Goal: Task Accomplishment & Management: Manage account settings

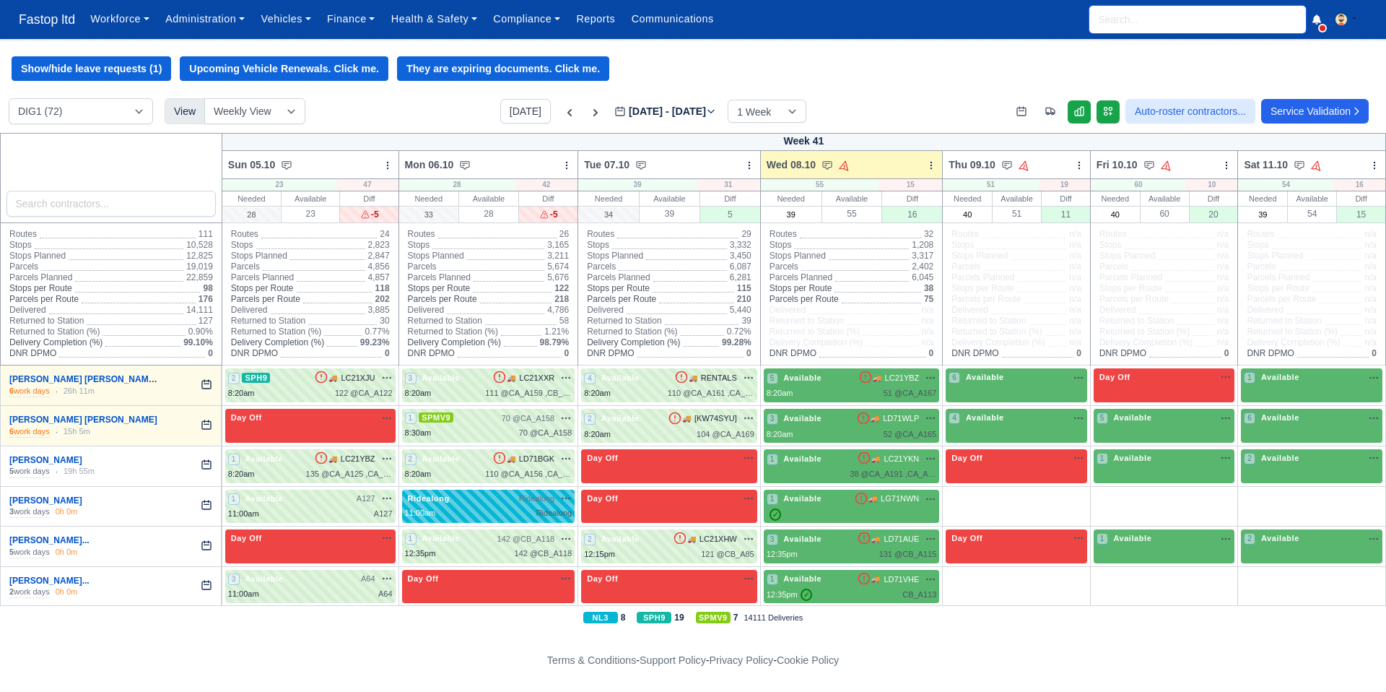
click at [1107, 23] on input "search" at bounding box center [1197, 19] width 217 height 27
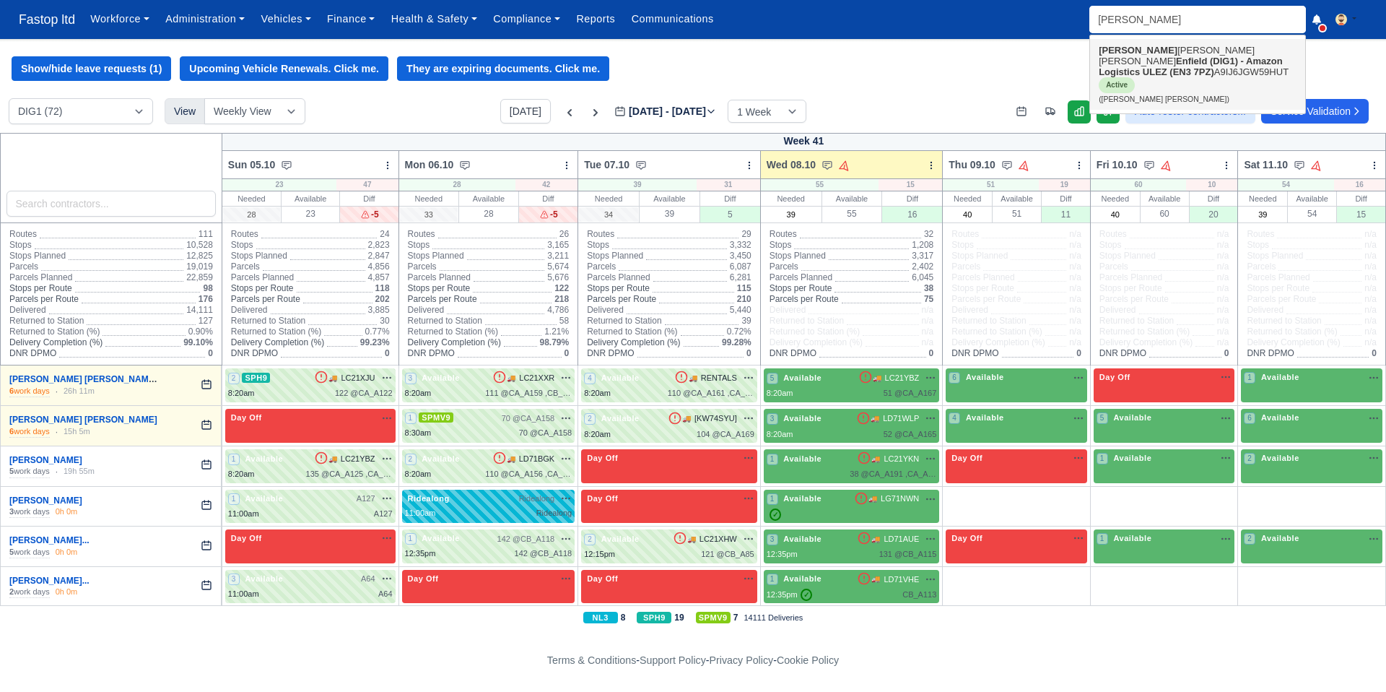
click at [1153, 77] on link "ALFRED JEREMIAH OLAJIDE B O OLABINJO Enfield (DIG1) - Amazon Logistics ULEZ (EN…" at bounding box center [1197, 74] width 215 height 71
type input "ALFRED JEREMIAH OLAJIDE B O OLABINJO"
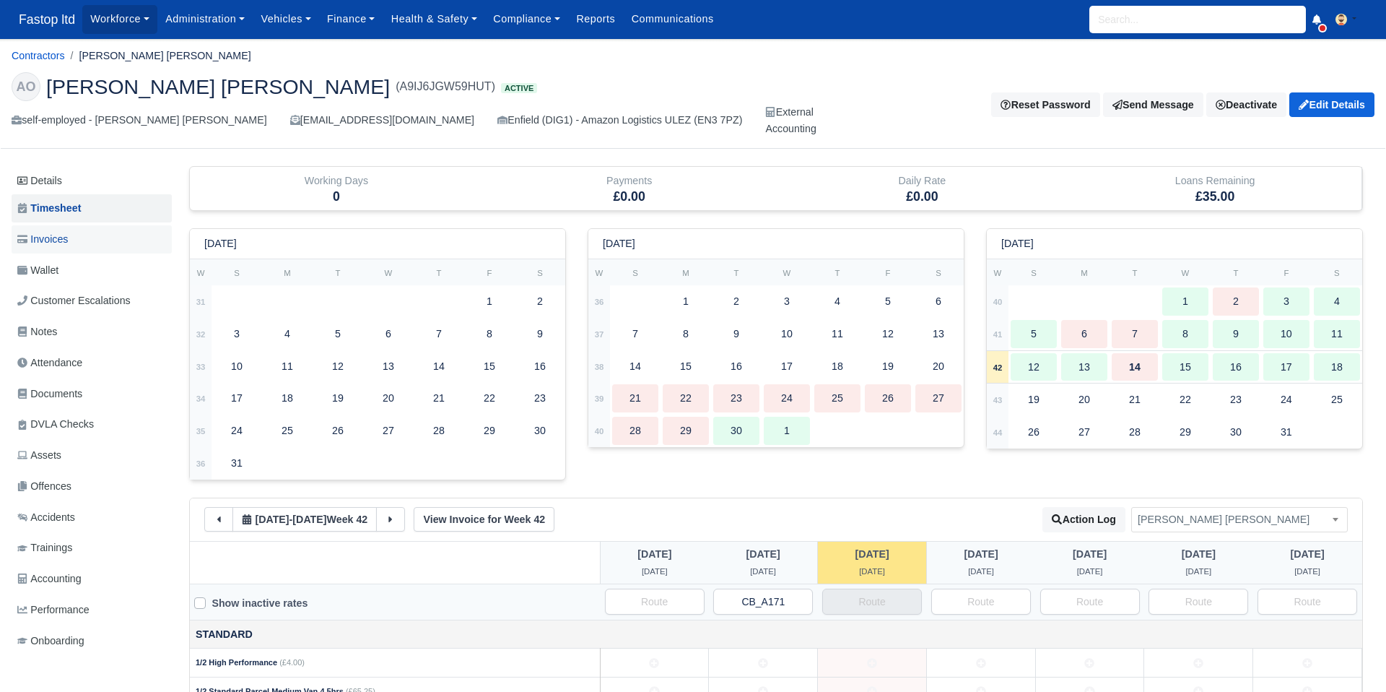
click at [45, 232] on span "Invoices" at bounding box center [42, 239] width 51 height 17
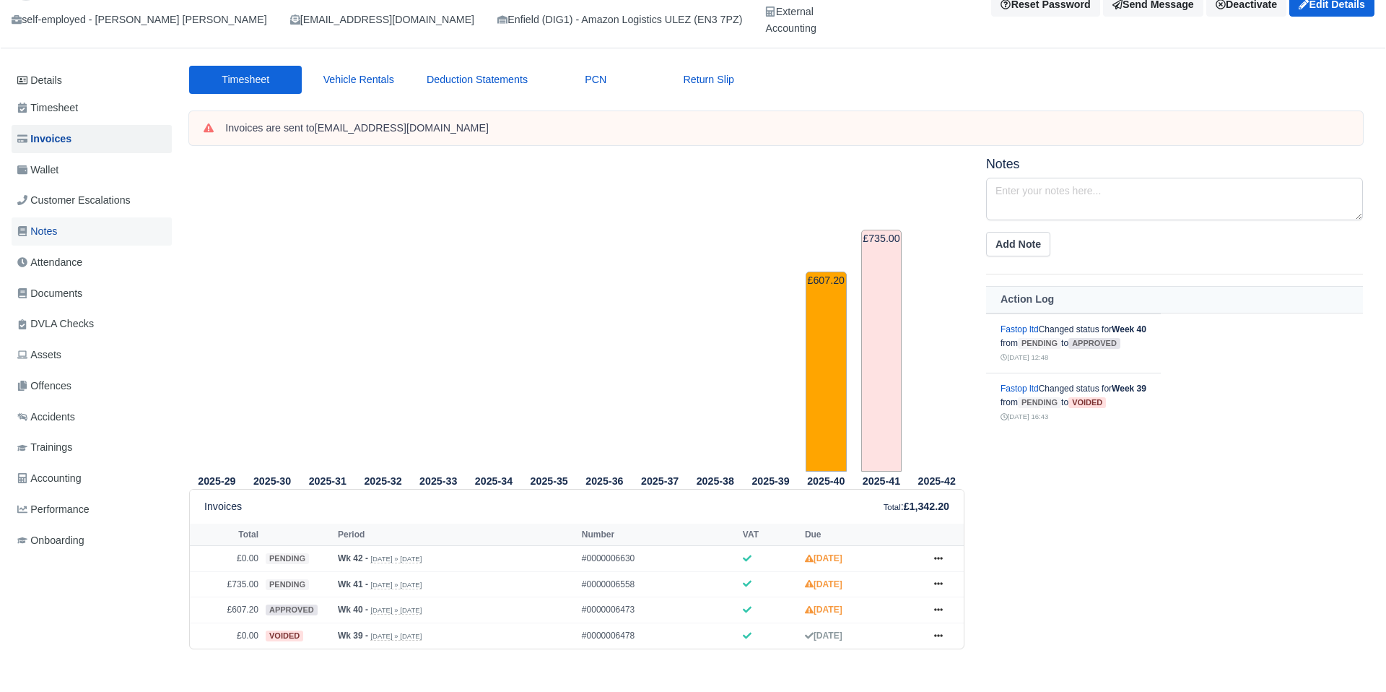
scroll to position [95, 0]
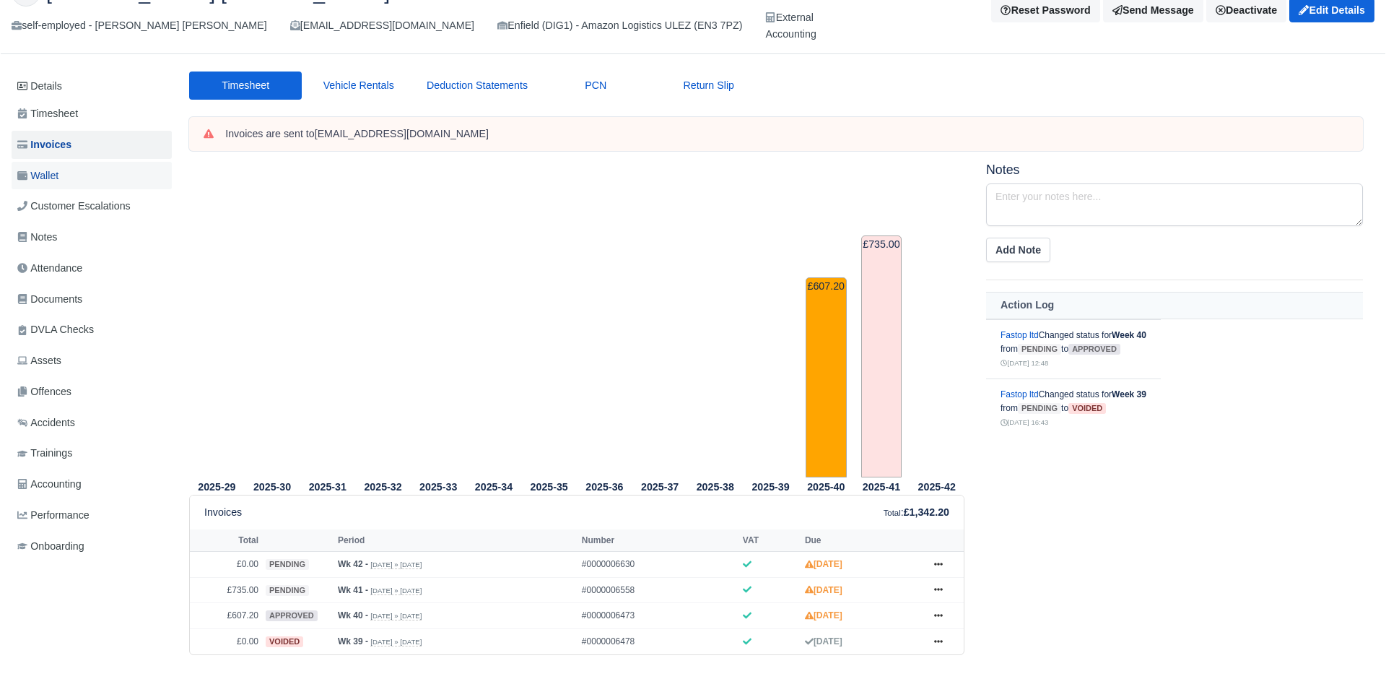
click at [51, 184] on link "Wallet" at bounding box center [92, 176] width 160 height 28
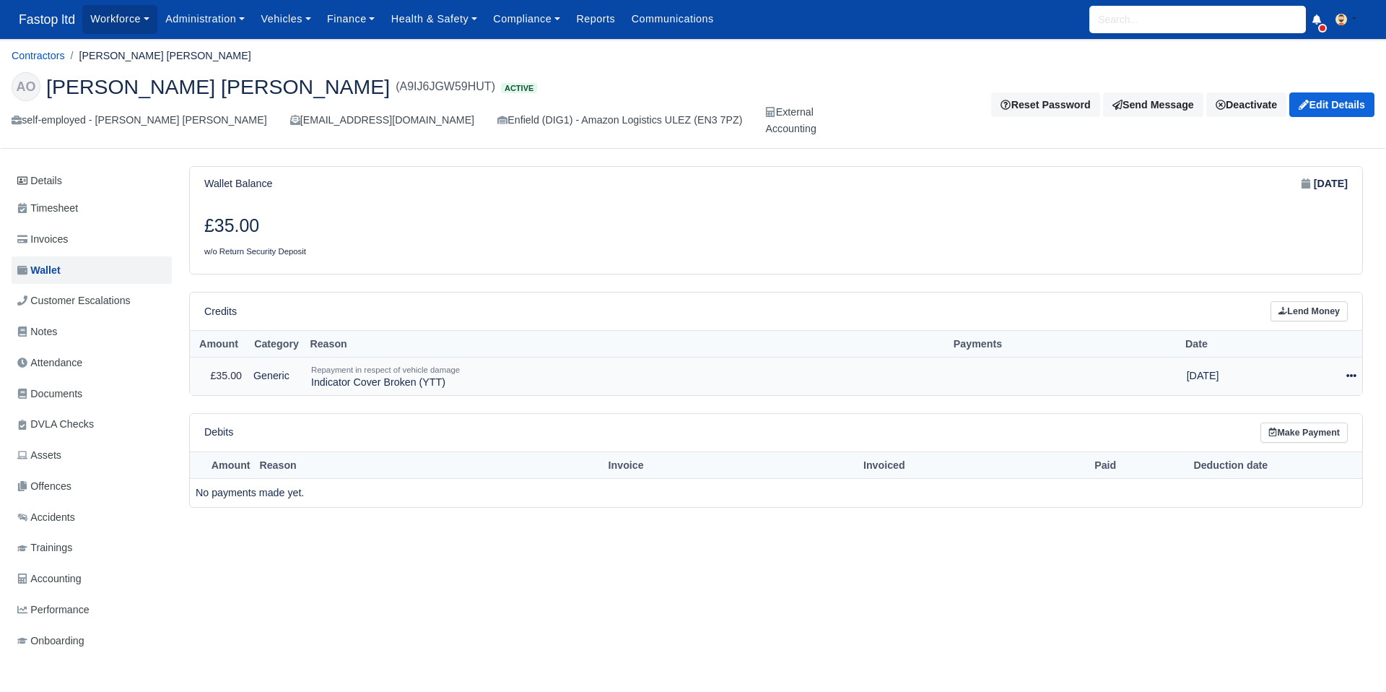
click at [1354, 374] on icon at bounding box center [1351, 375] width 10 height 10
click at [1302, 414] on button "Make Payment" at bounding box center [1288, 420] width 129 height 22
select select "2578"
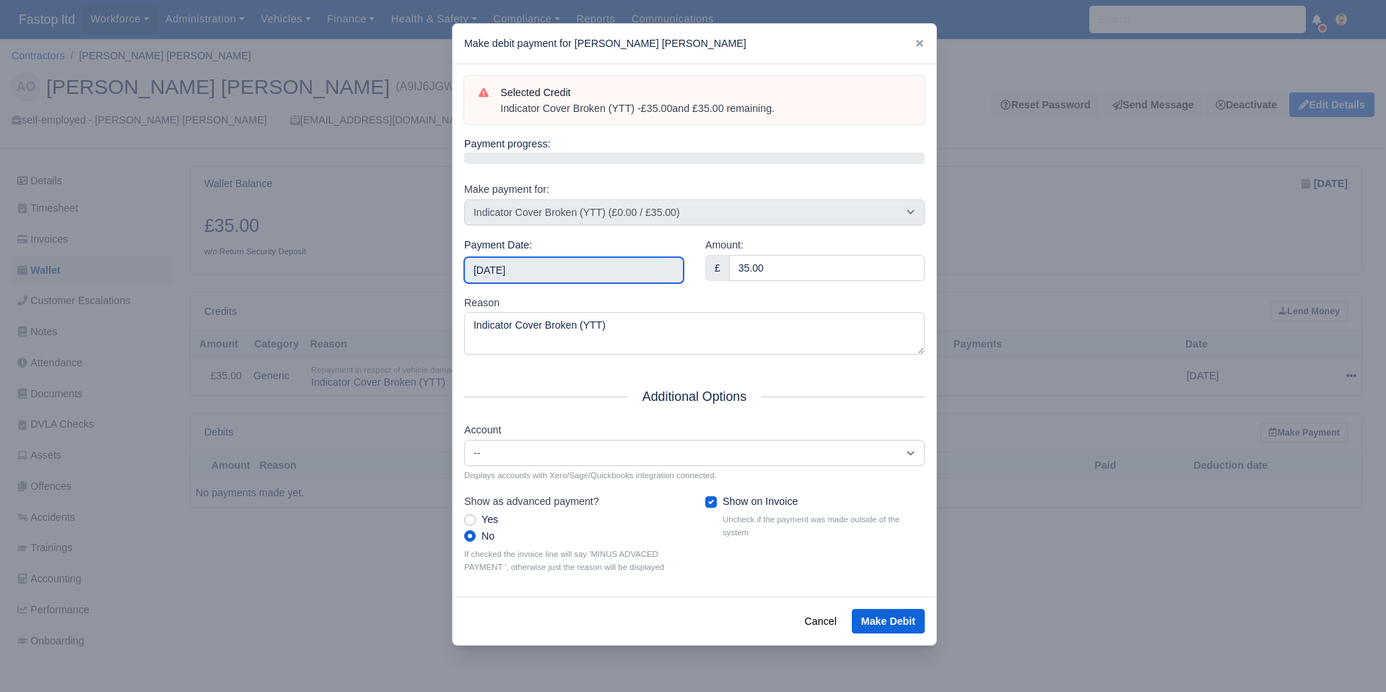
click at [538, 272] on input "2025-10-18" at bounding box center [573, 270] width 219 height 26
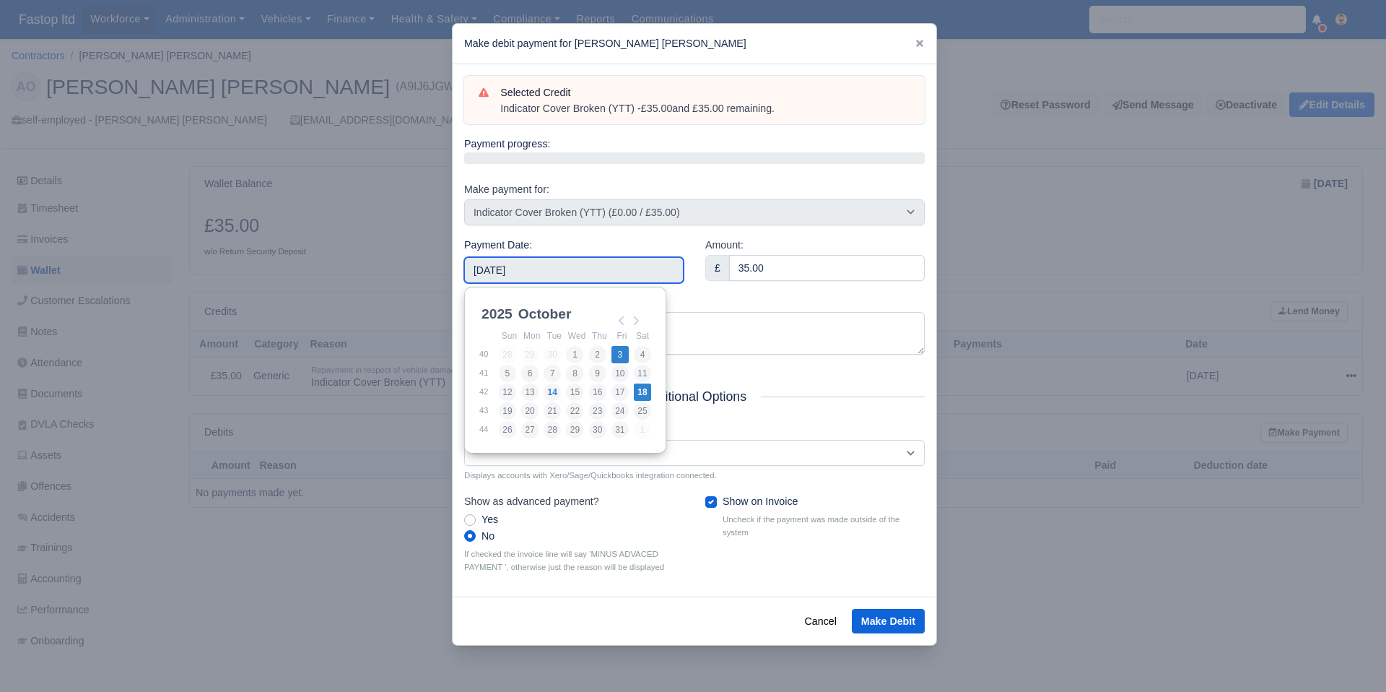
type input "2025-10-03"
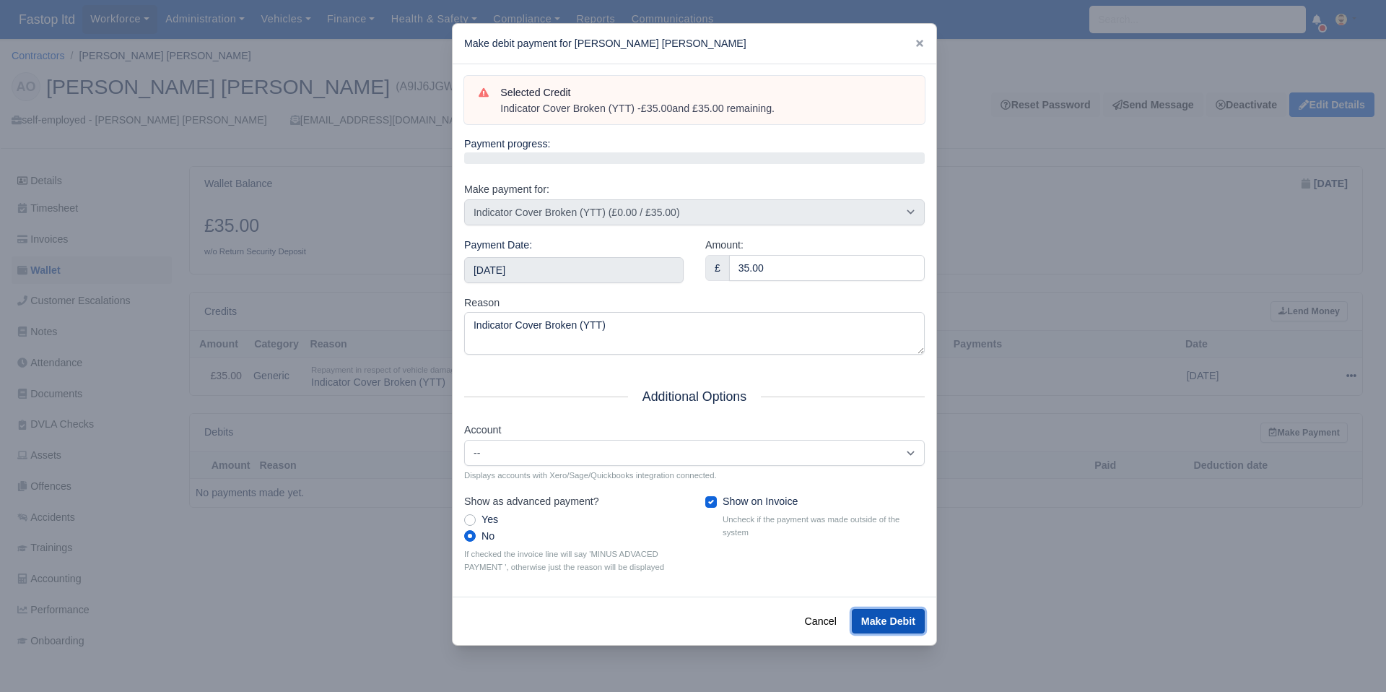
click at [902, 618] on button "Make Debit" at bounding box center [888, 621] width 73 height 25
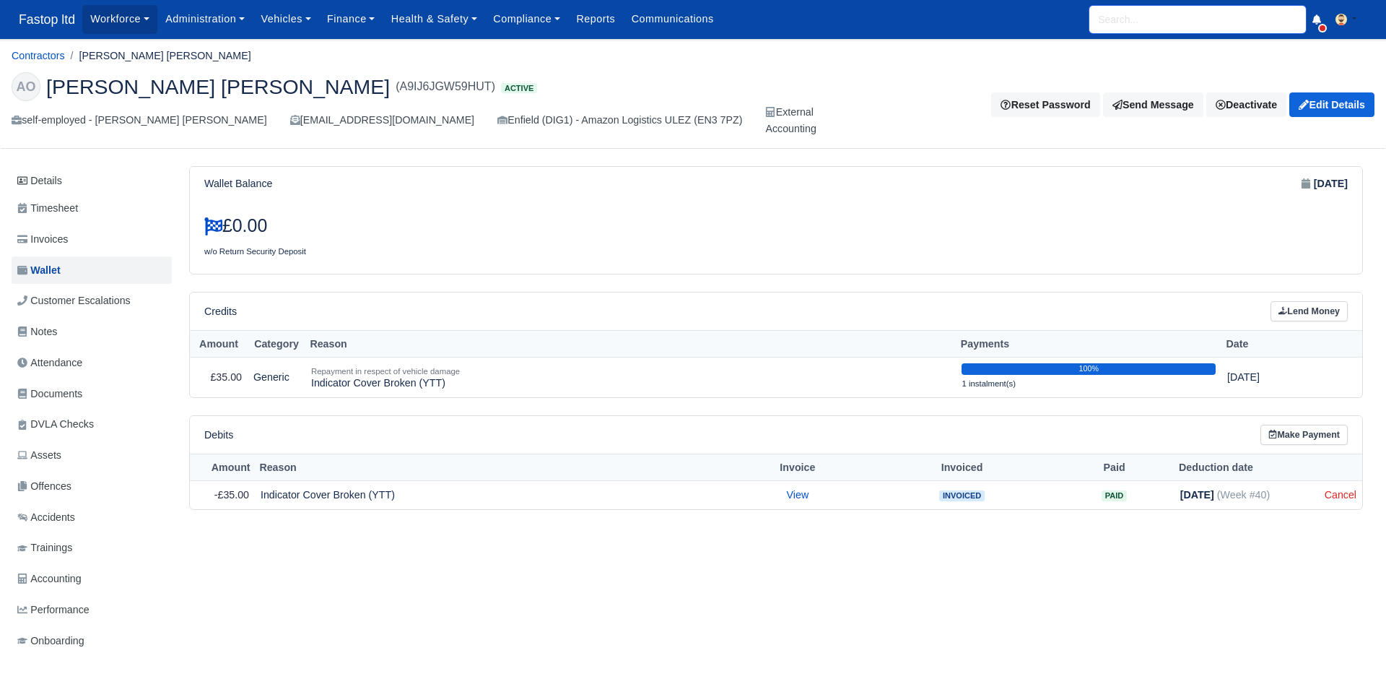
click at [1132, 23] on input "search" at bounding box center [1197, 19] width 217 height 27
type input "[PERSON_NAME]"
type input "[PERSON_NAME] [PERSON_NAME]"
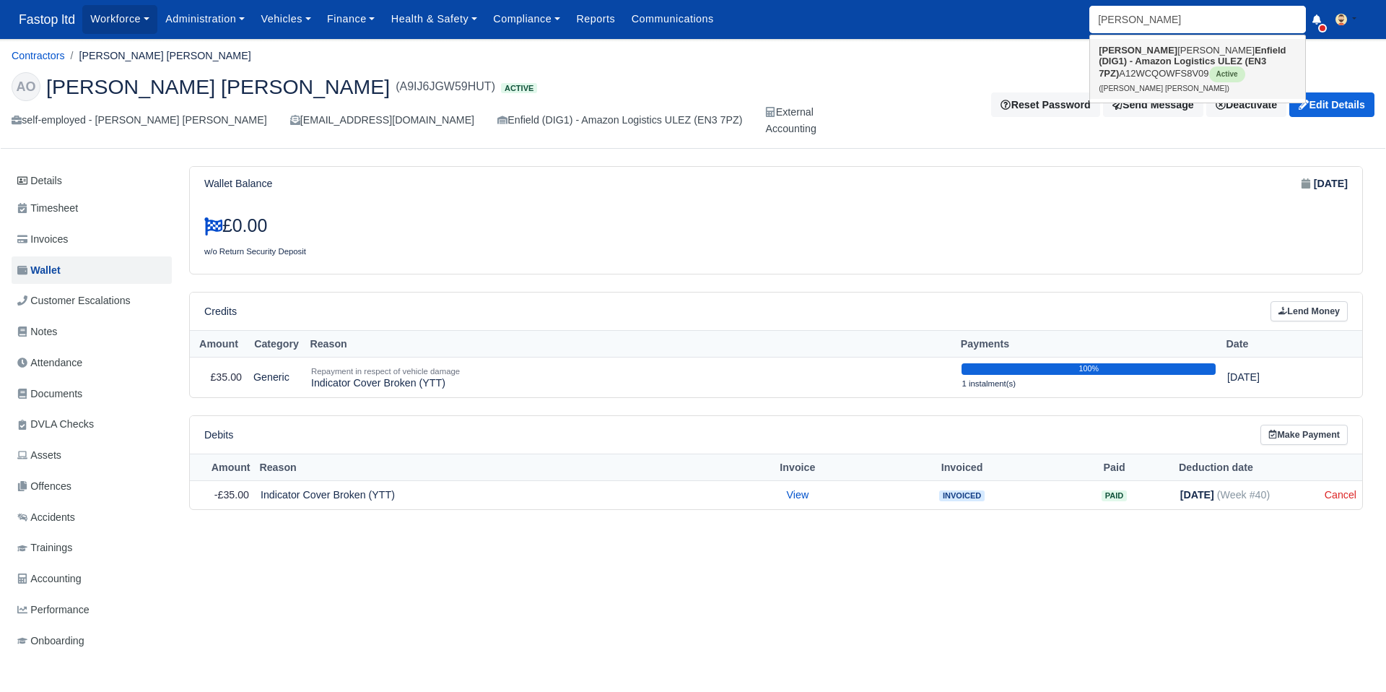
click at [1133, 52] on link "[PERSON_NAME] [PERSON_NAME] Enfield (DIG1) - Amazon Logistics ULEZ (EN3 7PZ) A1…" at bounding box center [1197, 69] width 215 height 60
type input "[PERSON_NAME] [PERSON_NAME]"
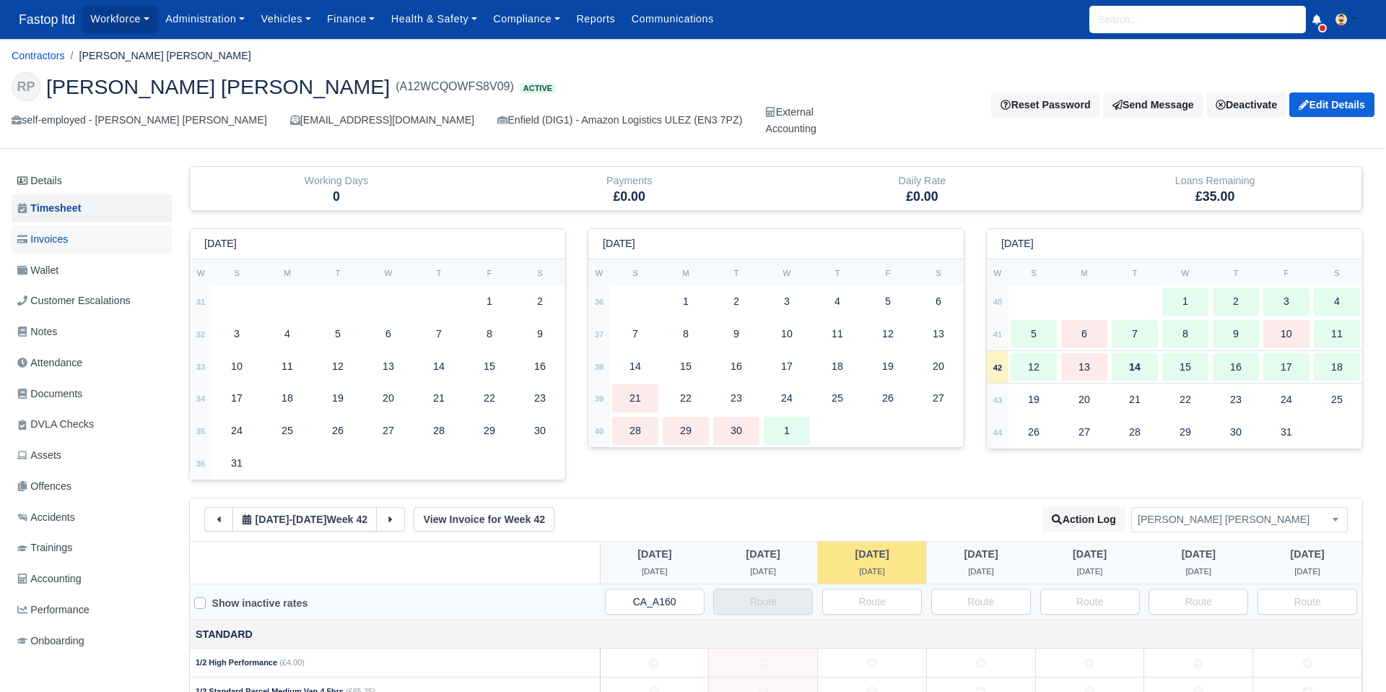
click at [62, 244] on span "Invoices" at bounding box center [42, 239] width 51 height 17
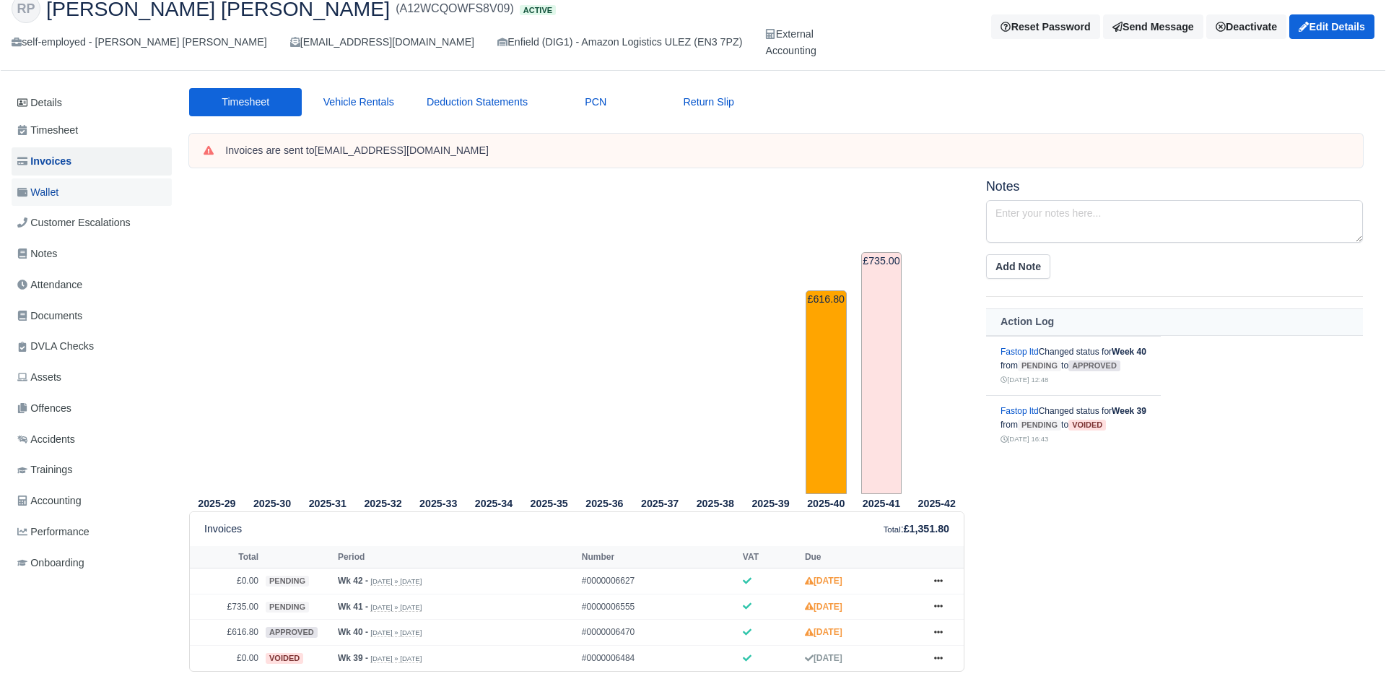
scroll to position [77, 0]
click at [58, 192] on span "Wallet" at bounding box center [37, 193] width 41 height 17
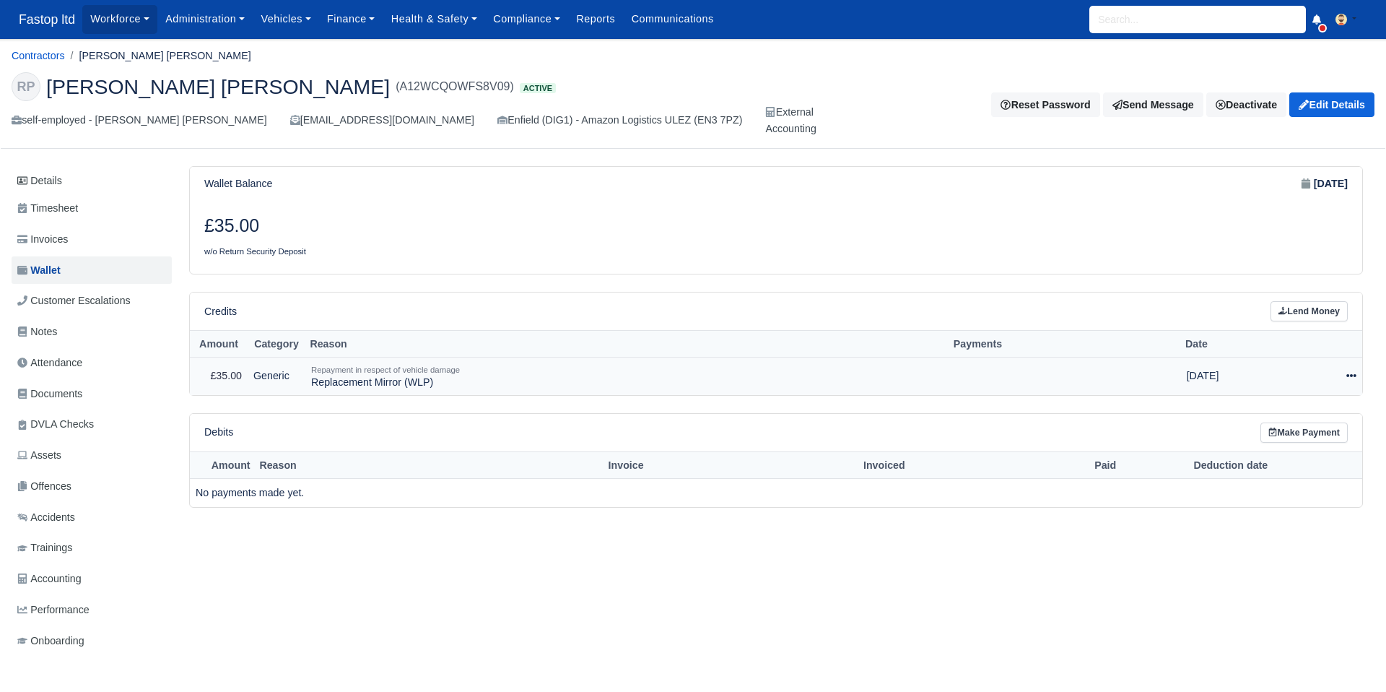
click at [1354, 375] on icon at bounding box center [1351, 376] width 10 height 3
click at [1318, 419] on button "Make Payment" at bounding box center [1288, 420] width 129 height 22
select select "2577"
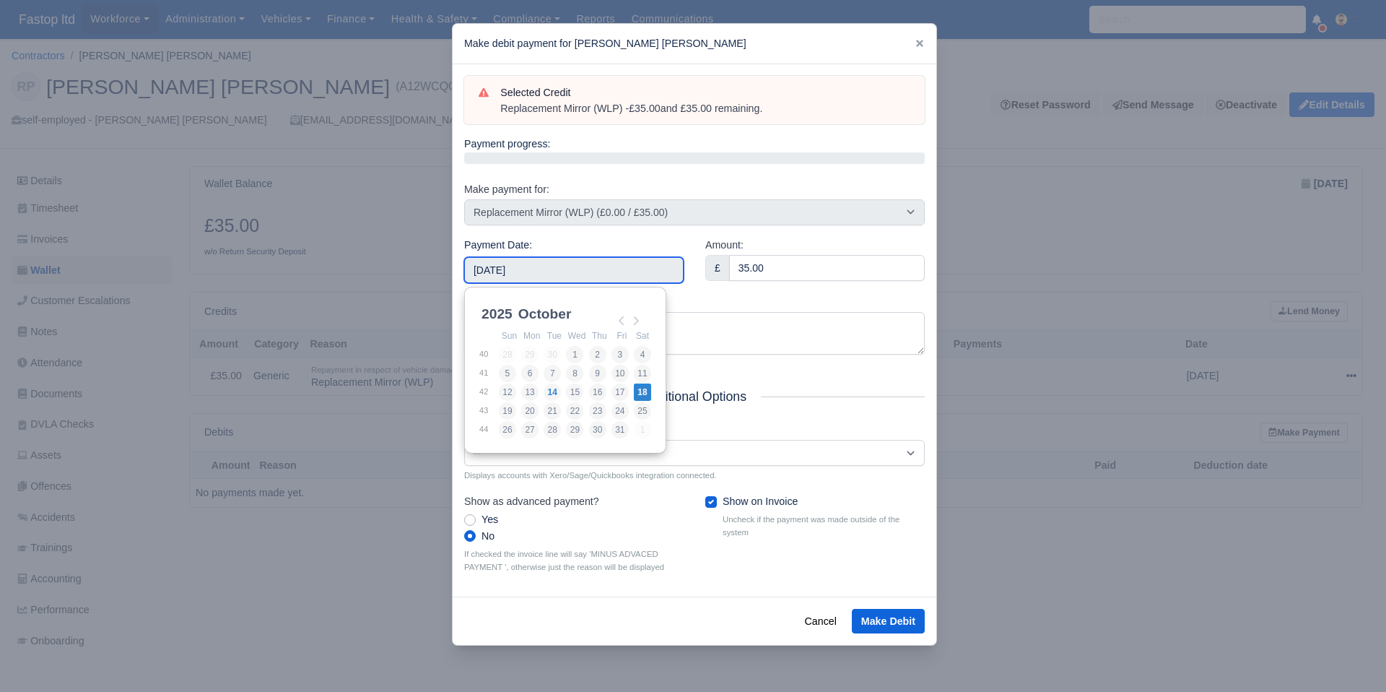
click at [591, 267] on input "2025-10-18" at bounding box center [573, 270] width 219 height 26
type input "2025-10-03"
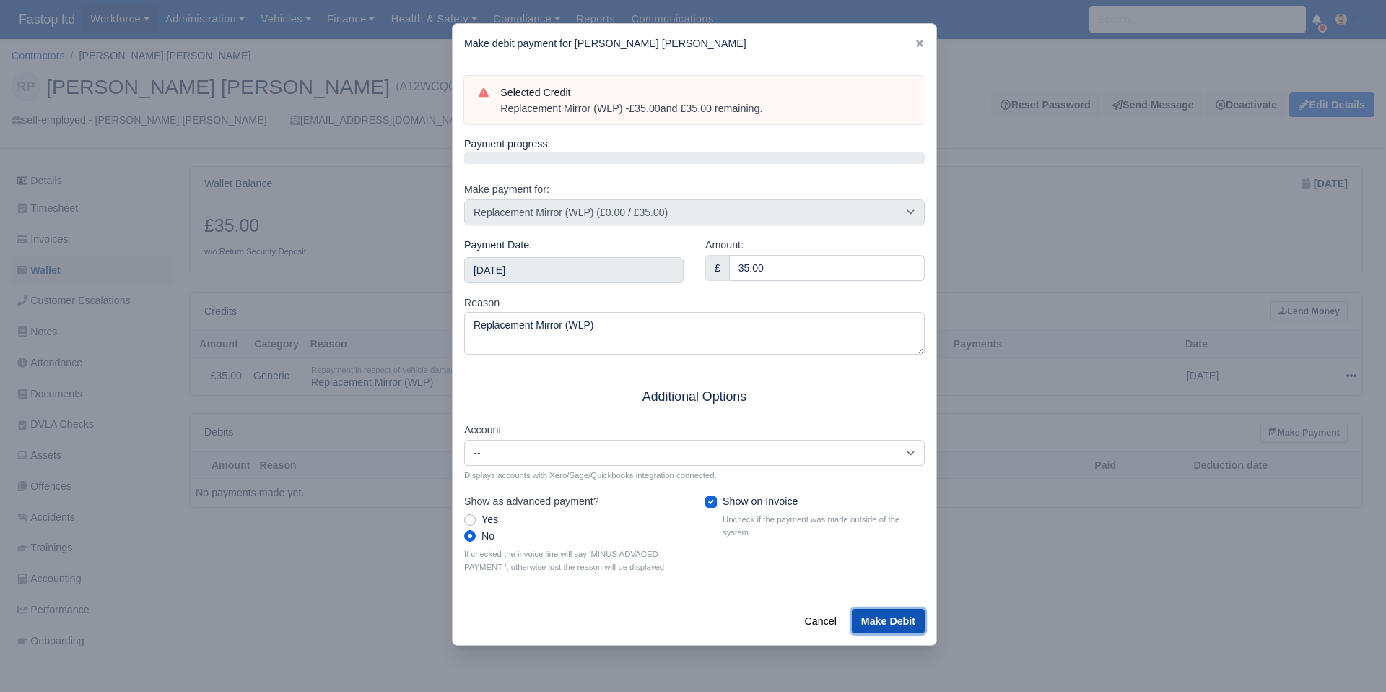
click at [887, 620] on button "Make Debit" at bounding box center [888, 621] width 73 height 25
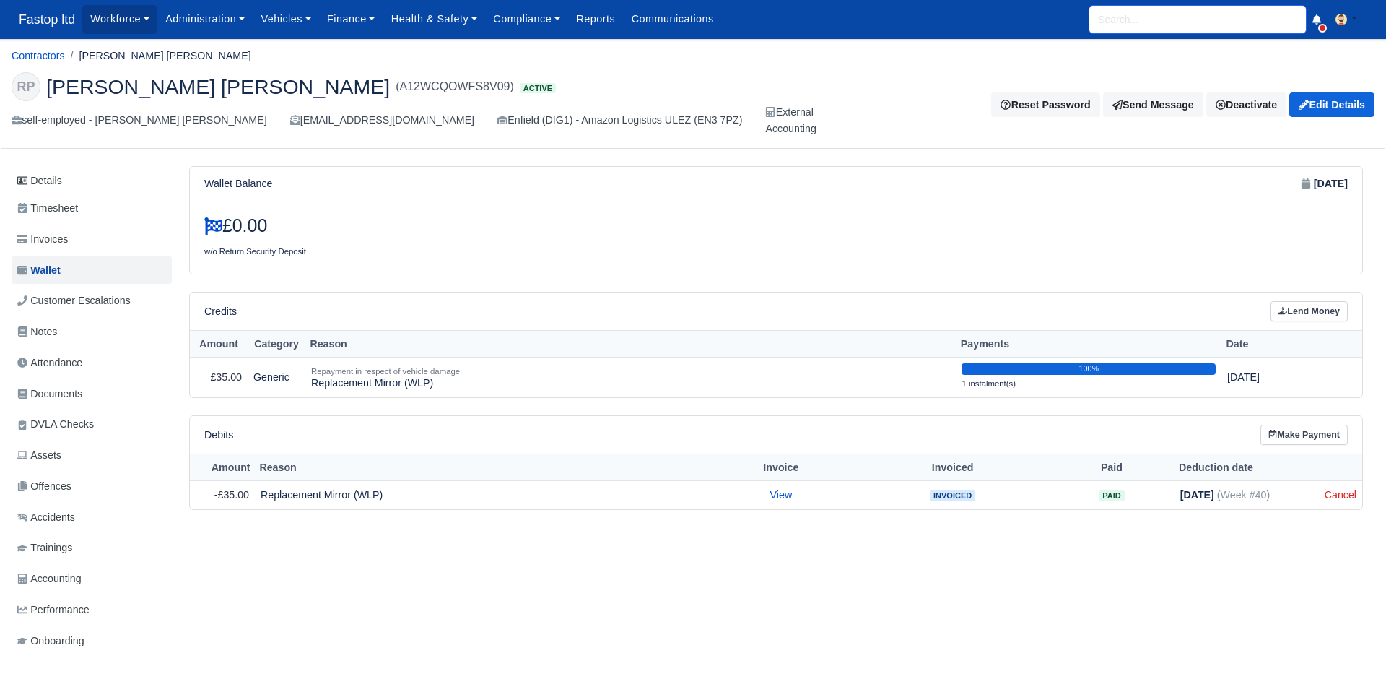
click at [1118, 19] on input "search" at bounding box center [1197, 19] width 217 height 27
type input "fahee"
type input "[PERSON_NAME]"
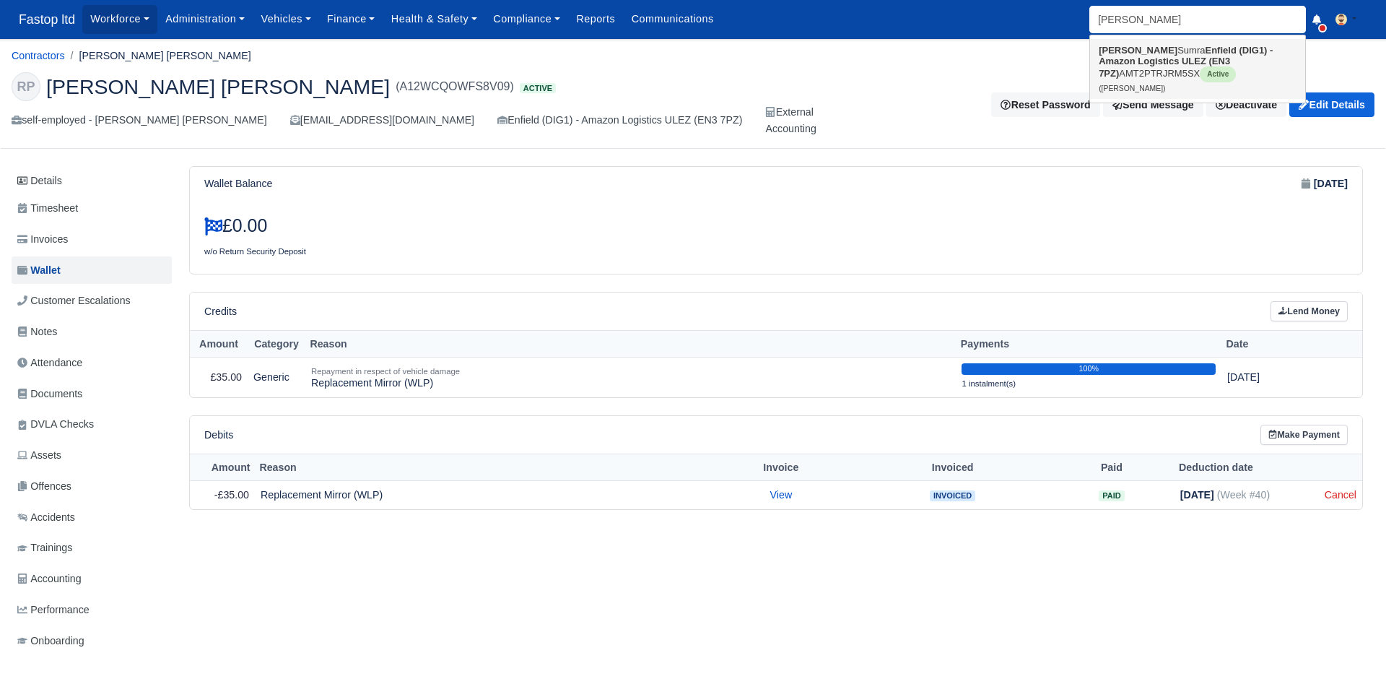
click at [1137, 52] on link "[PERSON_NAME] (DIG1) - Amazon Logistics ULEZ (EN3 7PZ) AMT2PTRJRM5SX Active ([P…" at bounding box center [1197, 69] width 215 height 60
type input "[PERSON_NAME]"
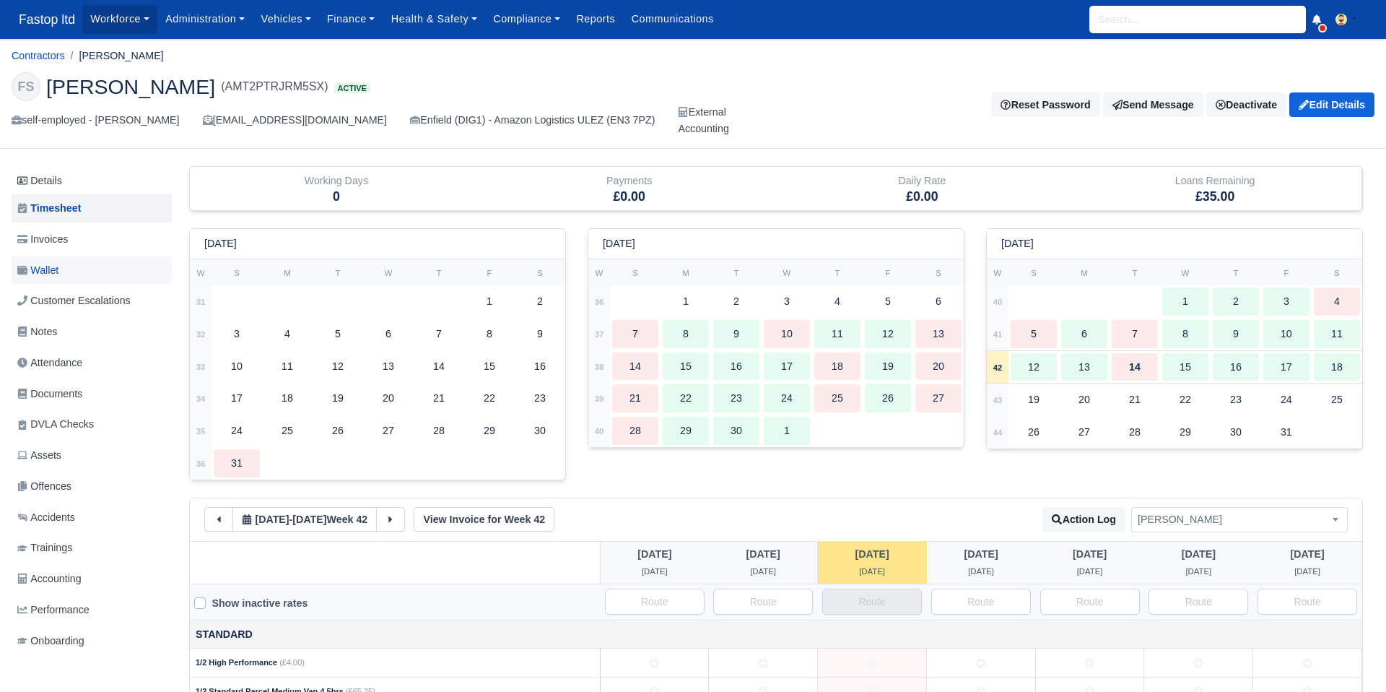
click at [53, 267] on span "Wallet" at bounding box center [37, 270] width 41 height 17
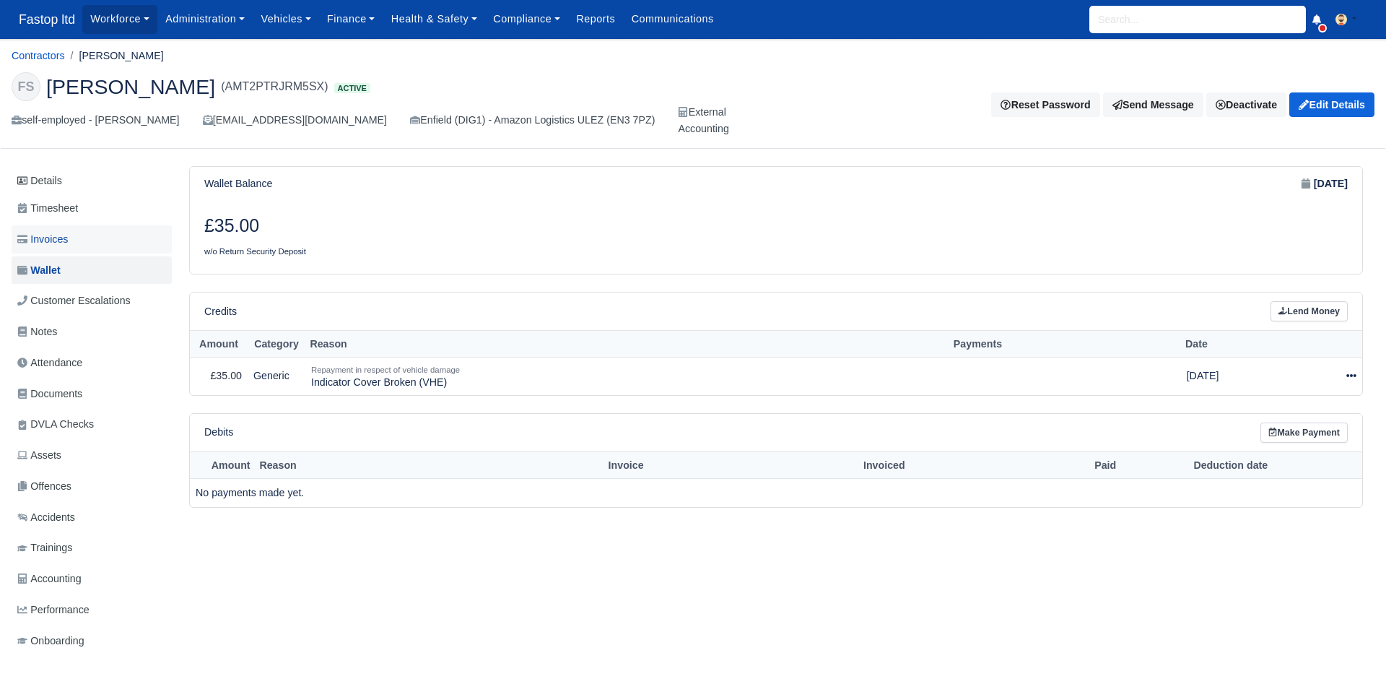
click at [39, 232] on span "Invoices" at bounding box center [42, 239] width 51 height 17
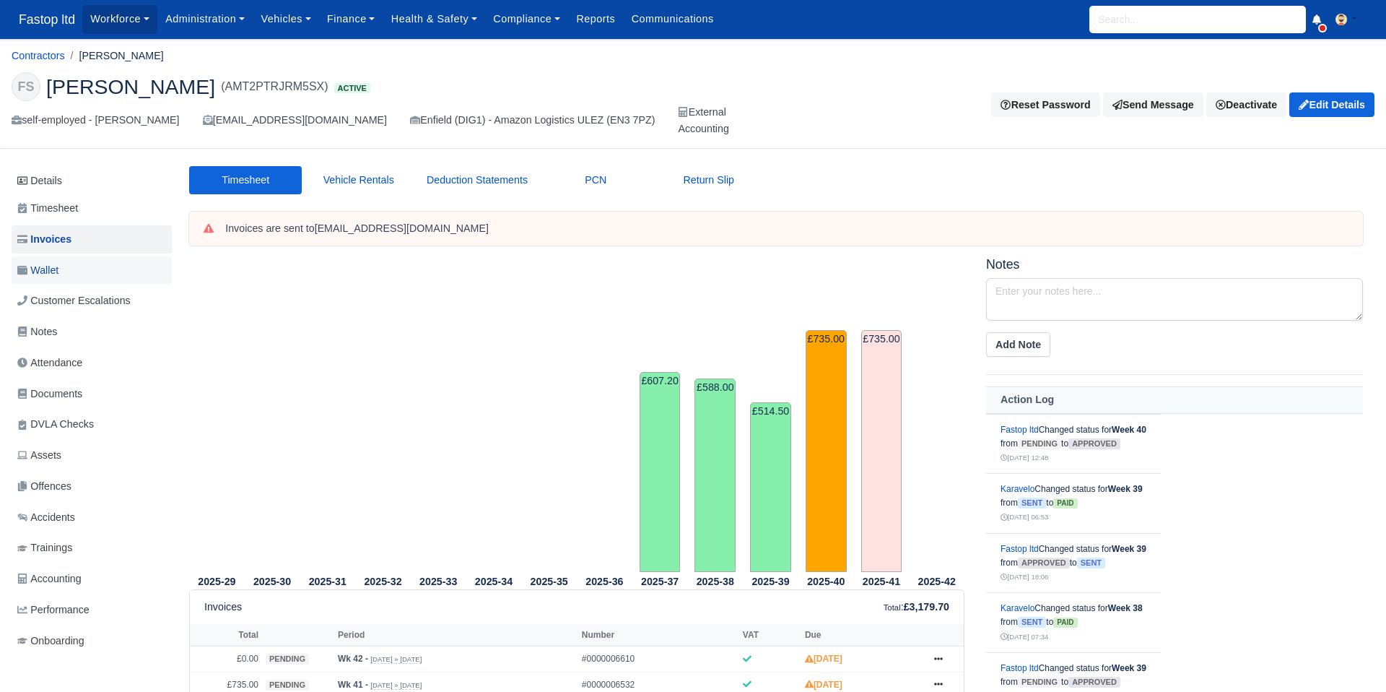
click at [58, 274] on span "Wallet" at bounding box center [37, 270] width 41 height 17
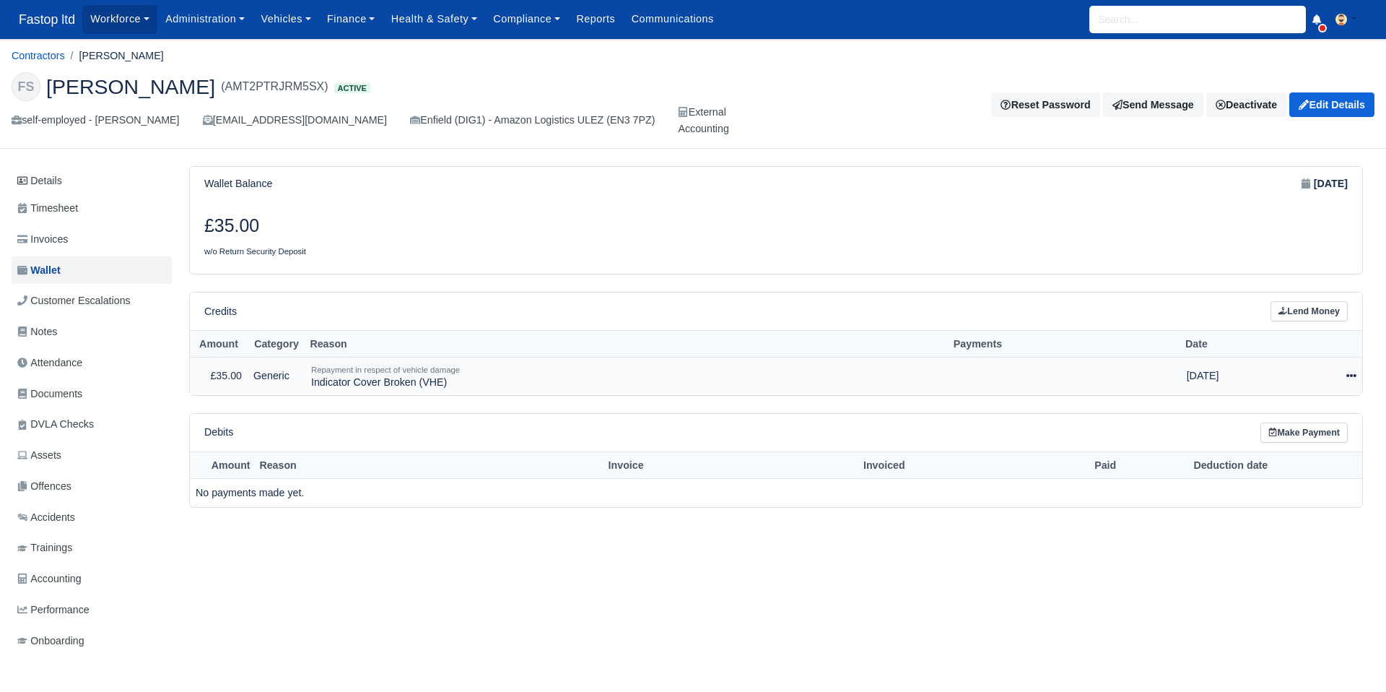
click at [1349, 373] on icon at bounding box center [1351, 375] width 10 height 10
drag, startPoint x: 1316, startPoint y: 417, endPoint x: 1299, endPoint y: 420, distance: 17.7
click at [1315, 417] on button "Make Payment" at bounding box center [1288, 420] width 129 height 22
select select "2576"
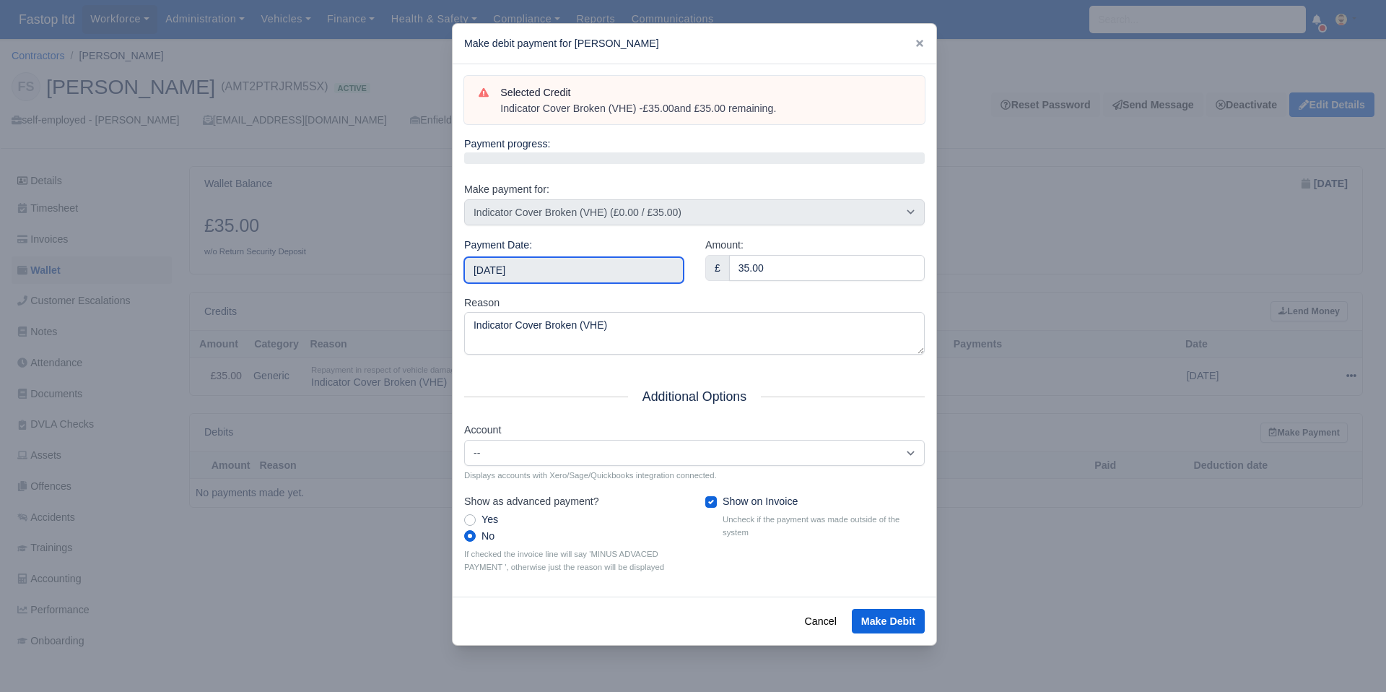
click at [598, 267] on input "2025-10-18" at bounding box center [573, 270] width 219 height 26
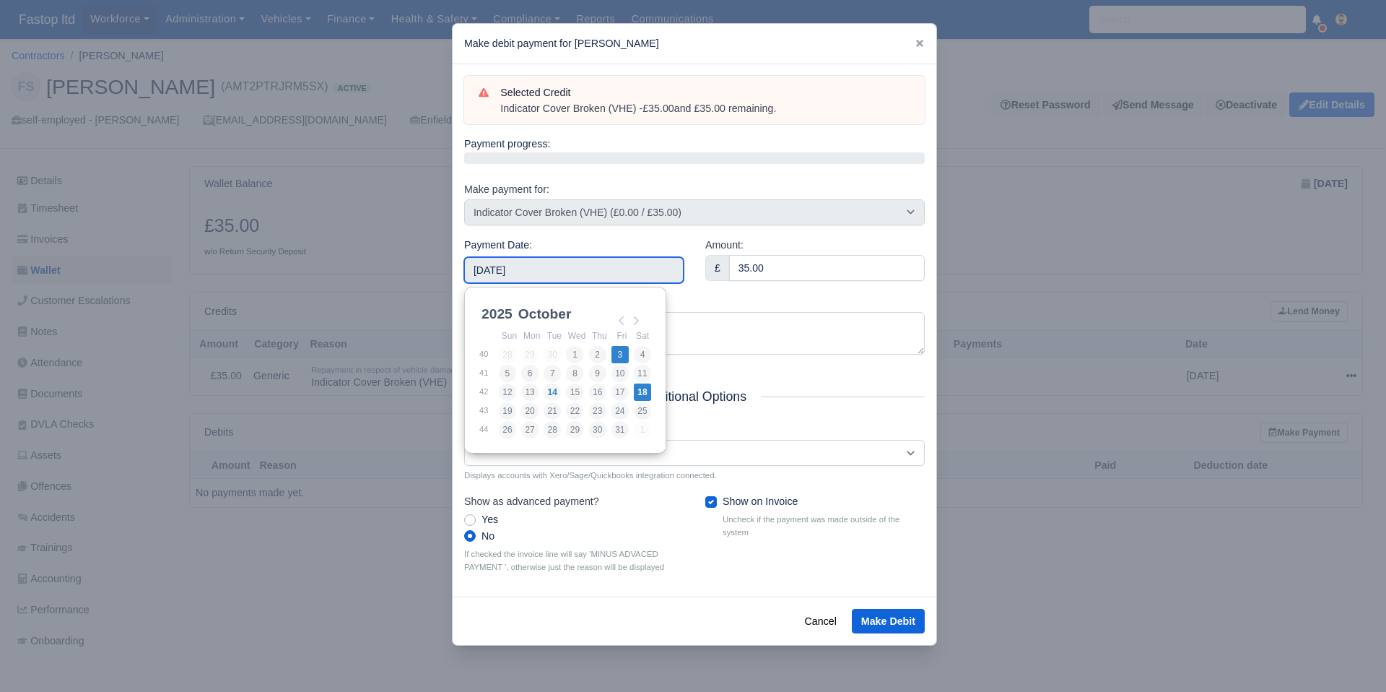
type input "2025-10-03"
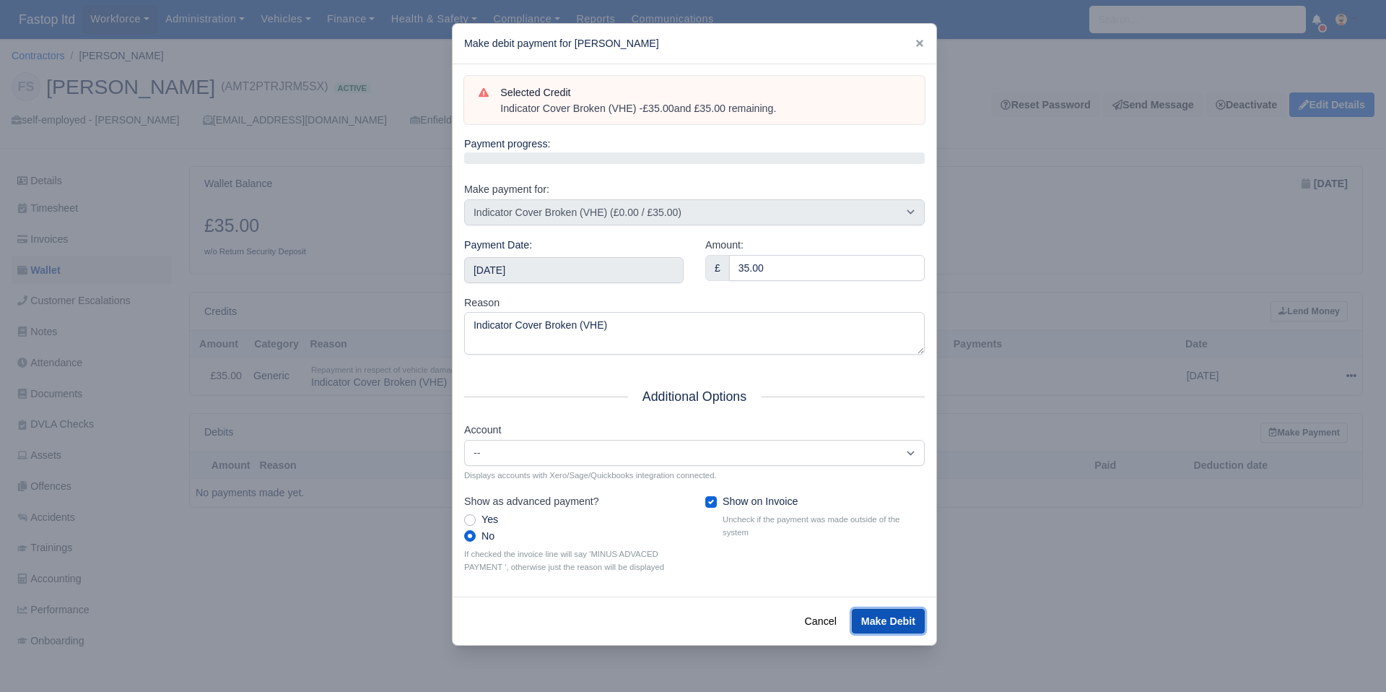
click at [882, 617] on button "Make Debit" at bounding box center [888, 621] width 73 height 25
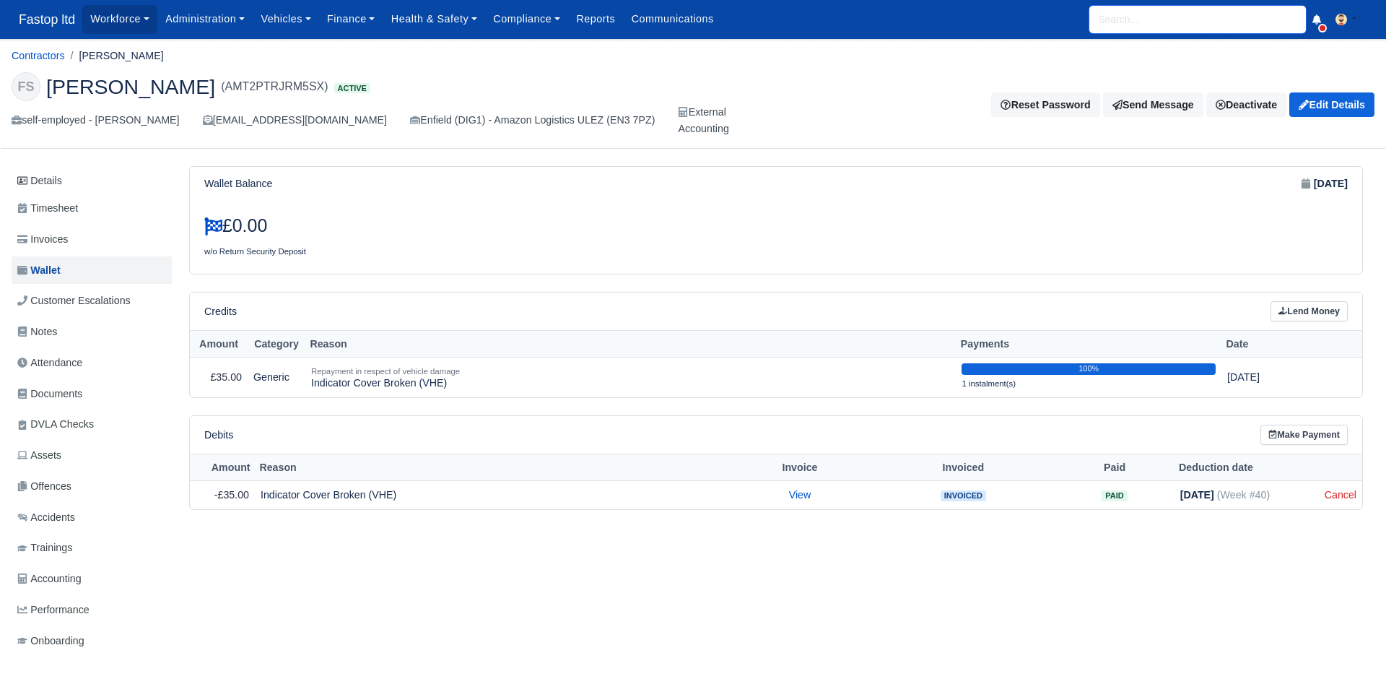
click at [1126, 29] on input "search" at bounding box center [1197, 19] width 217 height 27
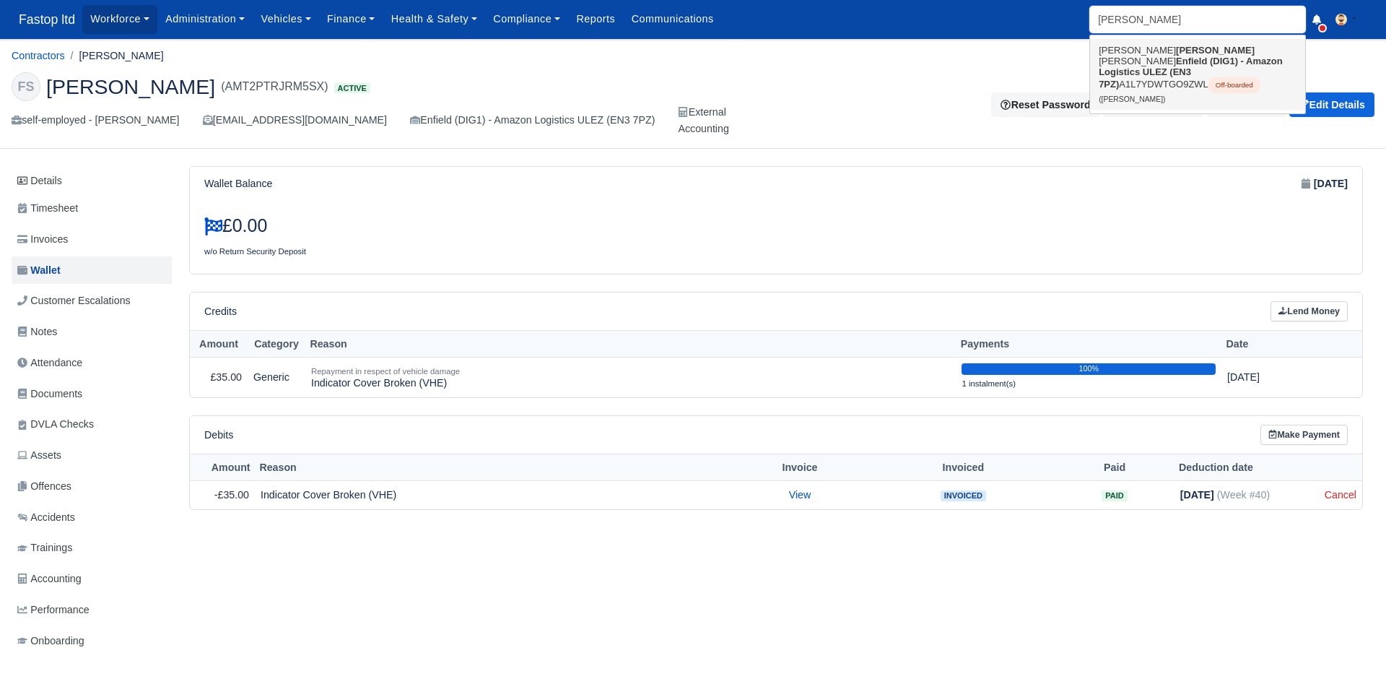
type input "andre"
type input "[PERSON_NAME]"
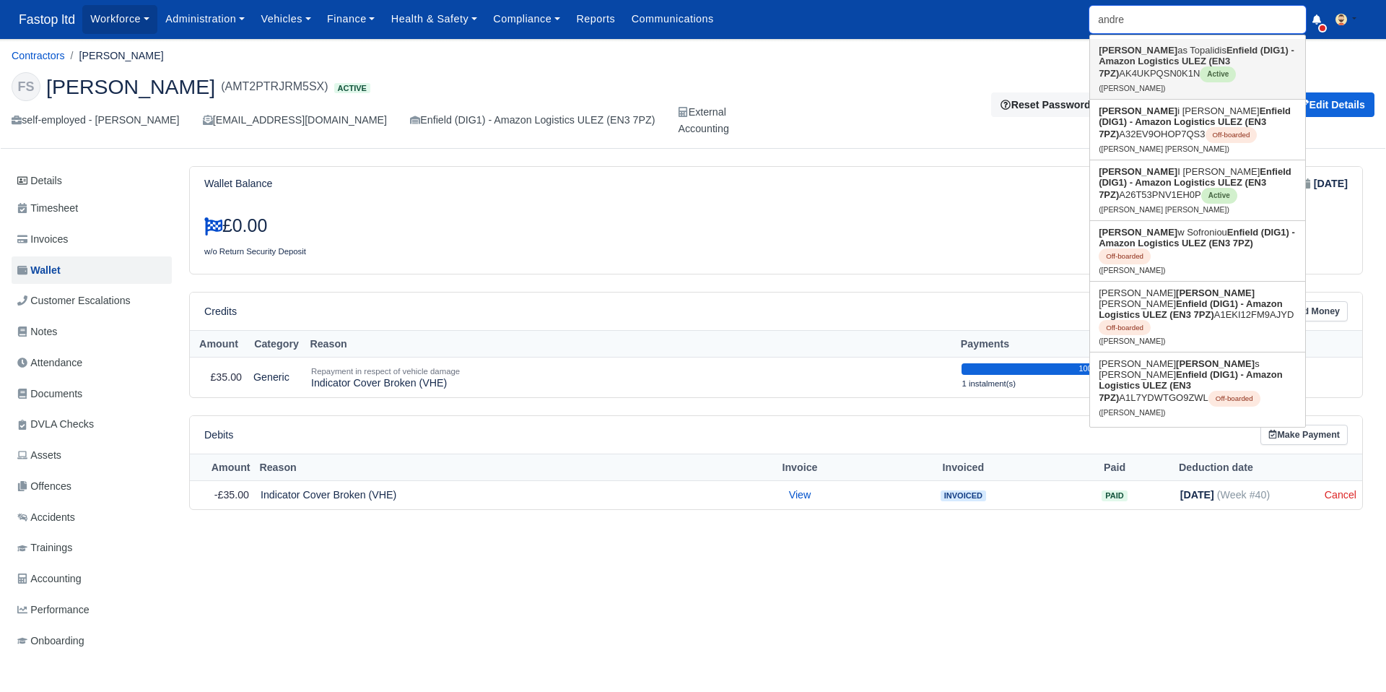
type input "[PERSON_NAME]"
type input "andreas"
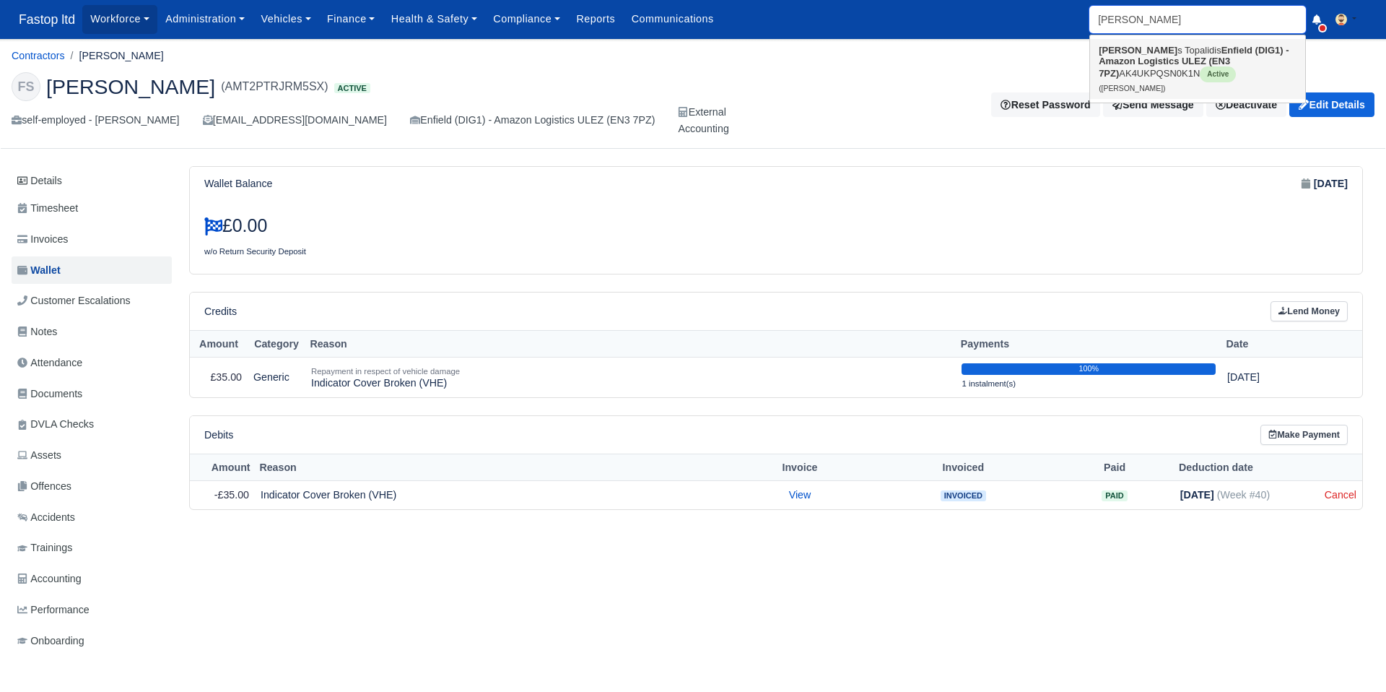
type input "andreas Topalidis"
click at [1164, 47] on link "Andreas Topalidis Enfield (DIG1) - Amazon Logistics ULEZ (EN3 7PZ) AK4UKPQSN0K1…" at bounding box center [1197, 69] width 215 height 60
type input "[PERSON_NAME]"
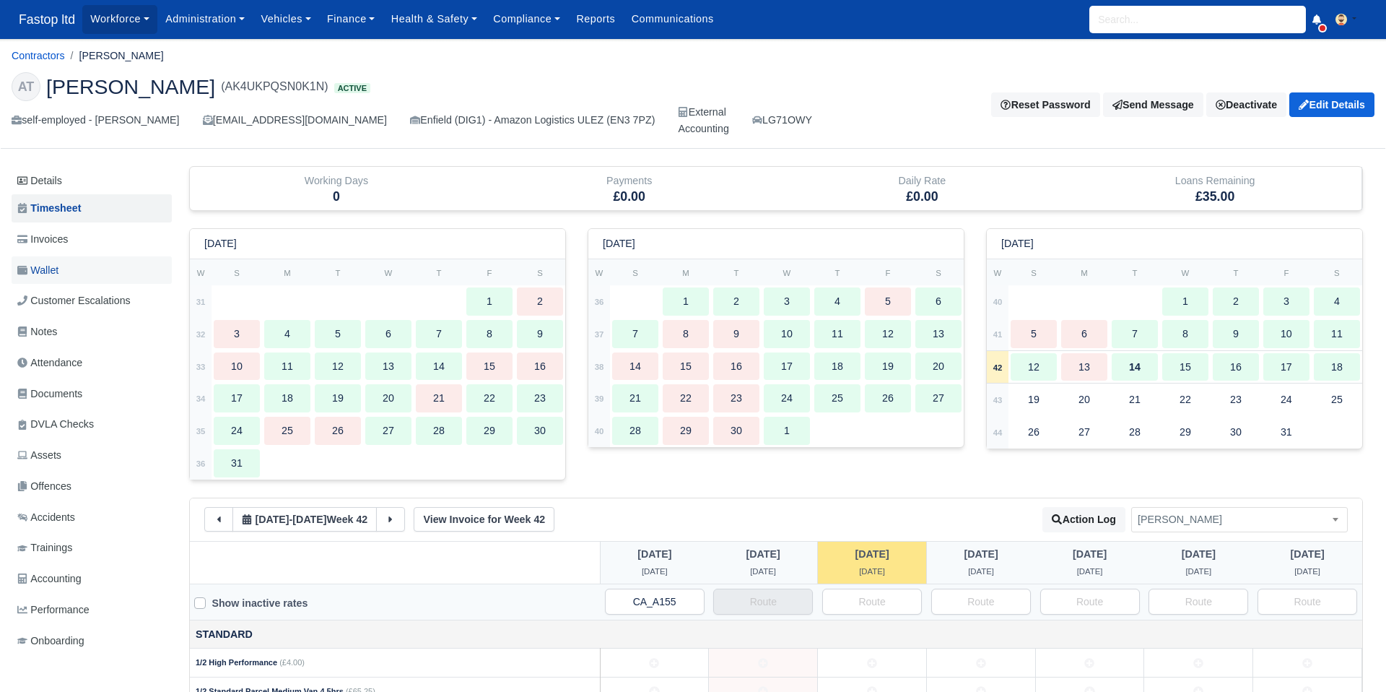
scroll to position [1, 0]
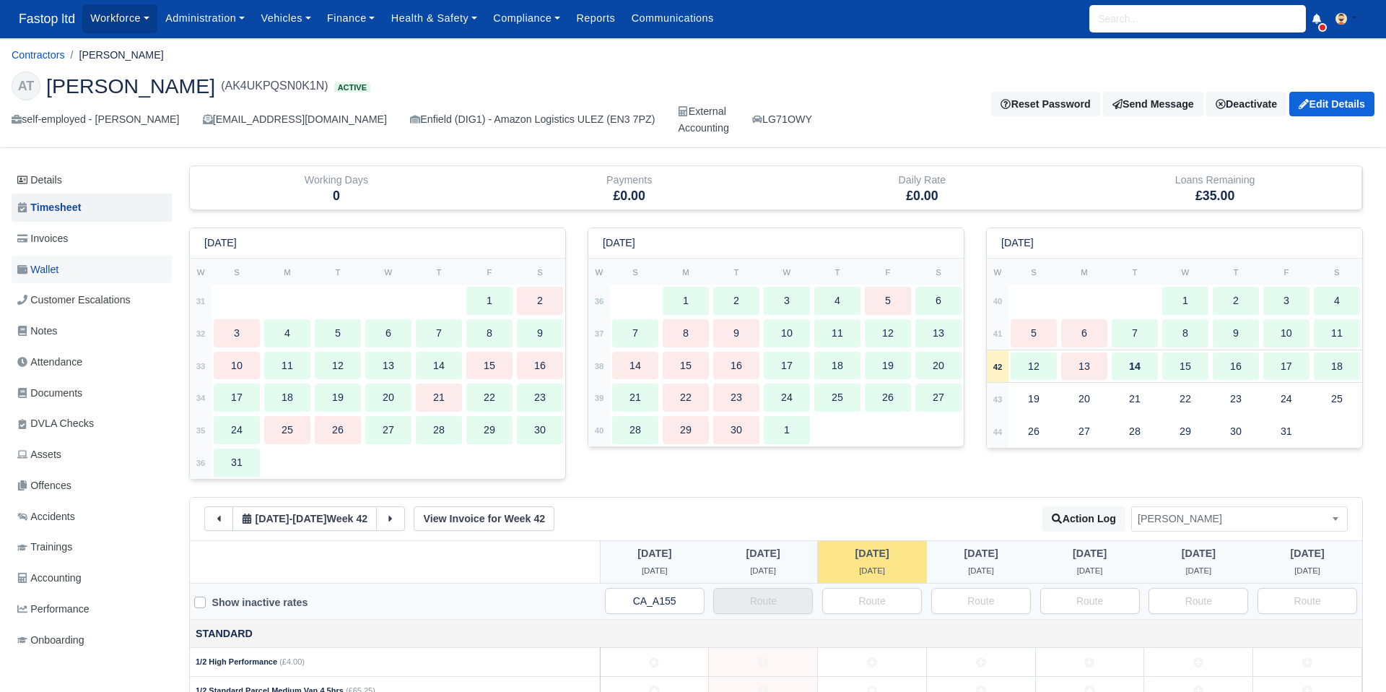
click at [44, 272] on span "Wallet" at bounding box center [37, 269] width 41 height 17
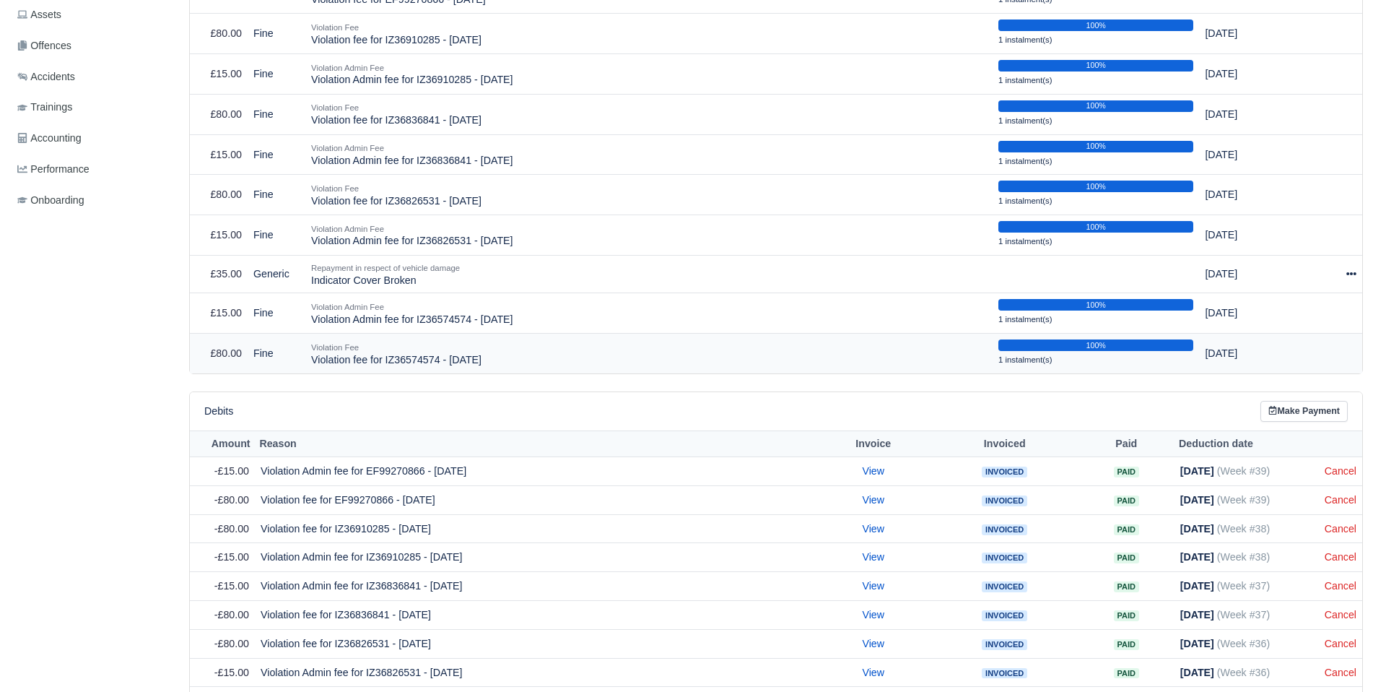
scroll to position [457, 0]
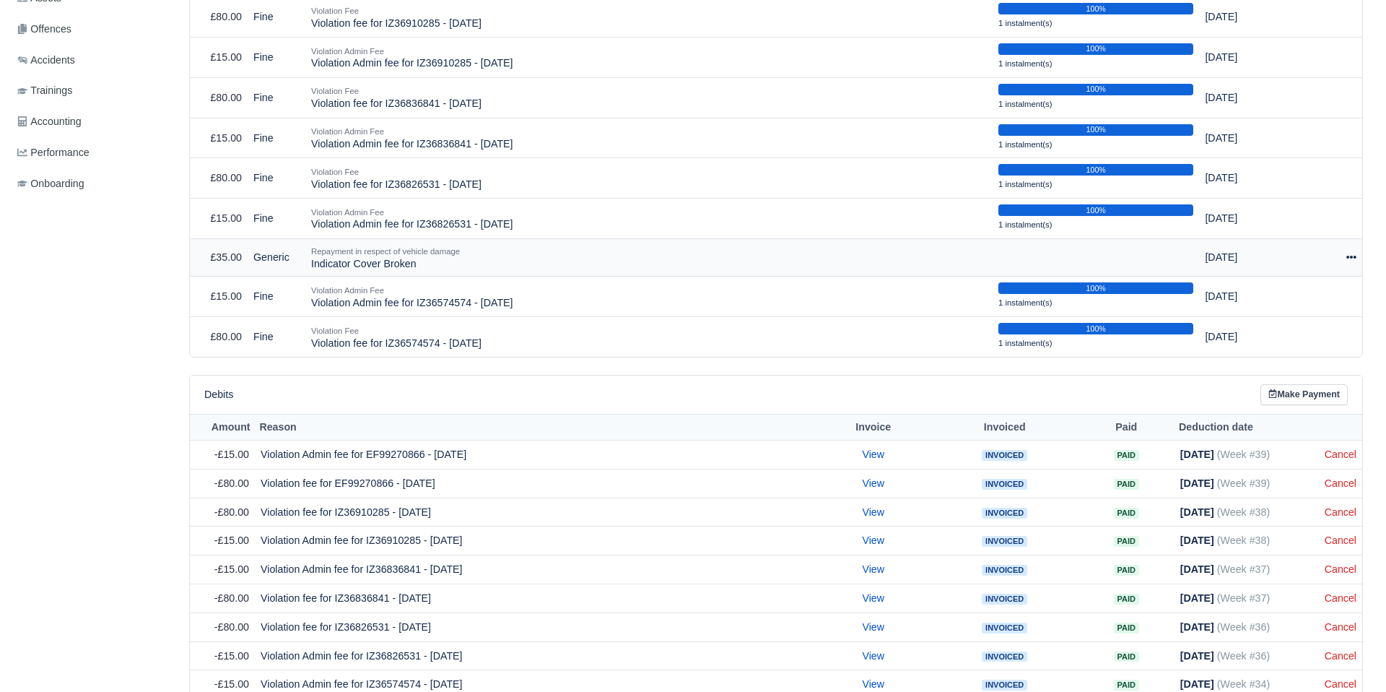
click at [1354, 258] on icon at bounding box center [1351, 257] width 10 height 10
click at [1310, 300] on button "Make Payment" at bounding box center [1284, 301] width 129 height 22
select select "2574"
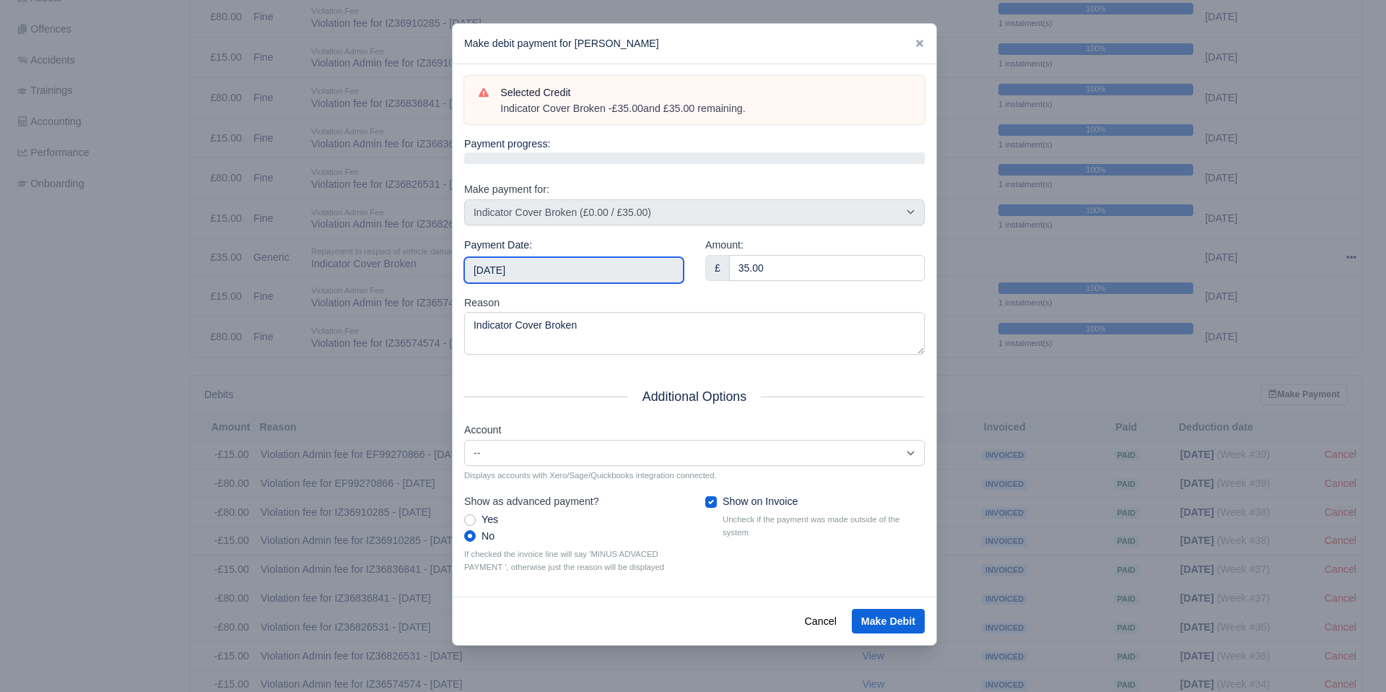
click at [639, 272] on input "2025-10-18" at bounding box center [573, 270] width 219 height 26
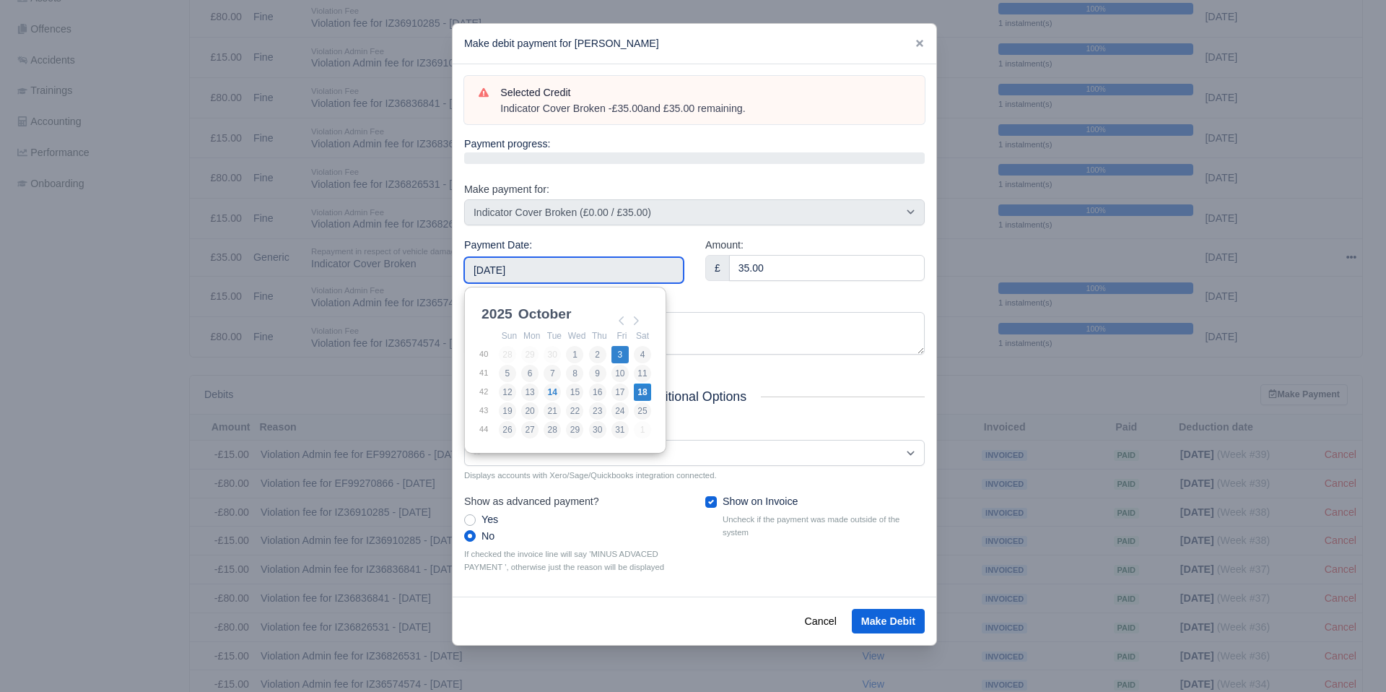
type input "2025-10-03"
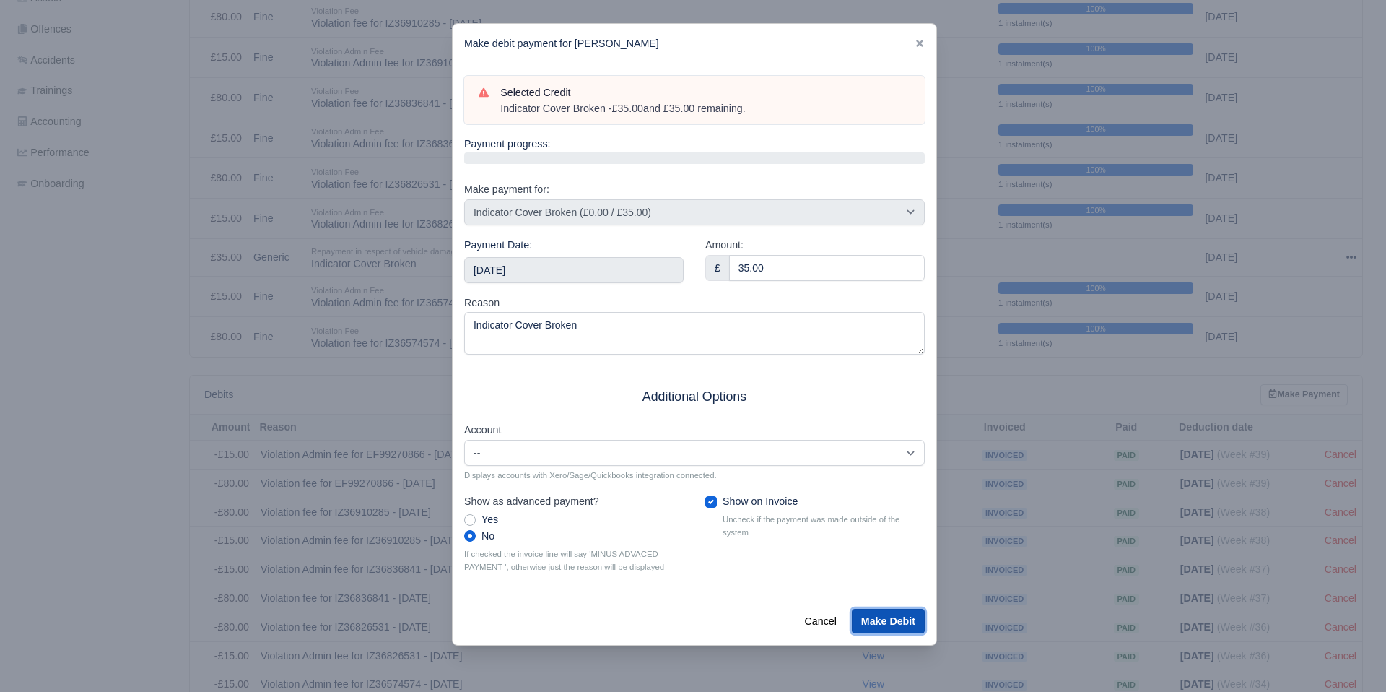
click at [897, 620] on button "Make Debit" at bounding box center [888, 621] width 73 height 25
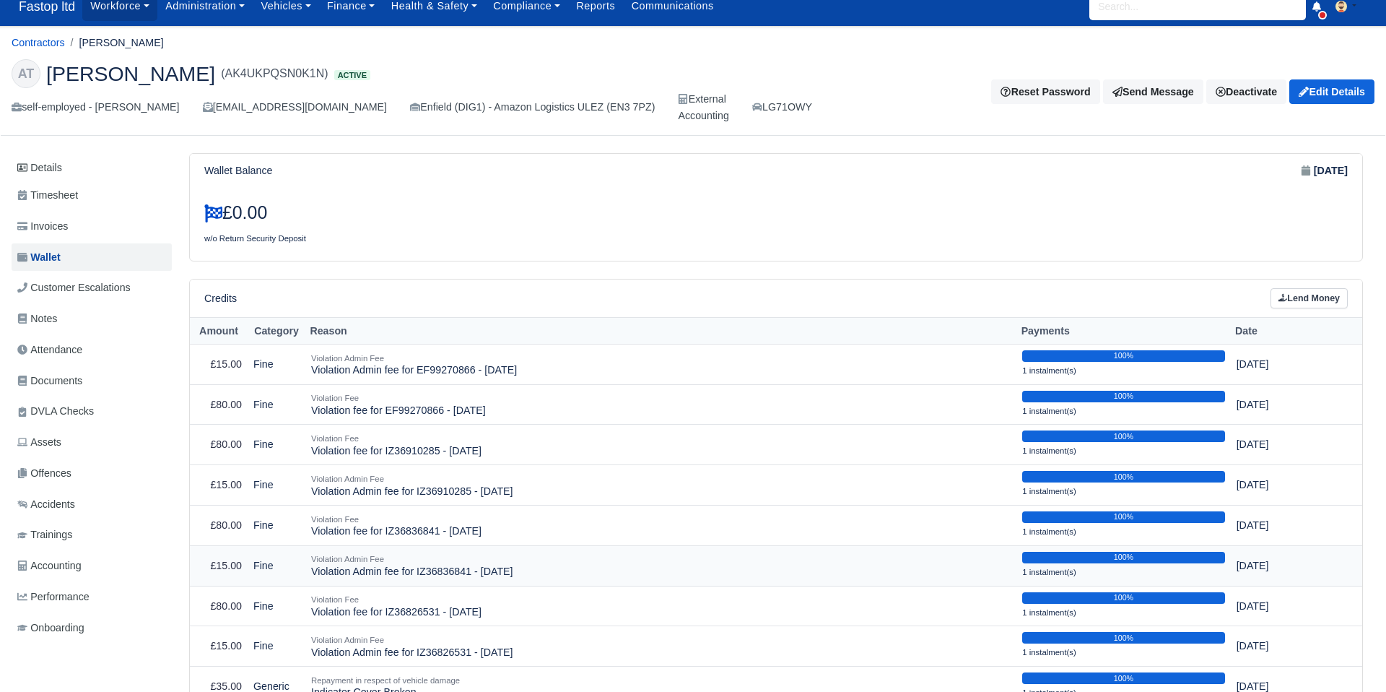
scroll to position [10, 0]
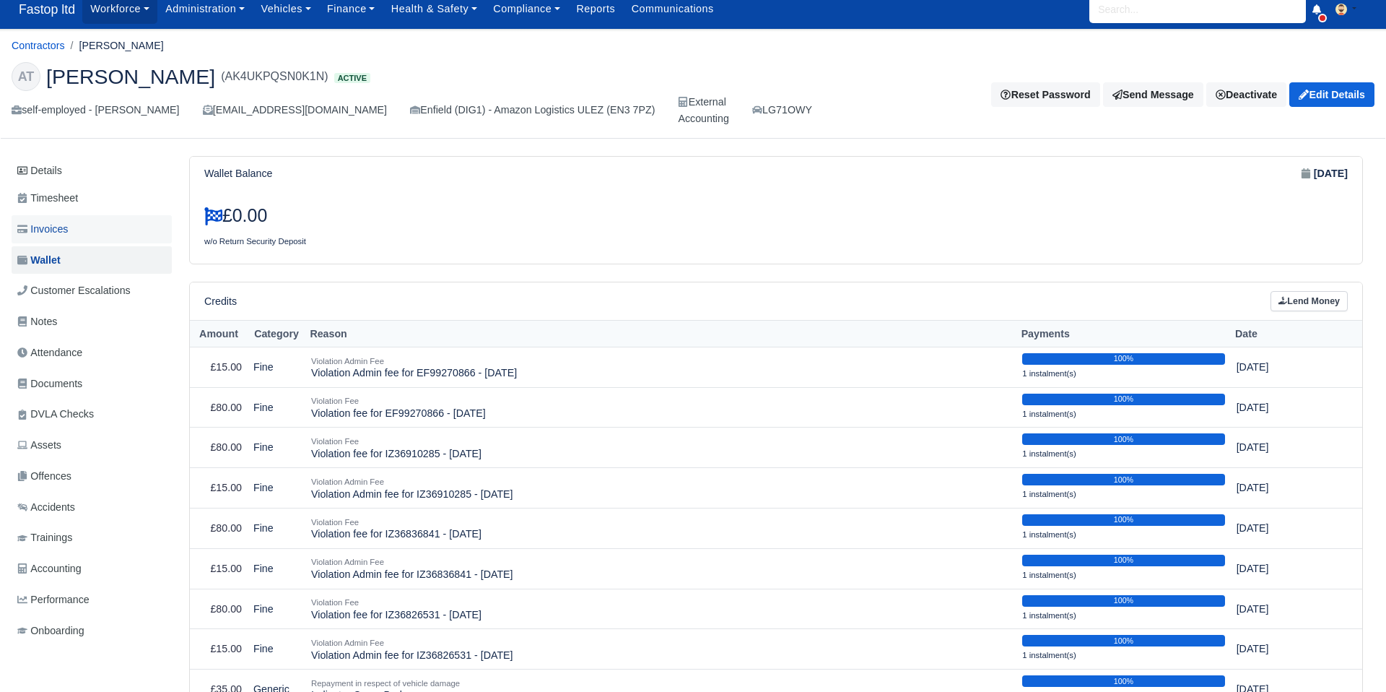
click at [52, 231] on span "Invoices" at bounding box center [42, 229] width 51 height 17
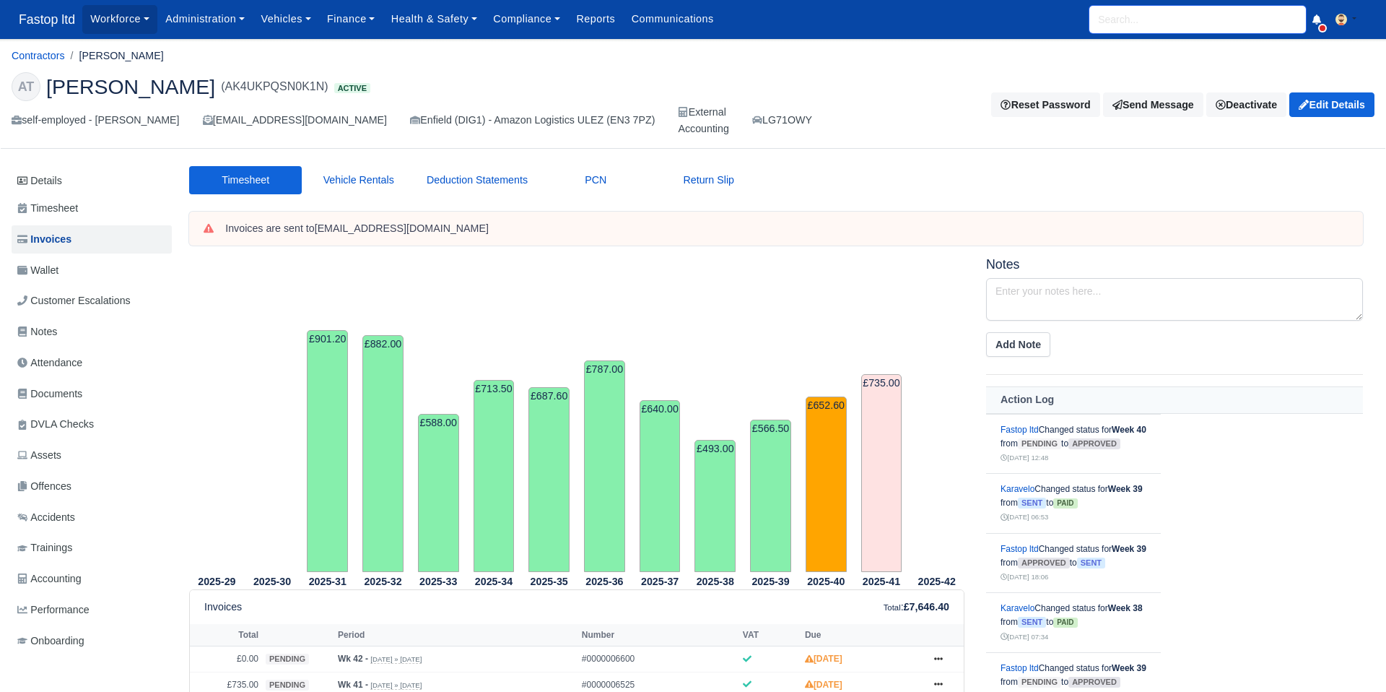
click at [1121, 29] on input "search" at bounding box center [1197, 19] width 217 height 27
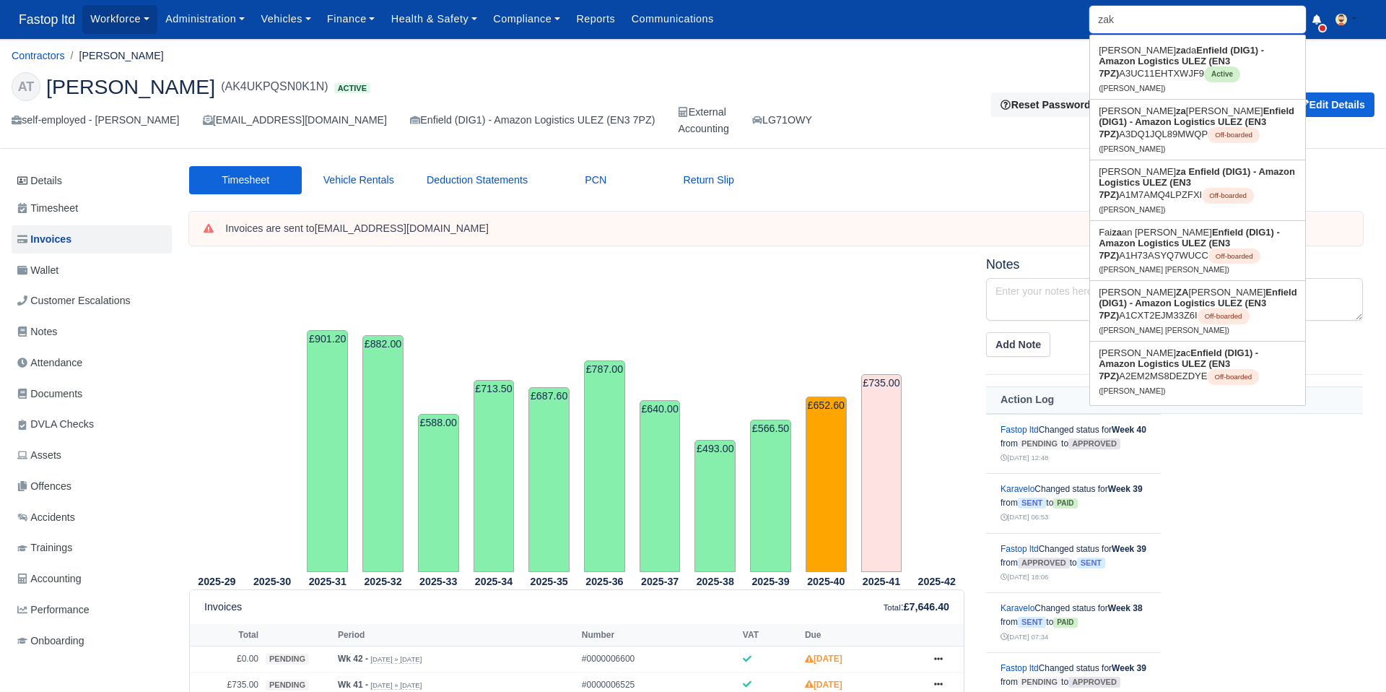
type input "zaka"
type input "[PERSON_NAME]"
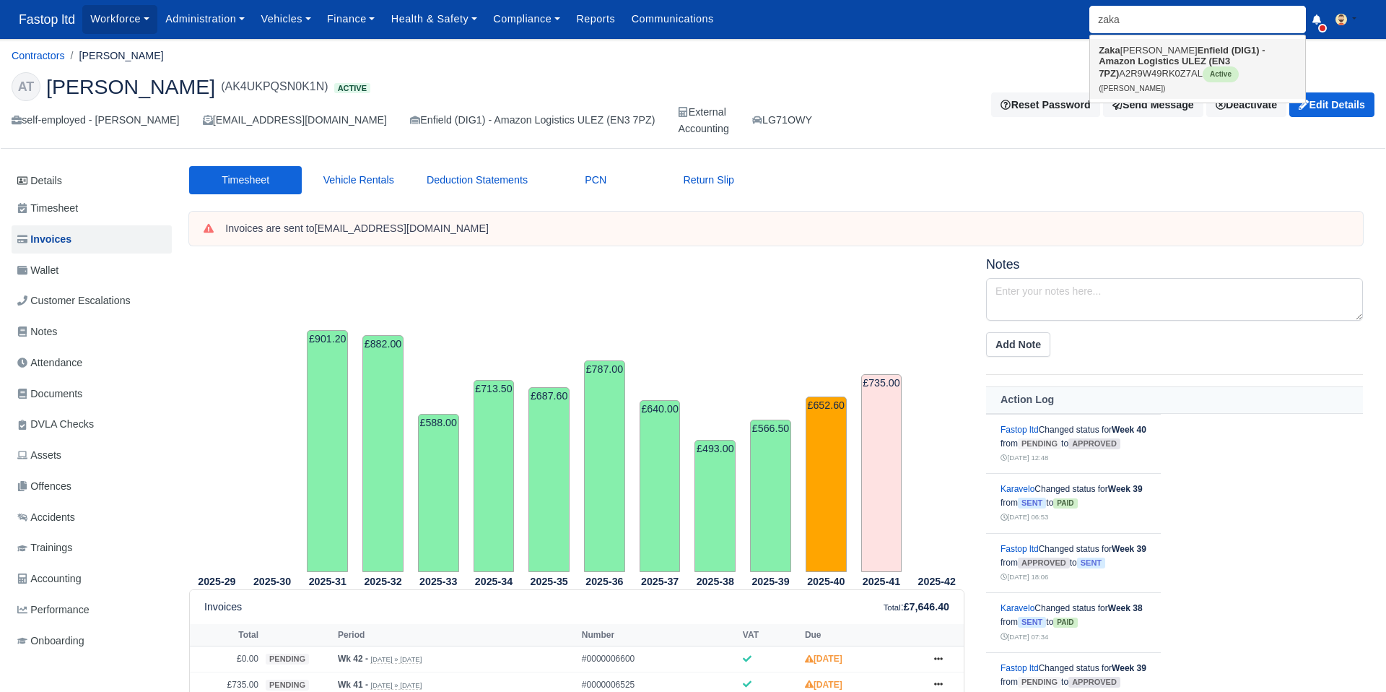
click at [1141, 77] on link "Zaka ria Djabbour Enfield (DIG1) - Amazon Logistics ULEZ (EN3 7PZ) A2R9W49RK0Z7…" at bounding box center [1197, 69] width 215 height 60
type input "[PERSON_NAME]"
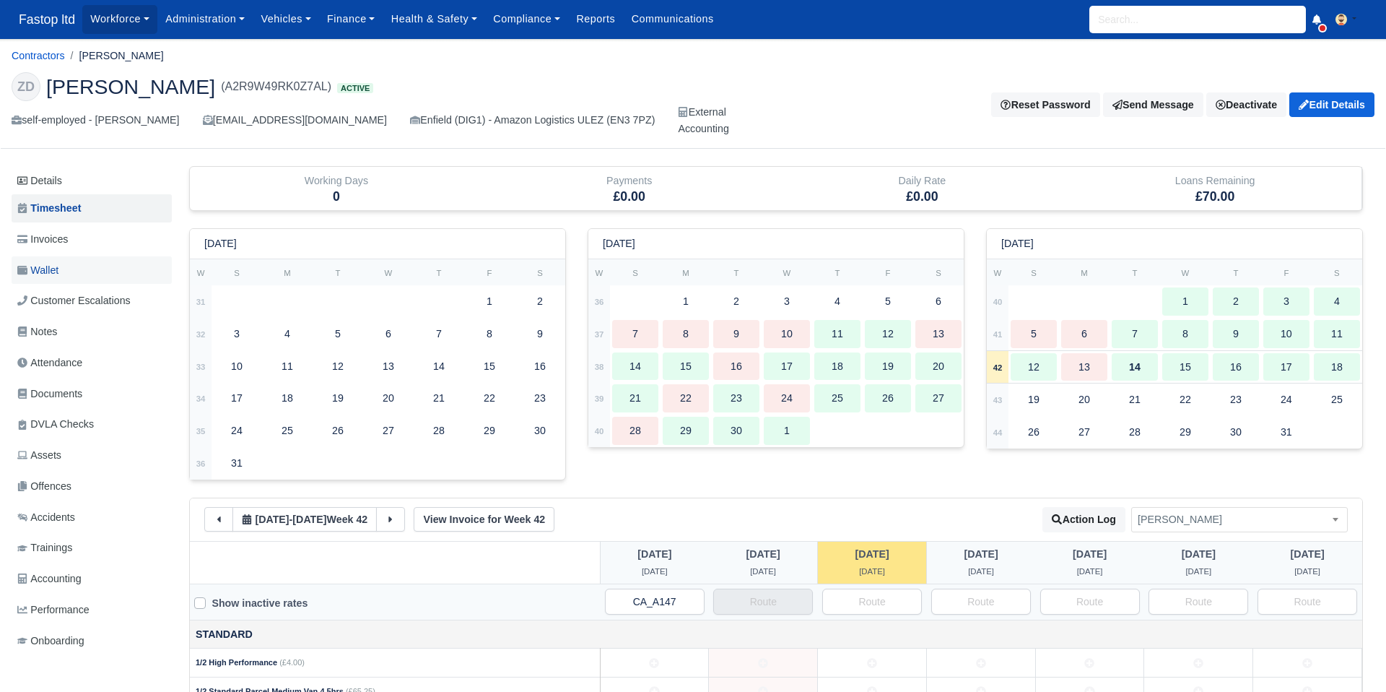
click at [62, 274] on link "Wallet" at bounding box center [92, 270] width 160 height 28
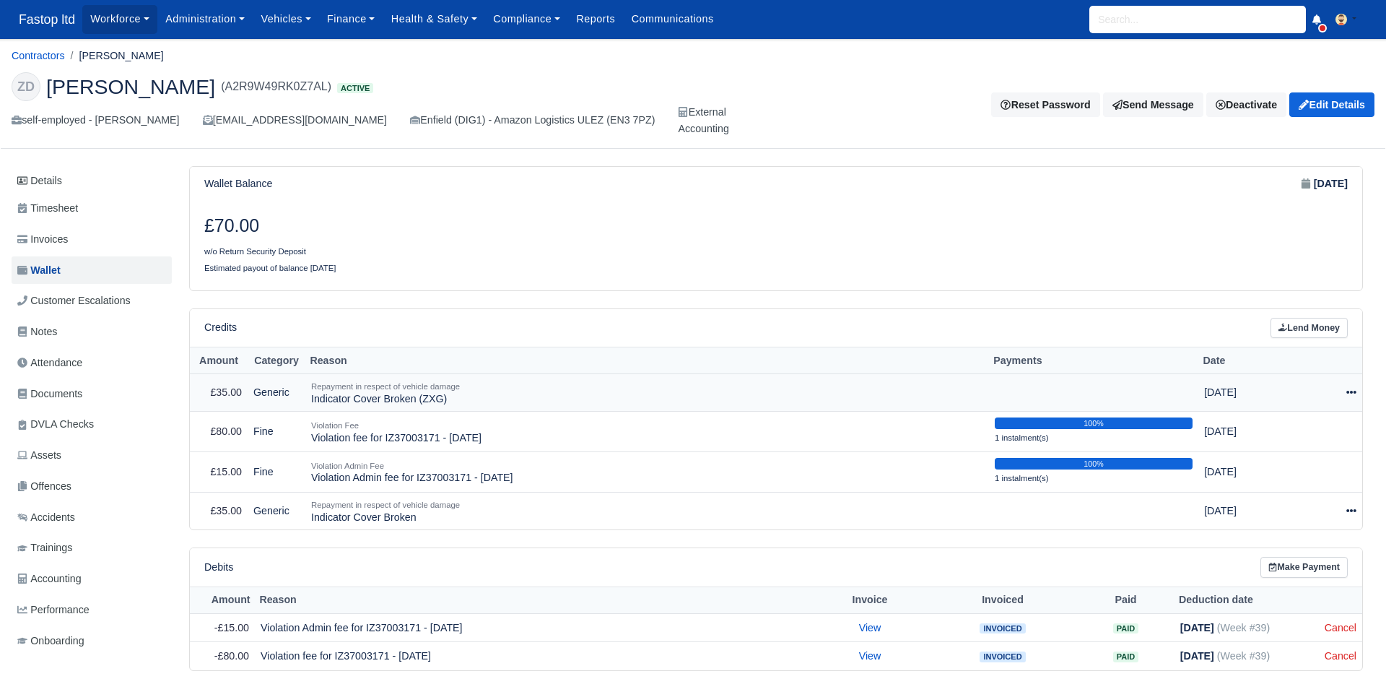
scroll to position [54, 0]
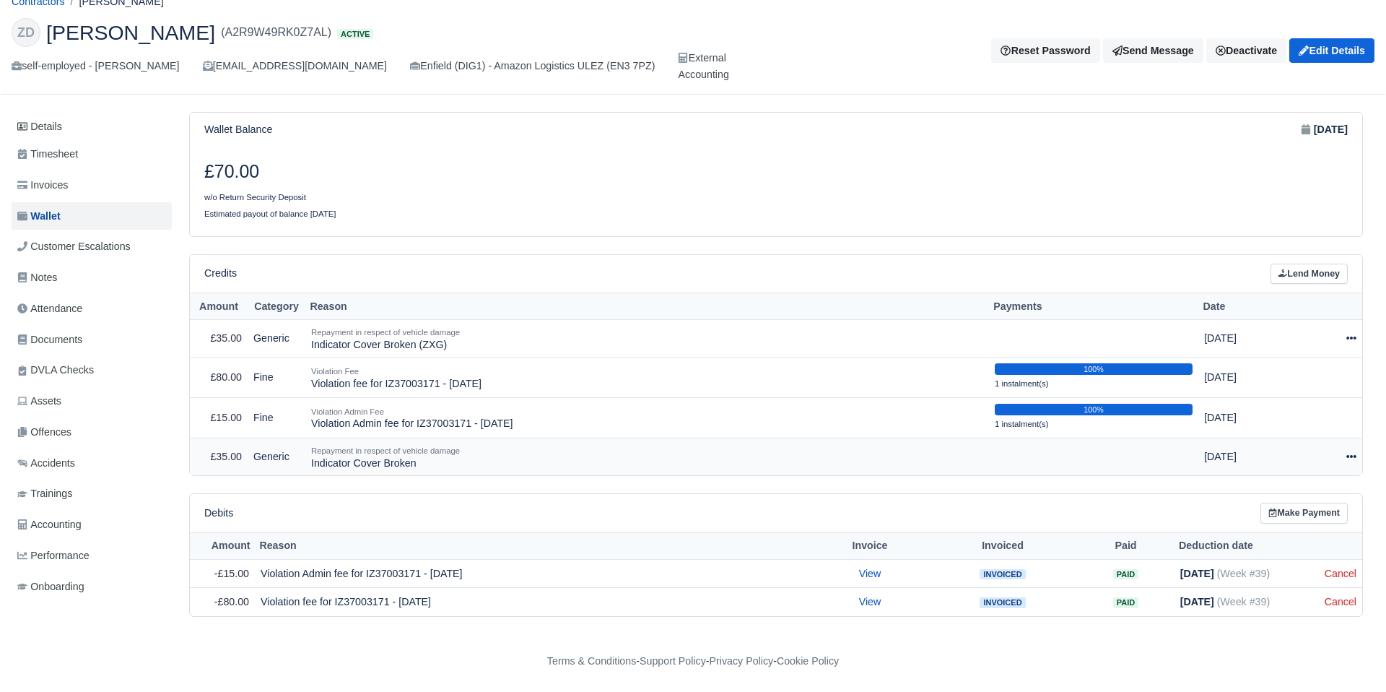
click at [1353, 459] on icon at bounding box center [1351, 456] width 10 height 10
click at [1310, 497] on button "Make Payment" at bounding box center [1285, 500] width 129 height 22
select select "2572"
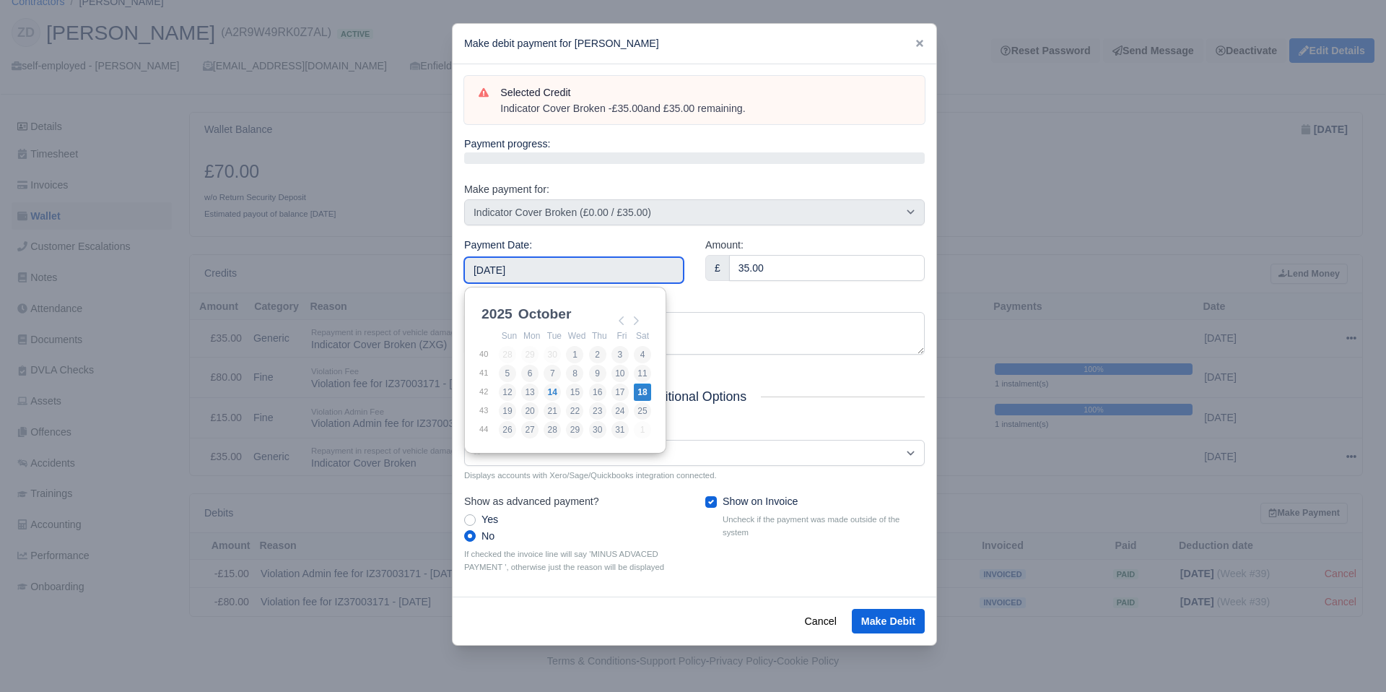
click at [640, 269] on input "[DATE]" at bounding box center [573, 270] width 219 height 26
type input "[DATE]"
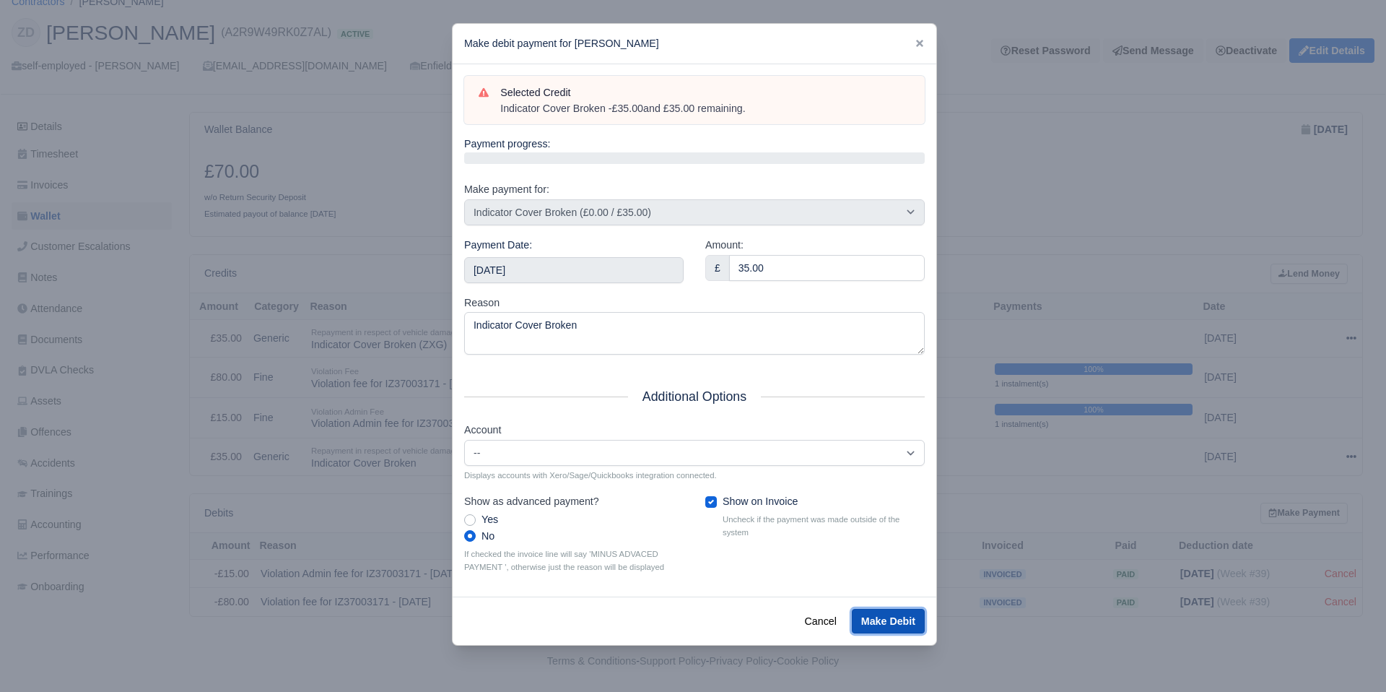
click at [885, 621] on button "Make Debit" at bounding box center [888, 621] width 73 height 25
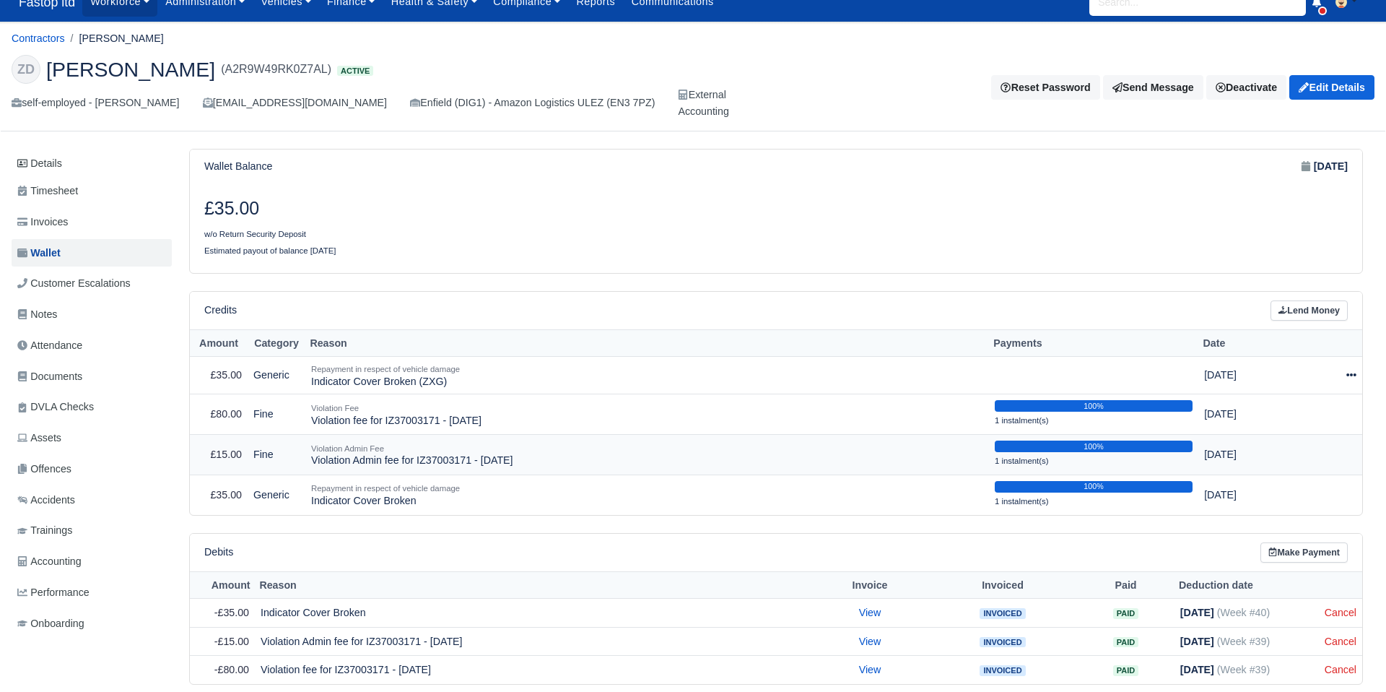
scroll to position [51, 0]
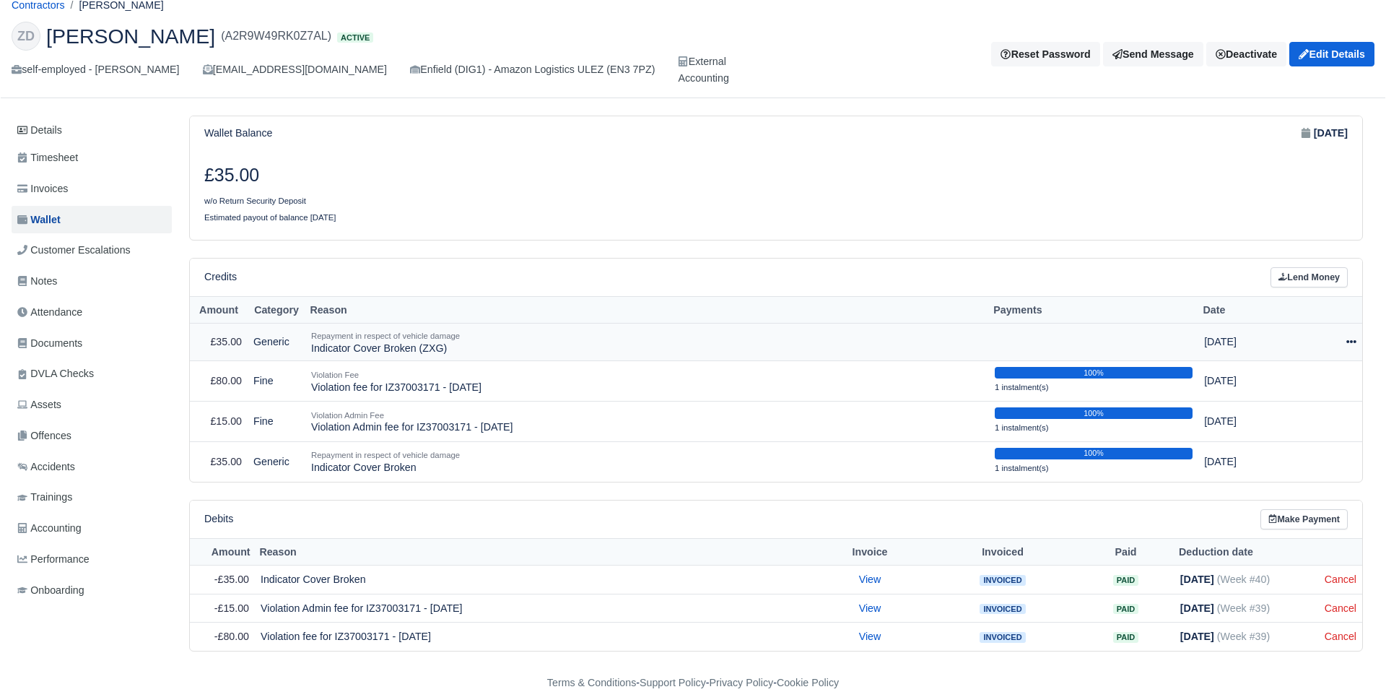
click at [1355, 344] on icon at bounding box center [1351, 341] width 10 height 10
drag, startPoint x: 1316, startPoint y: 380, endPoint x: 1303, endPoint y: 396, distance: 20.5
click at [1315, 380] on button "Make Payment" at bounding box center [1285, 386] width 129 height 22
select select "2571"
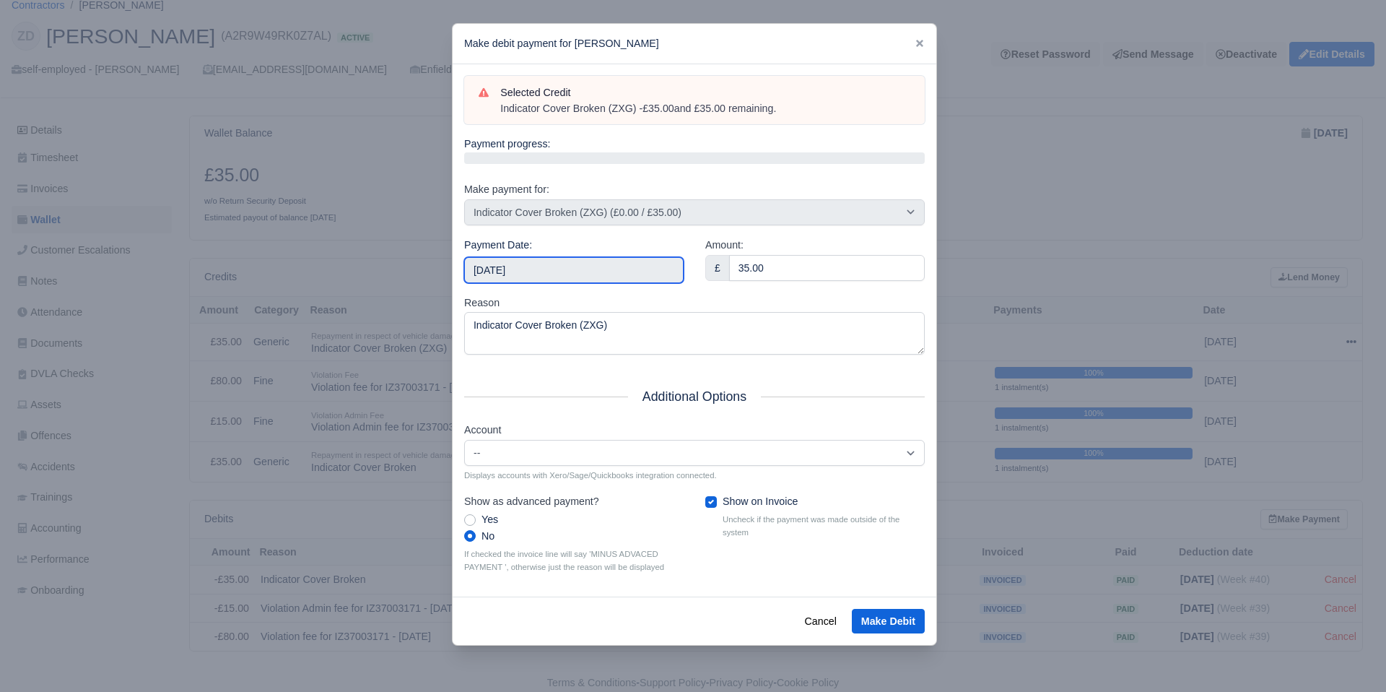
click at [627, 261] on input "2025-10-18" at bounding box center [573, 270] width 219 height 26
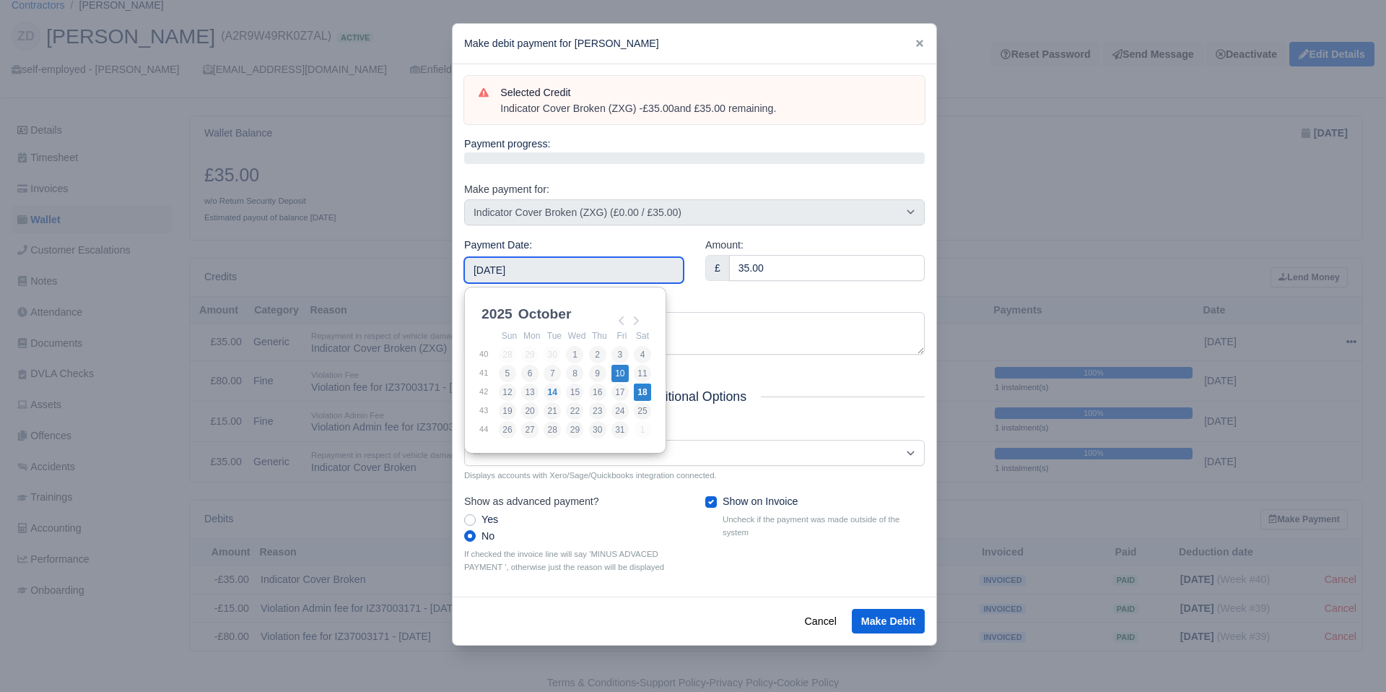
type input "2025-10-10"
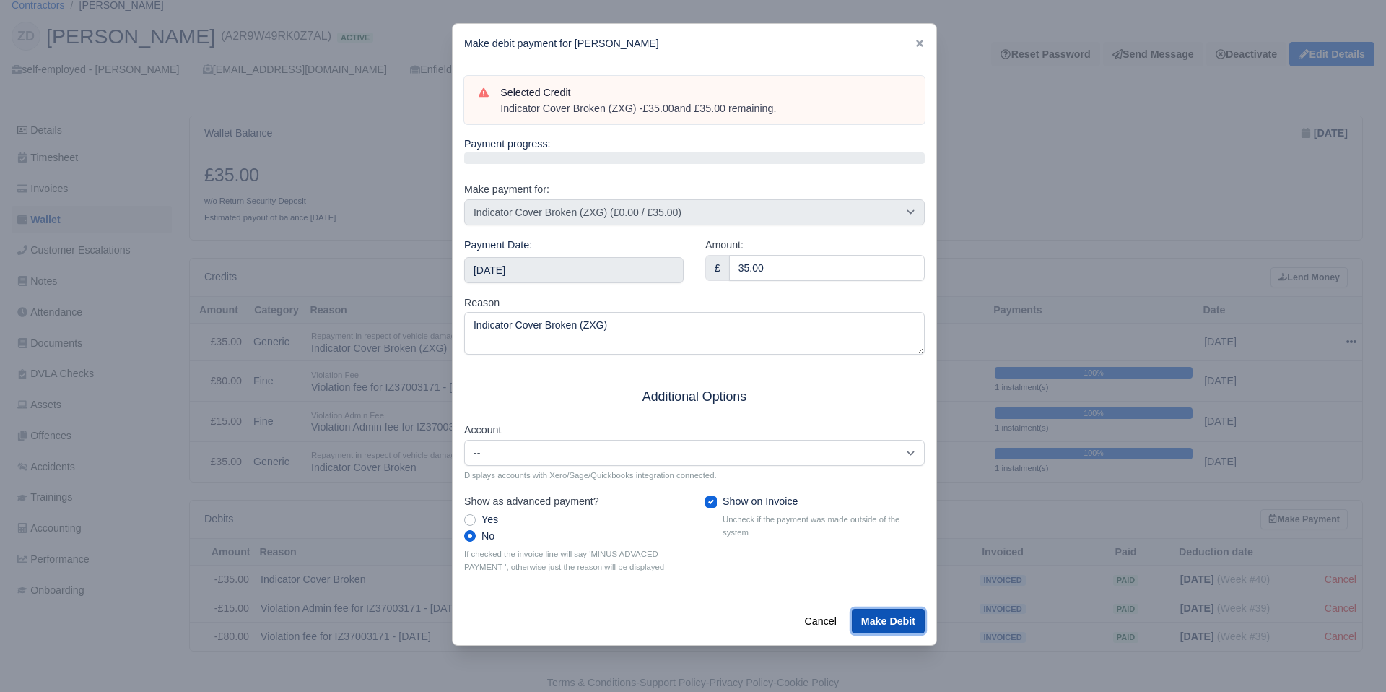
click at [885, 617] on button "Make Debit" at bounding box center [888, 621] width 73 height 25
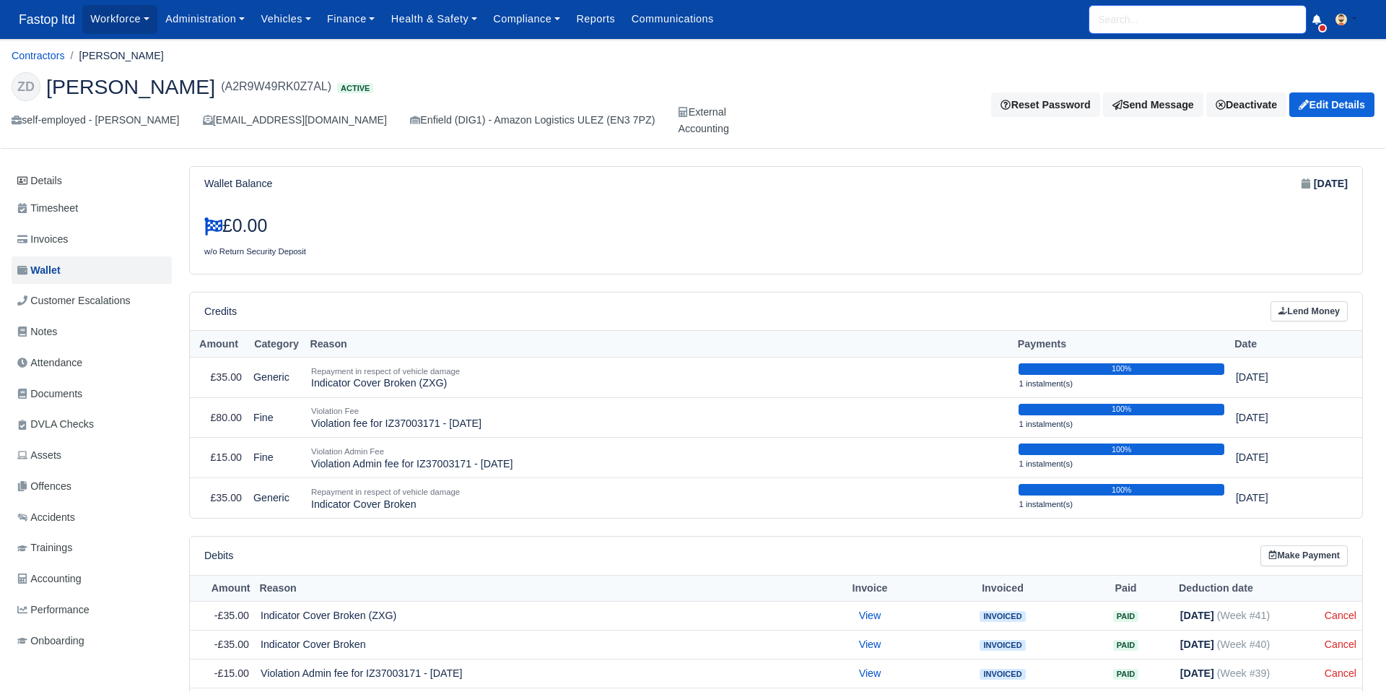
click at [1141, 31] on input "search" at bounding box center [1197, 19] width 217 height 27
type input "mussa"
type input "[PERSON_NAME]"
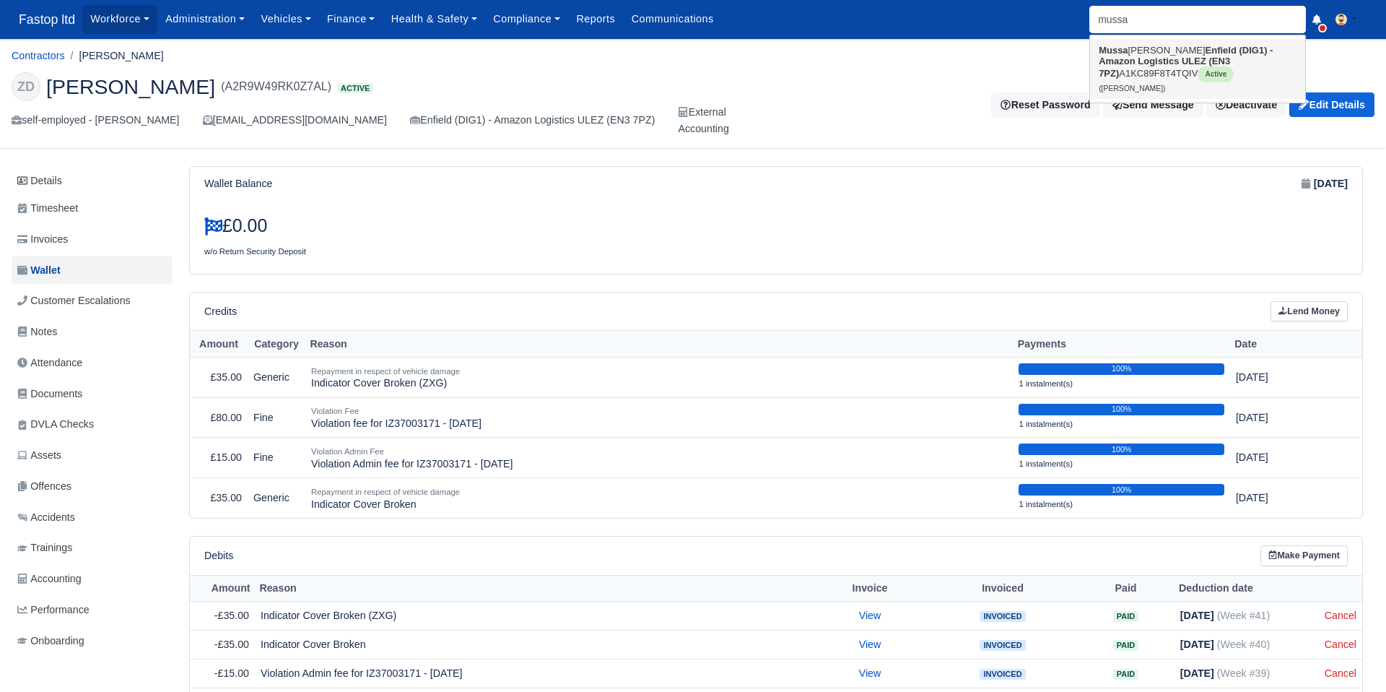
click at [1170, 63] on strong "Enfield (DIG1) - Amazon Logistics ULEZ (EN3 7PZ)" at bounding box center [1186, 62] width 174 height 34
type input "[PERSON_NAME]"
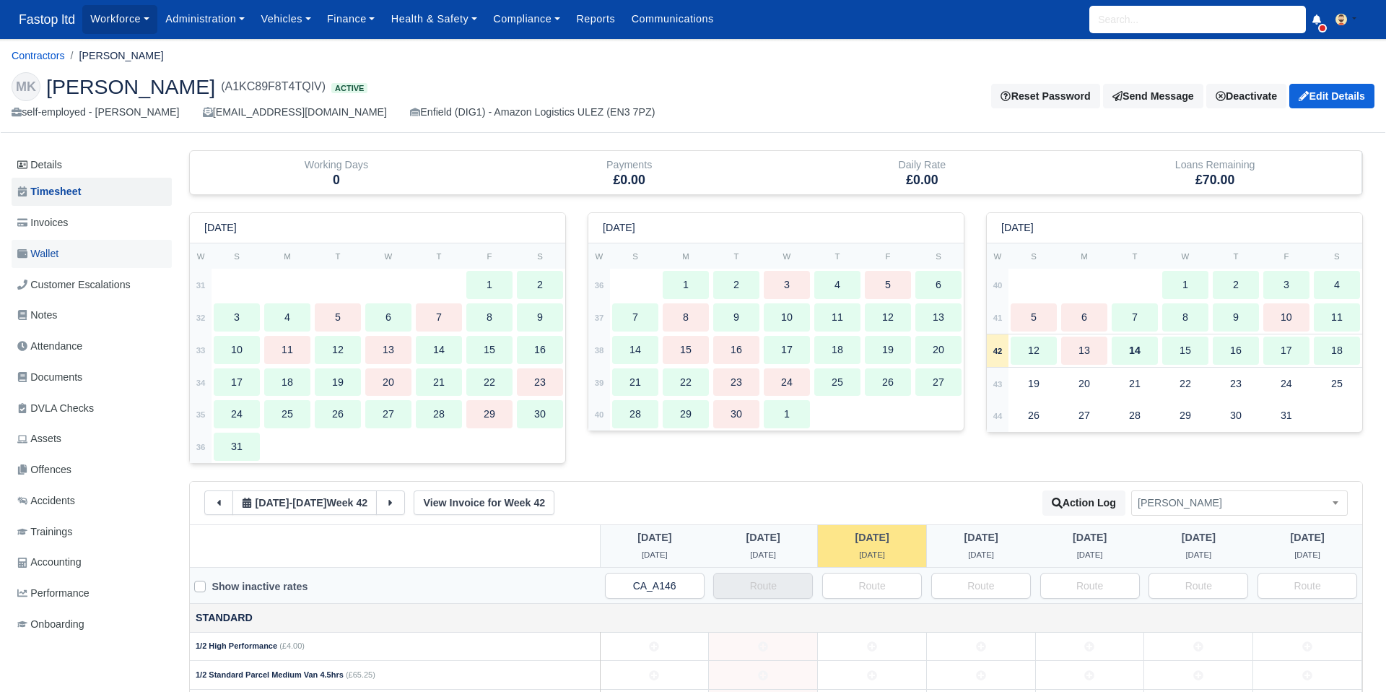
click at [63, 251] on link "Wallet" at bounding box center [92, 254] width 160 height 28
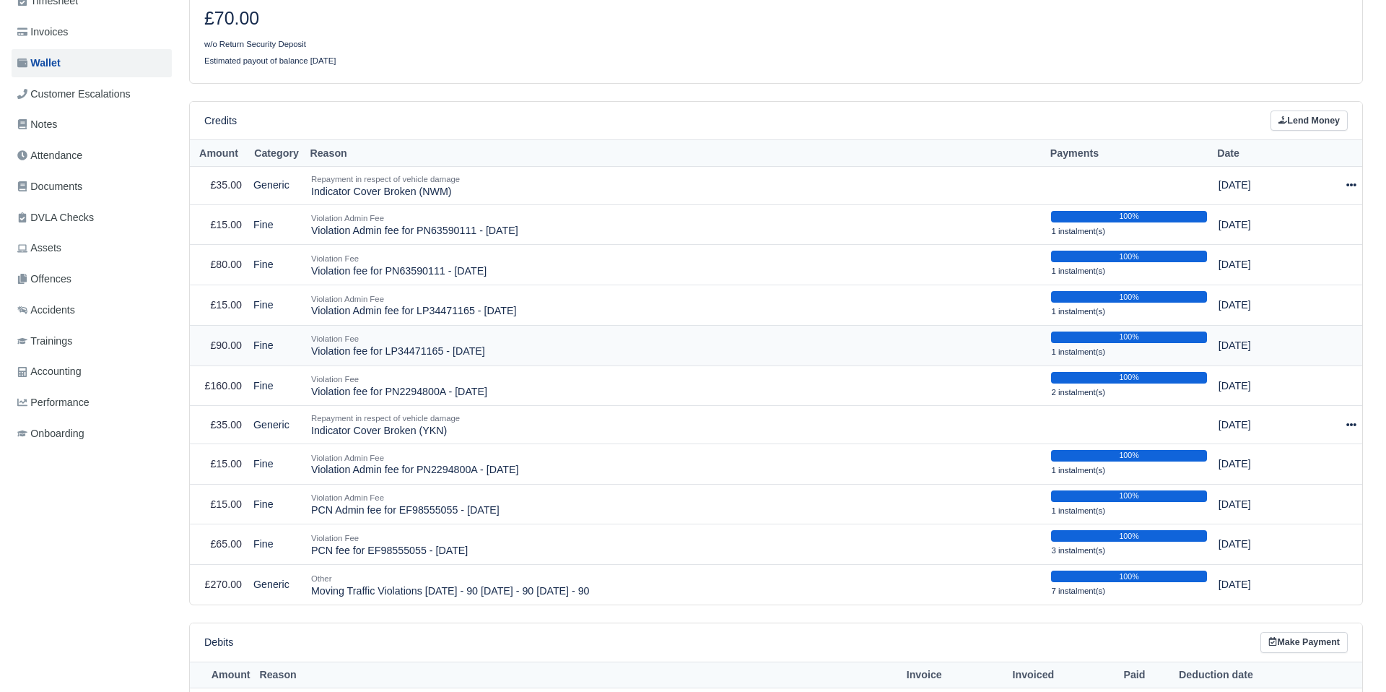
scroll to position [200, 0]
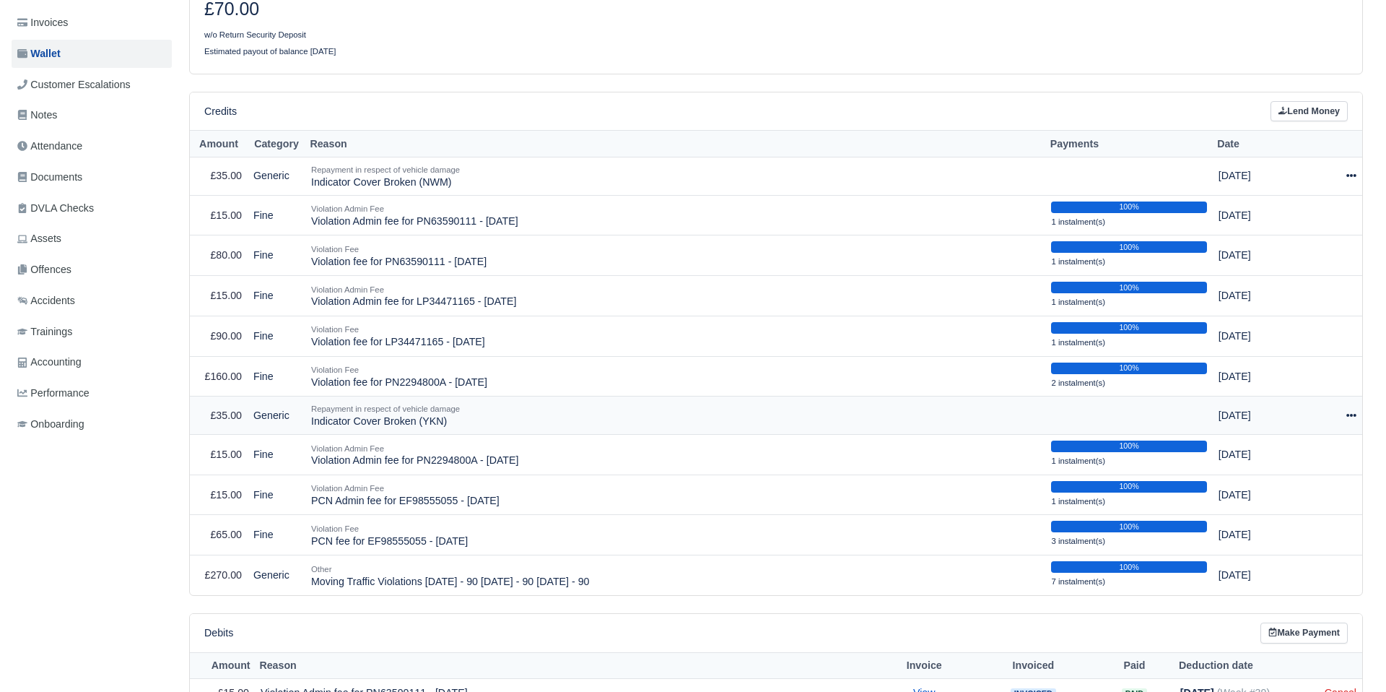
click at [1349, 412] on icon at bounding box center [1351, 415] width 10 height 10
drag, startPoint x: 1308, startPoint y: 455, endPoint x: 1301, endPoint y: 458, distance: 8.1
click at [1307, 456] on button "Make Payment" at bounding box center [1280, 459] width 129 height 22
select select "2573"
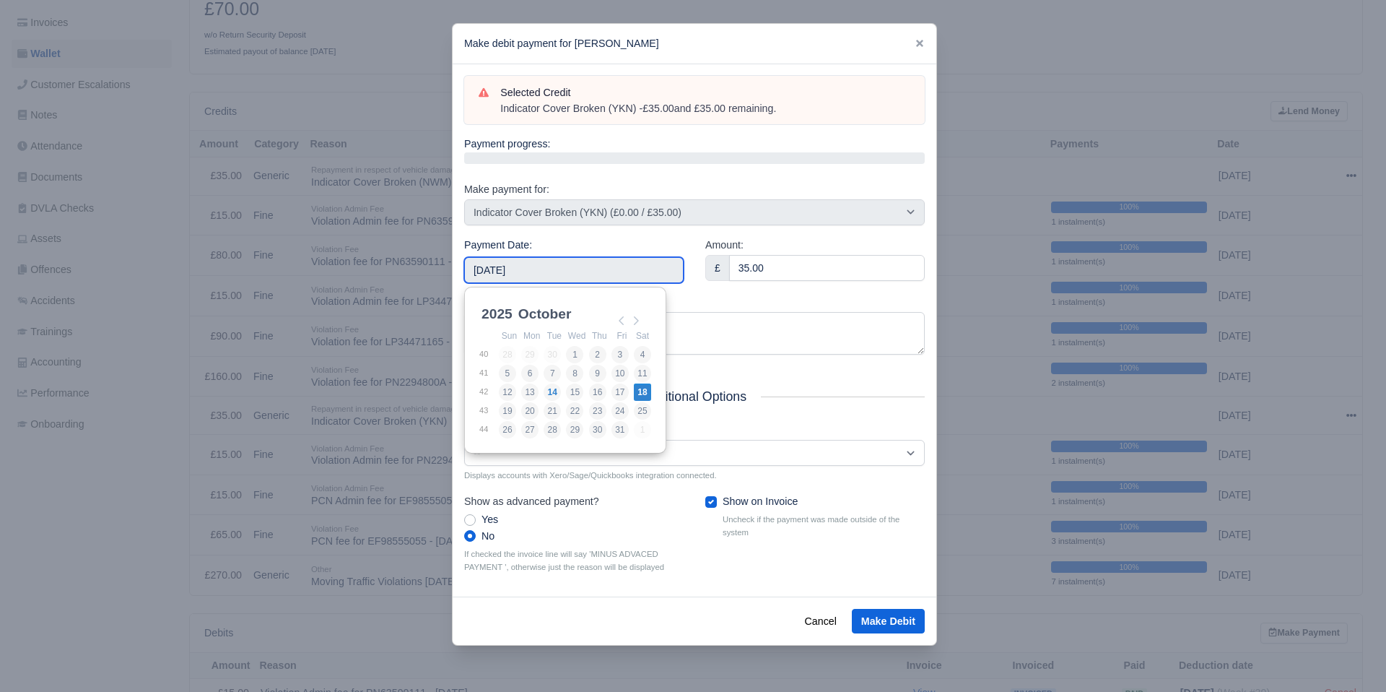
click at [578, 274] on input "2025-10-18" at bounding box center [573, 270] width 219 height 26
type input "2025-10-03"
drag, startPoint x: 619, startPoint y: 352, endPoint x: 635, endPoint y: 353, distance: 15.9
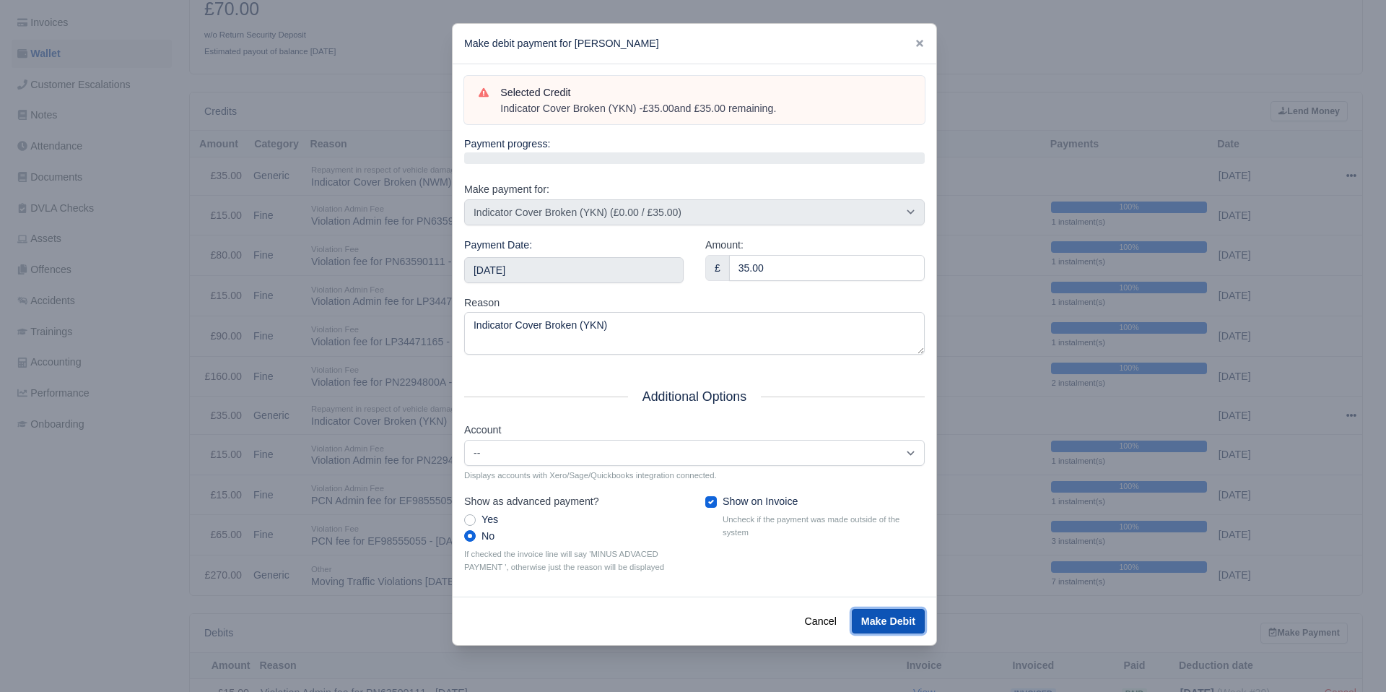
click at [880, 619] on button "Make Debit" at bounding box center [888, 621] width 73 height 25
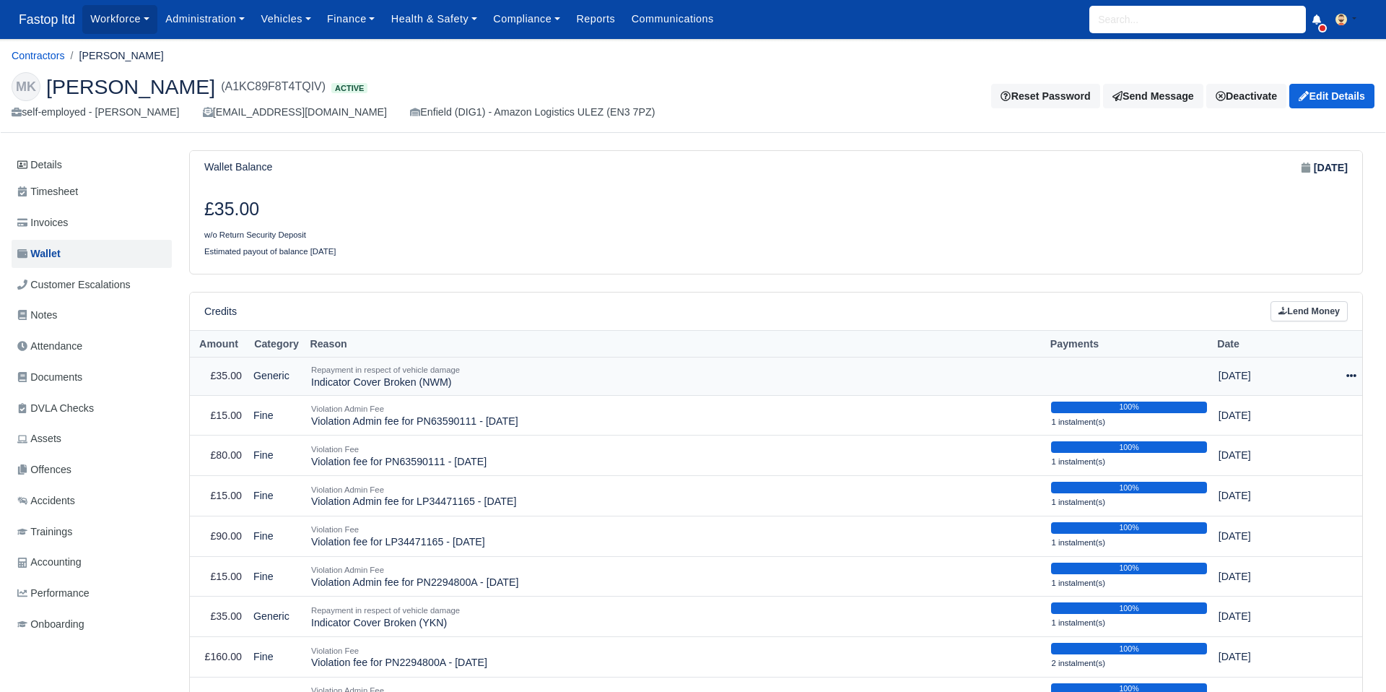
click at [1352, 374] on icon at bounding box center [1351, 375] width 10 height 10
drag, startPoint x: 1297, startPoint y: 419, endPoint x: 1288, endPoint y: 421, distance: 9.6
click at [1295, 420] on button "Make Payment" at bounding box center [1280, 420] width 129 height 22
select select "2579"
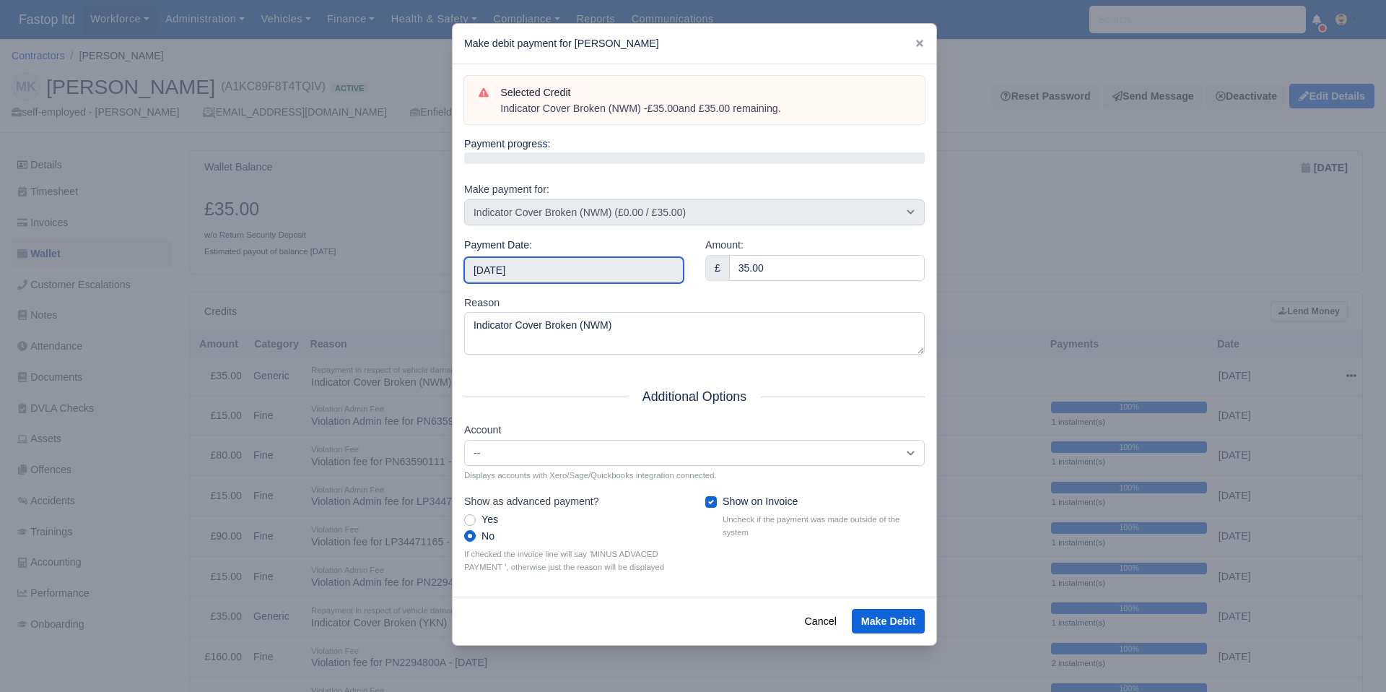
click at [601, 277] on input "2025-10-18" at bounding box center [573, 270] width 219 height 26
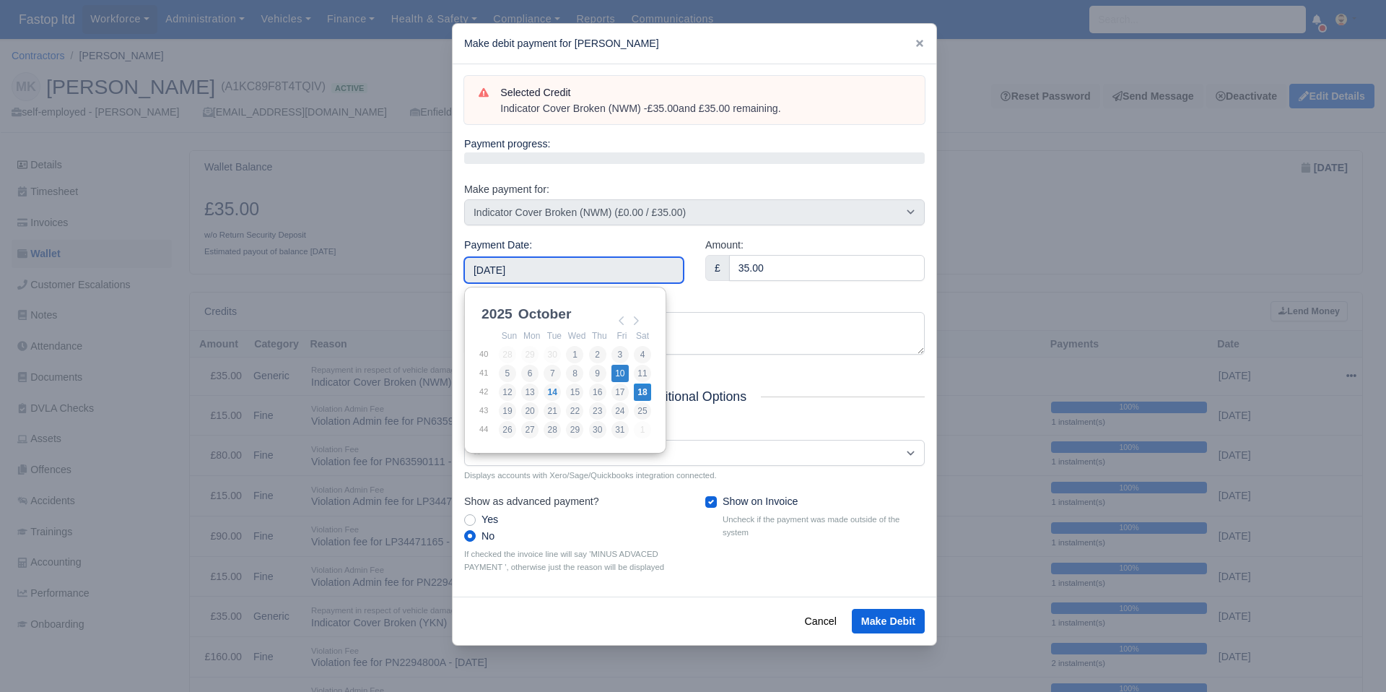
type input "2025-10-10"
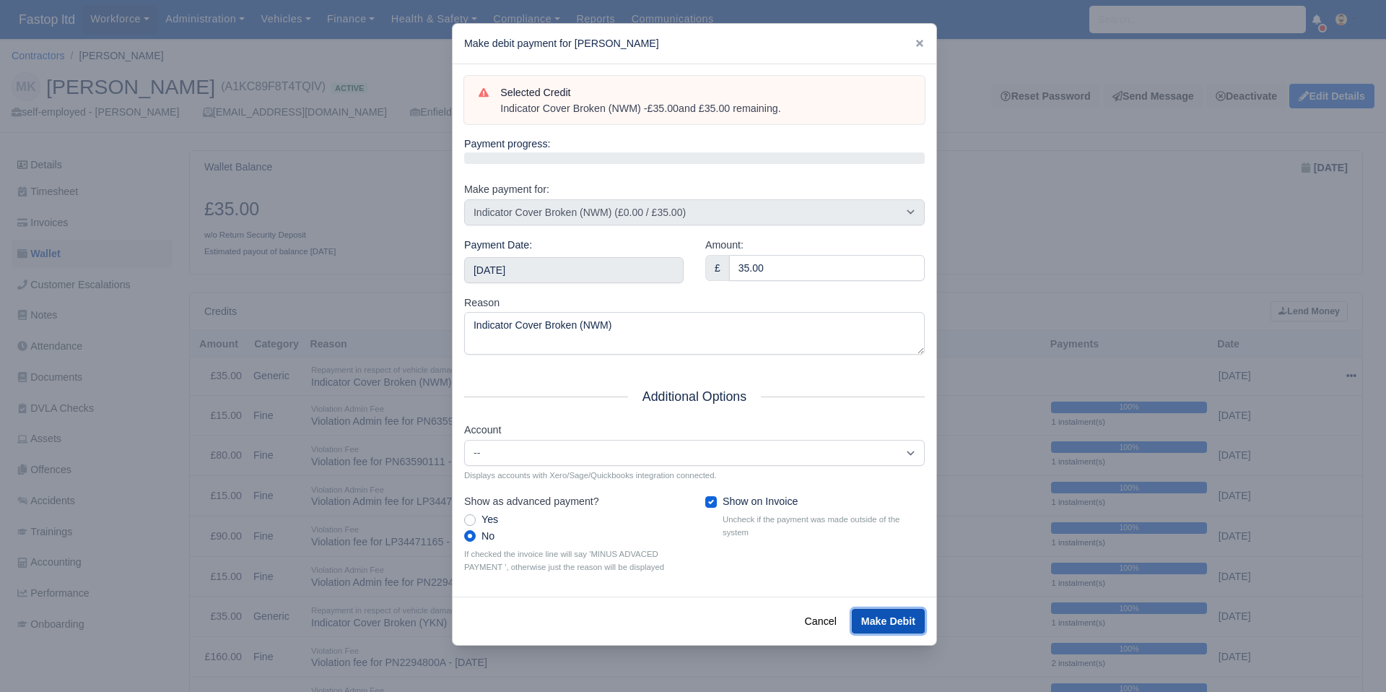
click at [892, 617] on button "Make Debit" at bounding box center [888, 621] width 73 height 25
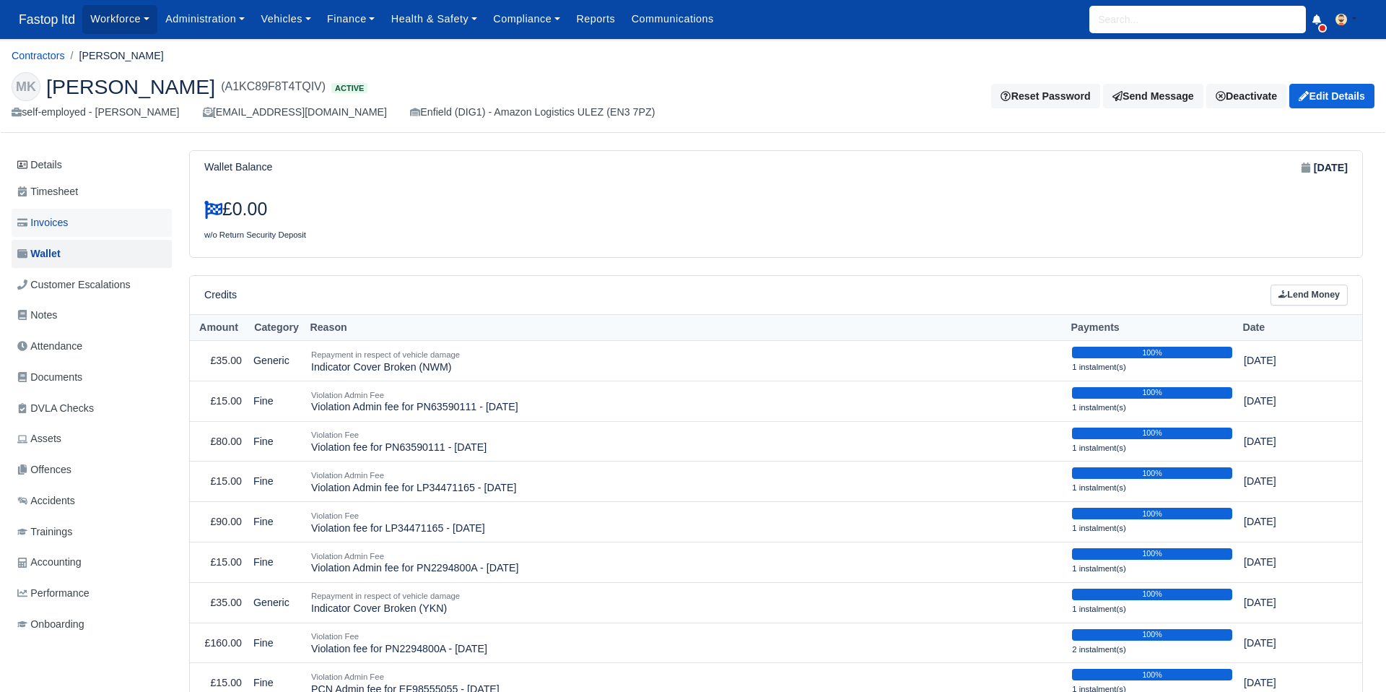
click at [50, 225] on span "Invoices" at bounding box center [42, 222] width 51 height 17
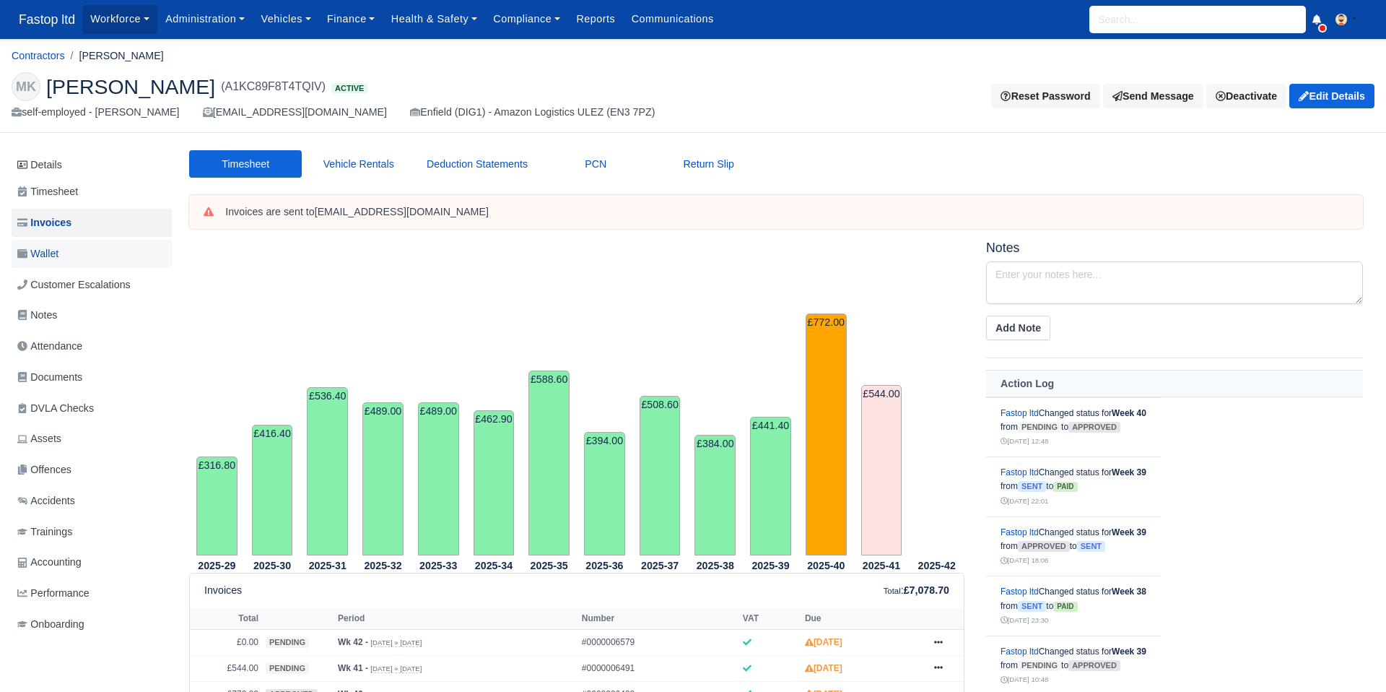
click at [54, 260] on span "Wallet" at bounding box center [37, 253] width 41 height 17
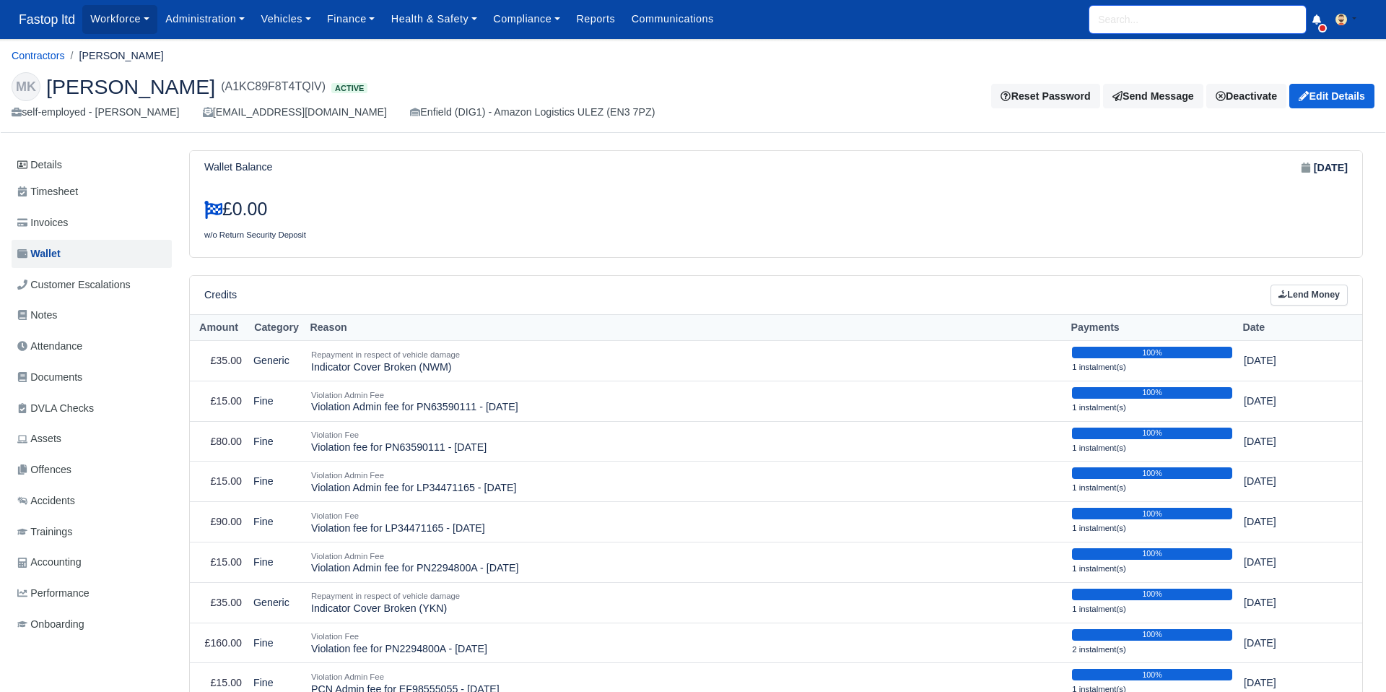
click at [1125, 18] on input "search" at bounding box center [1197, 19] width 217 height 27
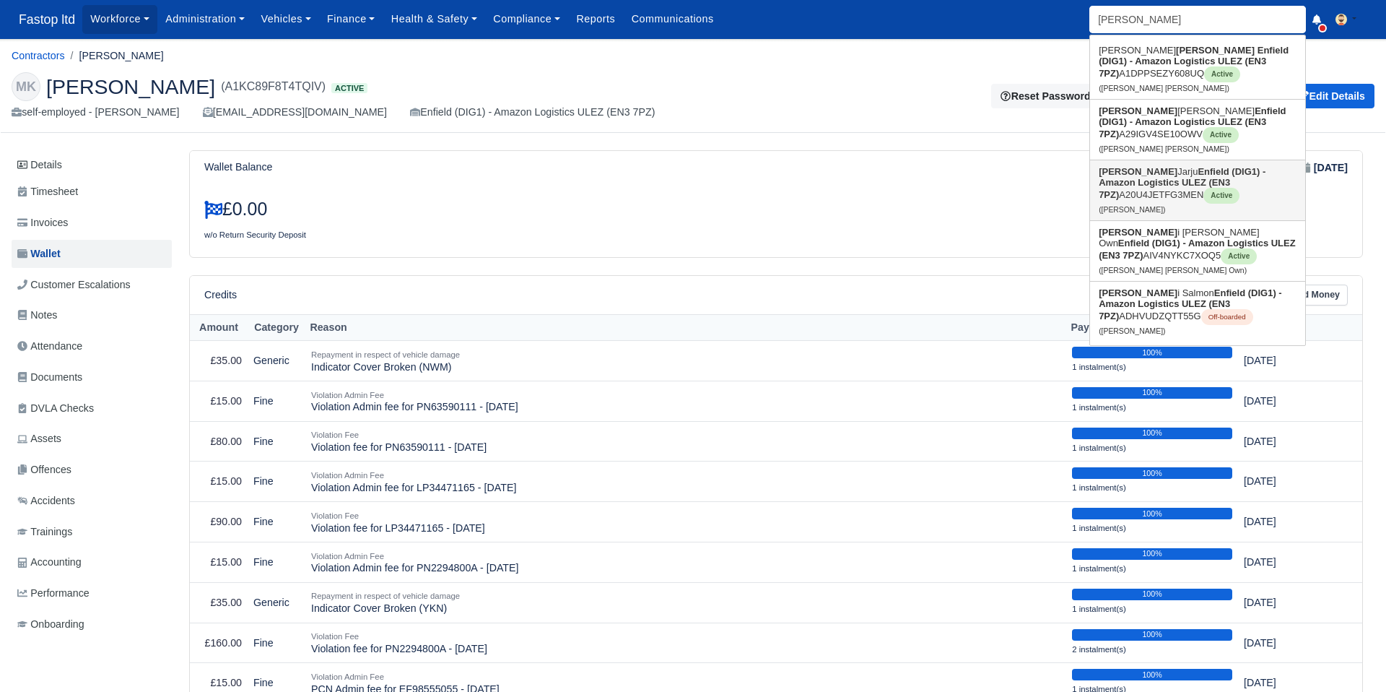
click at [1148, 191] on link "Omar Jarju Enfield (DIG1) - Amazon Logistics ULEZ (EN3 7PZ) A20U4JETFG3MEN Acti…" at bounding box center [1197, 190] width 215 height 60
type input "[PERSON_NAME]"
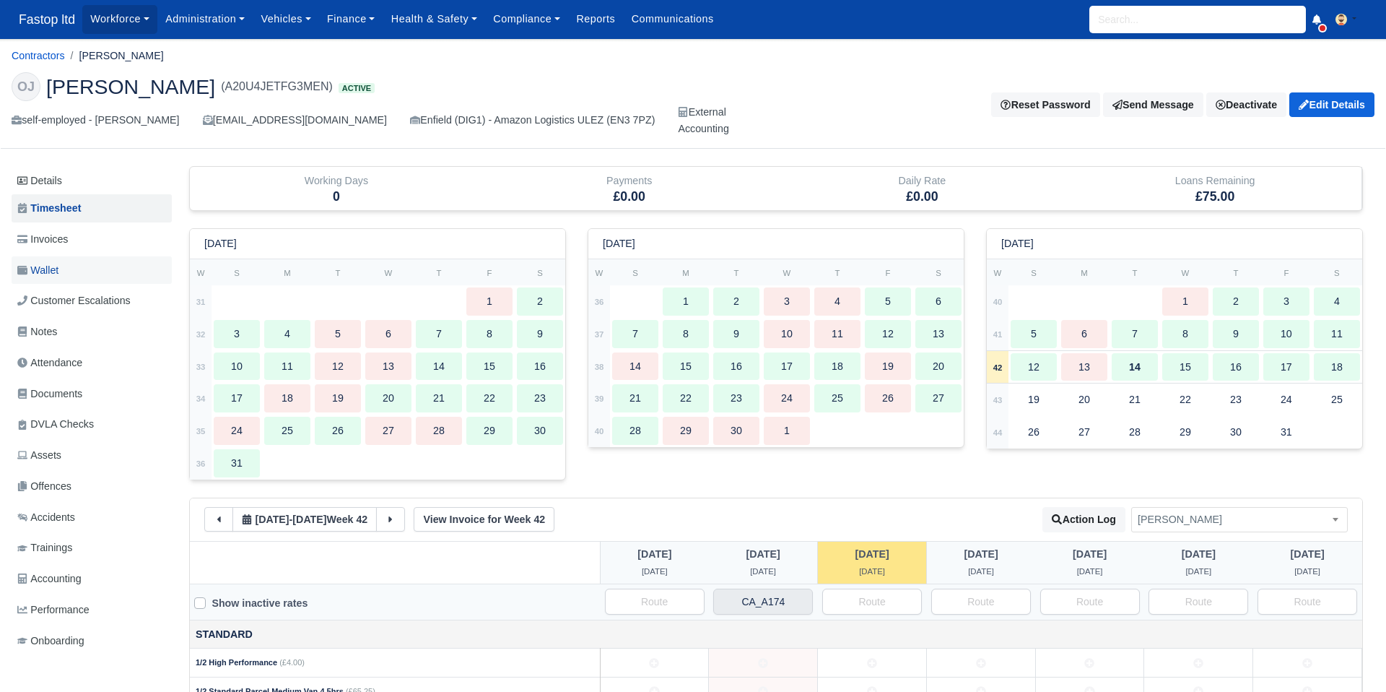
click at [54, 267] on span "Wallet" at bounding box center [37, 270] width 41 height 17
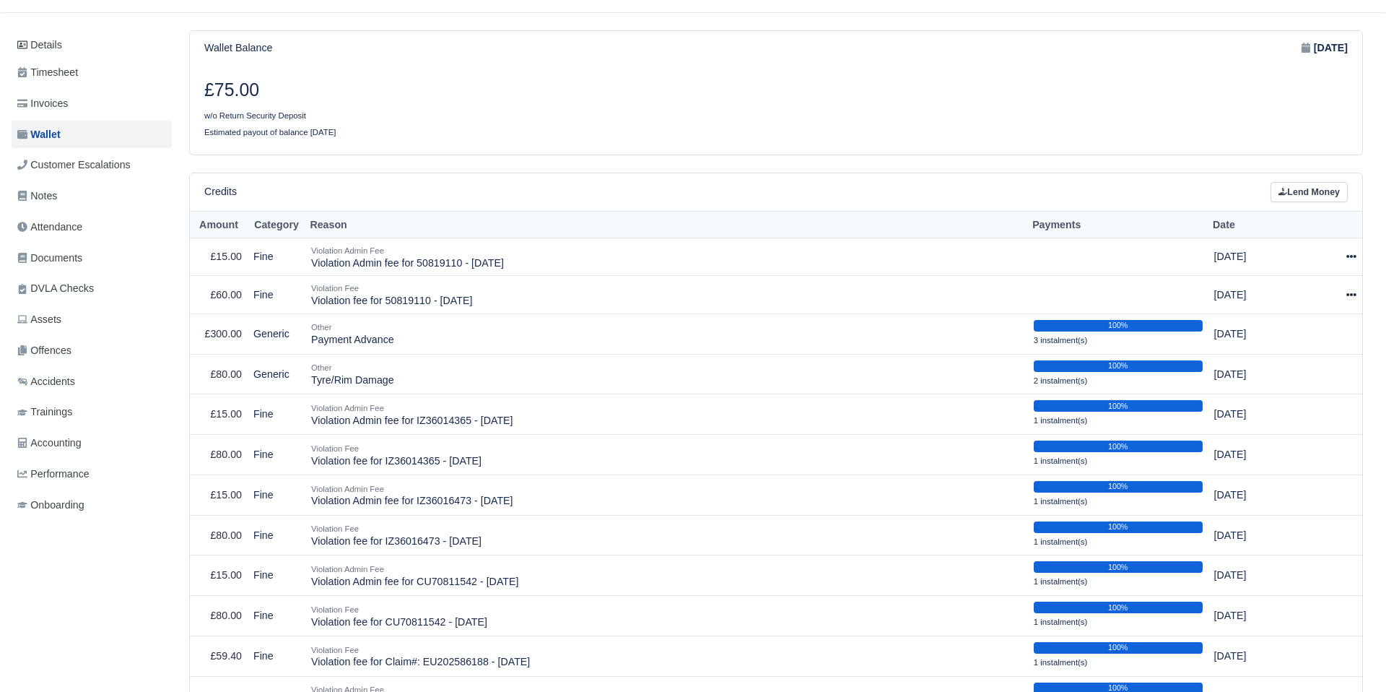
scroll to position [113, 0]
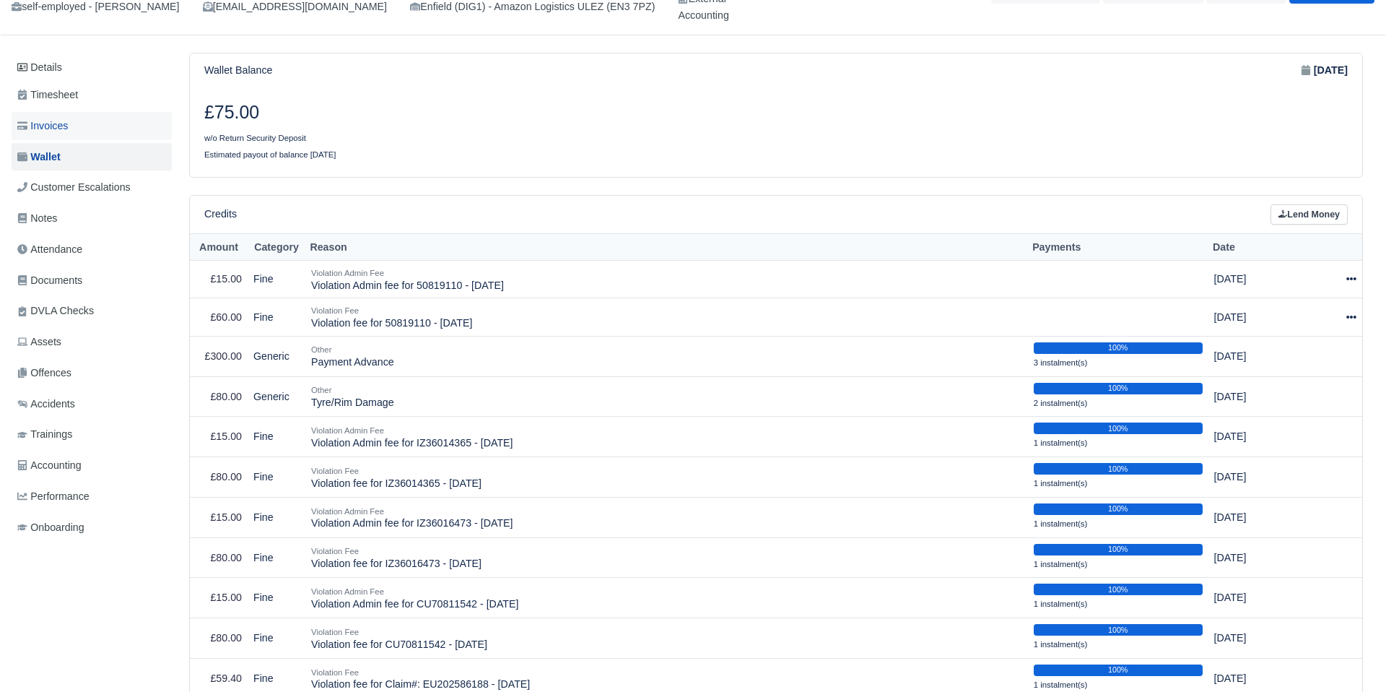
click at [55, 121] on span "Invoices" at bounding box center [42, 126] width 51 height 17
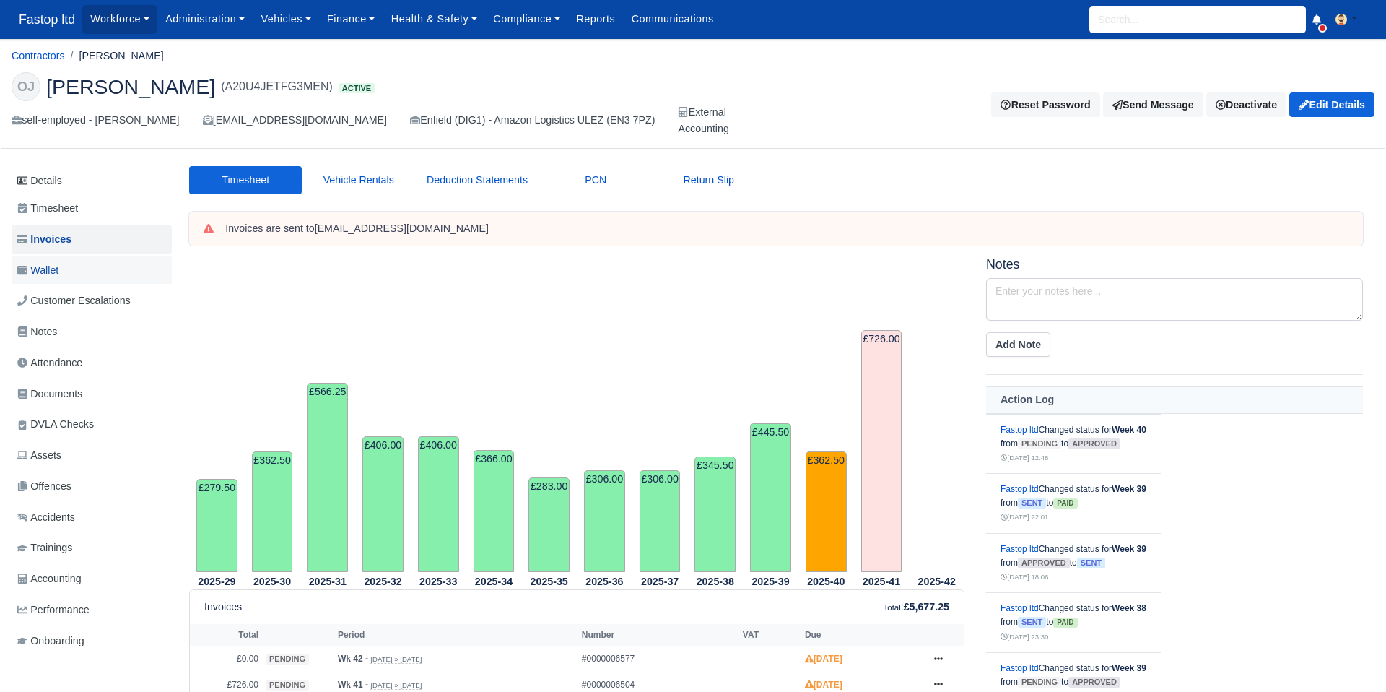
click at [57, 273] on span "Wallet" at bounding box center [37, 270] width 41 height 17
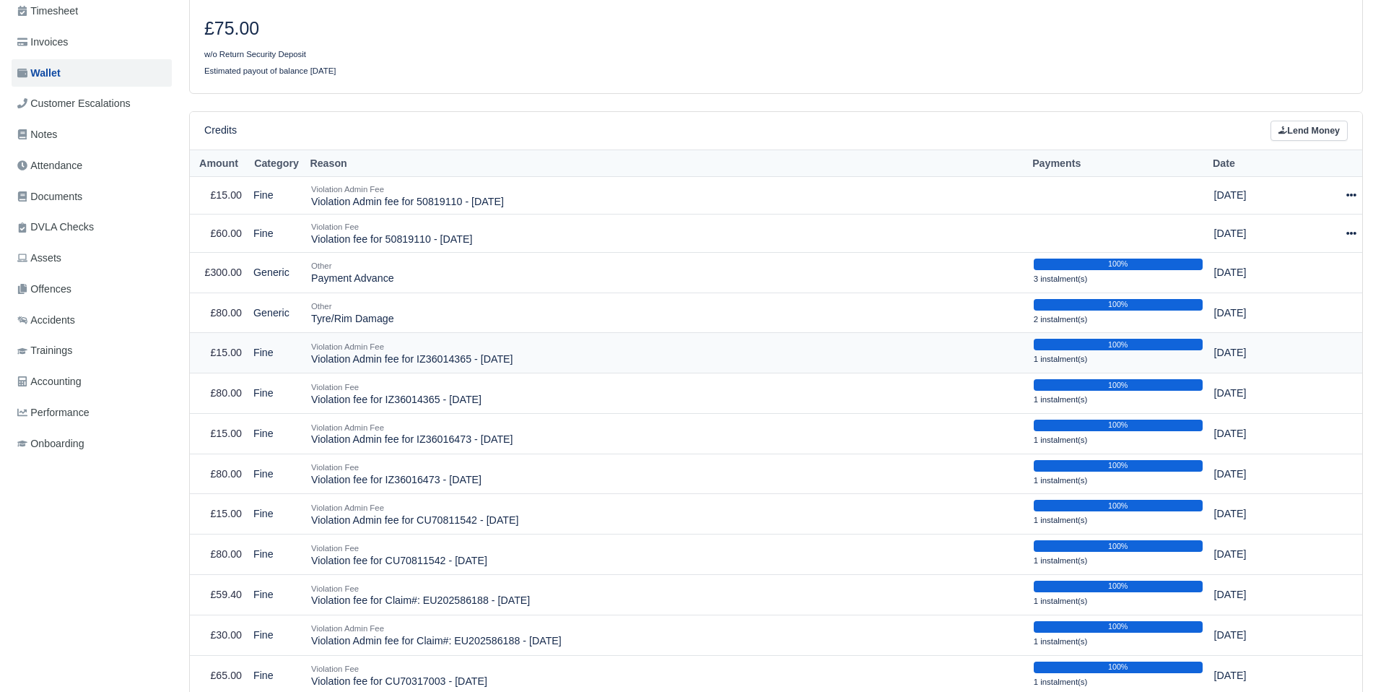
scroll to position [194, 0]
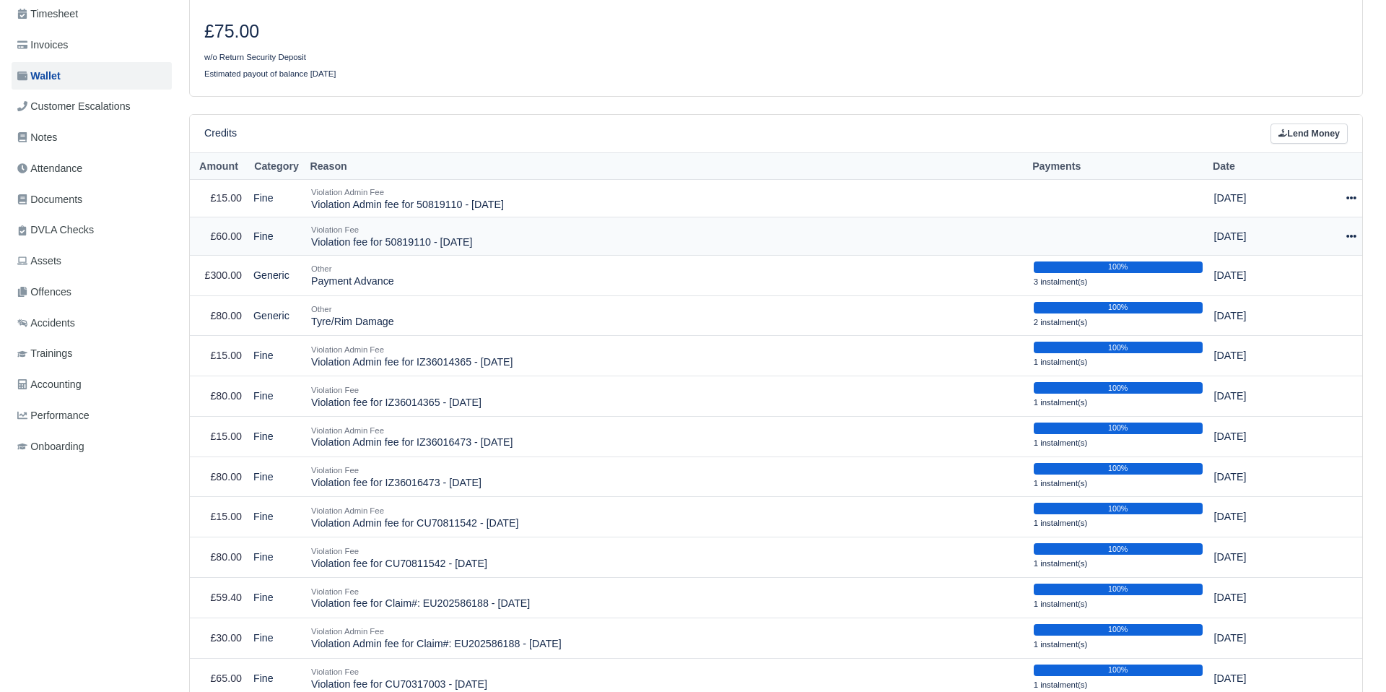
click at [1349, 233] on icon at bounding box center [1351, 236] width 10 height 10
drag, startPoint x: 1311, startPoint y: 279, endPoint x: 1297, endPoint y: 284, distance: 15.1
click at [1311, 279] on button "Make Payment" at bounding box center [1286, 280] width 129 height 22
select select "2564"
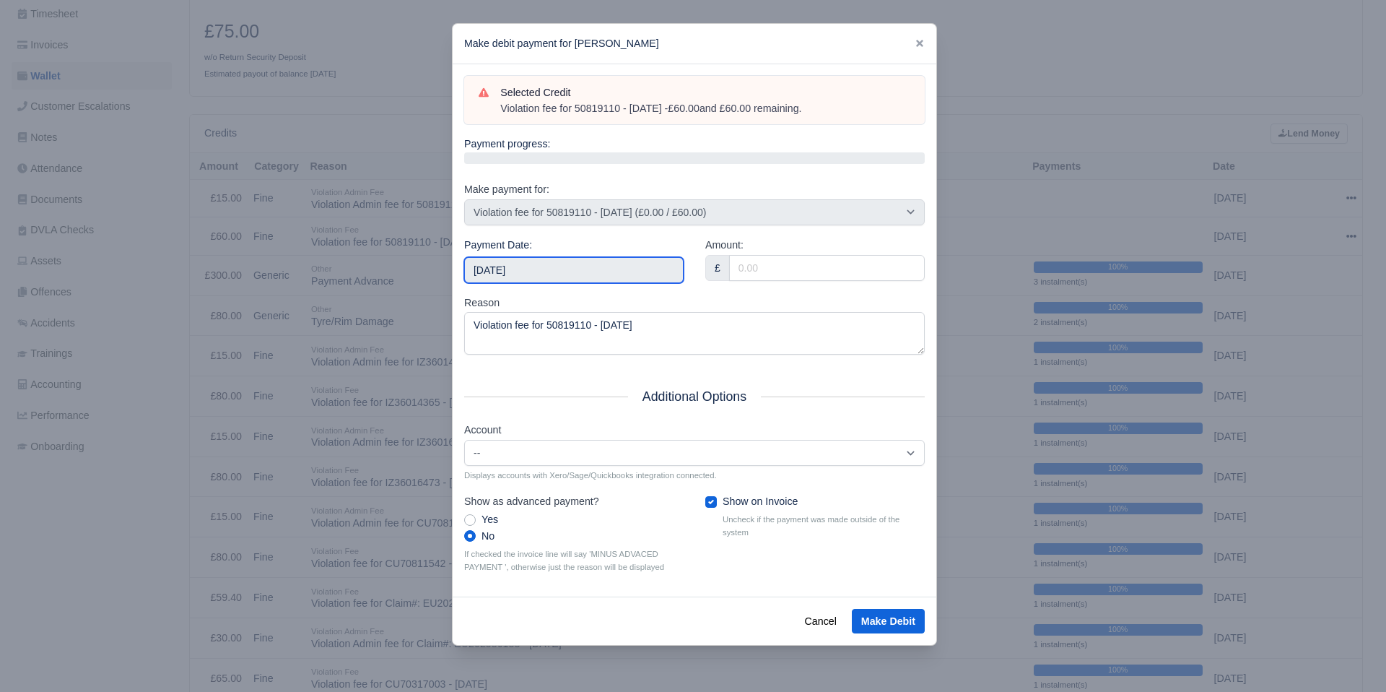
click at [548, 268] on input "2025-10-18" at bounding box center [573, 270] width 219 height 26
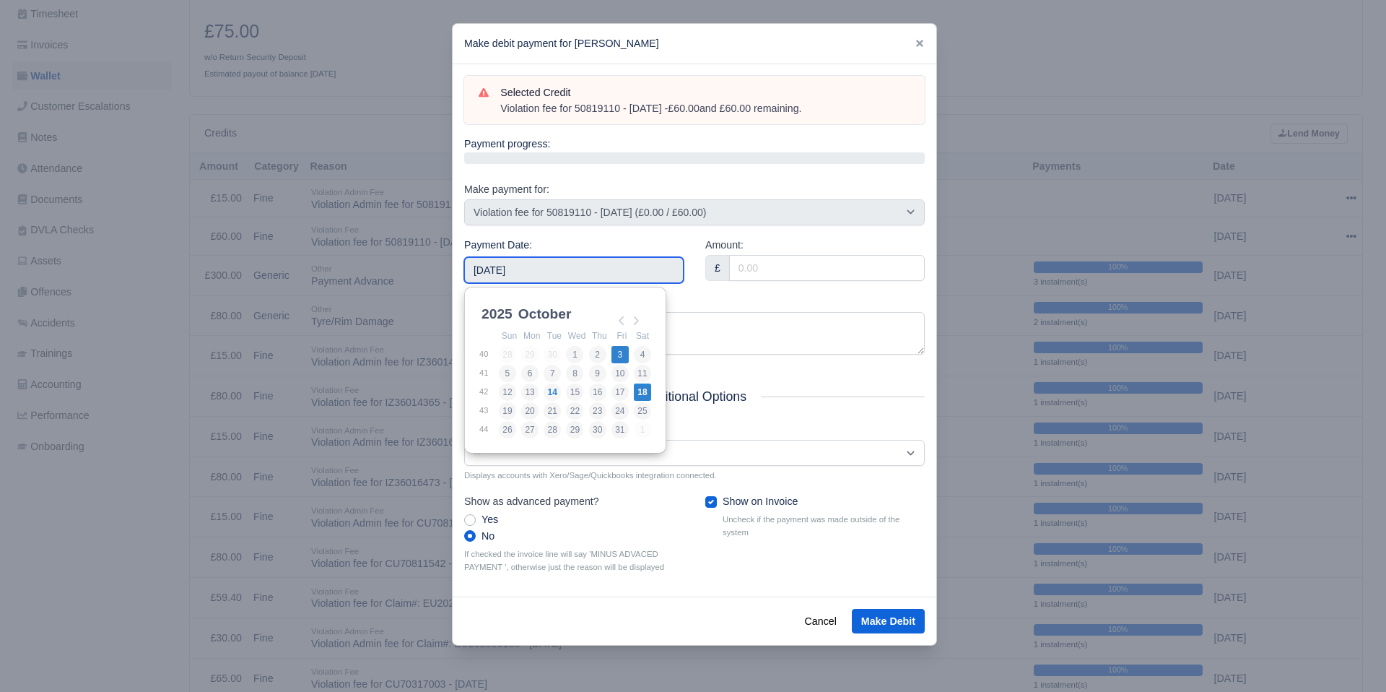
type input "2025-10-03"
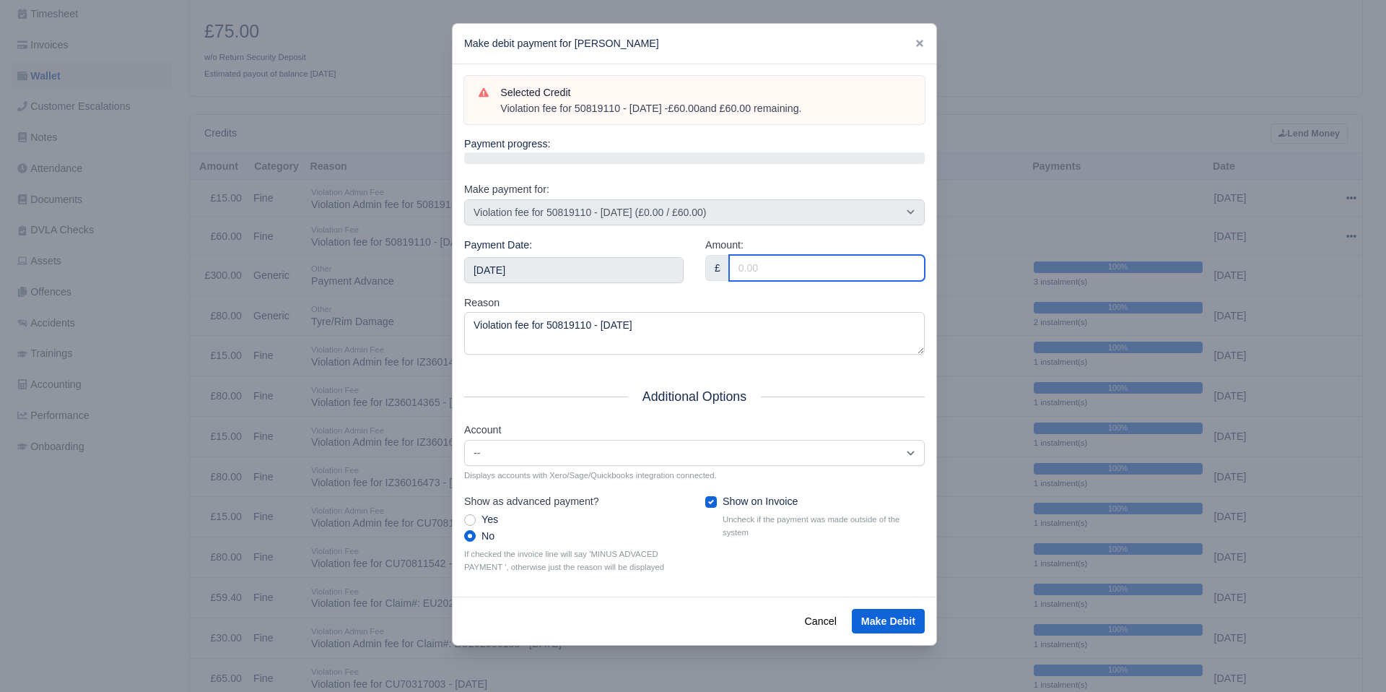
click at [751, 269] on input "Amount:" at bounding box center [827, 268] width 196 height 26
type input "60"
drag, startPoint x: 703, startPoint y: 287, endPoint x: 699, endPoint y: 297, distance: 10.3
click at [703, 288] on div "Amount: £ 60" at bounding box center [815, 266] width 241 height 58
click at [878, 620] on button "Make Debit" at bounding box center [888, 621] width 73 height 25
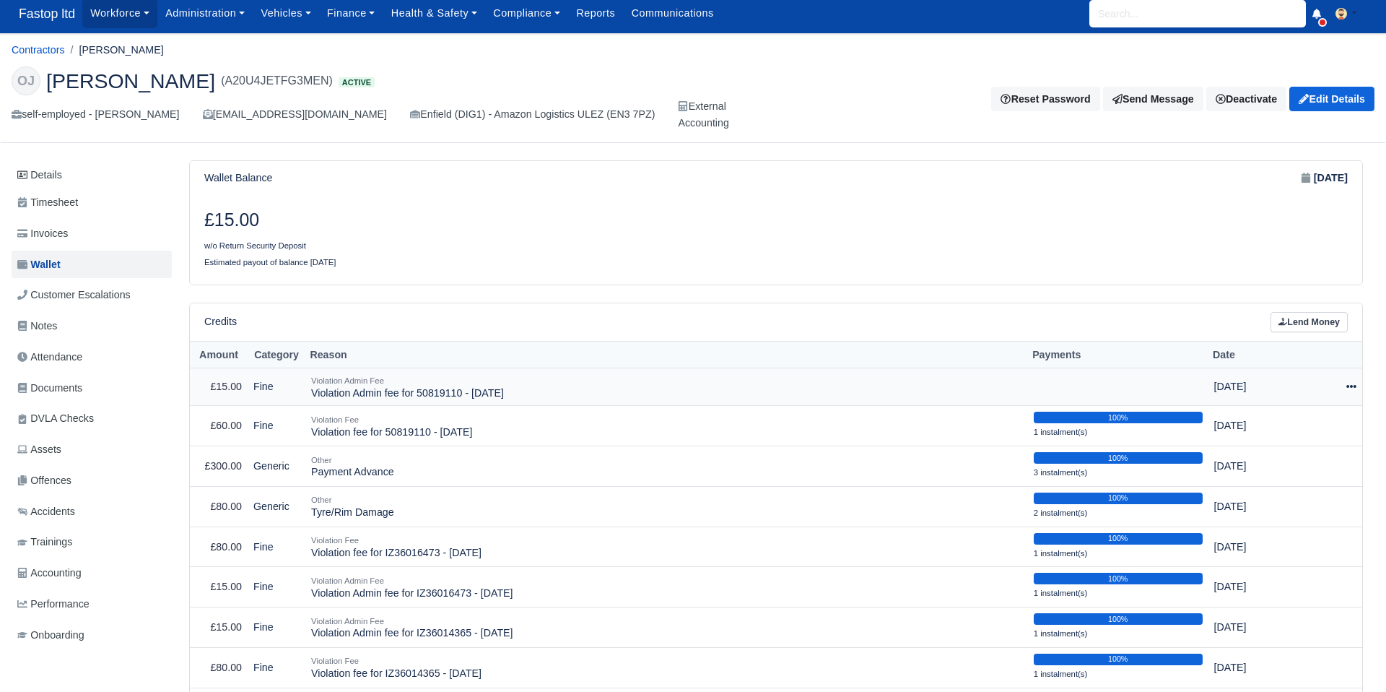
click at [1346, 391] on icon at bounding box center [1351, 386] width 10 height 10
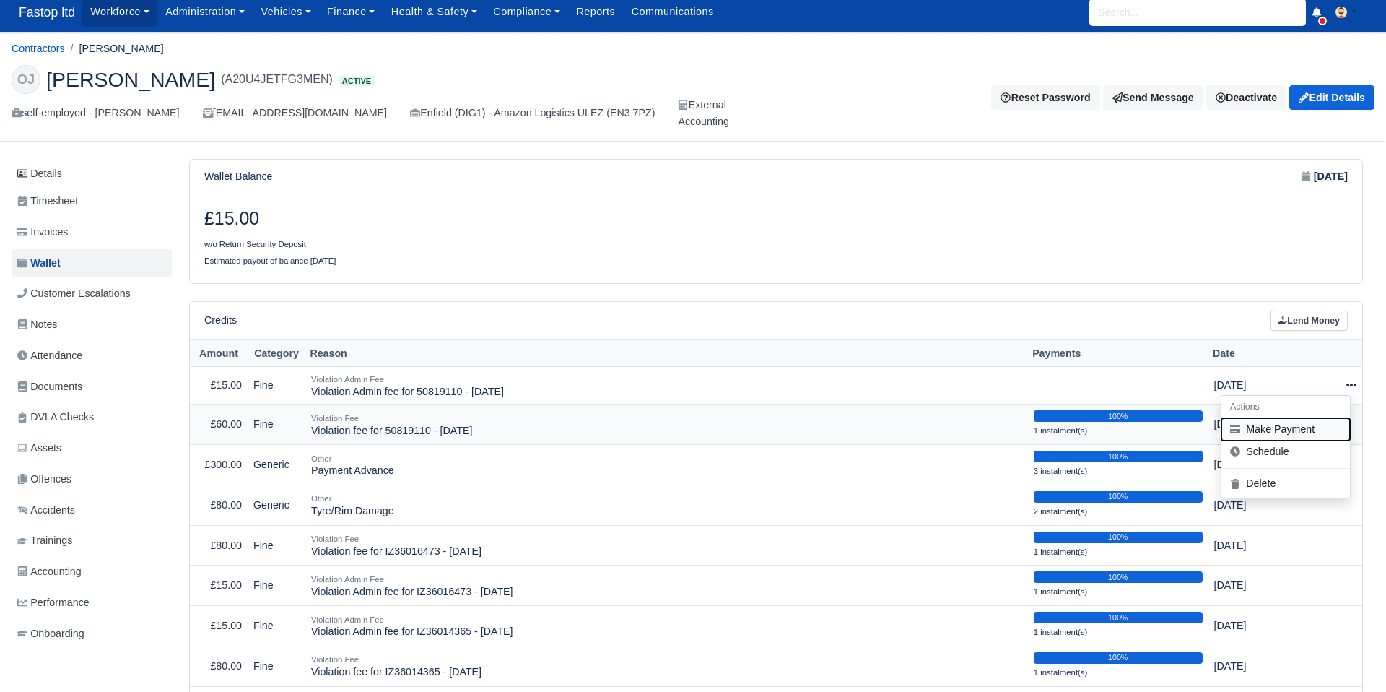
click at [1312, 429] on button "Make Payment" at bounding box center [1286, 429] width 129 height 22
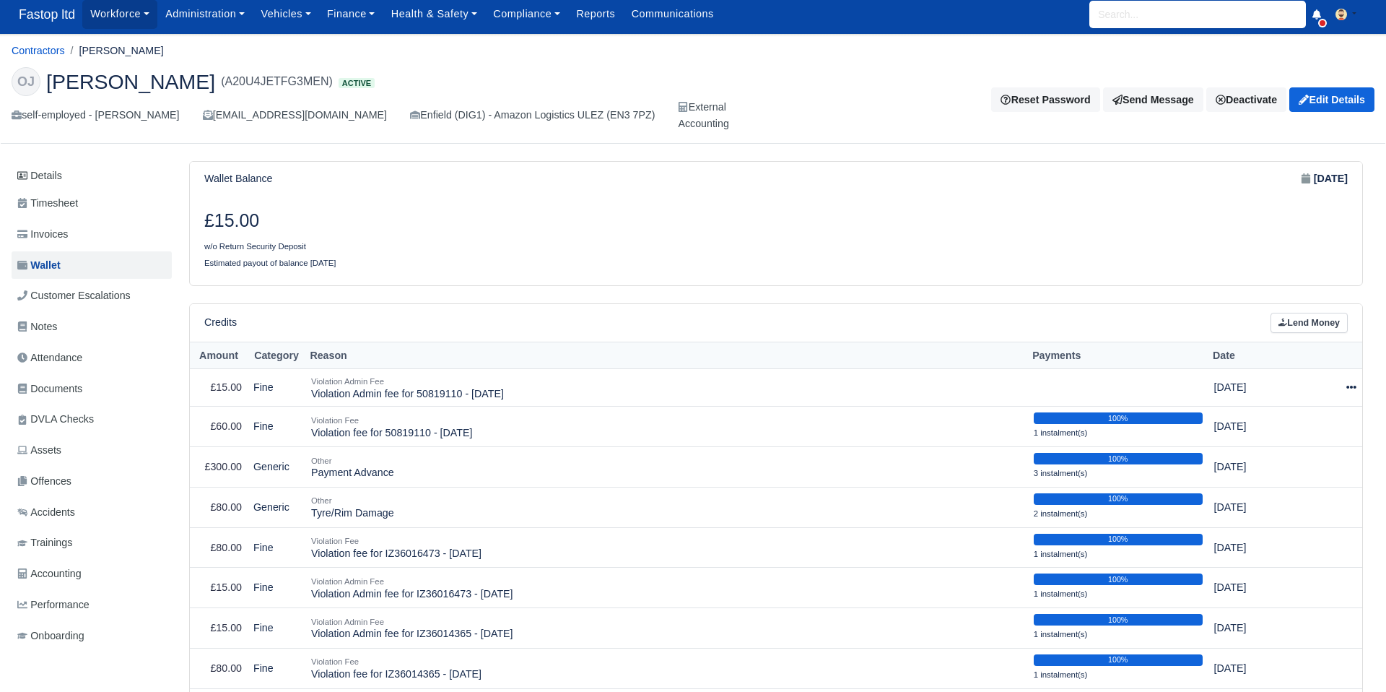
select select "2565"
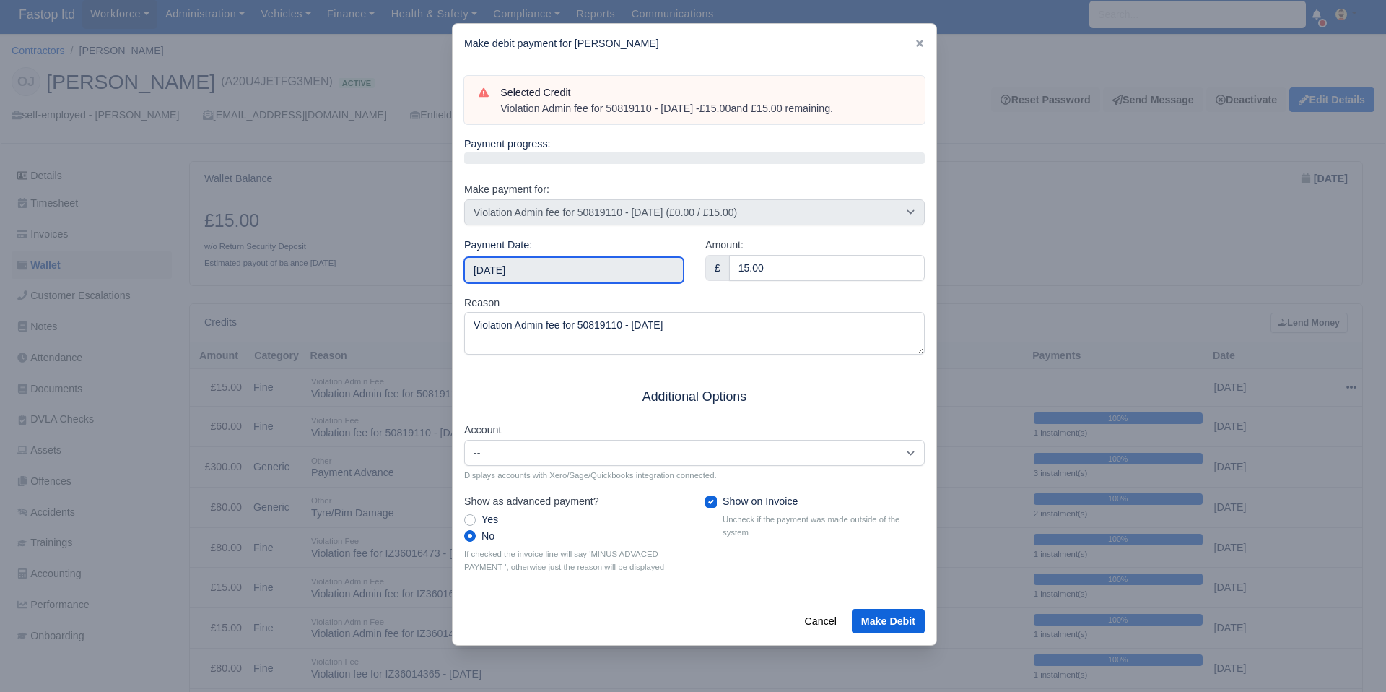
click at [567, 277] on input "2025-10-18" at bounding box center [573, 270] width 219 height 26
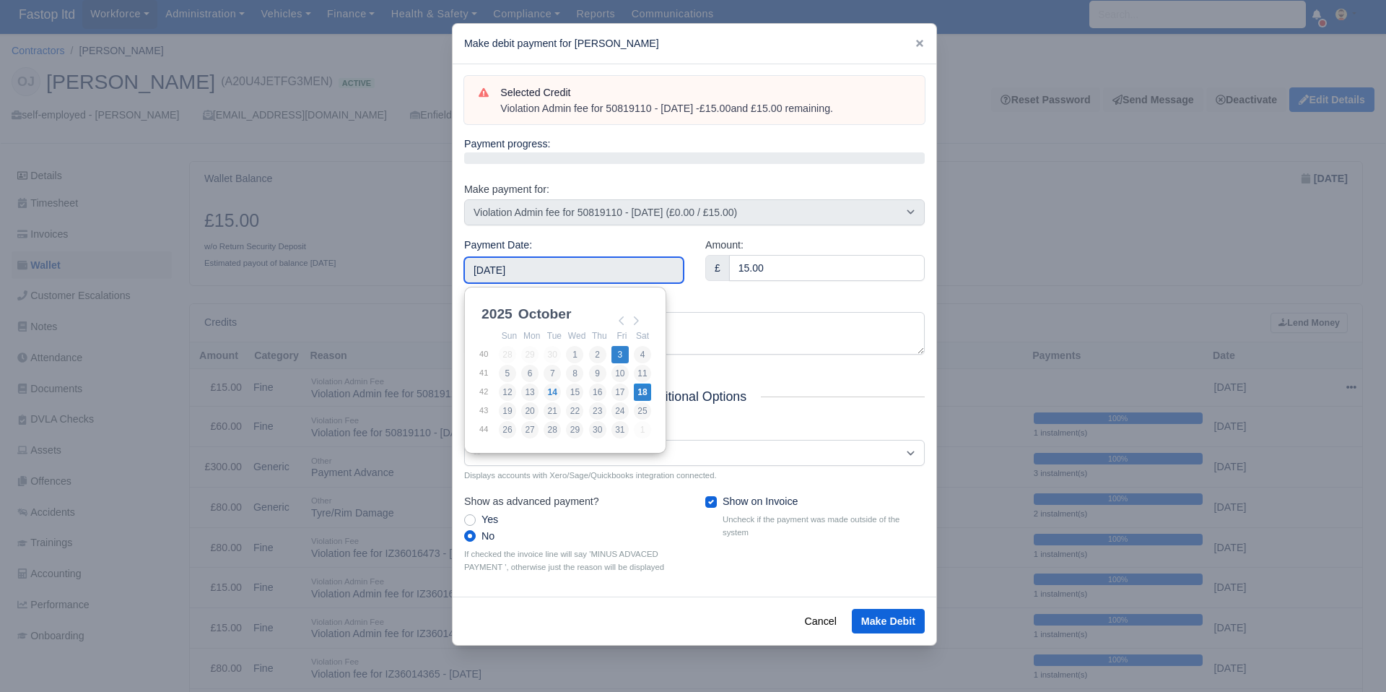
type input "2025-10-03"
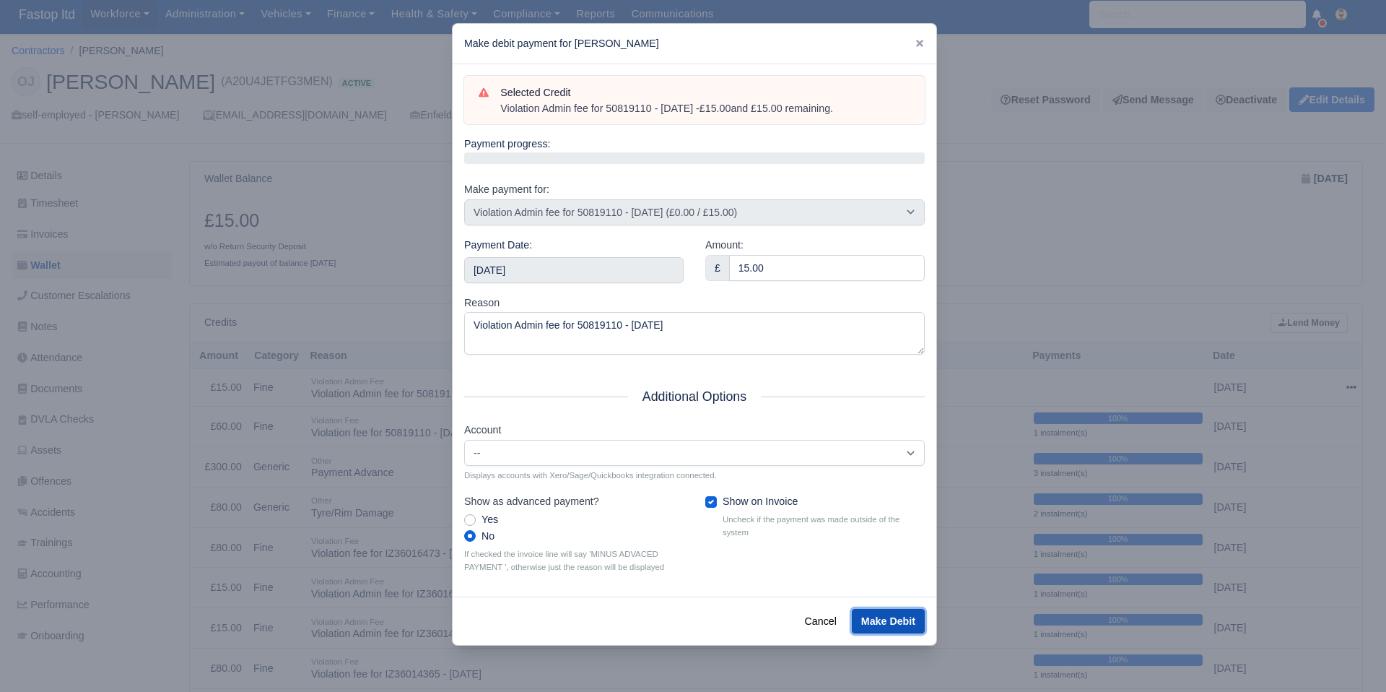
click at [895, 620] on button "Make Debit" at bounding box center [888, 621] width 73 height 25
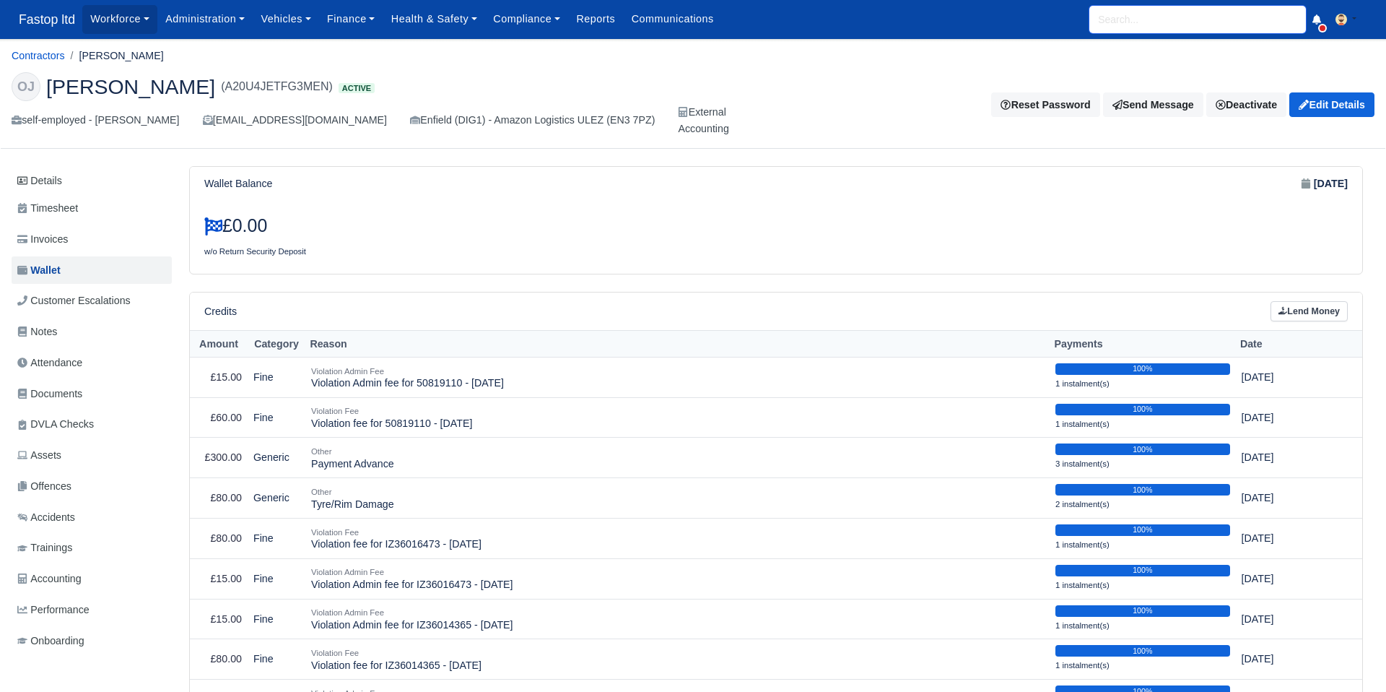
click at [1125, 29] on input "search" at bounding box center [1197, 19] width 217 height 27
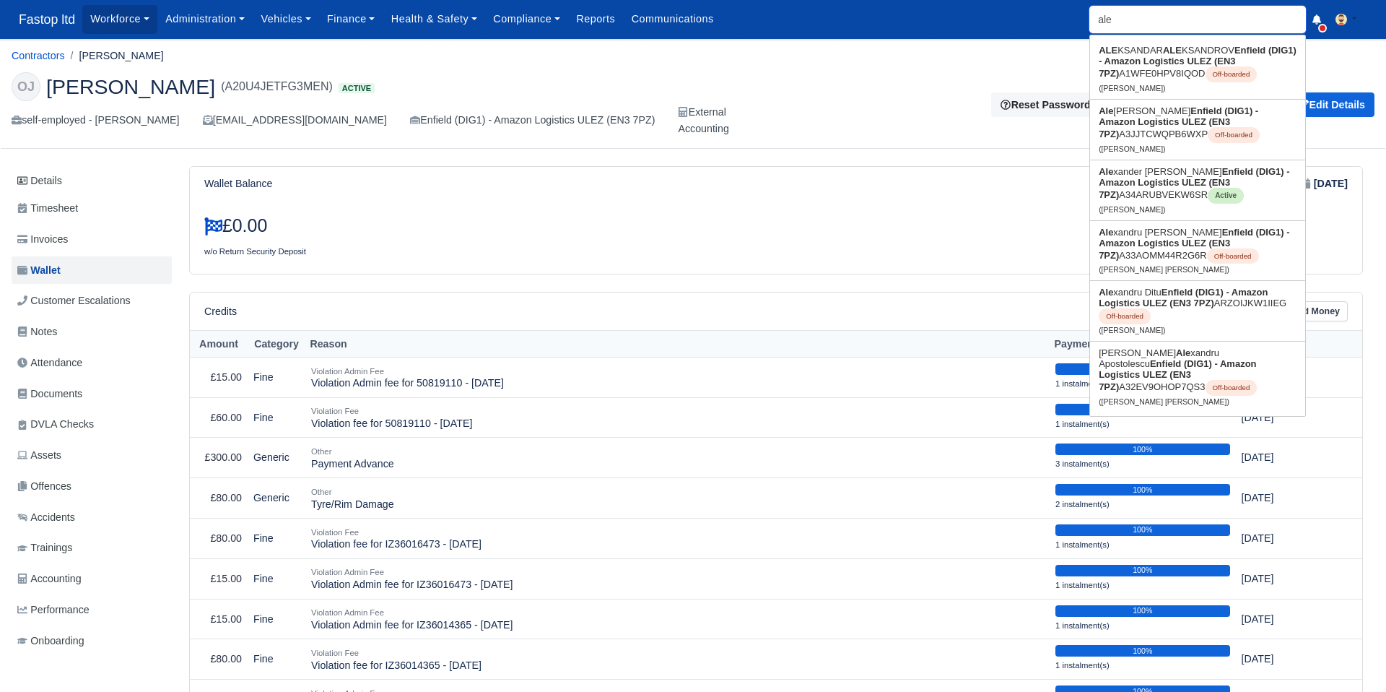
type input "[PERSON_NAME]"
type input "alexan"
type input "[PERSON_NAME]"
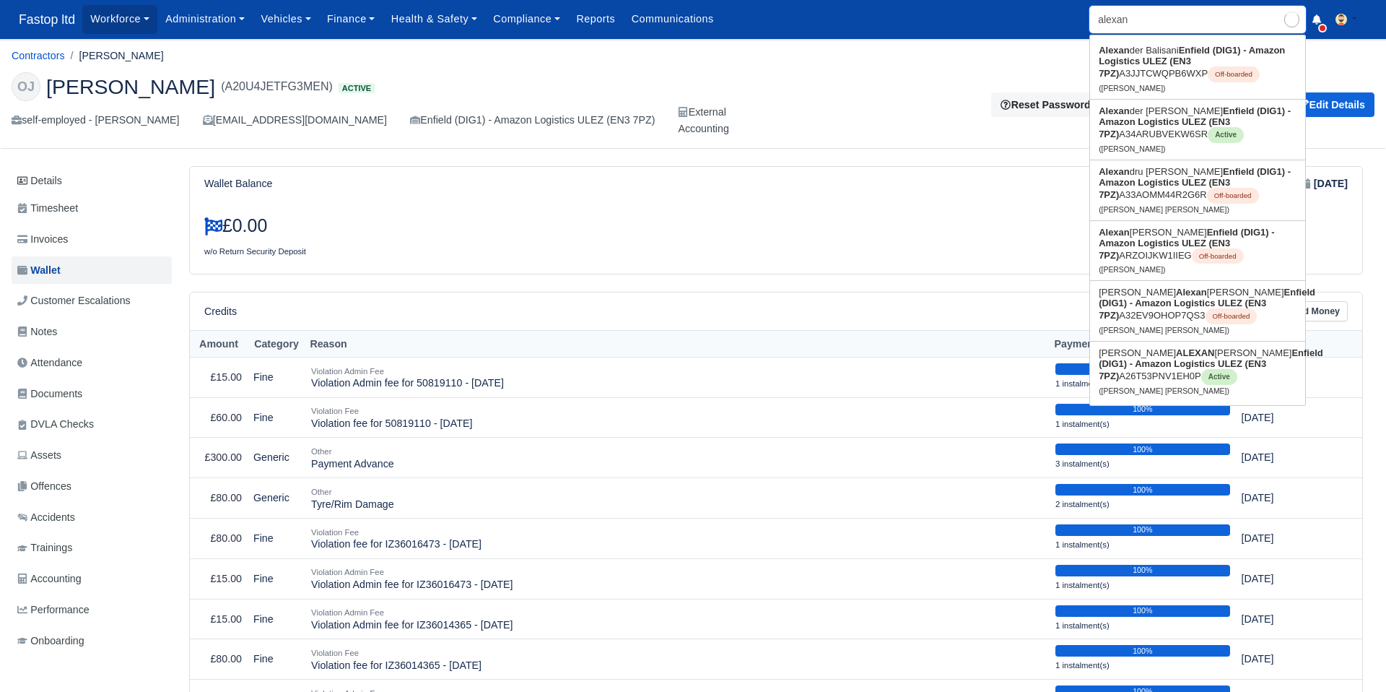
type input "alexand"
type input "[PERSON_NAME]"
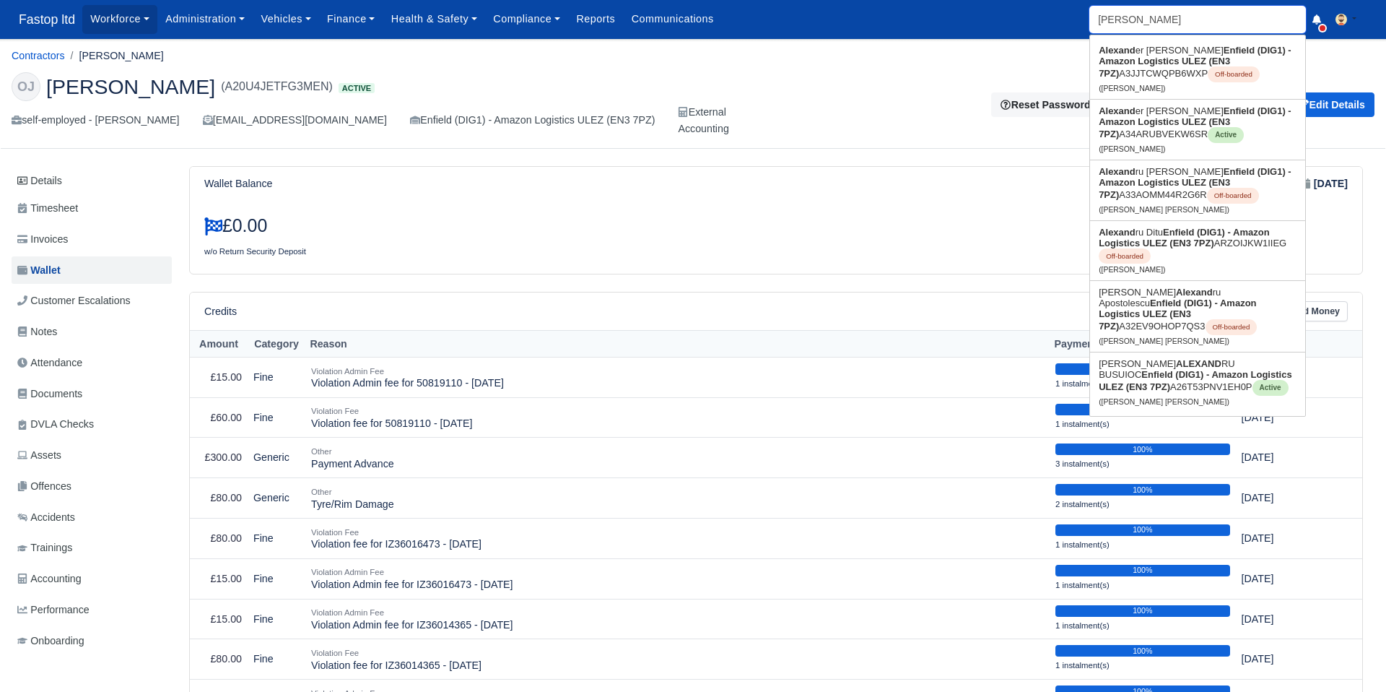
type input "[PERSON_NAME]"
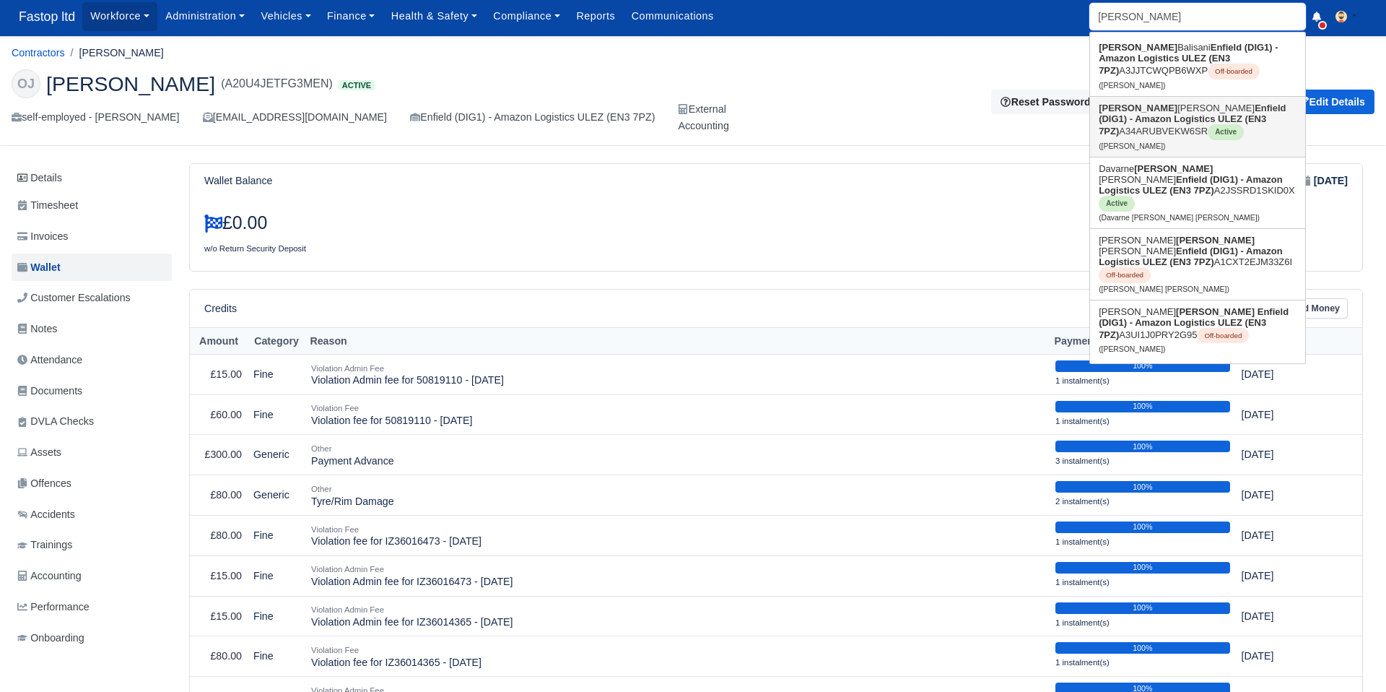
scroll to position [5, 0]
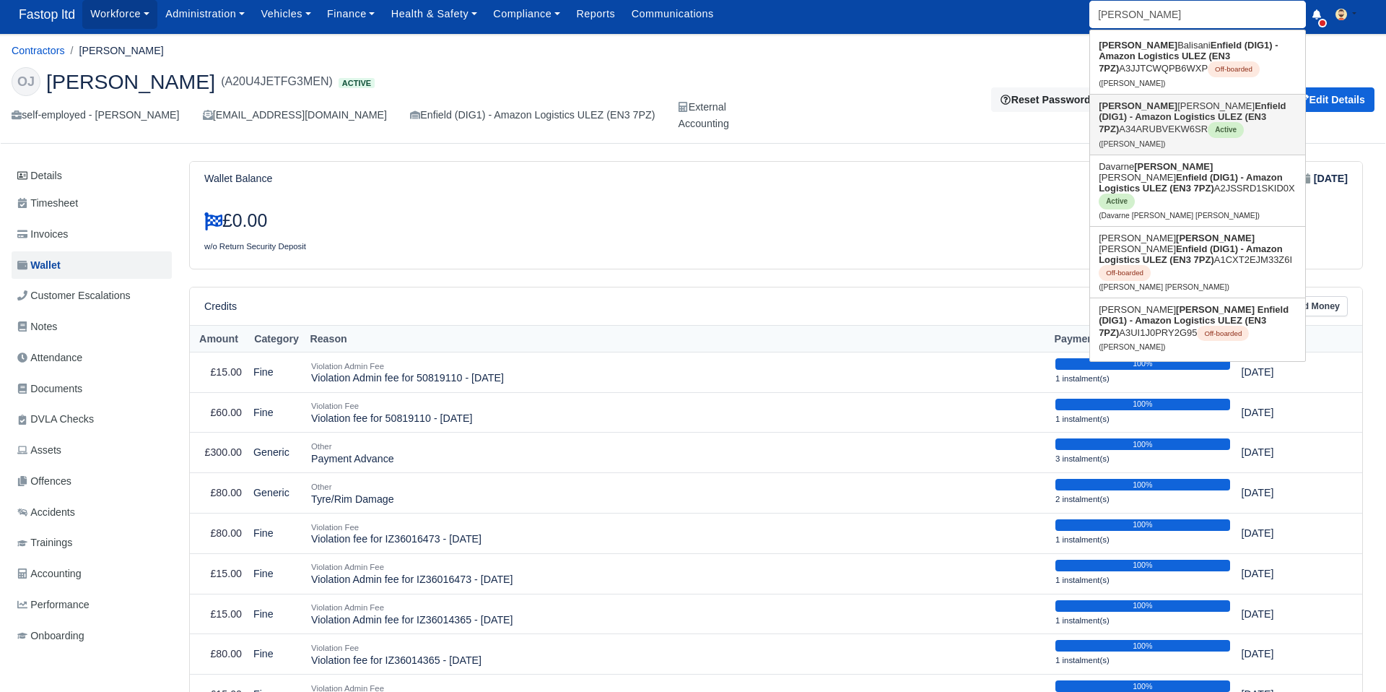
click at [1151, 120] on strong "Enfield (DIG1) - Amazon Logistics ULEZ (EN3 7PZ)" at bounding box center [1192, 117] width 187 height 34
type input "[PERSON_NAME]"
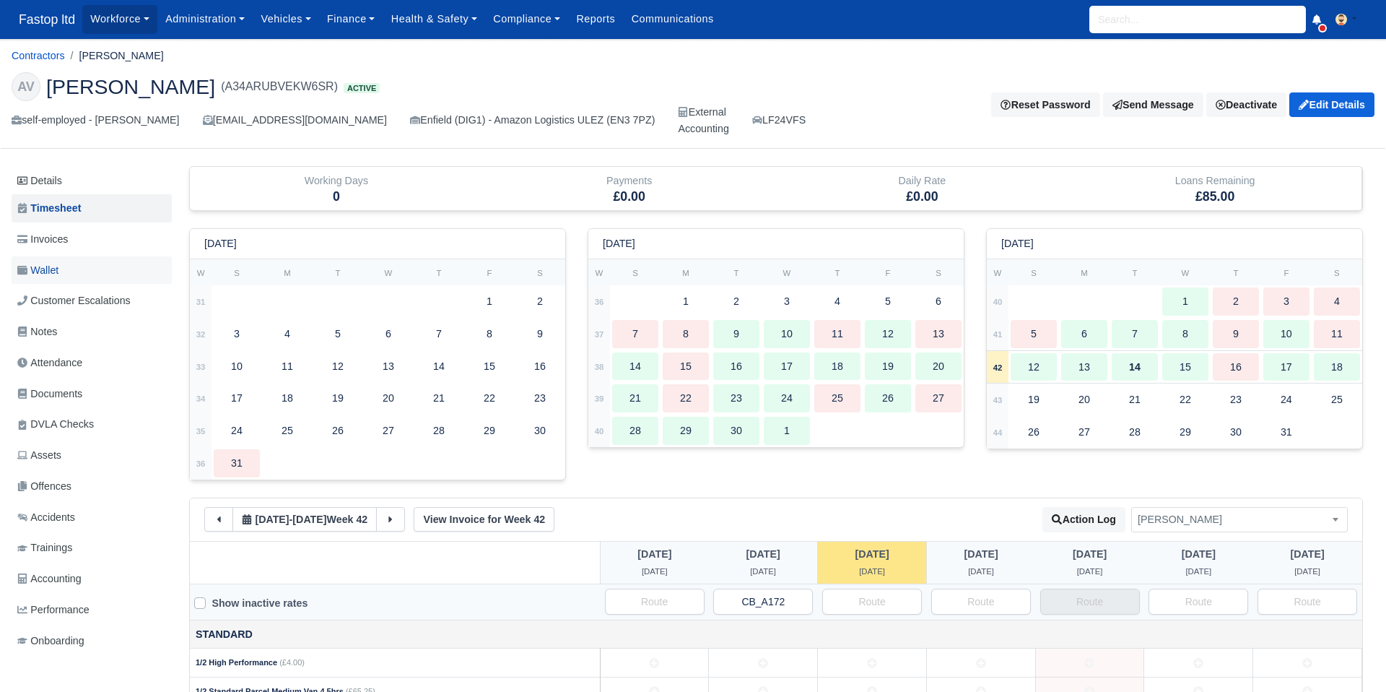
click at [53, 271] on span "Wallet" at bounding box center [37, 270] width 41 height 17
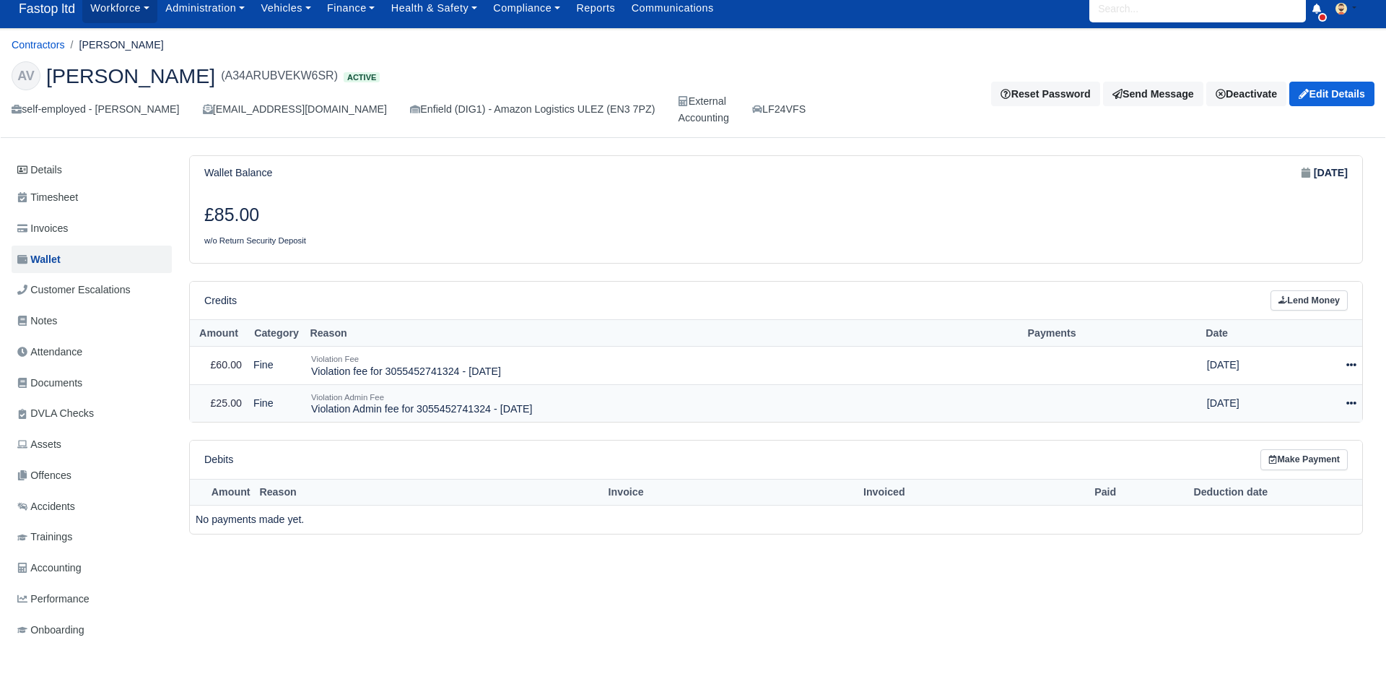
scroll to position [54, 0]
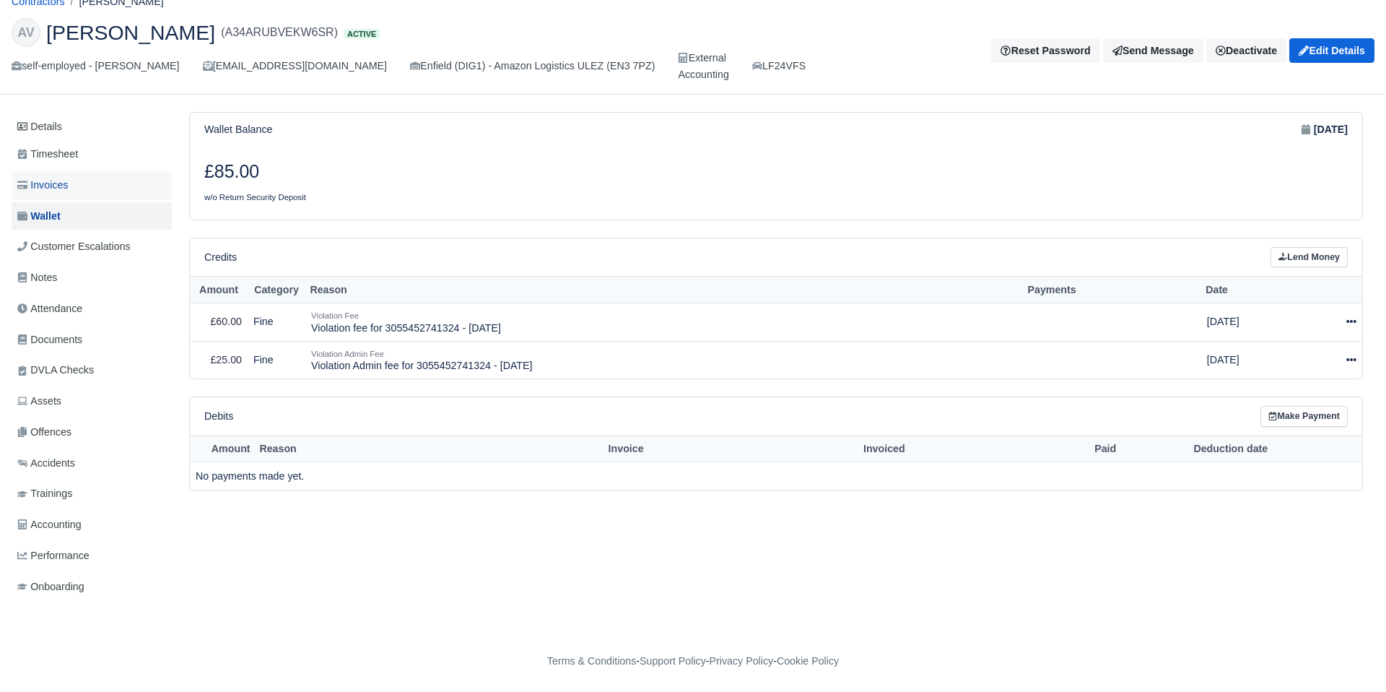
click at [54, 185] on span "Invoices" at bounding box center [42, 185] width 51 height 17
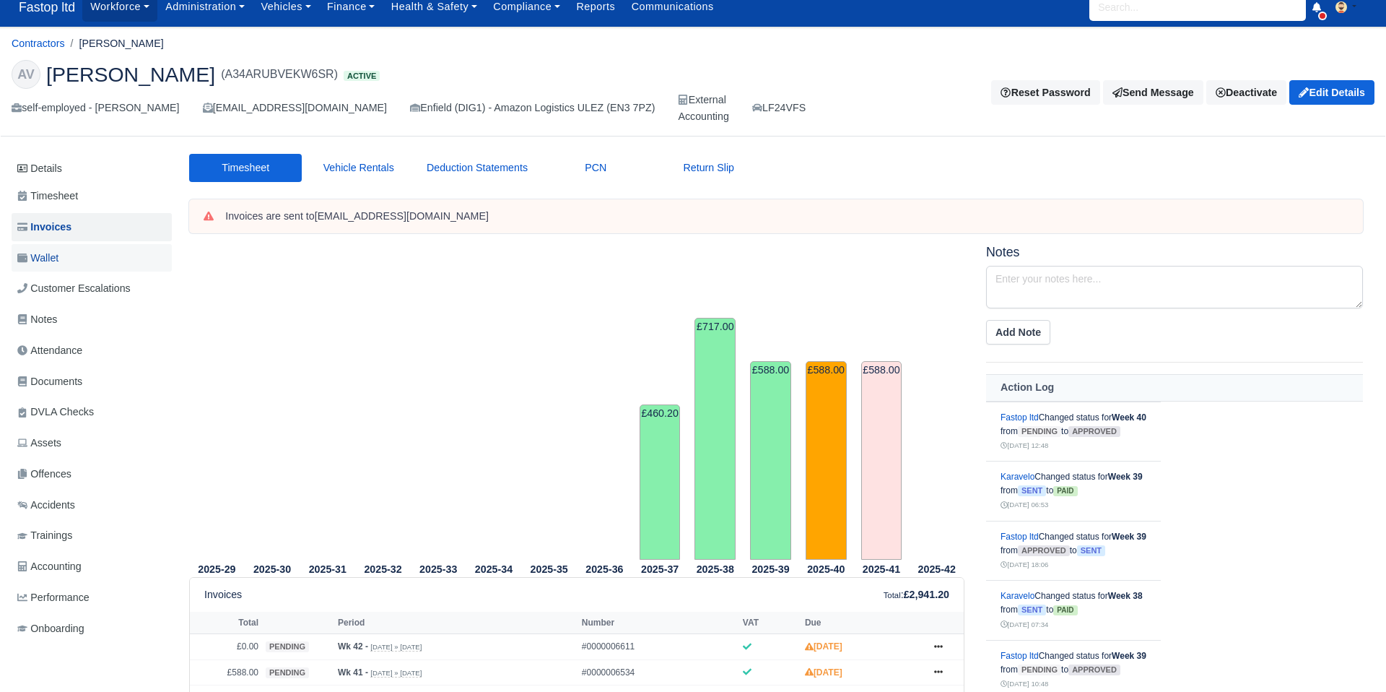
scroll to position [7, 0]
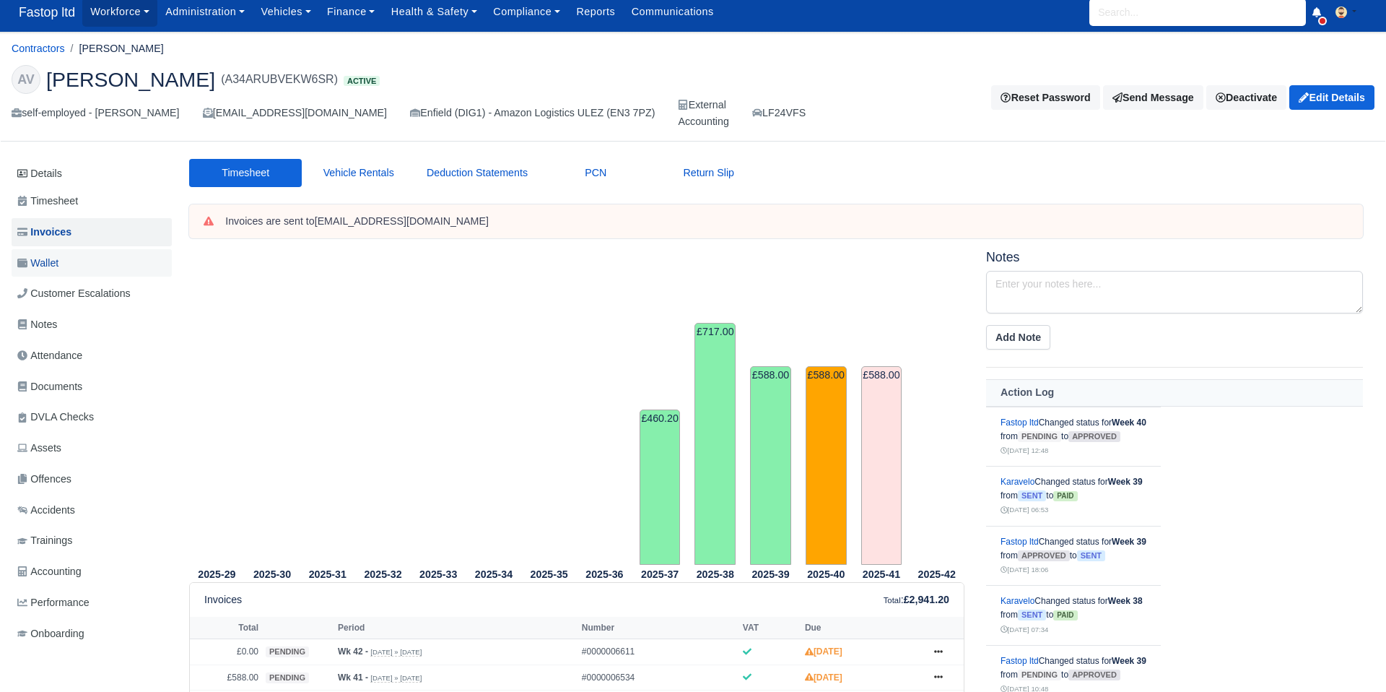
click at [45, 263] on span "Wallet" at bounding box center [37, 263] width 41 height 17
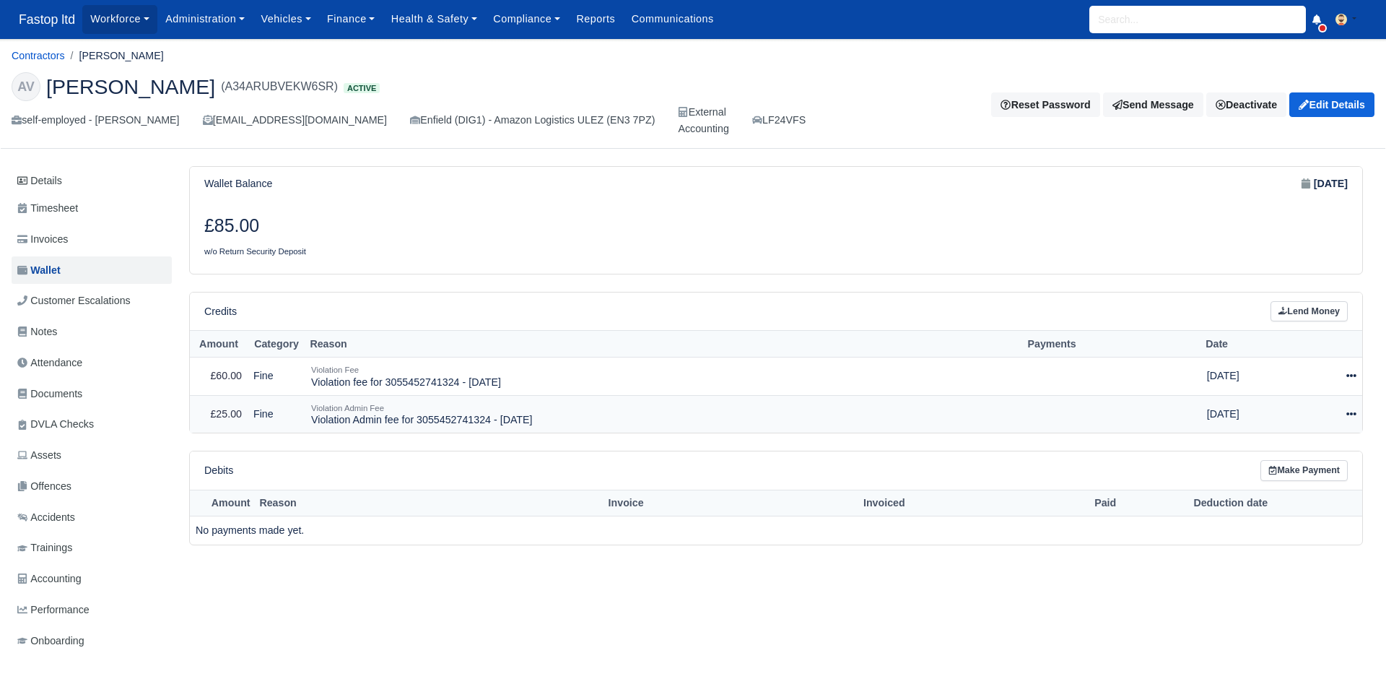
click at [1346, 412] on icon at bounding box center [1351, 414] width 10 height 10
click at [1308, 457] on button "Make Payment" at bounding box center [1286, 458] width 129 height 22
select select "2553"
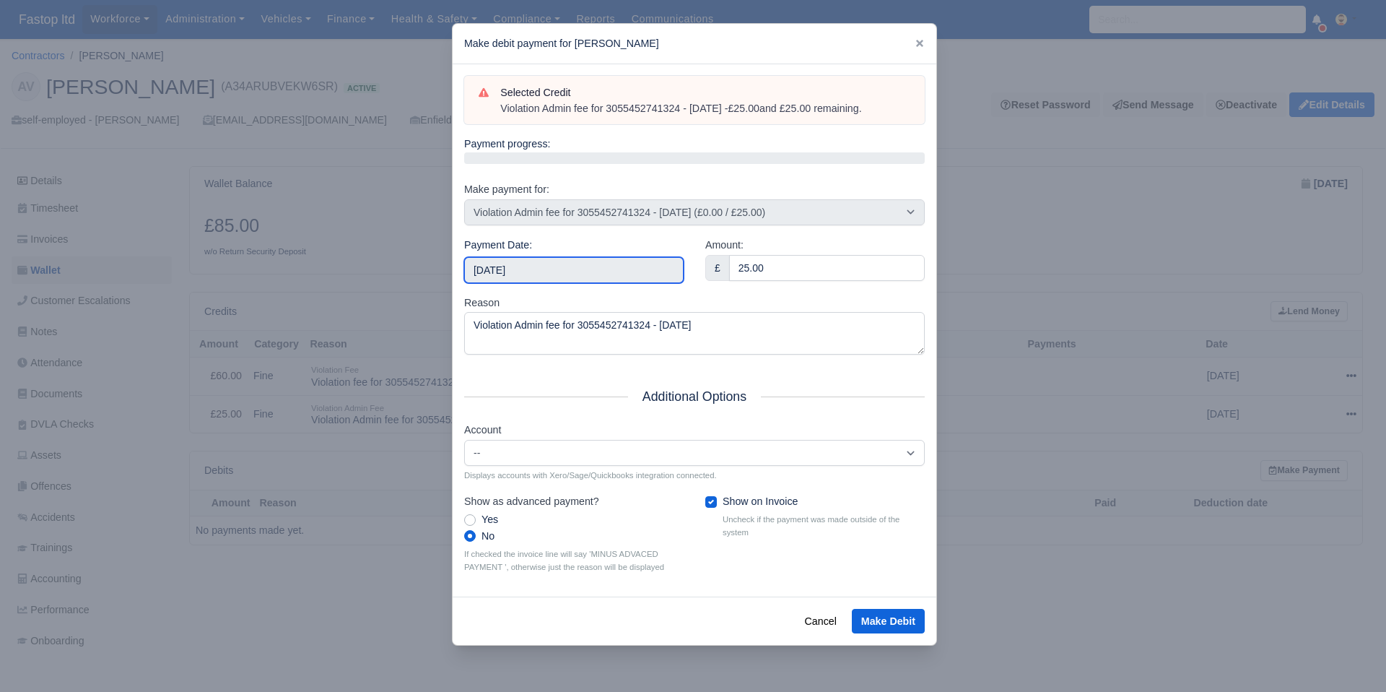
click at [603, 257] on input "2025-10-18" at bounding box center [573, 270] width 219 height 26
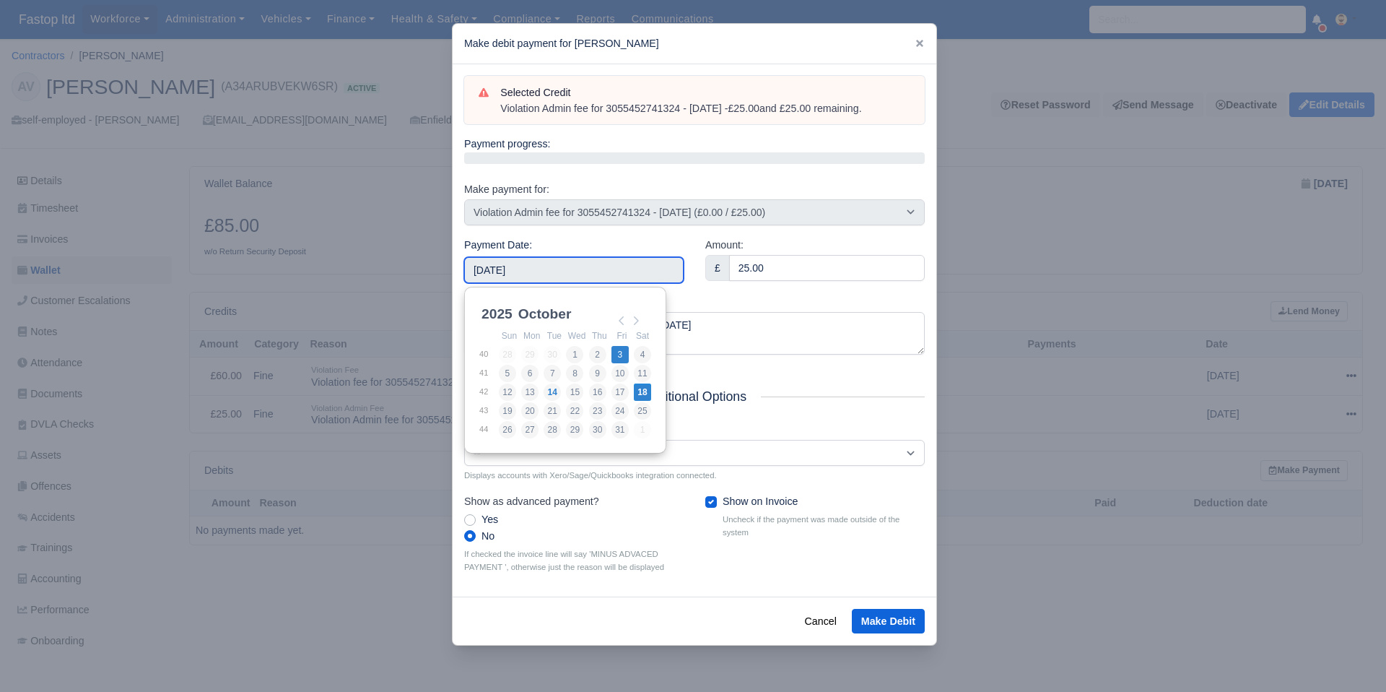
type input "2025-10-03"
drag, startPoint x: 615, startPoint y: 356, endPoint x: 669, endPoint y: 341, distance: 56.0
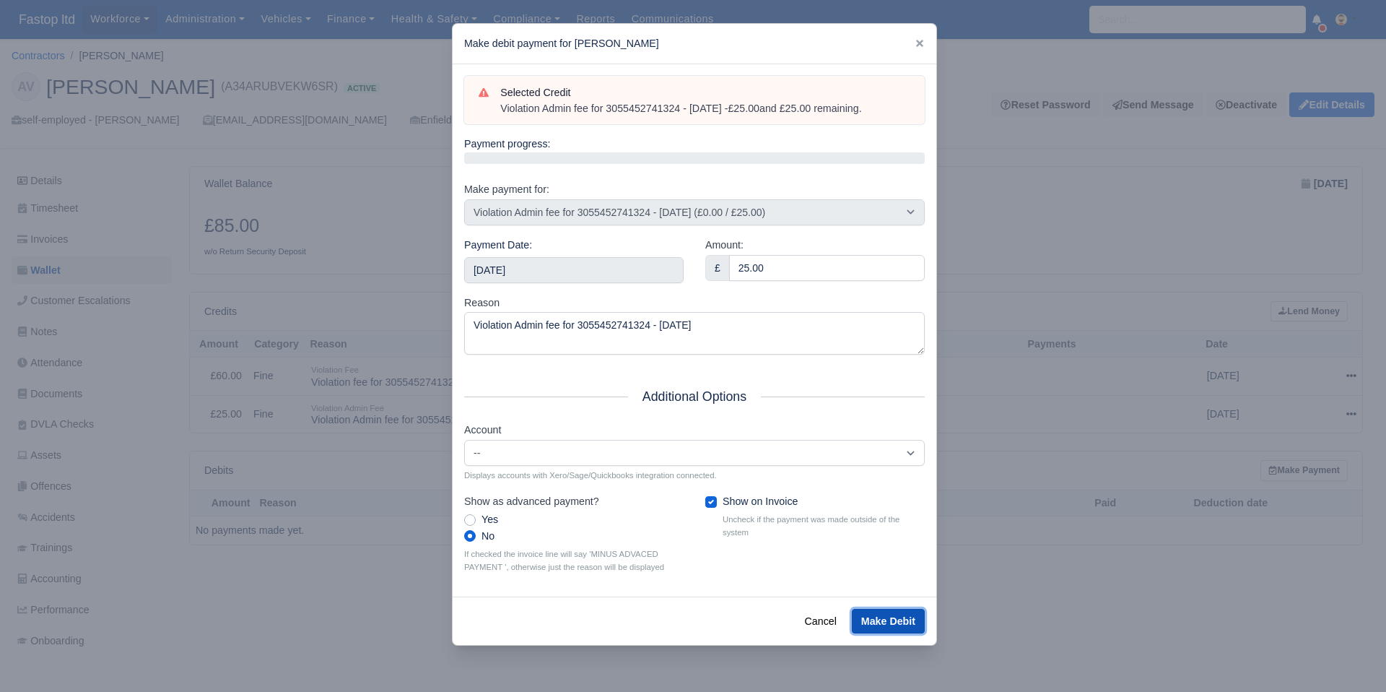
click at [889, 619] on button "Make Debit" at bounding box center [888, 621] width 73 height 25
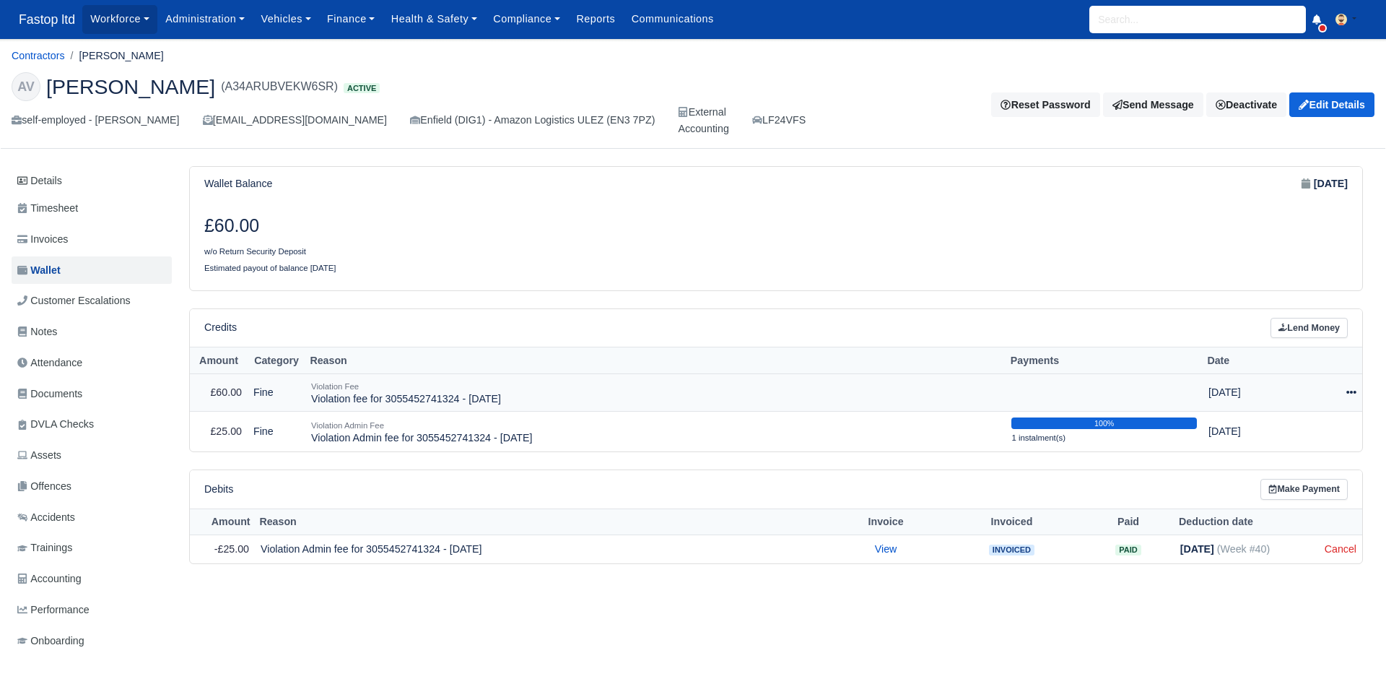
click at [1349, 393] on icon at bounding box center [1351, 392] width 10 height 10
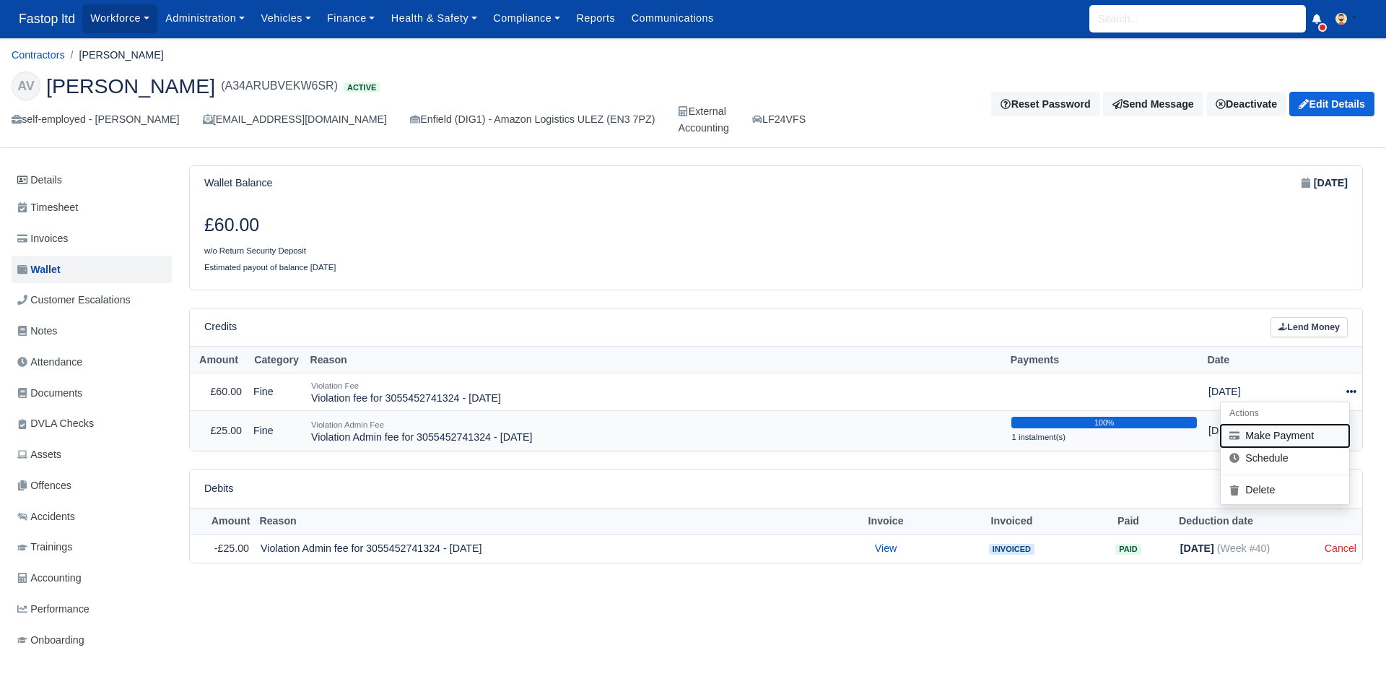
click at [1319, 432] on button "Make Payment" at bounding box center [1285, 435] width 129 height 22
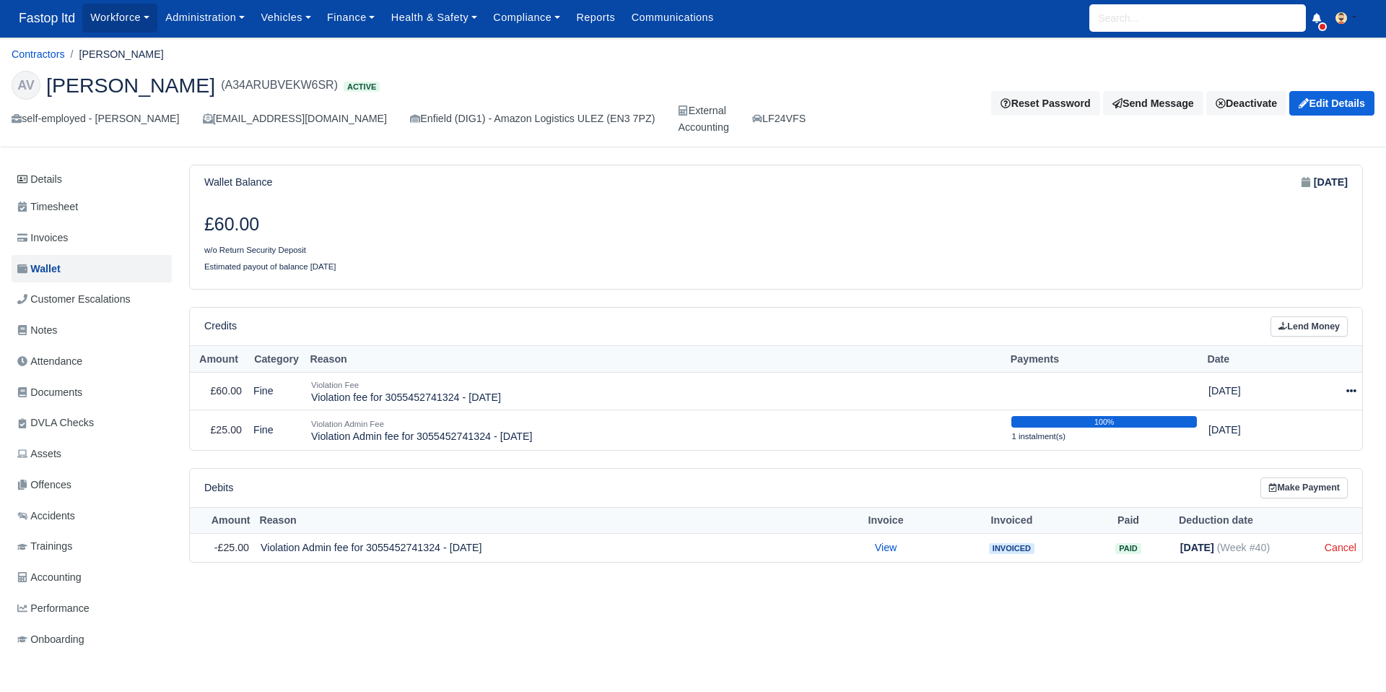
scroll to position [0, 0]
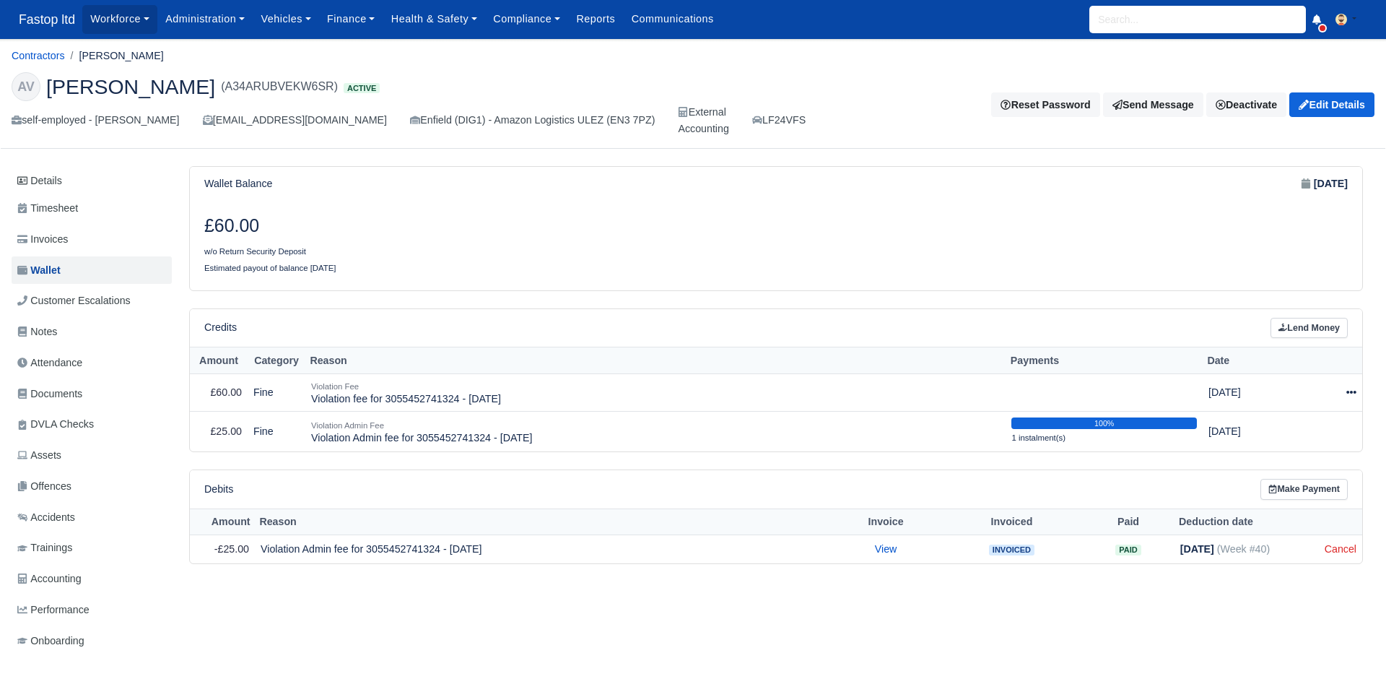
select select "2552"
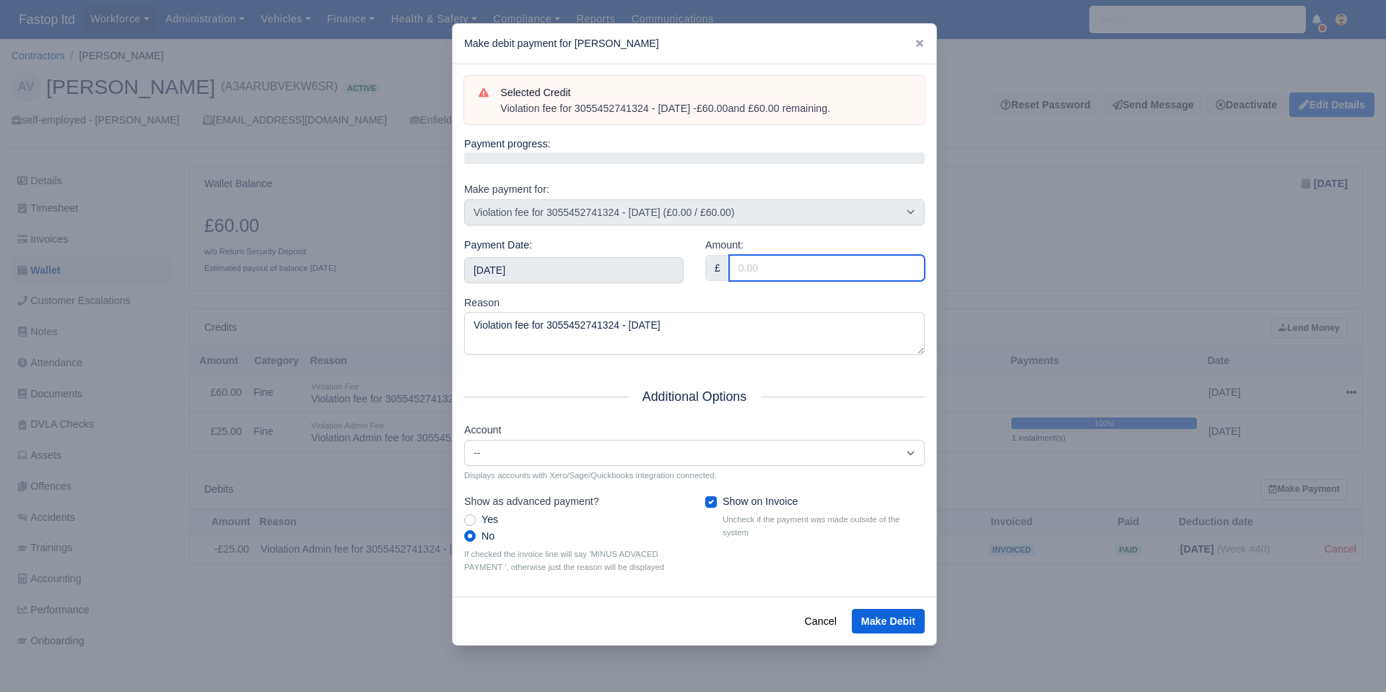
click at [819, 258] on input "Amount:" at bounding box center [827, 268] width 196 height 26
type input "60"
drag, startPoint x: 731, startPoint y: 300, endPoint x: 695, endPoint y: 297, distance: 36.2
click at [731, 300] on div "Reason Violation fee for 3055452741324 - 01/10/2025" at bounding box center [694, 325] width 461 height 61
drag, startPoint x: 614, startPoint y: 267, endPoint x: 611, endPoint y: 284, distance: 17.7
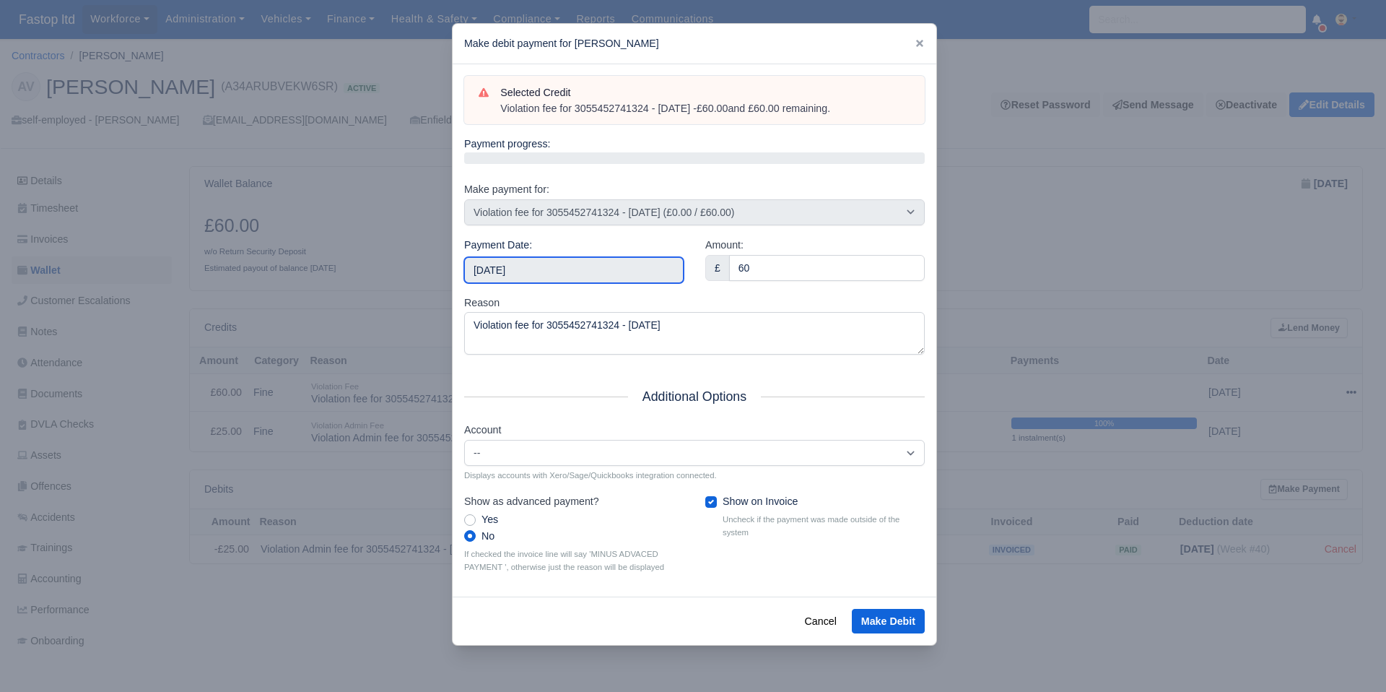
click at [614, 267] on input "[DATE]" at bounding box center [573, 270] width 219 height 26
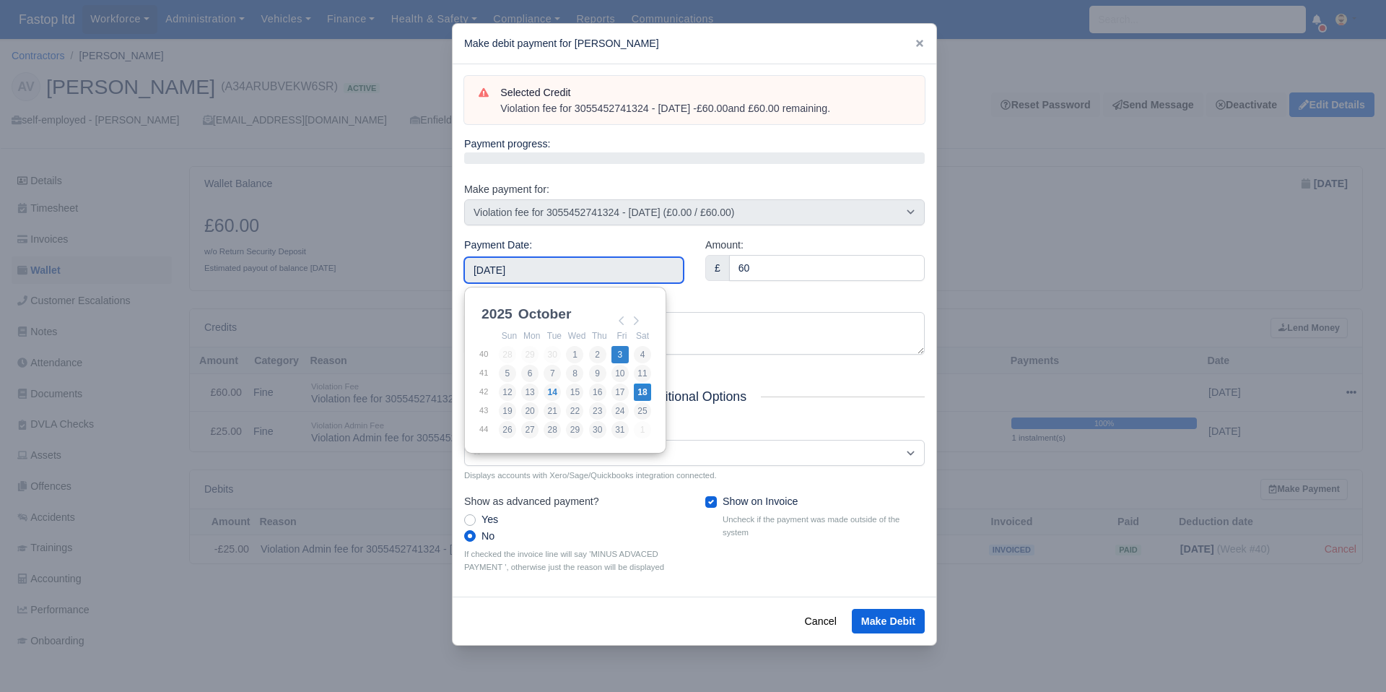
type input "[DATE]"
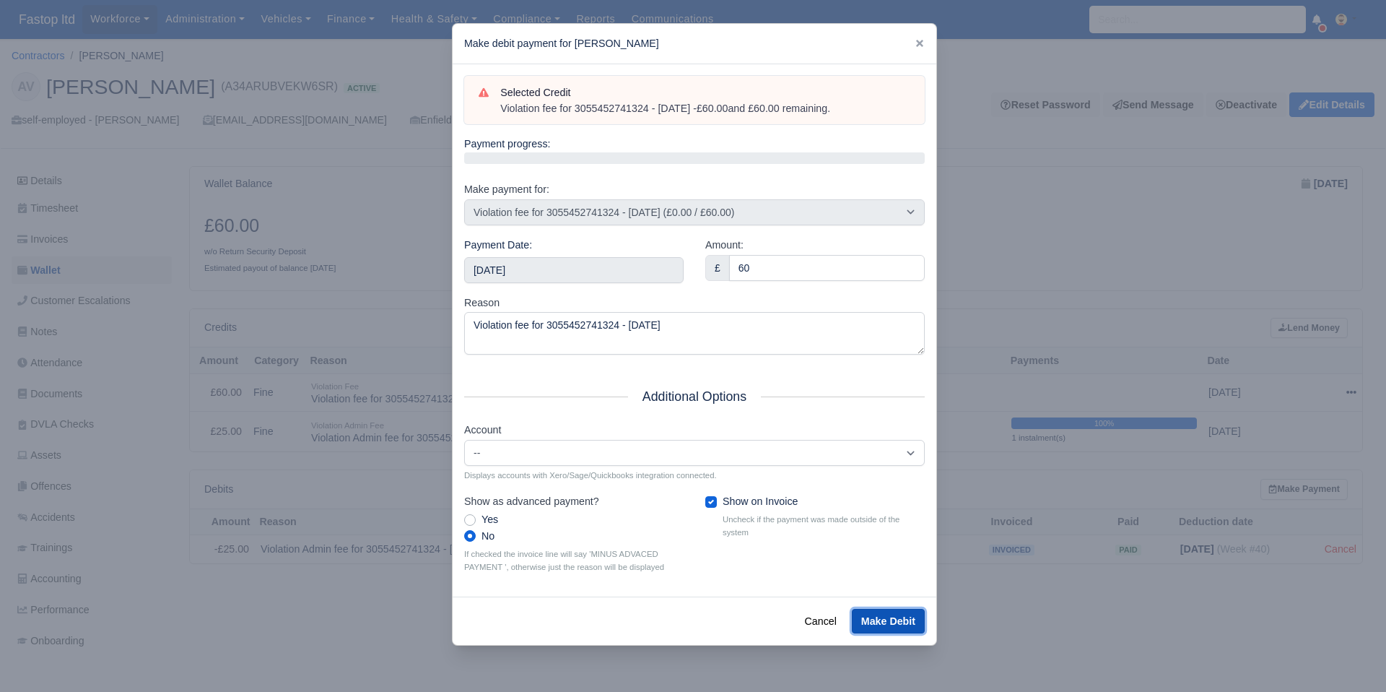
click at [889, 619] on button "Make Debit" at bounding box center [888, 621] width 73 height 25
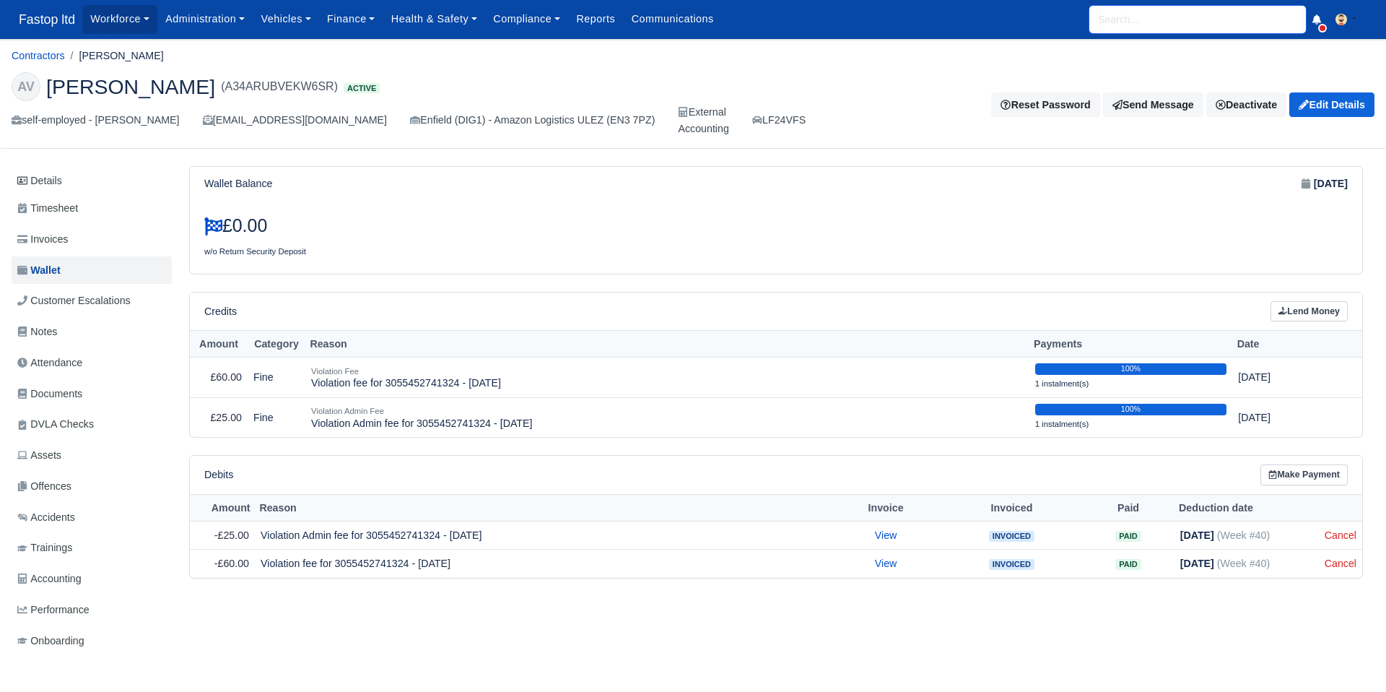
click at [1155, 26] on input "search" at bounding box center [1197, 19] width 217 height 27
type input "ogun"
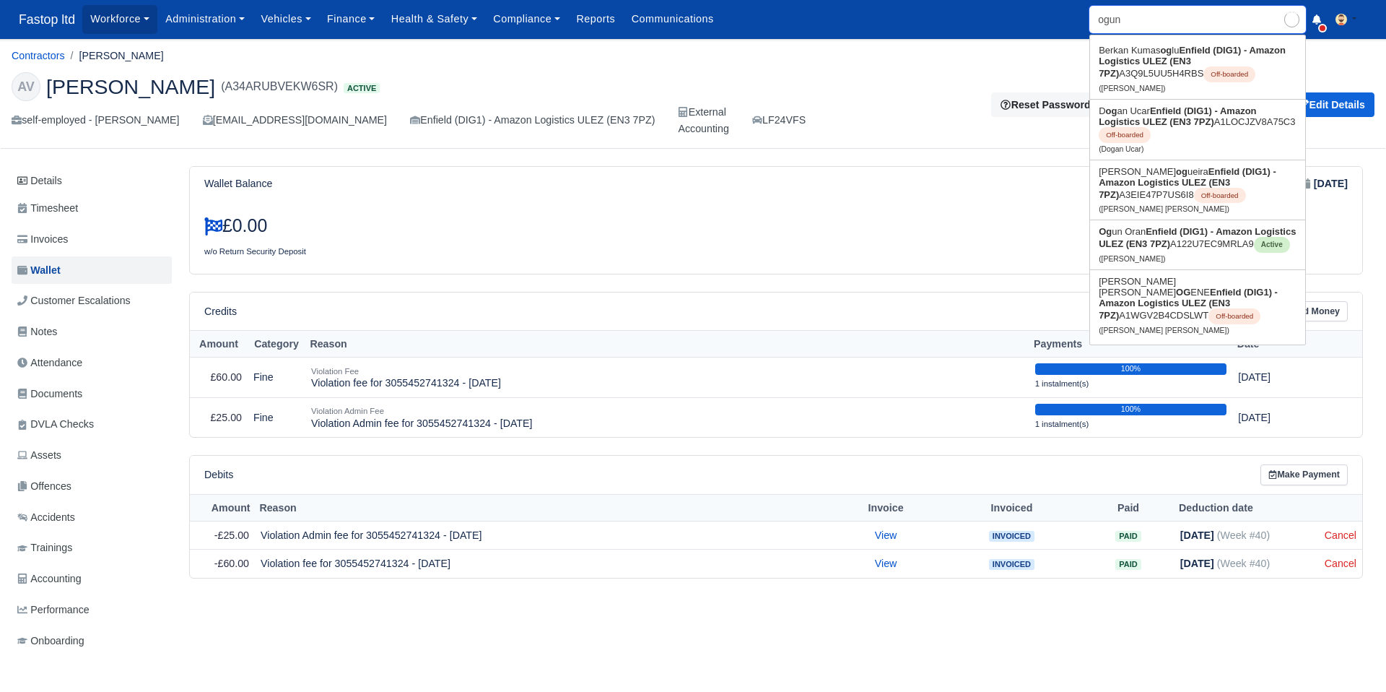
type input "ogun Oran"
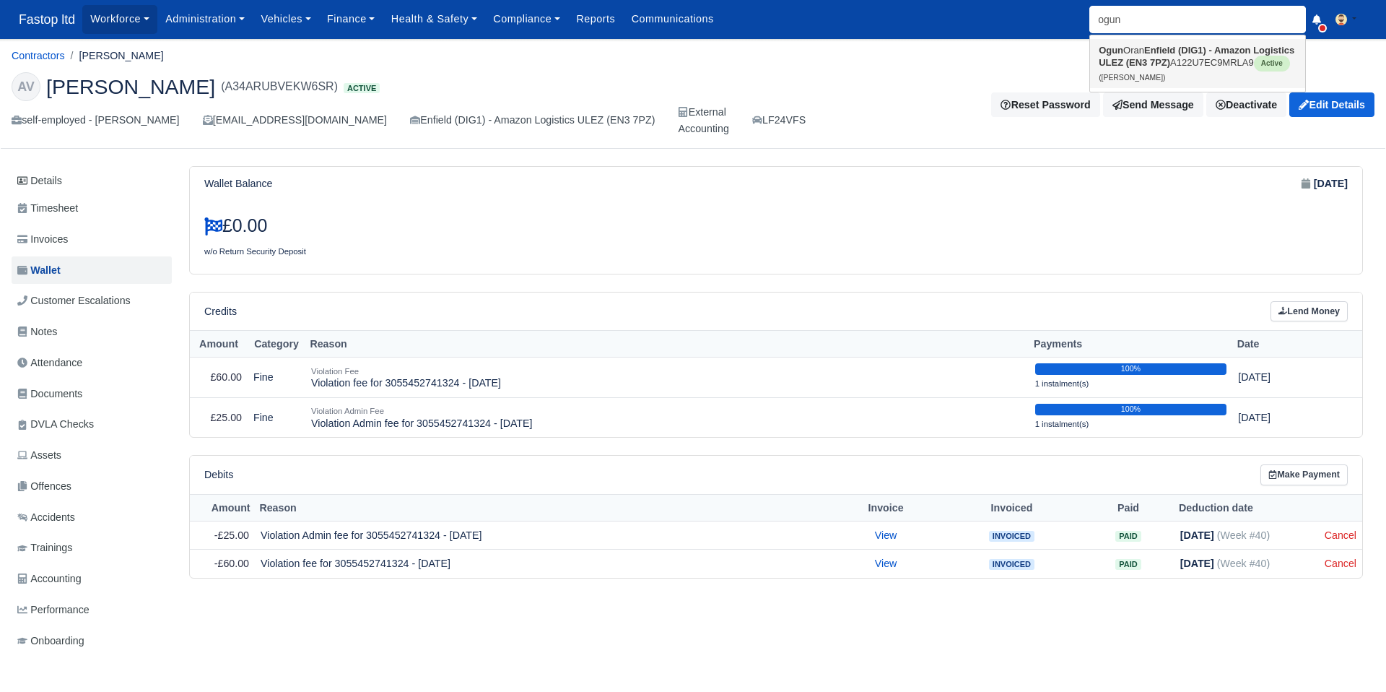
click at [1115, 46] on strong "Ogun" at bounding box center [1111, 50] width 25 height 11
type input "Ogun Oran"
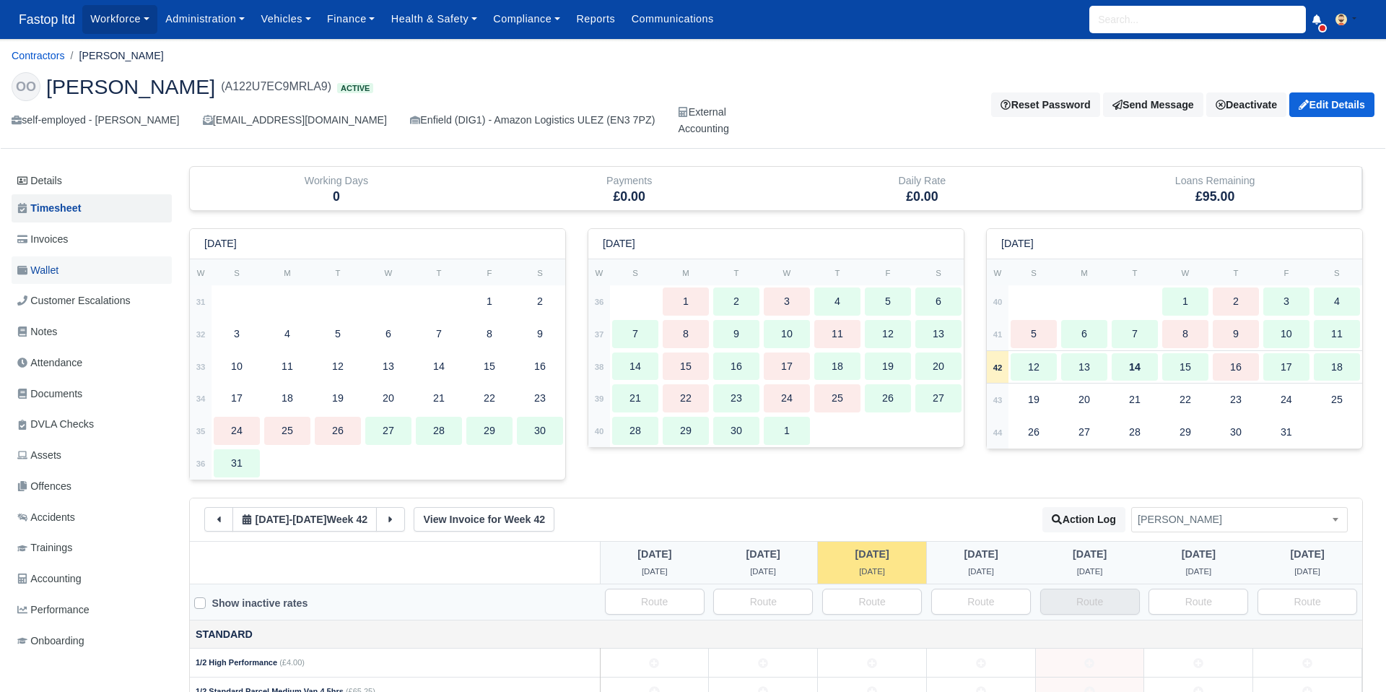
click at [51, 262] on span "Wallet" at bounding box center [37, 270] width 41 height 17
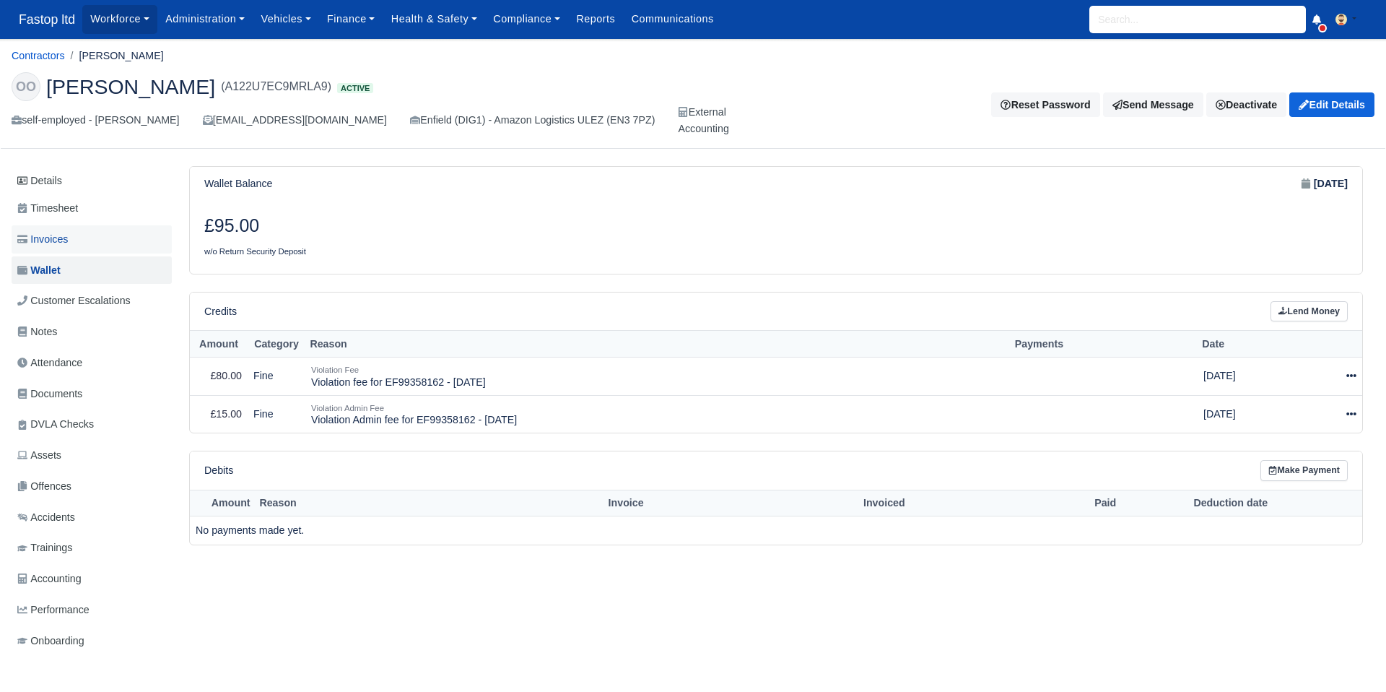
click at [56, 248] on link "Invoices" at bounding box center [92, 239] width 160 height 28
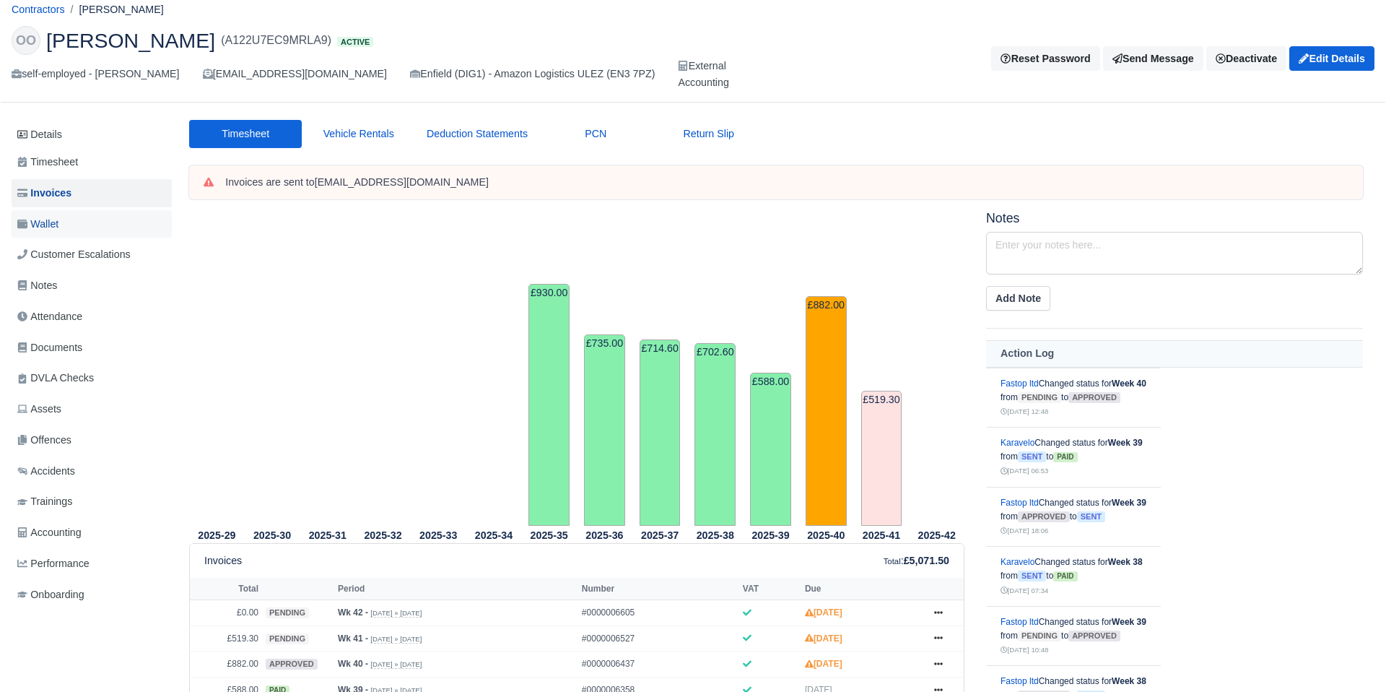
click at [42, 229] on span "Wallet" at bounding box center [37, 224] width 41 height 17
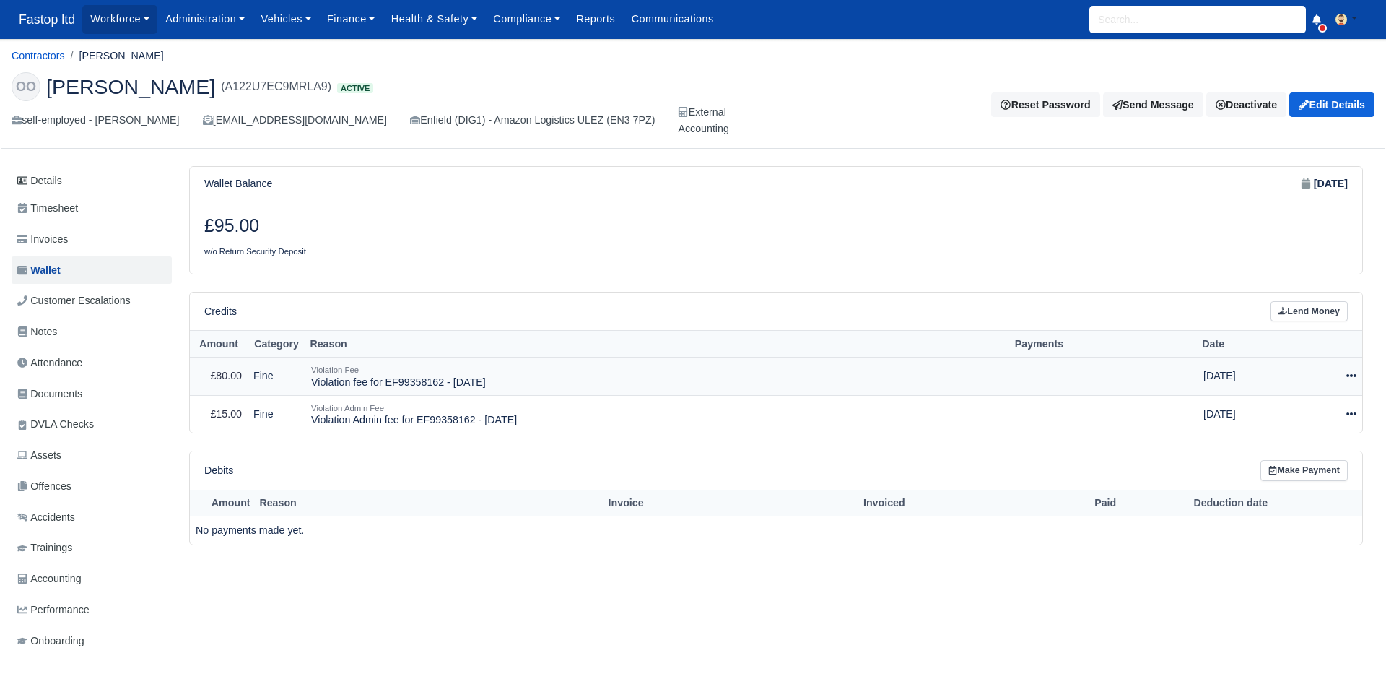
click at [1354, 379] on icon at bounding box center [1351, 375] width 10 height 10
click at [1317, 414] on button "Make Payment" at bounding box center [1285, 420] width 129 height 22
select select "2566"
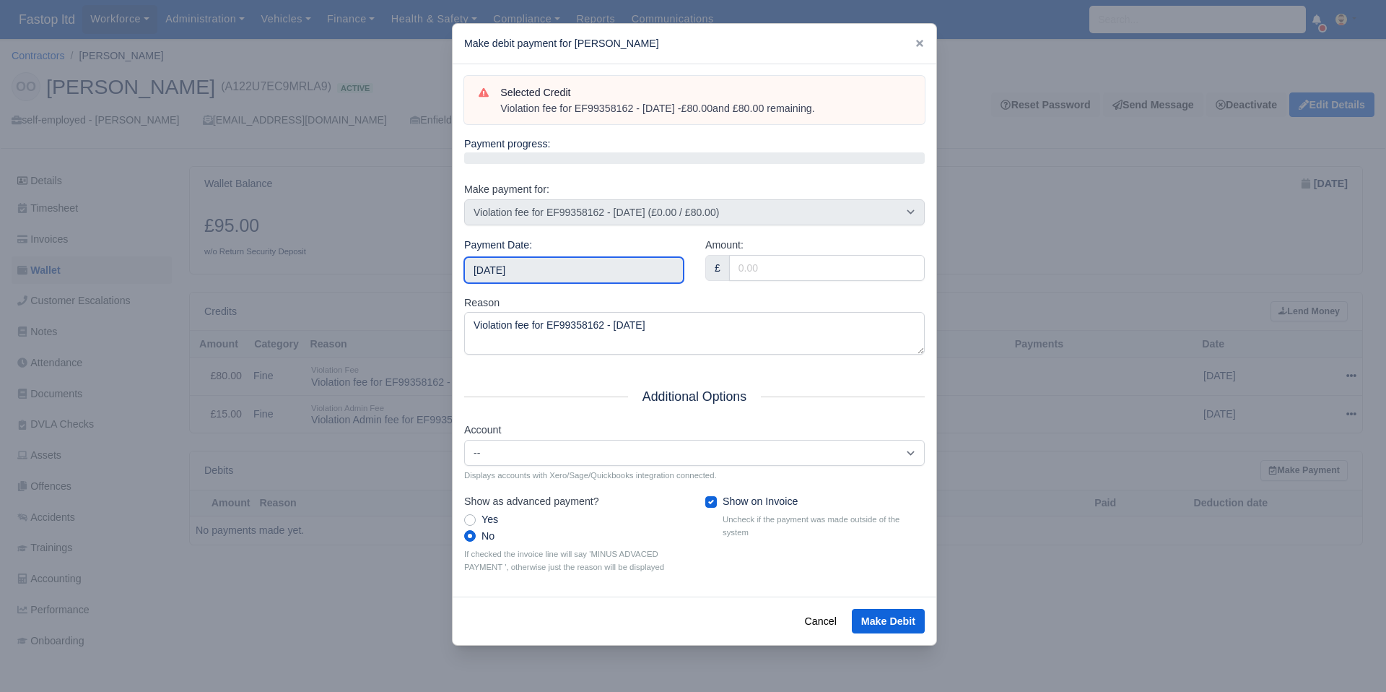
click at [597, 272] on input "[DATE]" at bounding box center [573, 270] width 219 height 26
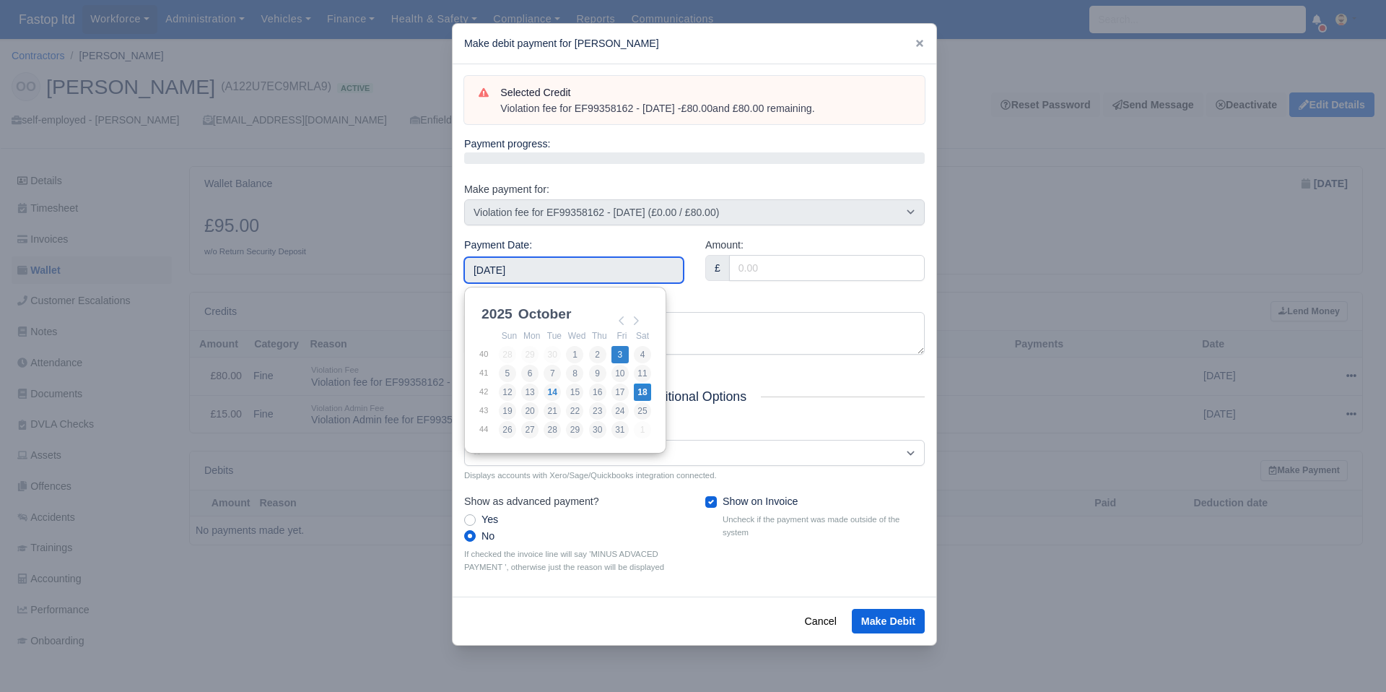
type input "[DATE]"
drag, startPoint x: 618, startPoint y: 354, endPoint x: 627, endPoint y: 355, distance: 9.4
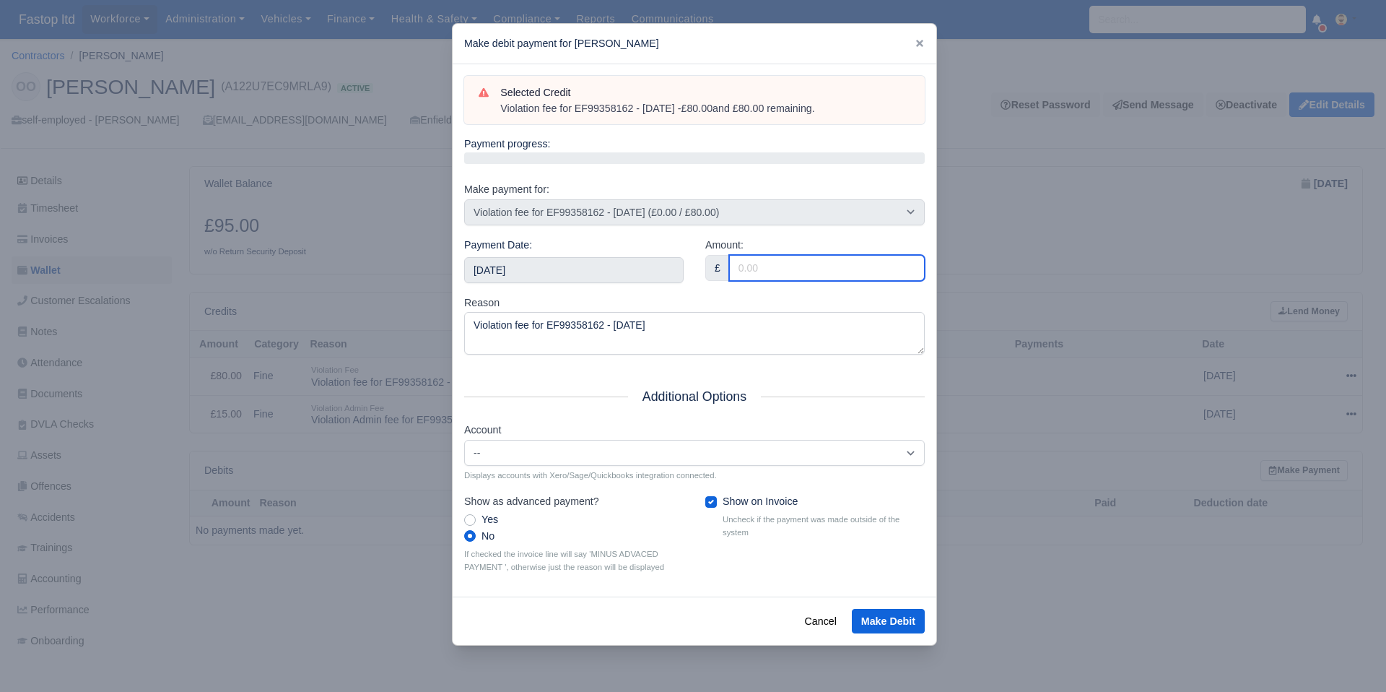
click at [757, 273] on input "Amount:" at bounding box center [827, 268] width 196 height 26
type input "80"
click at [732, 295] on div "Reason Violation fee for EF99358162 - 29/09/2025" at bounding box center [694, 325] width 461 height 61
click at [874, 617] on button "Make Debit" at bounding box center [888, 621] width 73 height 25
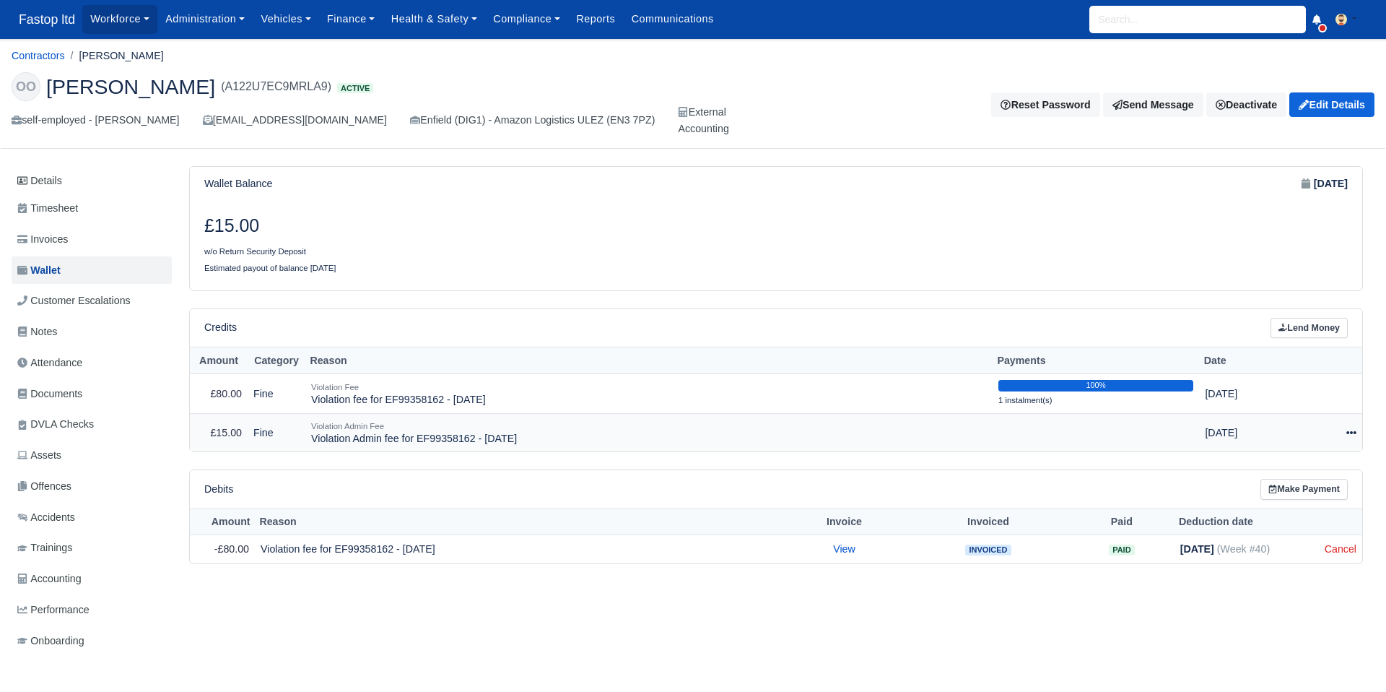
click at [1350, 431] on icon at bounding box center [1351, 432] width 10 height 10
click at [1310, 474] on button "Make Payment" at bounding box center [1284, 477] width 129 height 22
select select "2567"
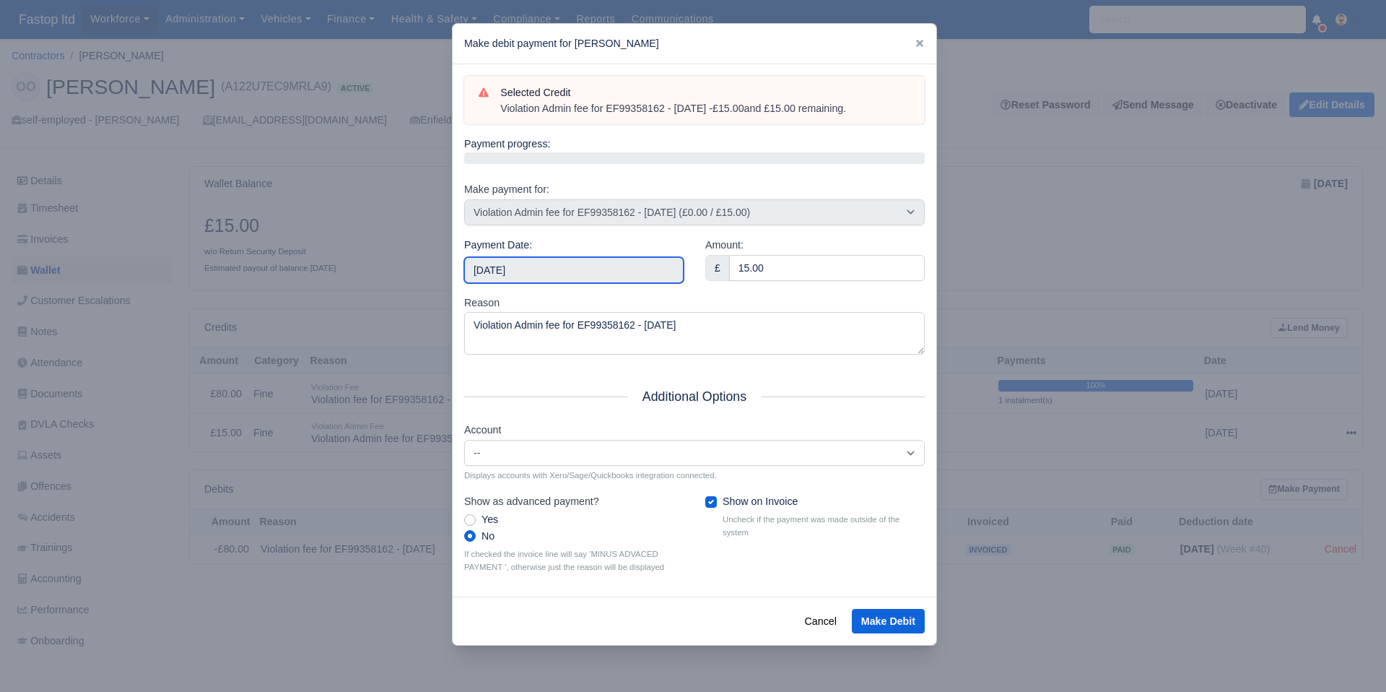
click at [544, 270] on input "[DATE]" at bounding box center [573, 270] width 219 height 26
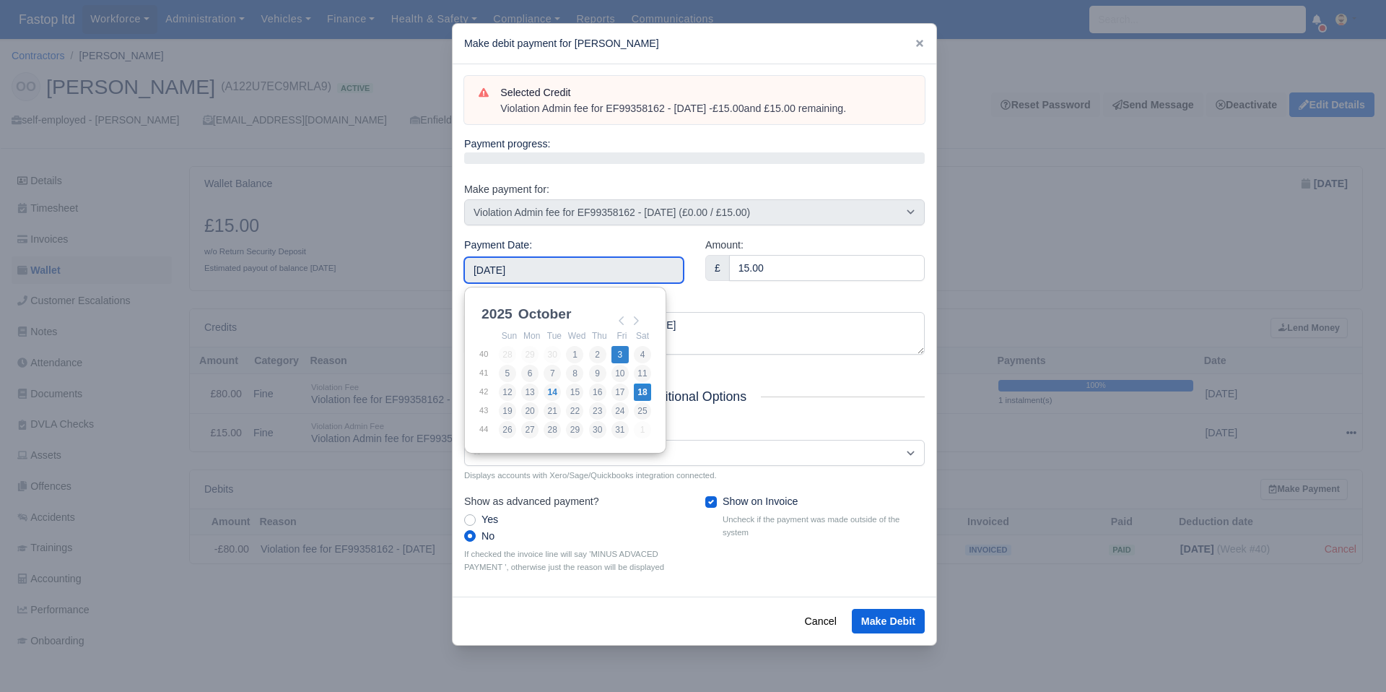
type input "2025-10-03"
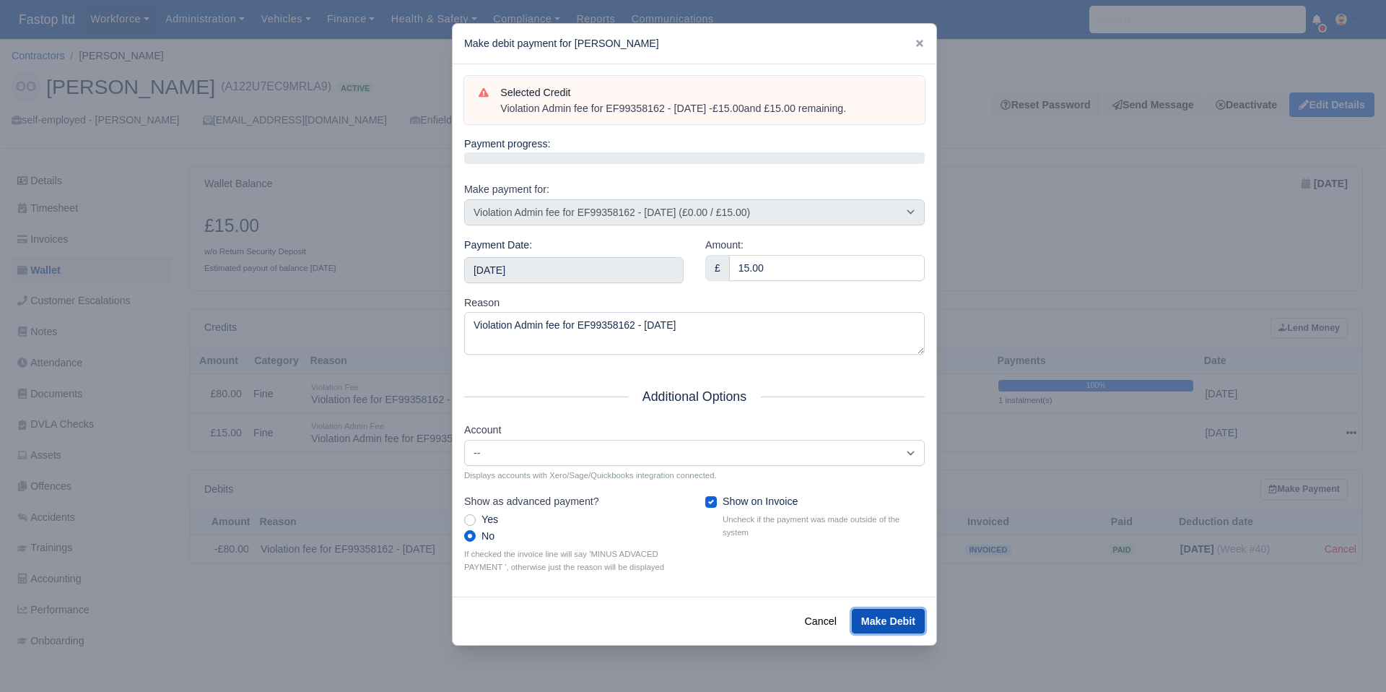
click at [894, 626] on button "Make Debit" at bounding box center [888, 621] width 73 height 25
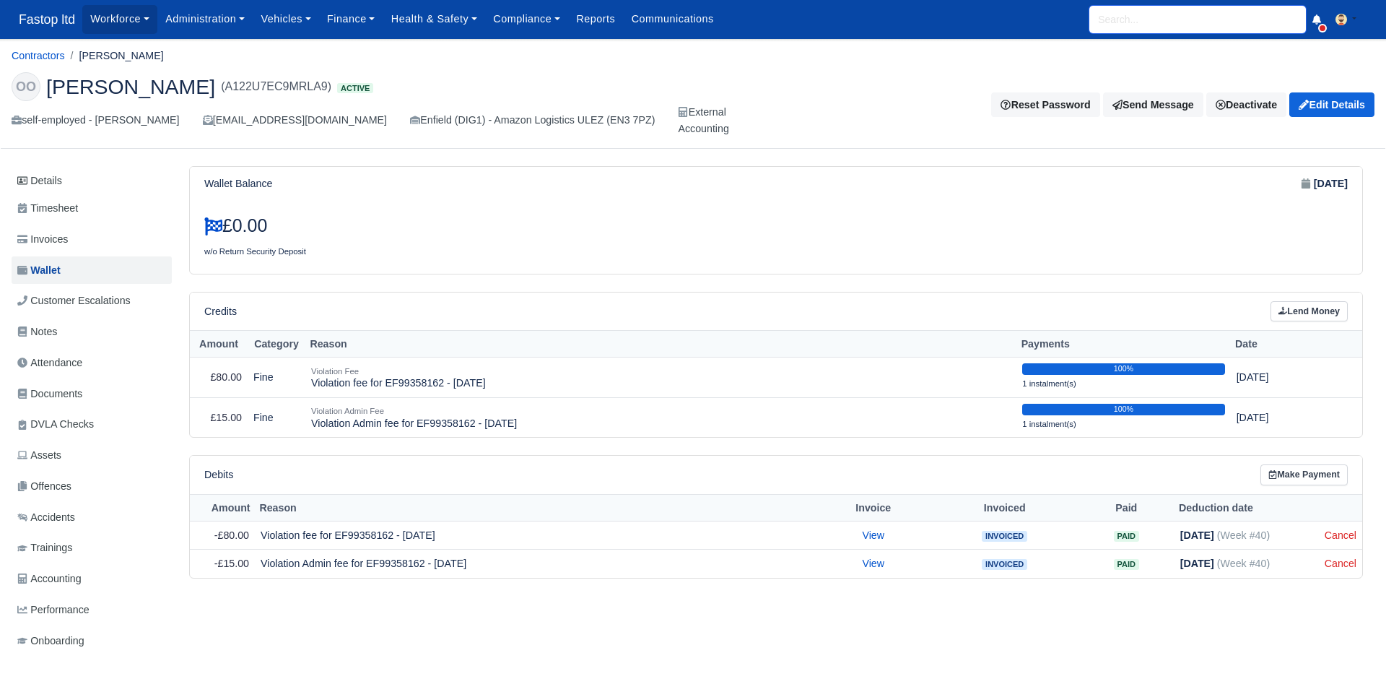
click at [1105, 15] on input "search" at bounding box center [1197, 19] width 217 height 27
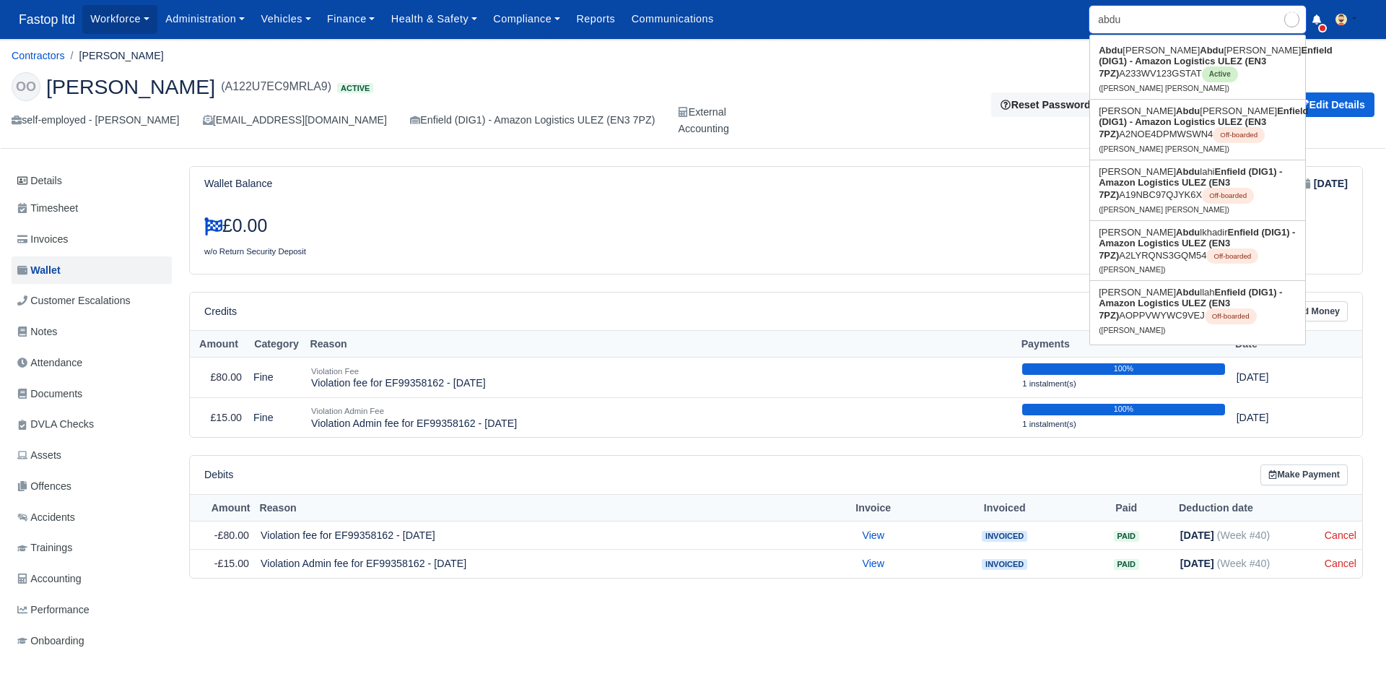
type input "[PERSON_NAME]"
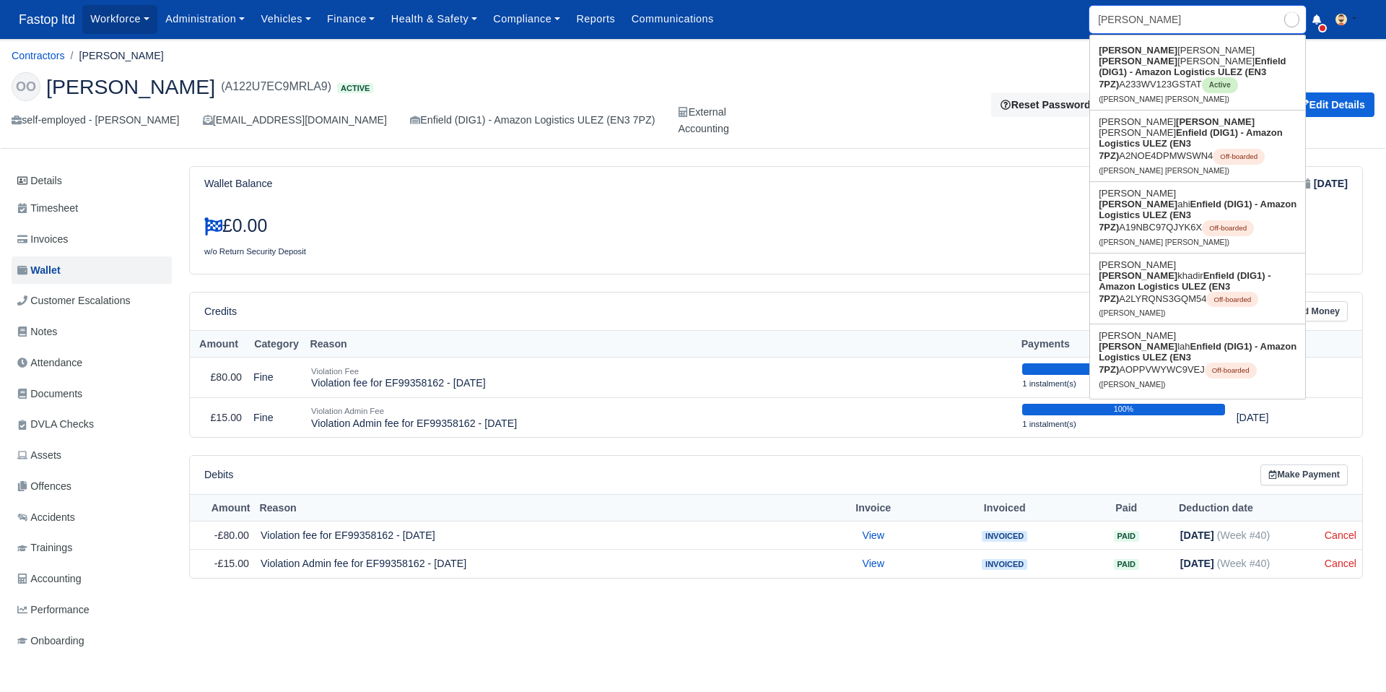
type input "[PERSON_NAME] [PERSON_NAME]"
click at [1148, 58] on strong "Enfield (DIG1) - Amazon Logistics ULEZ (EN3 7PZ)" at bounding box center [1192, 73] width 187 height 34
type input "[PERSON_NAME] [PERSON_NAME]"
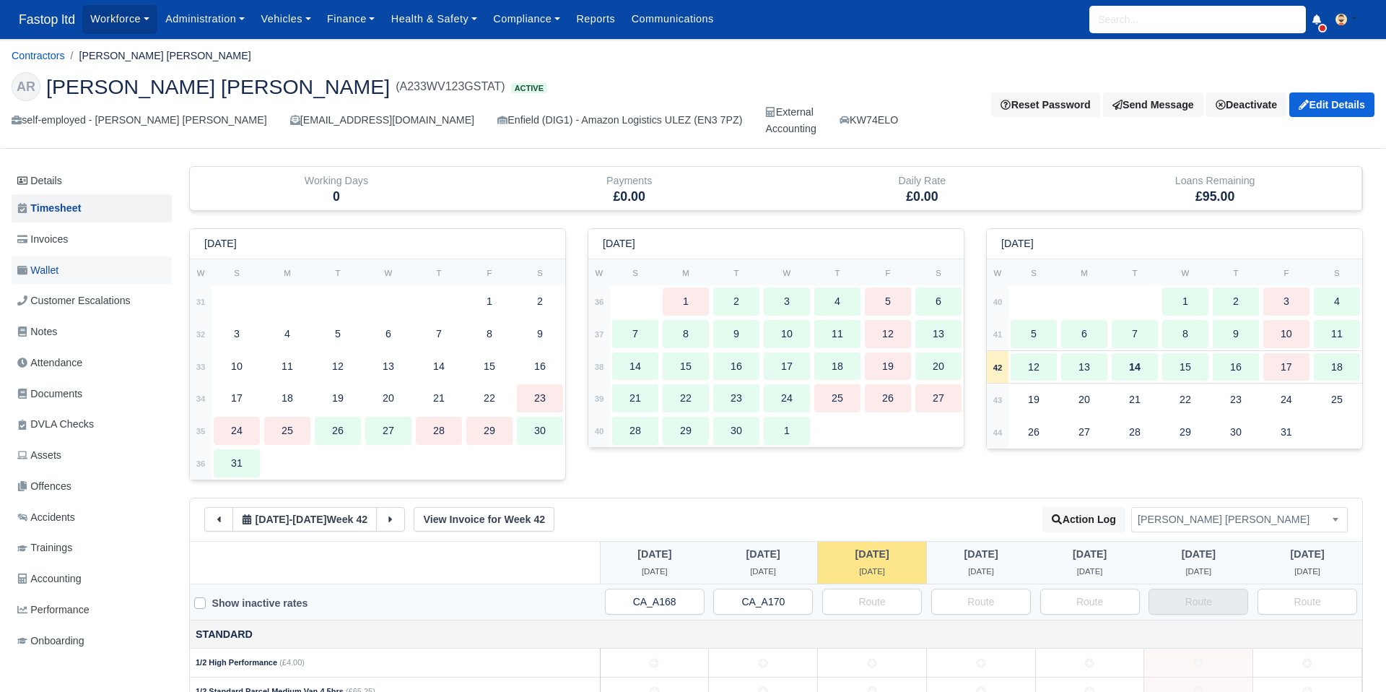
click at [69, 271] on link "Wallet" at bounding box center [92, 270] width 160 height 28
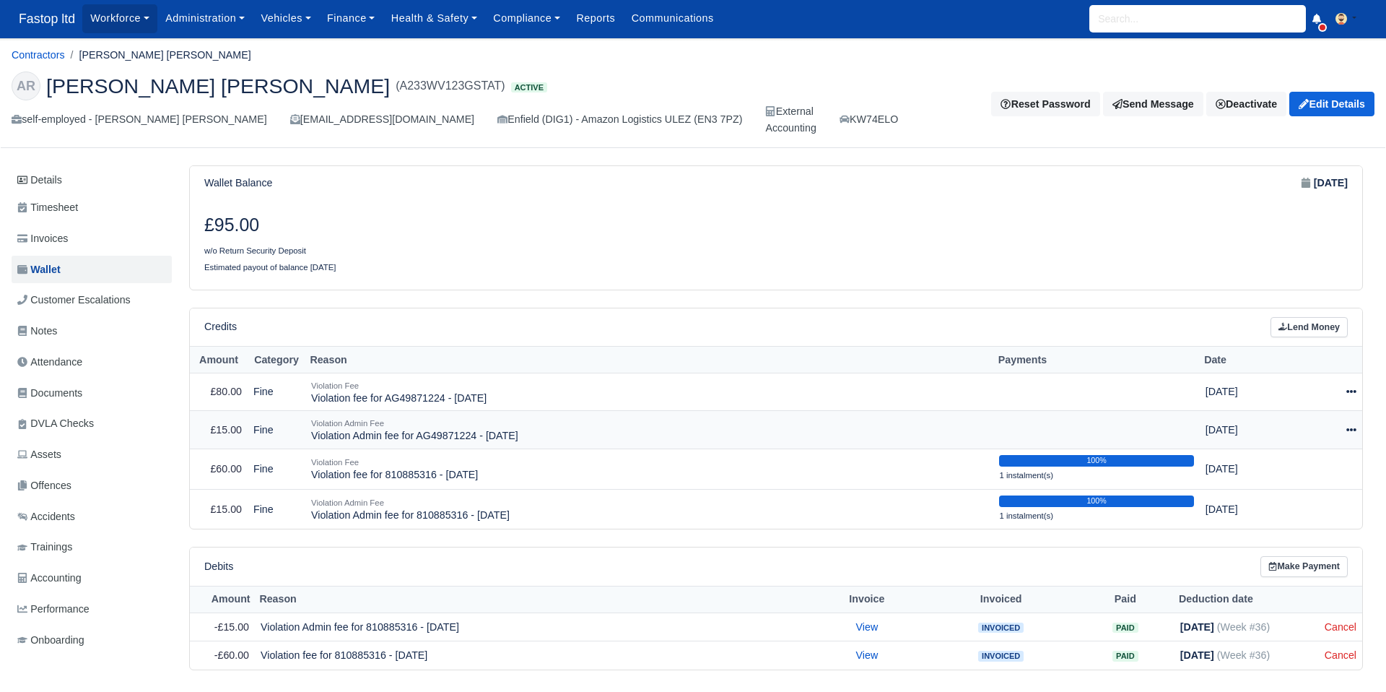
scroll to position [54, 0]
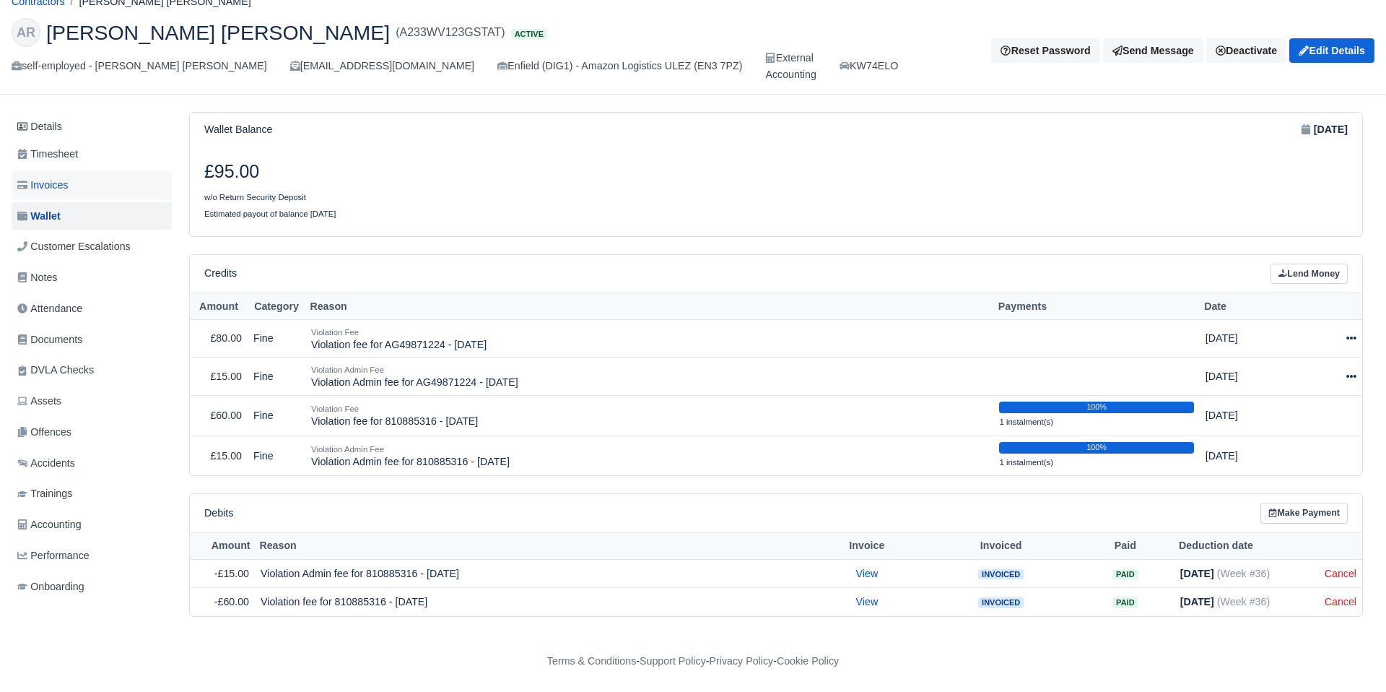
click at [57, 180] on span "Invoices" at bounding box center [42, 185] width 51 height 17
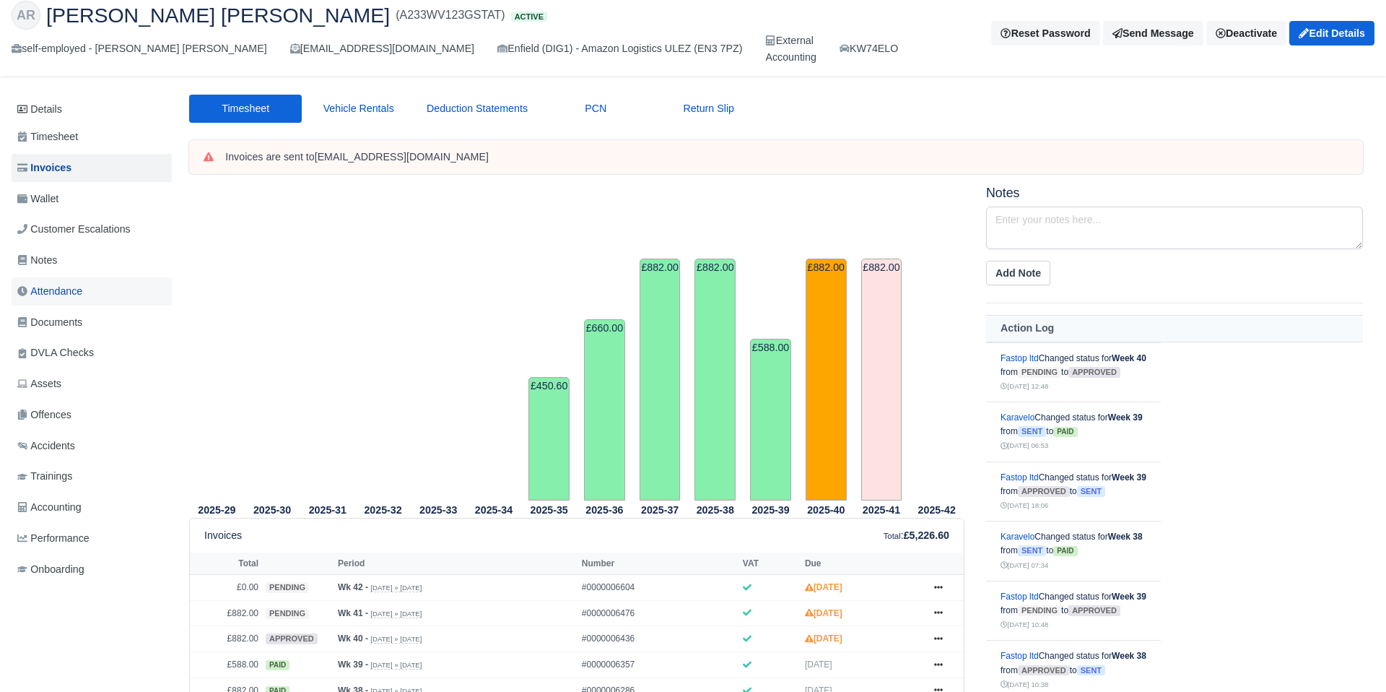
scroll to position [71, 0]
click at [51, 204] on span "Wallet" at bounding box center [37, 199] width 41 height 17
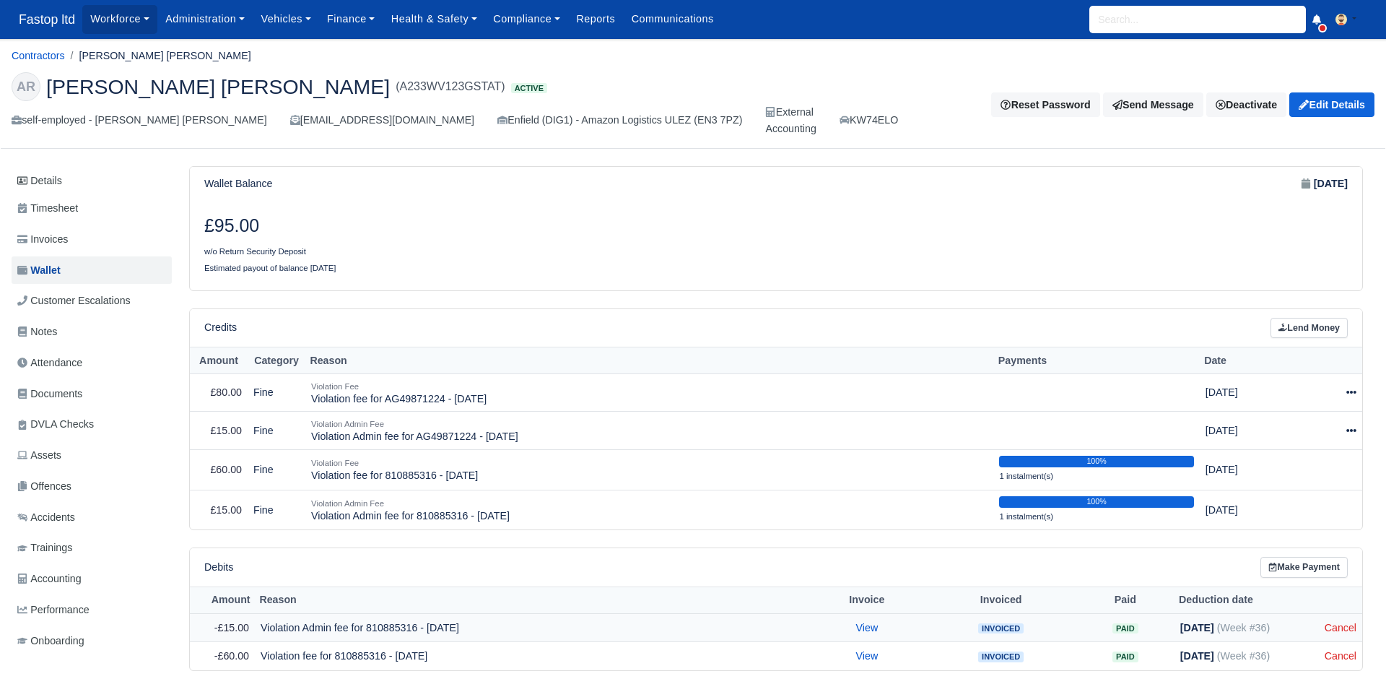
scroll to position [54, 0]
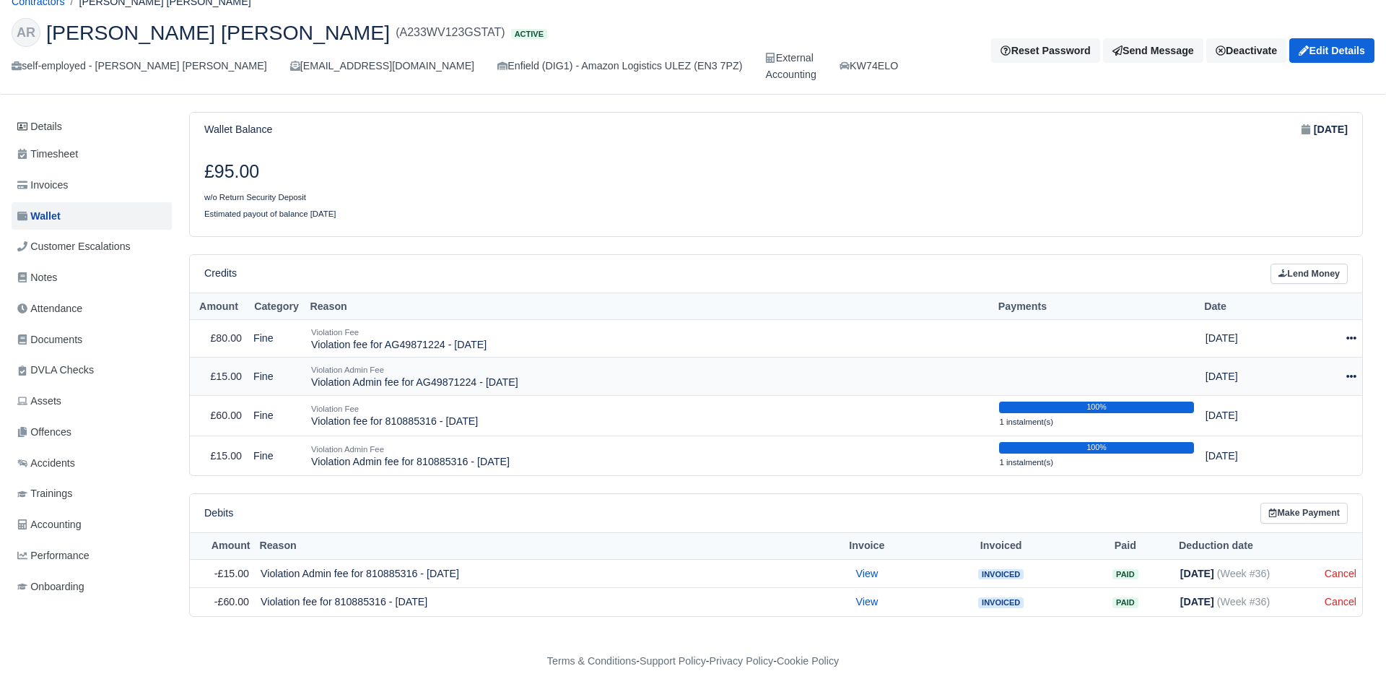
click at [1346, 375] on icon at bounding box center [1351, 376] width 10 height 3
click at [1316, 417] on button "Make Payment" at bounding box center [1284, 420] width 129 height 22
select select "2563"
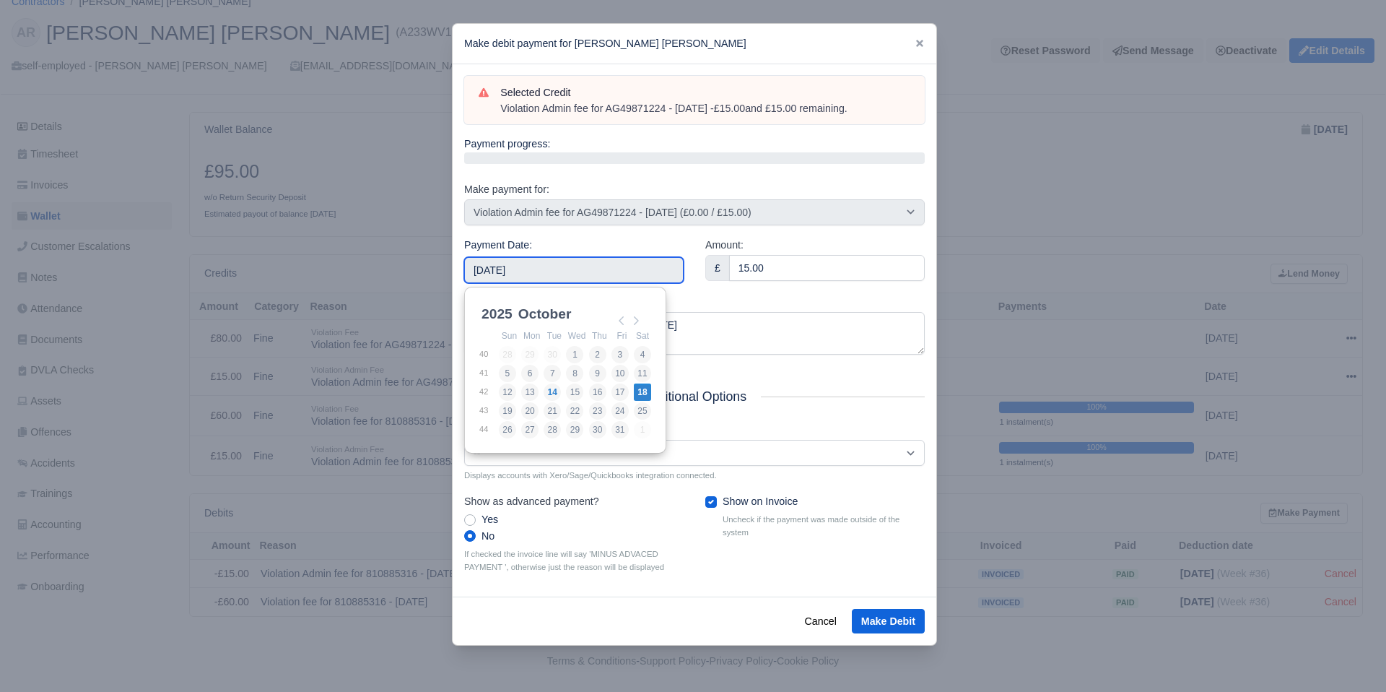
click at [625, 270] on input "2025-10-18" at bounding box center [573, 270] width 219 height 26
type input "2025-10-03"
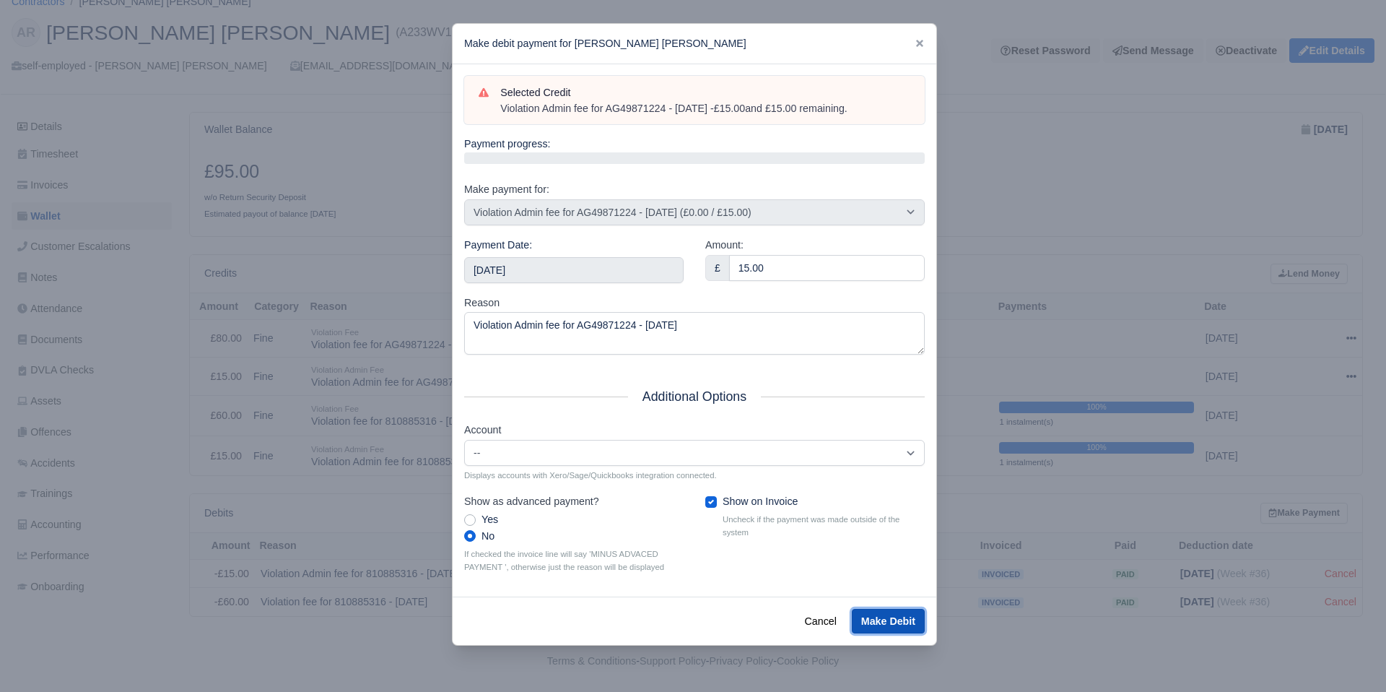
click at [892, 617] on button "Make Debit" at bounding box center [888, 621] width 73 height 25
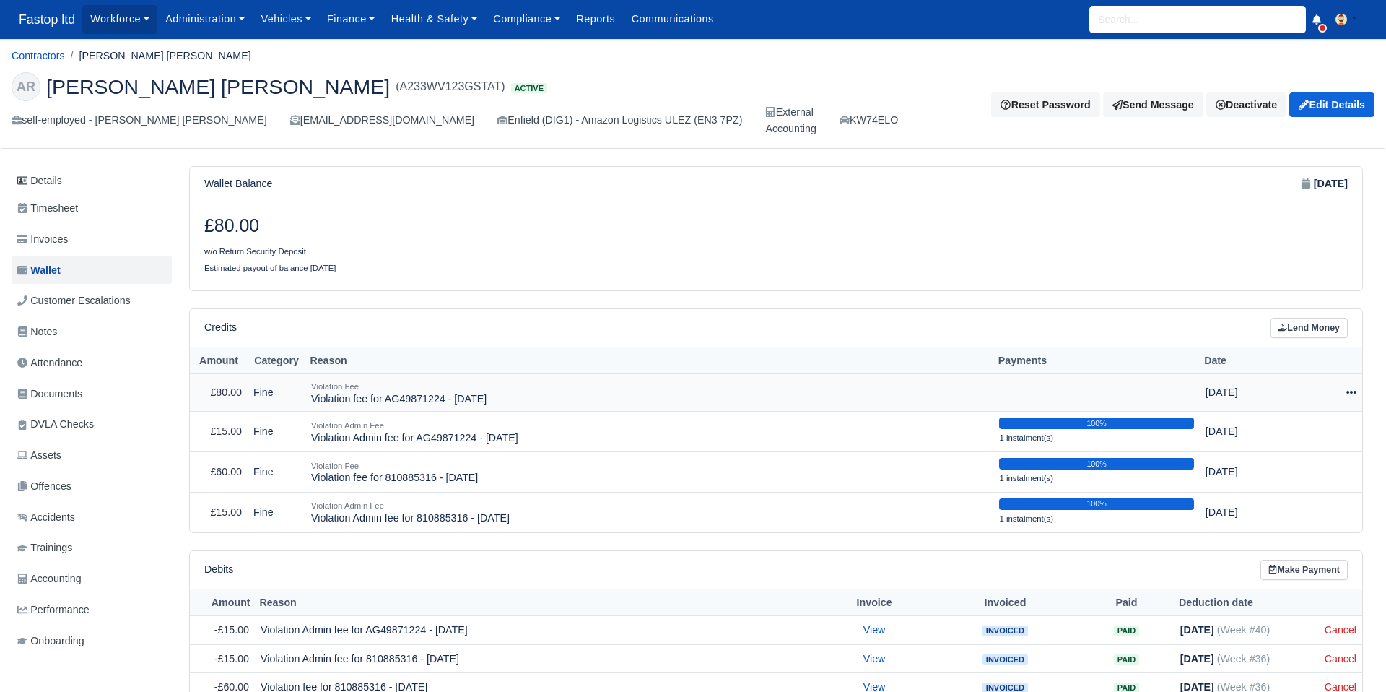
click at [1351, 392] on icon at bounding box center [1351, 392] width 10 height 3
drag, startPoint x: 1314, startPoint y: 434, endPoint x: 1240, endPoint y: 467, distance: 80.8
click at [1312, 435] on button "Make Payment" at bounding box center [1284, 436] width 129 height 22
select select "2562"
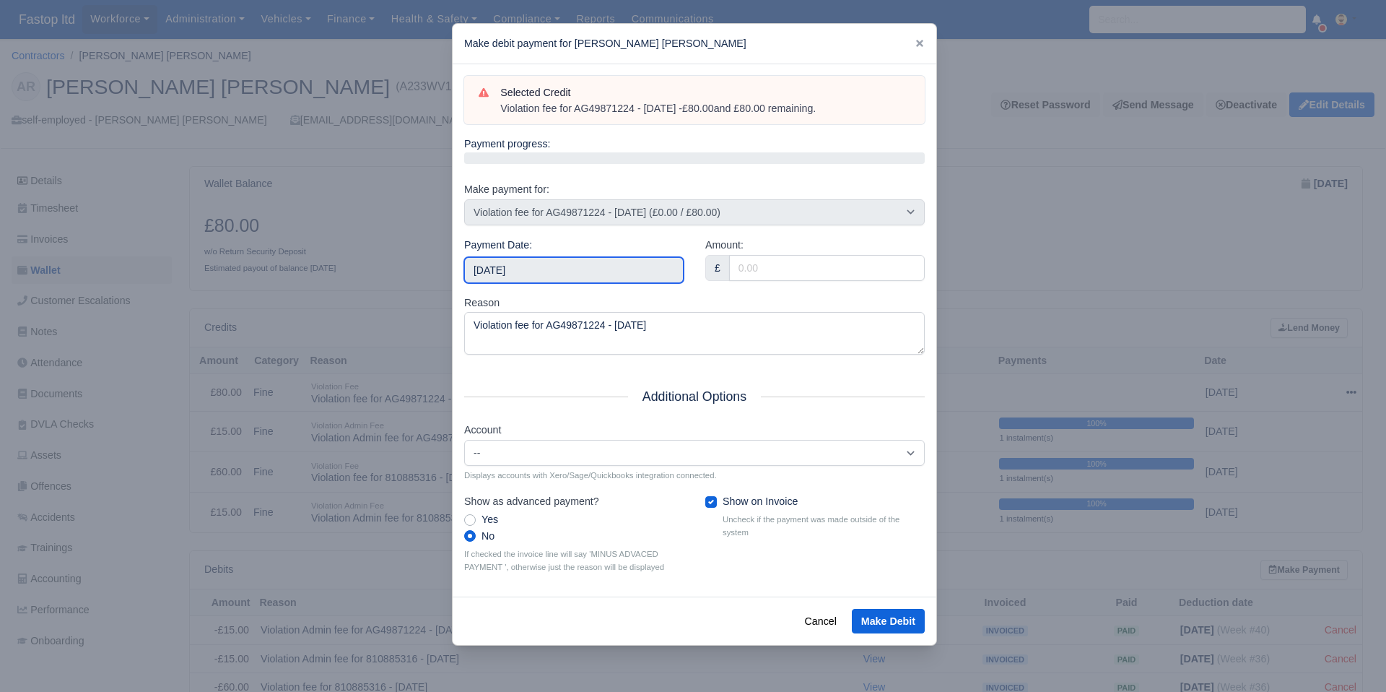
click at [638, 269] on input "2025-10-18" at bounding box center [573, 270] width 219 height 26
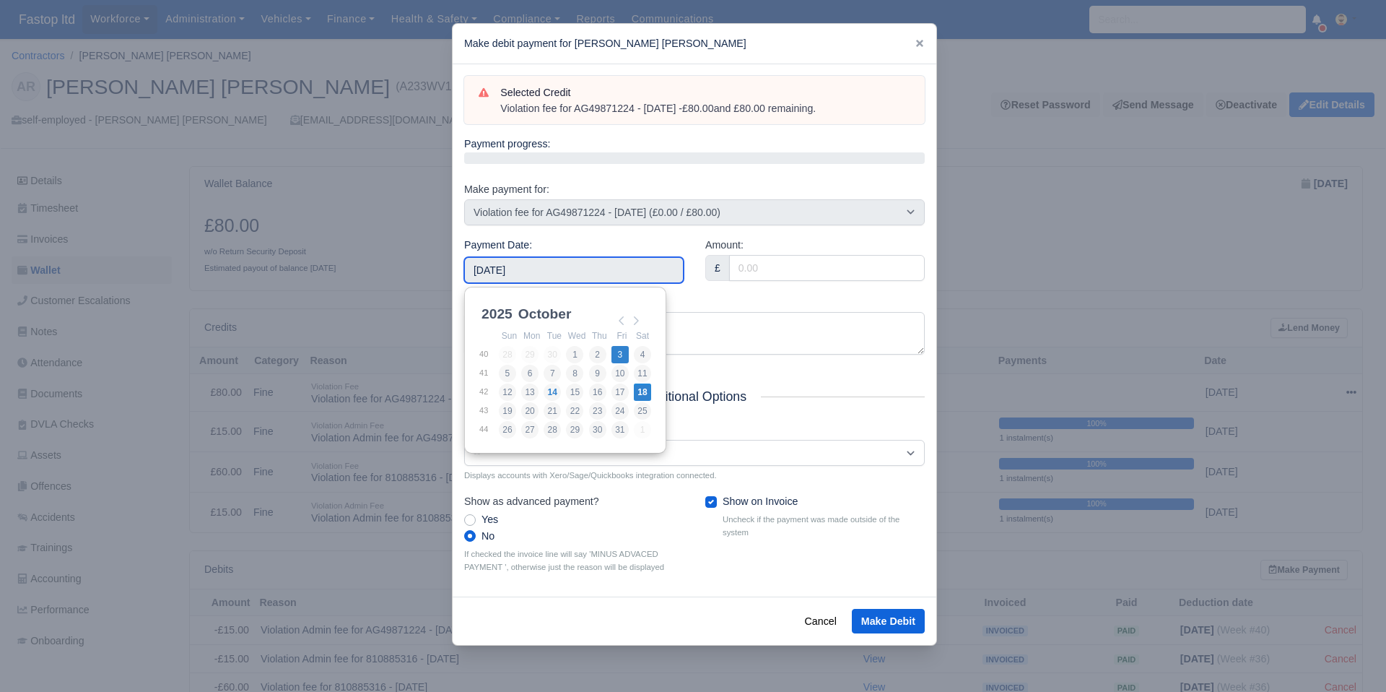
type input "2025-10-03"
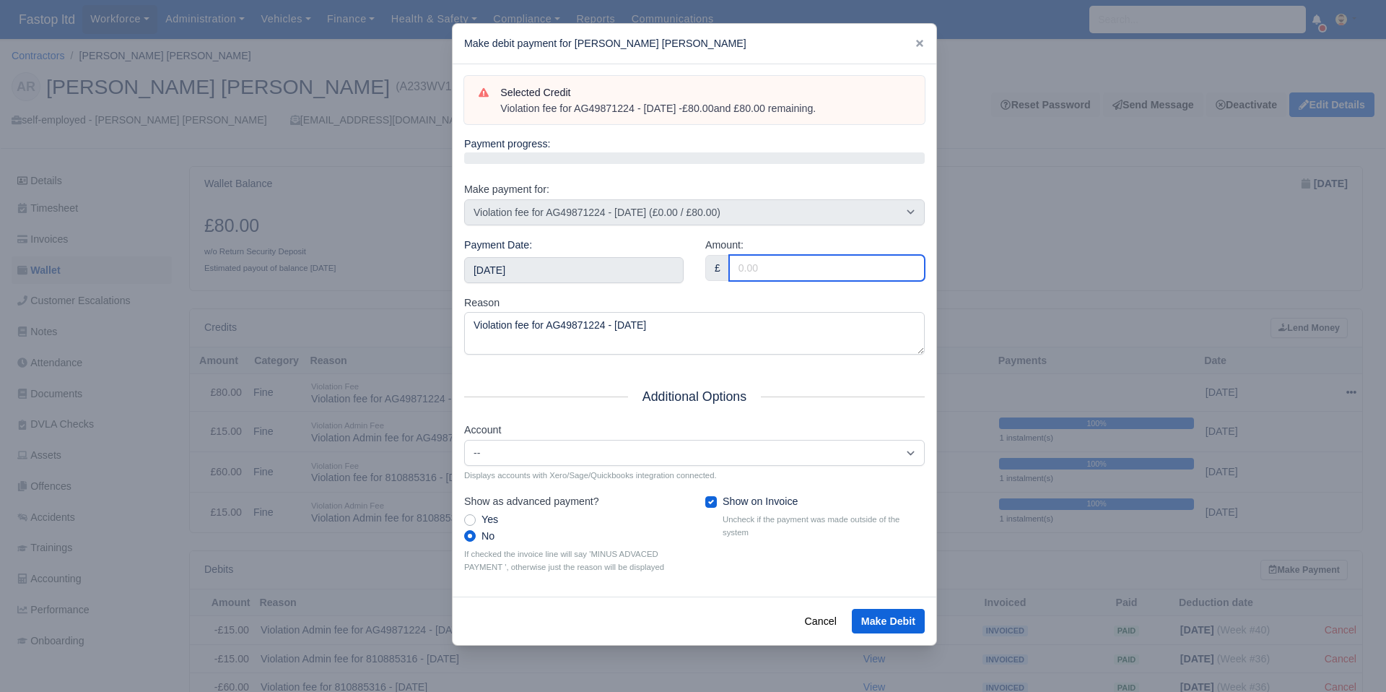
click at [765, 264] on input "Amount:" at bounding box center [827, 268] width 196 height 26
type input "80"
drag, startPoint x: 728, startPoint y: 295, endPoint x: 723, endPoint y: 302, distance: 8.2
click at [725, 299] on div "Reason Violation fee for AG49871224 - 24/09/2025" at bounding box center [694, 325] width 461 height 61
click at [897, 622] on button "Make Debit" at bounding box center [888, 621] width 73 height 25
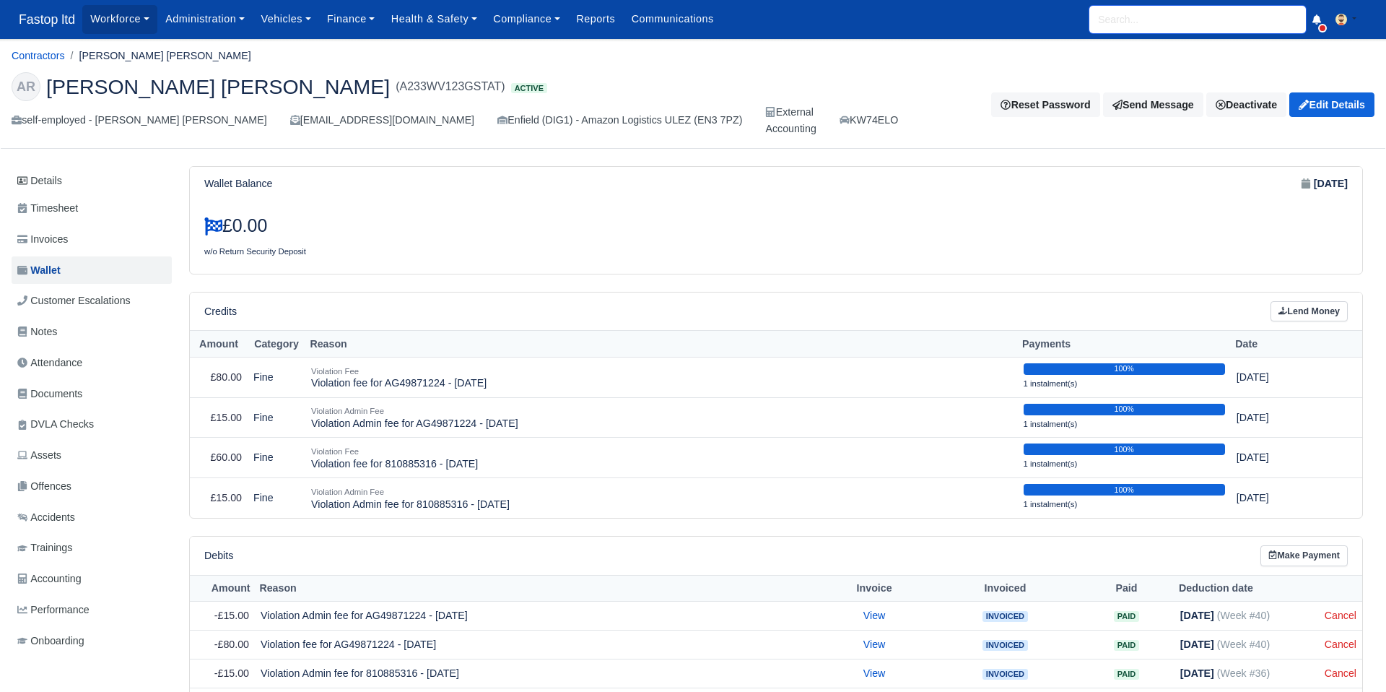
click at [1119, 22] on input "search" at bounding box center [1197, 19] width 217 height 27
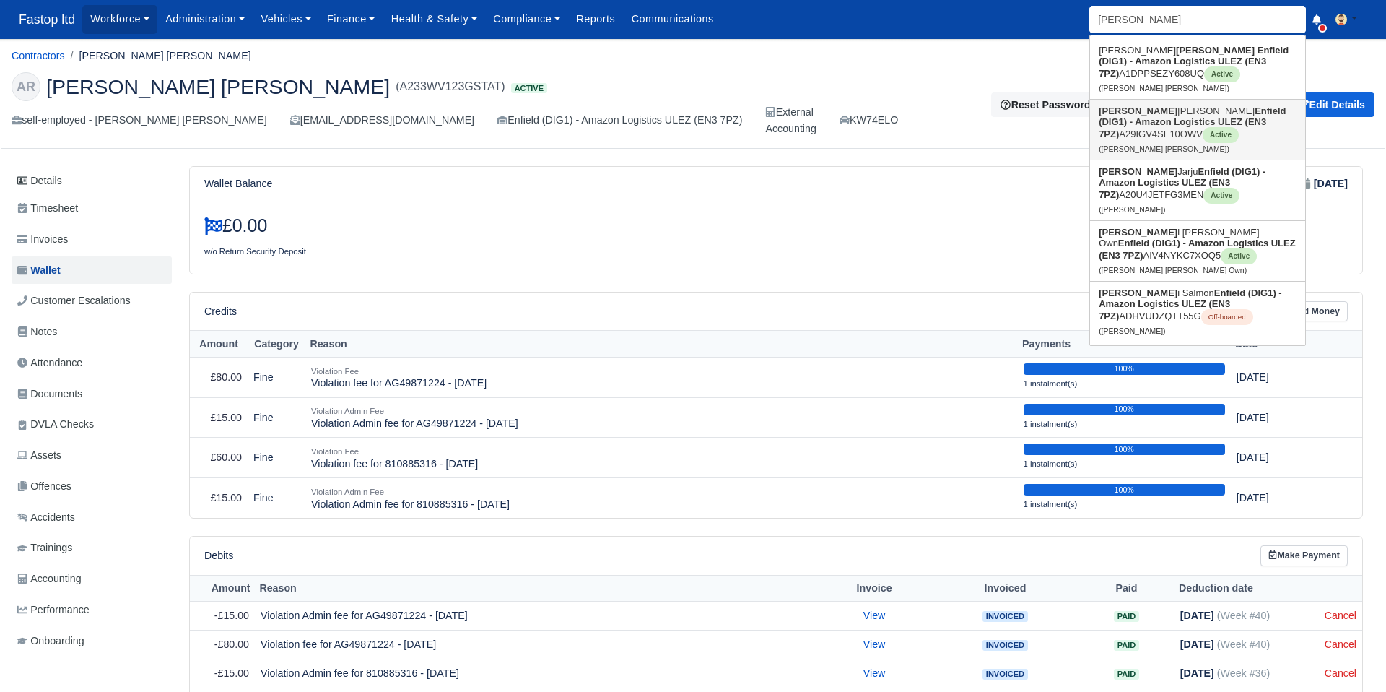
click at [1124, 134] on link "[PERSON_NAME] [PERSON_NAME] Enfield (DIG1) - Amazon Logistics ULEZ (EN3 7PZ) A2…" at bounding box center [1197, 130] width 215 height 60
type input "[PERSON_NAME] [PERSON_NAME]"
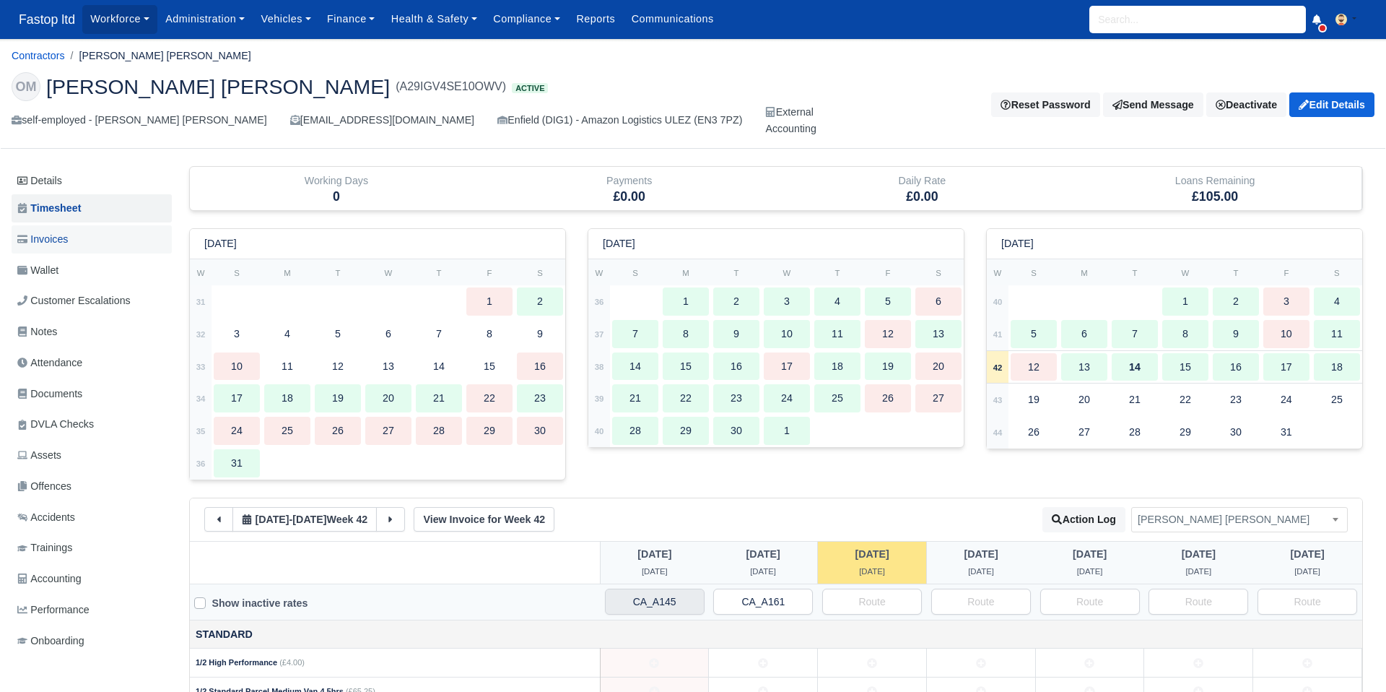
click at [51, 232] on span "Invoices" at bounding box center [42, 239] width 51 height 17
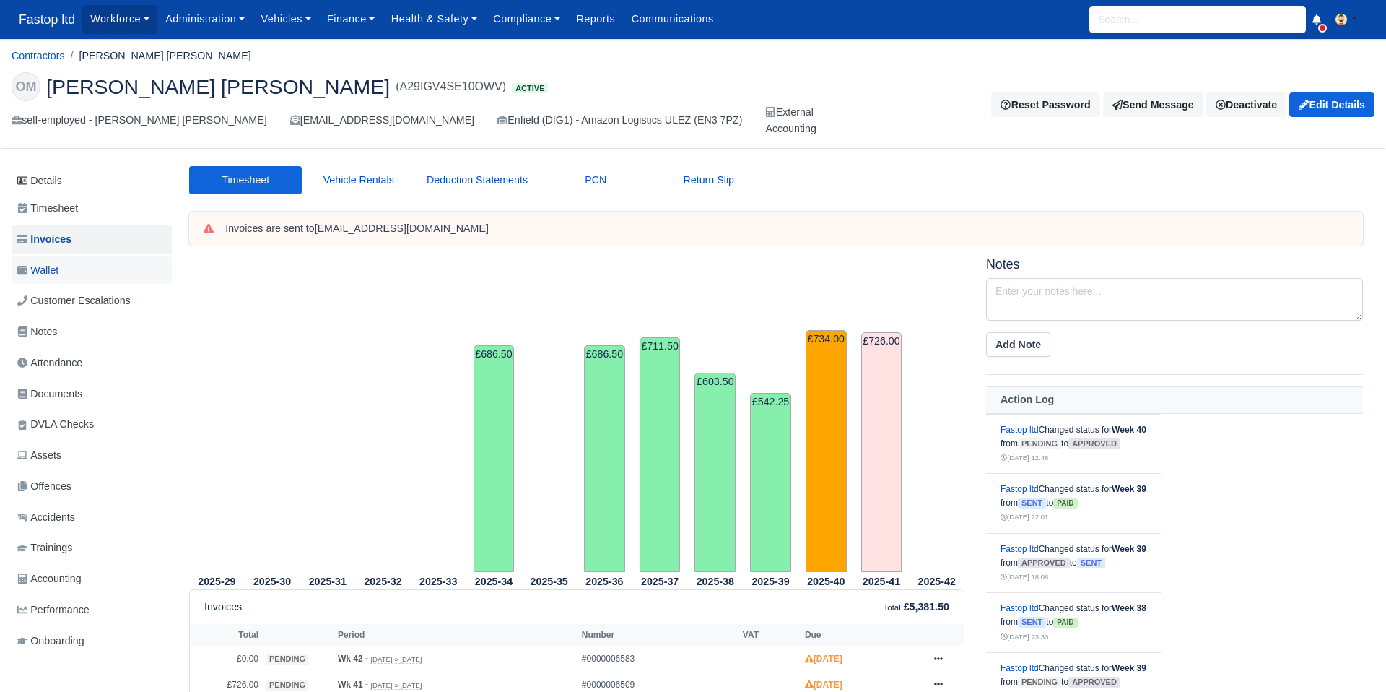
click at [42, 268] on span "Wallet" at bounding box center [37, 270] width 41 height 17
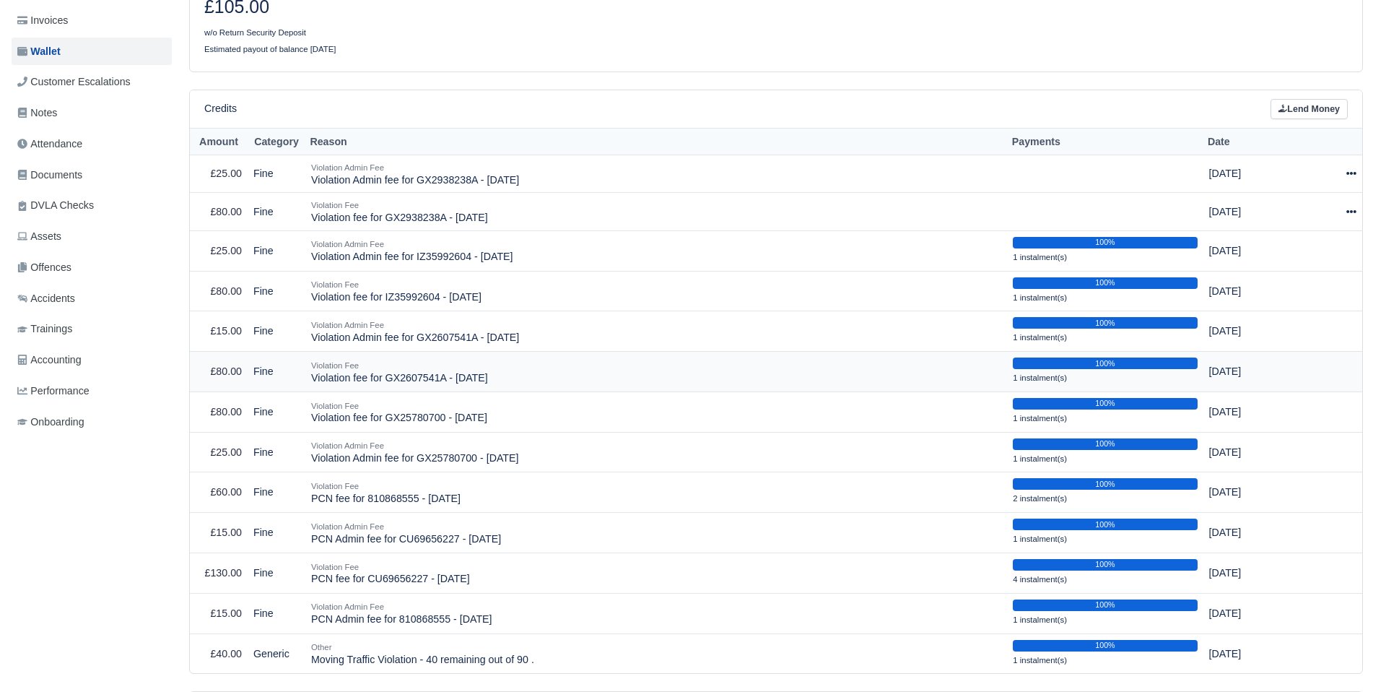
scroll to position [201, 0]
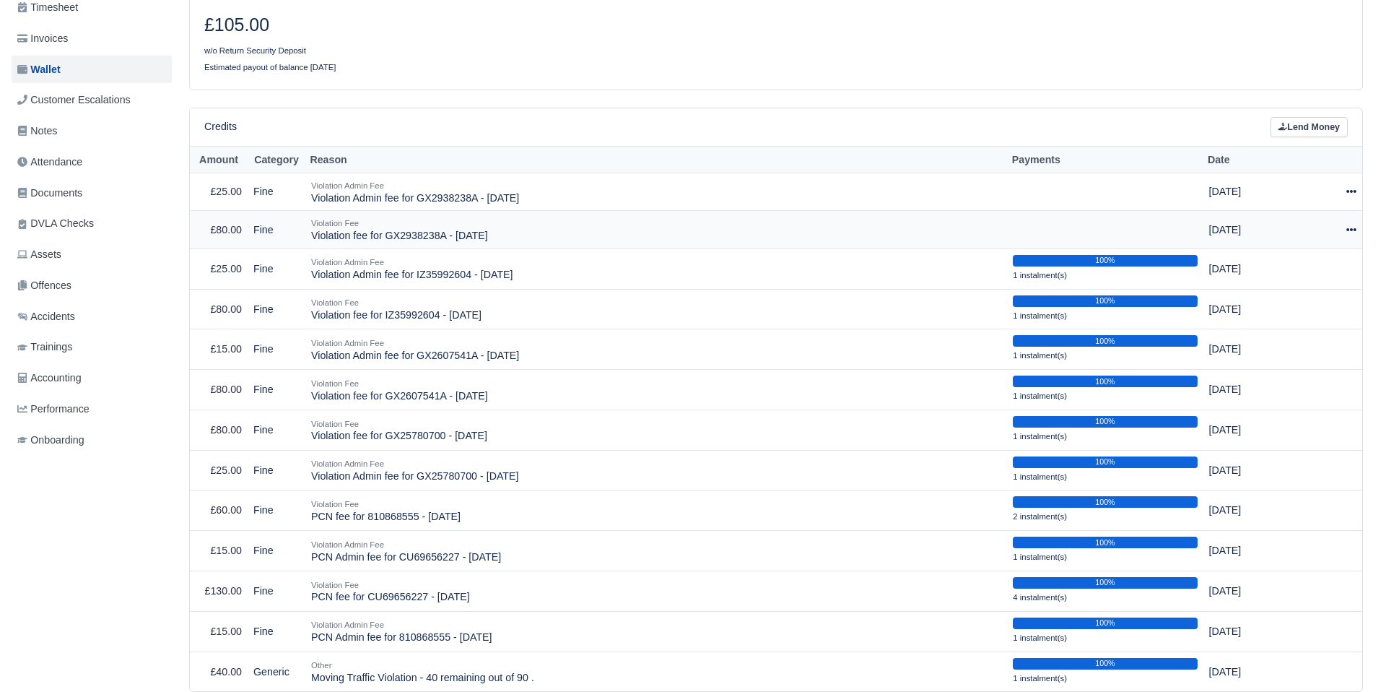
click at [1351, 229] on icon at bounding box center [1351, 229] width 10 height 3
drag, startPoint x: 1306, startPoint y: 269, endPoint x: 1289, endPoint y: 276, distance: 18.8
click at [1305, 269] on button "Make Payment" at bounding box center [1288, 274] width 129 height 22
select select "2554"
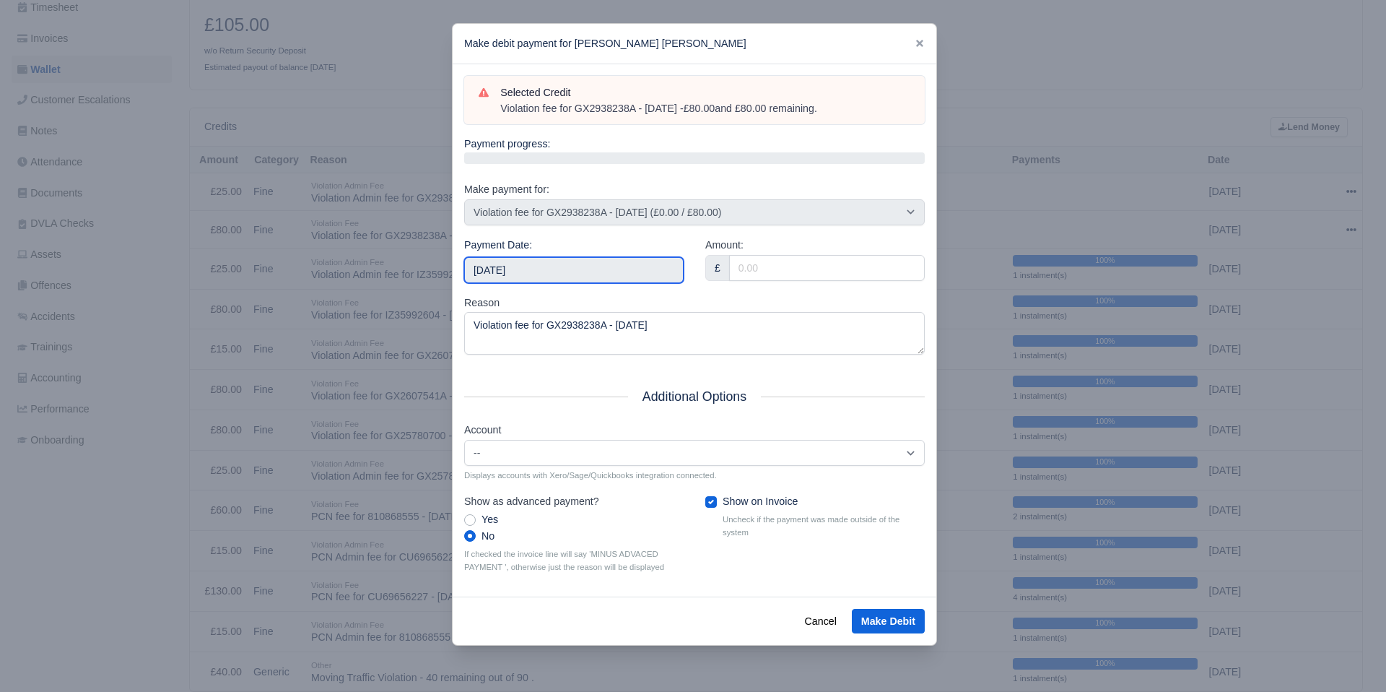
click at [650, 269] on input "[DATE]" at bounding box center [573, 270] width 219 height 26
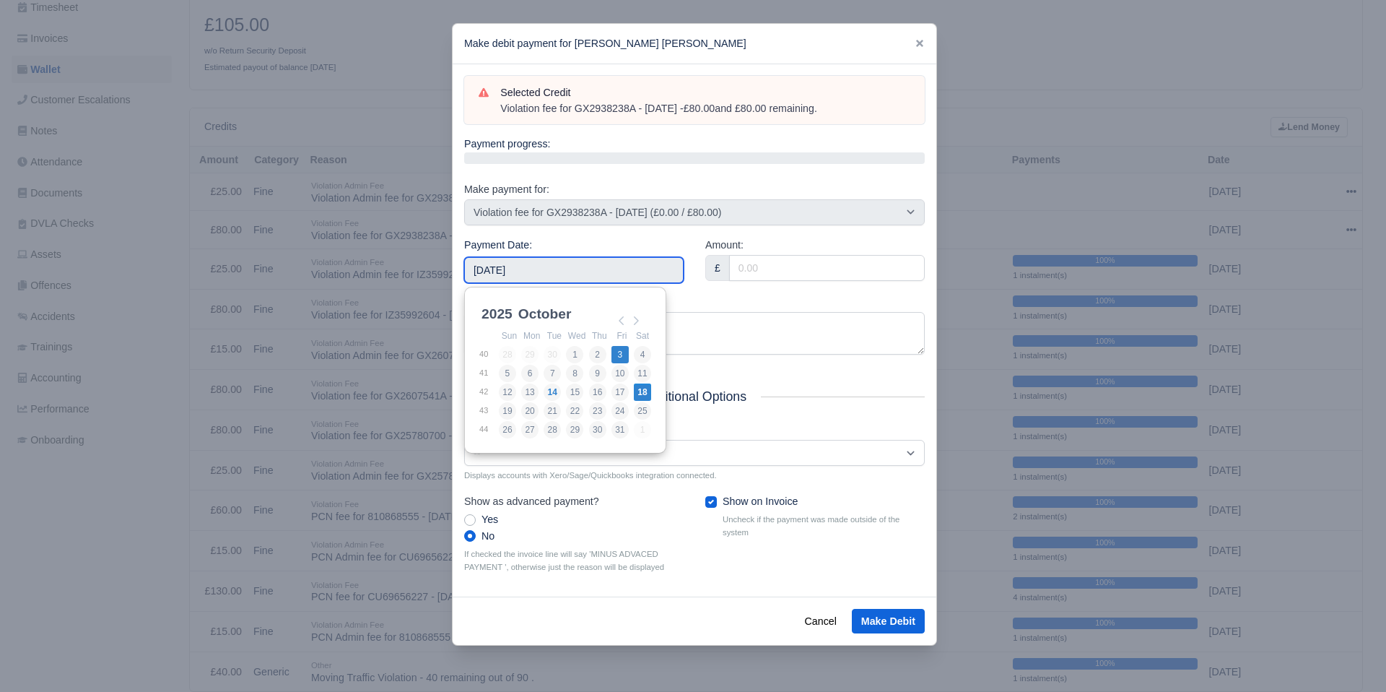
type input "2025-10-03"
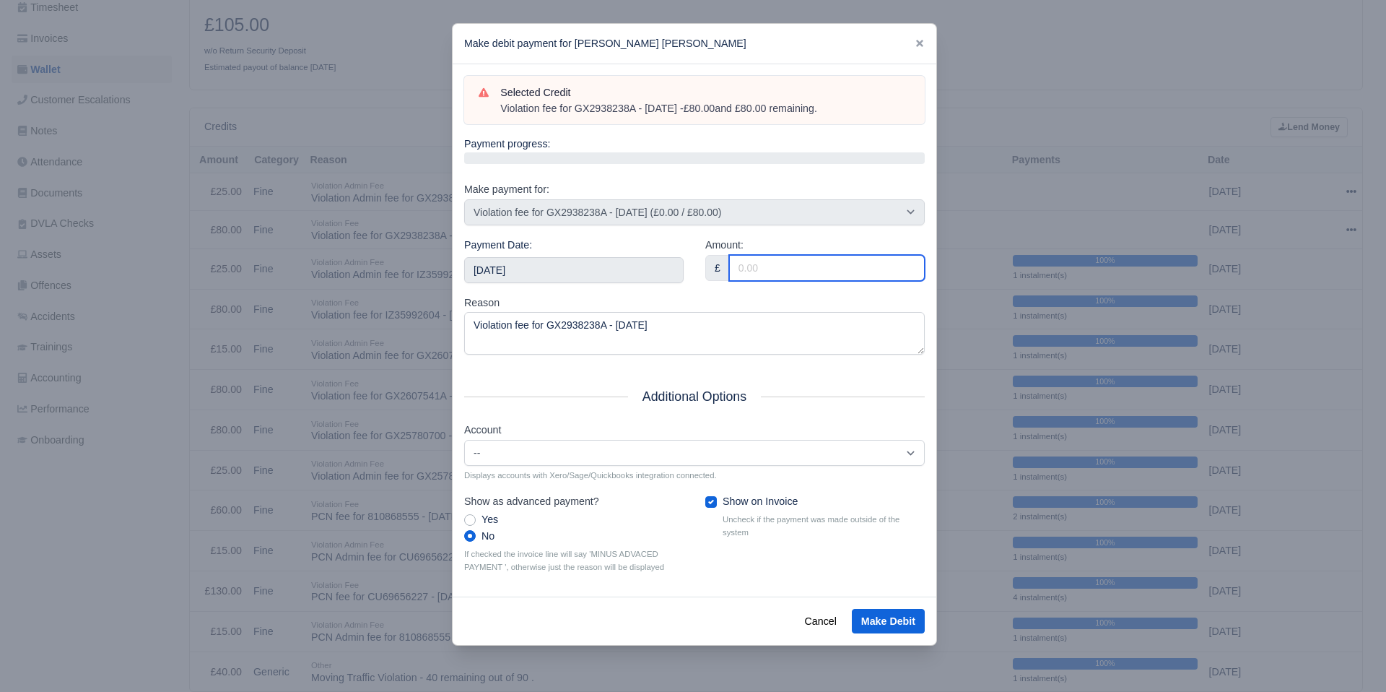
click at [764, 271] on input "Amount:" at bounding box center [827, 268] width 196 height 26
type input "80"
drag, startPoint x: 726, startPoint y: 288, endPoint x: 722, endPoint y: 296, distance: 9.0
click at [725, 289] on div "Amount: £ 80" at bounding box center [815, 266] width 241 height 58
click at [888, 617] on button "Make Debit" at bounding box center [888, 621] width 73 height 25
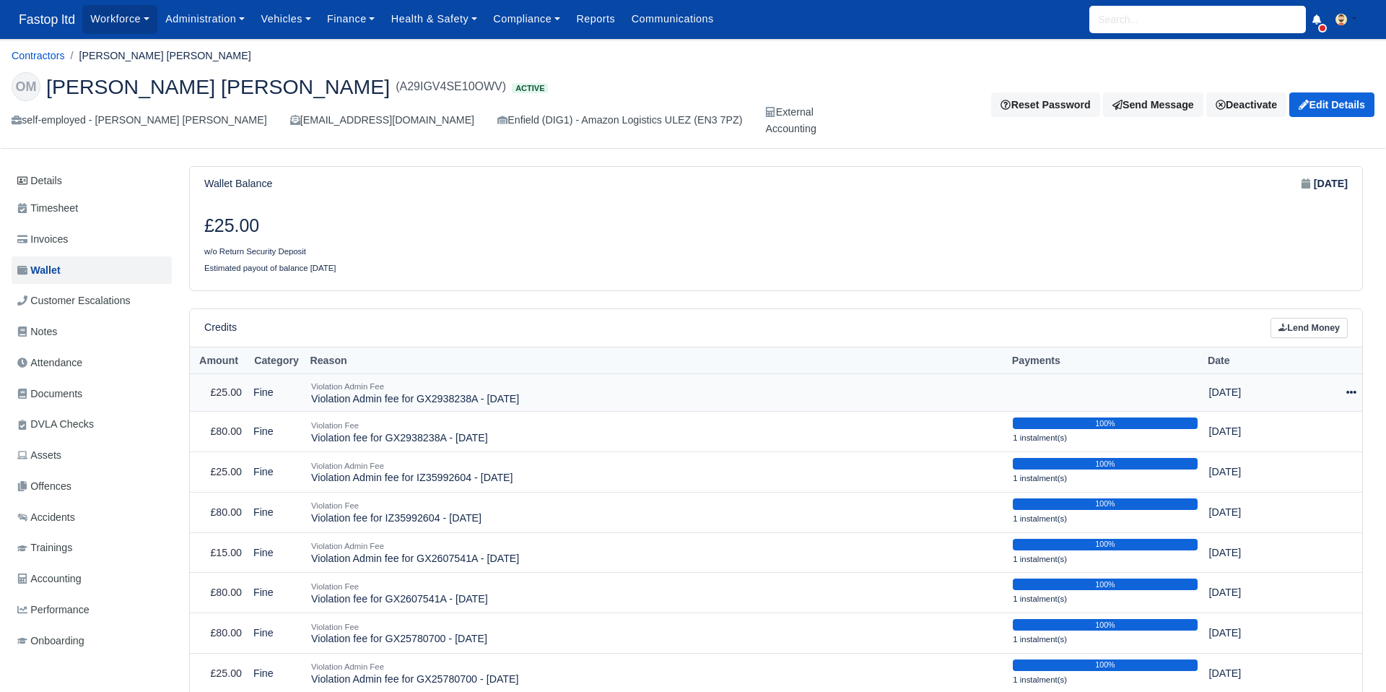
click at [1346, 388] on icon at bounding box center [1351, 392] width 10 height 10
drag, startPoint x: 1312, startPoint y: 432, endPoint x: 1275, endPoint y: 437, distance: 37.2
click at [1308, 433] on button "Make Payment" at bounding box center [1288, 436] width 129 height 22
select select "2555"
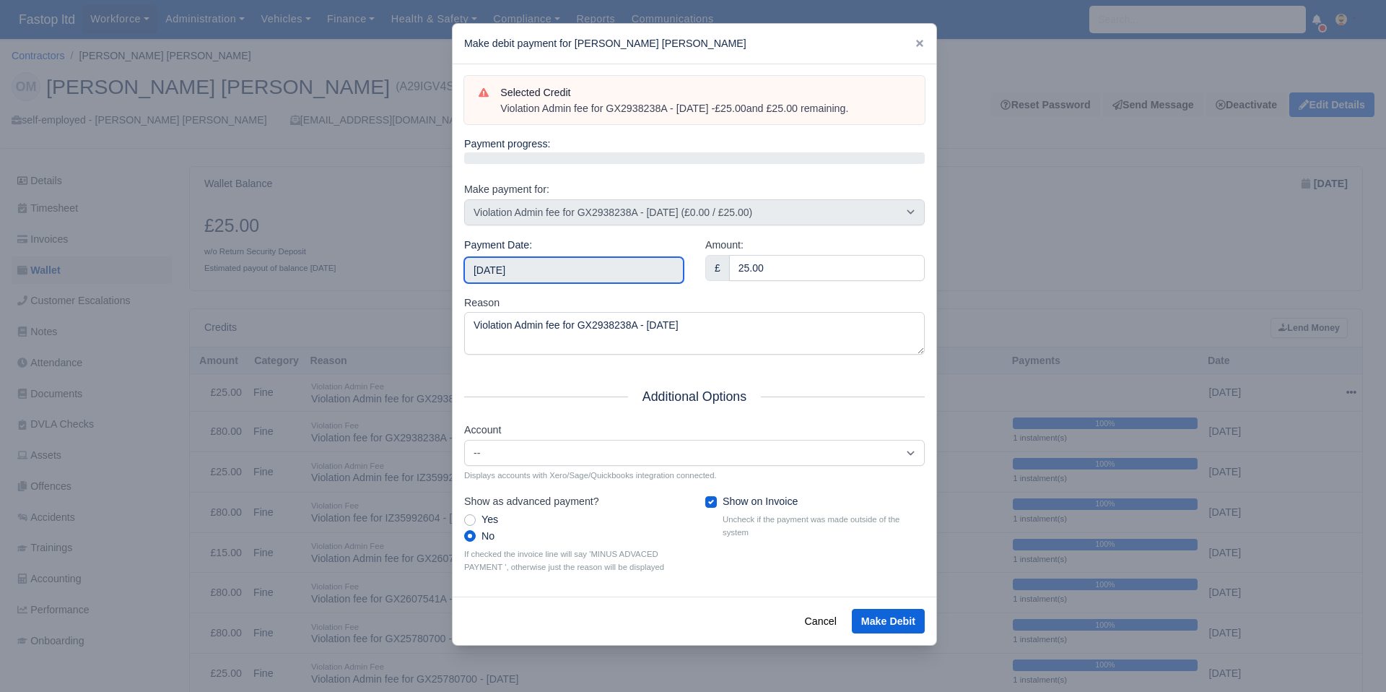
click at [549, 271] on input "[DATE]" at bounding box center [573, 270] width 219 height 26
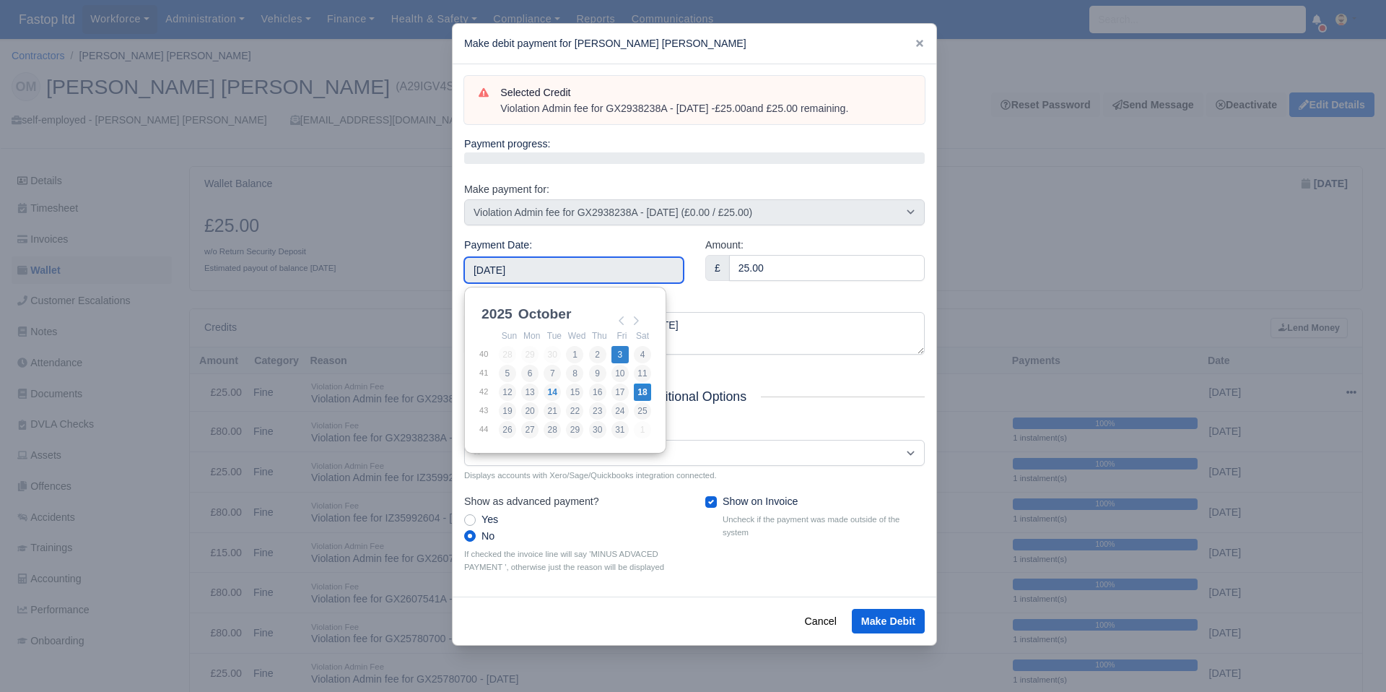
type input "[DATE]"
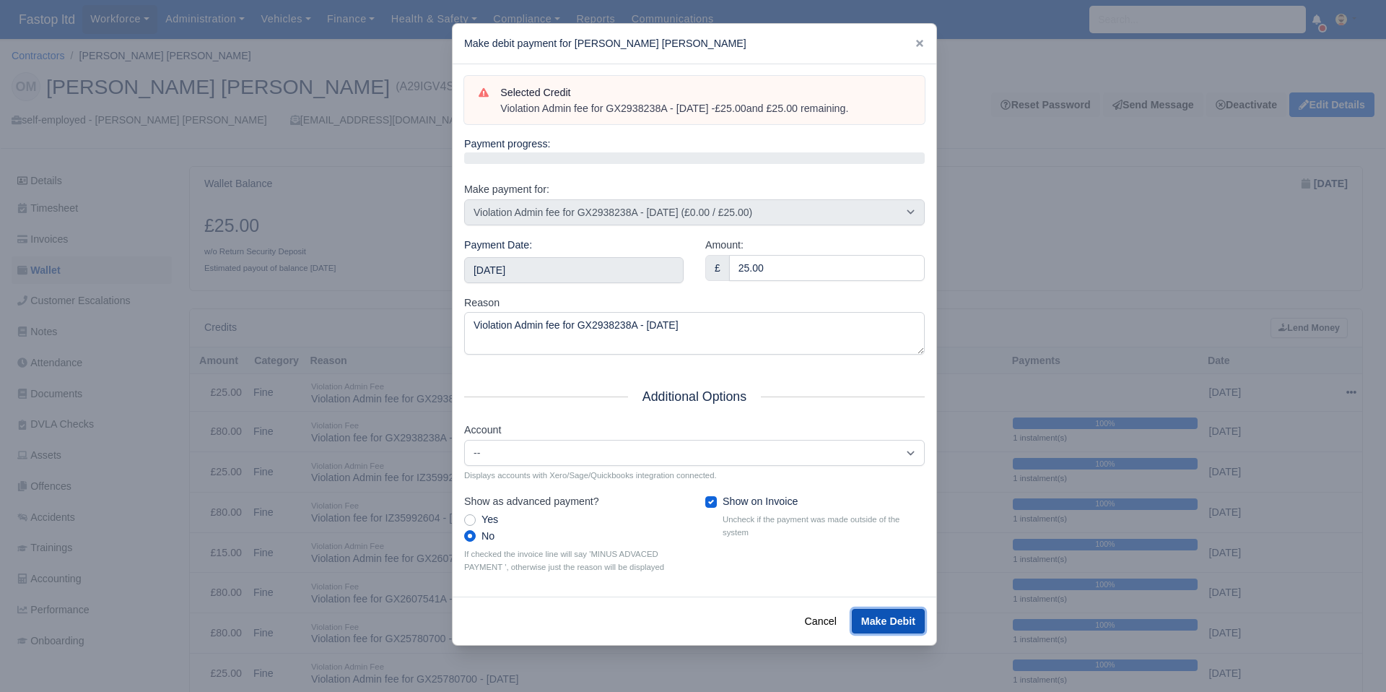
click at [898, 622] on button "Make Debit" at bounding box center [888, 621] width 73 height 25
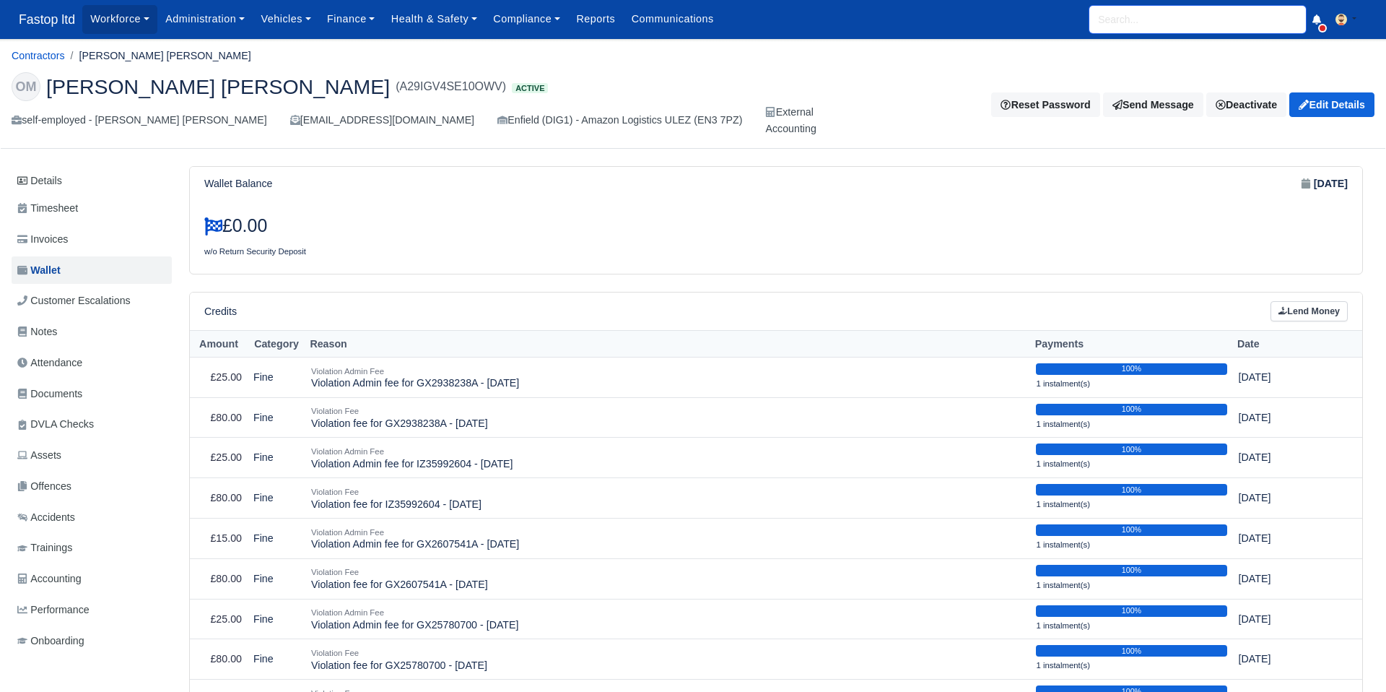
click at [1122, 25] on input "search" at bounding box center [1197, 19] width 217 height 27
type input "[PERSON_NAME]"
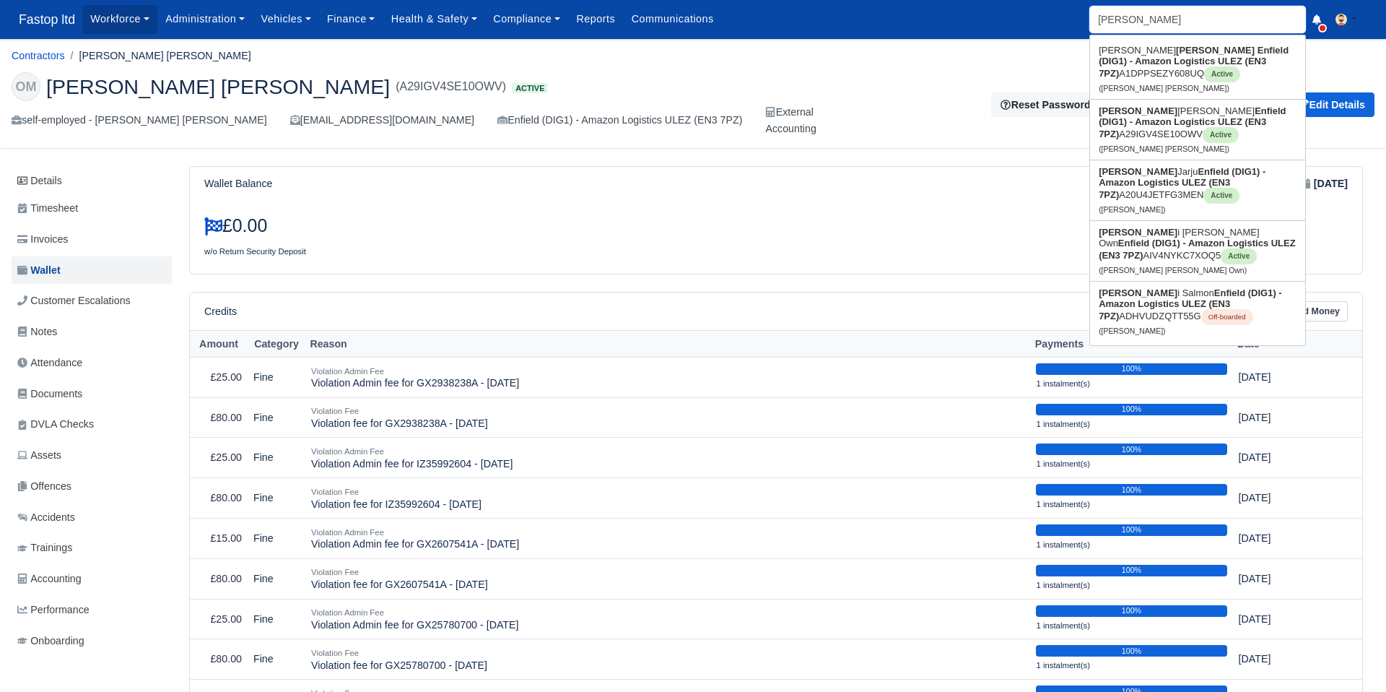
type input "[PERSON_NAME] [PERSON_NAME]"
type input "omari"
type input "[PERSON_NAME] [PERSON_NAME] Own"
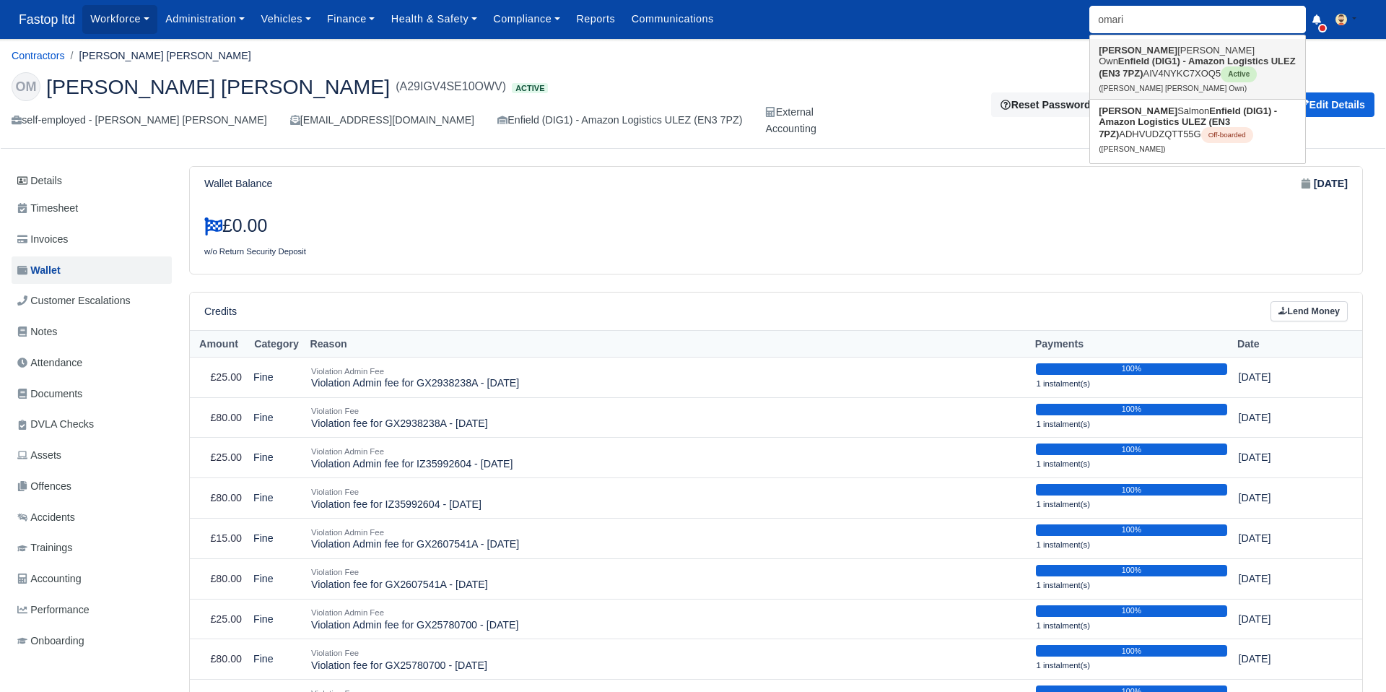
drag, startPoint x: 1146, startPoint y: 63, endPoint x: 1145, endPoint y: 70, distance: 7.4
click at [1146, 63] on strong "Enfield (DIG1) - Amazon Logistics ULEZ (EN3 7PZ)" at bounding box center [1197, 67] width 197 height 23
type input "[PERSON_NAME] [PERSON_NAME] Own"
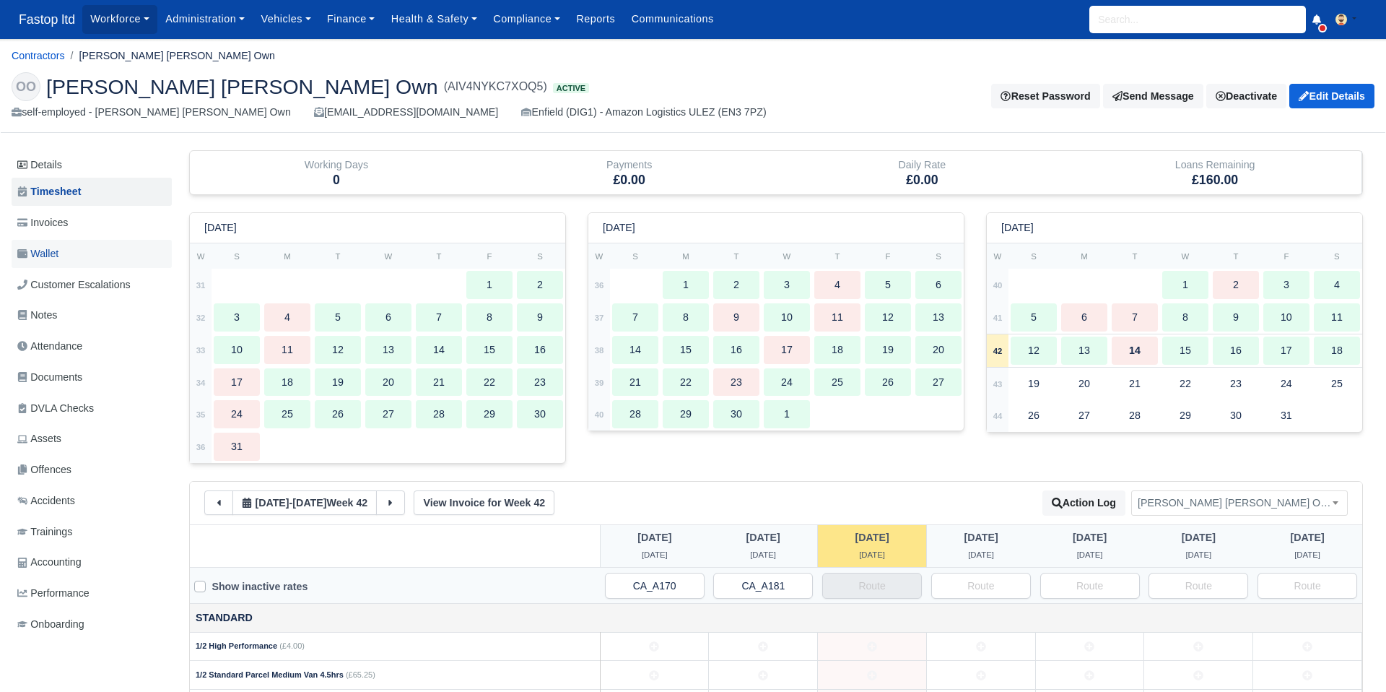
click at [56, 256] on span "Wallet" at bounding box center [37, 253] width 41 height 17
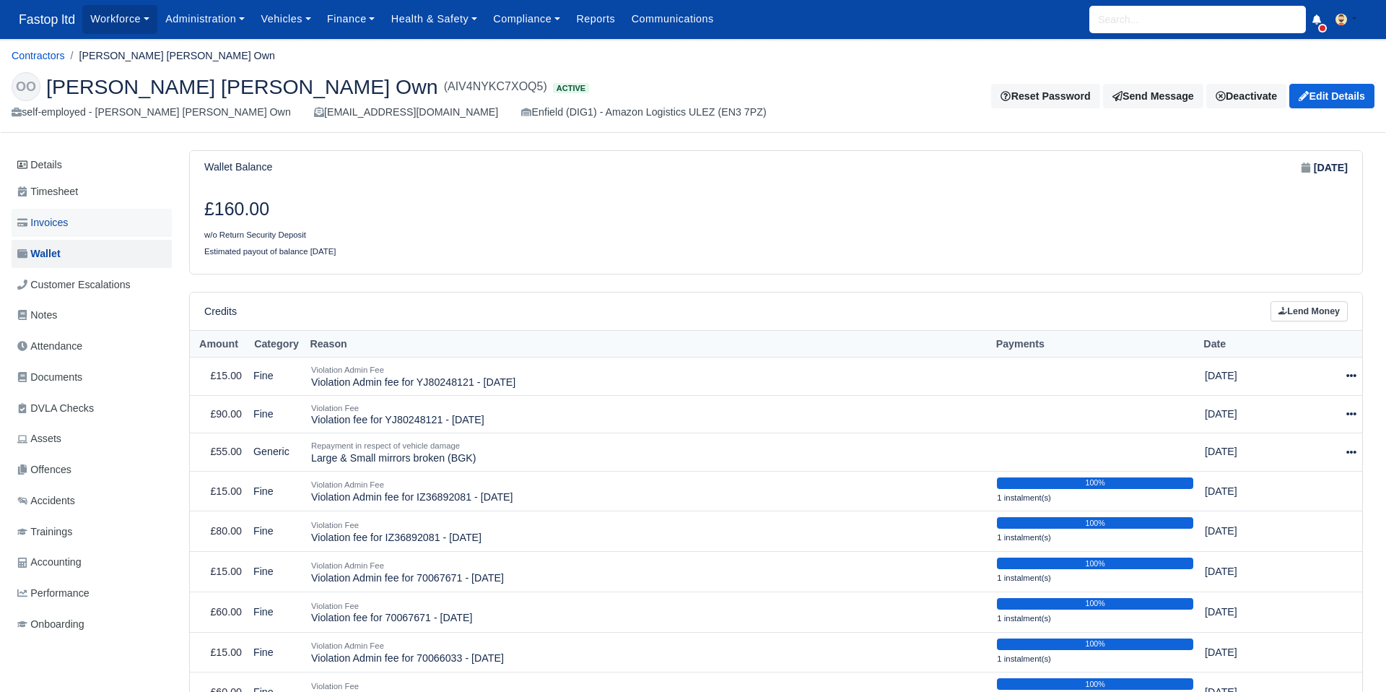
click at [57, 227] on span "Invoices" at bounding box center [42, 222] width 51 height 17
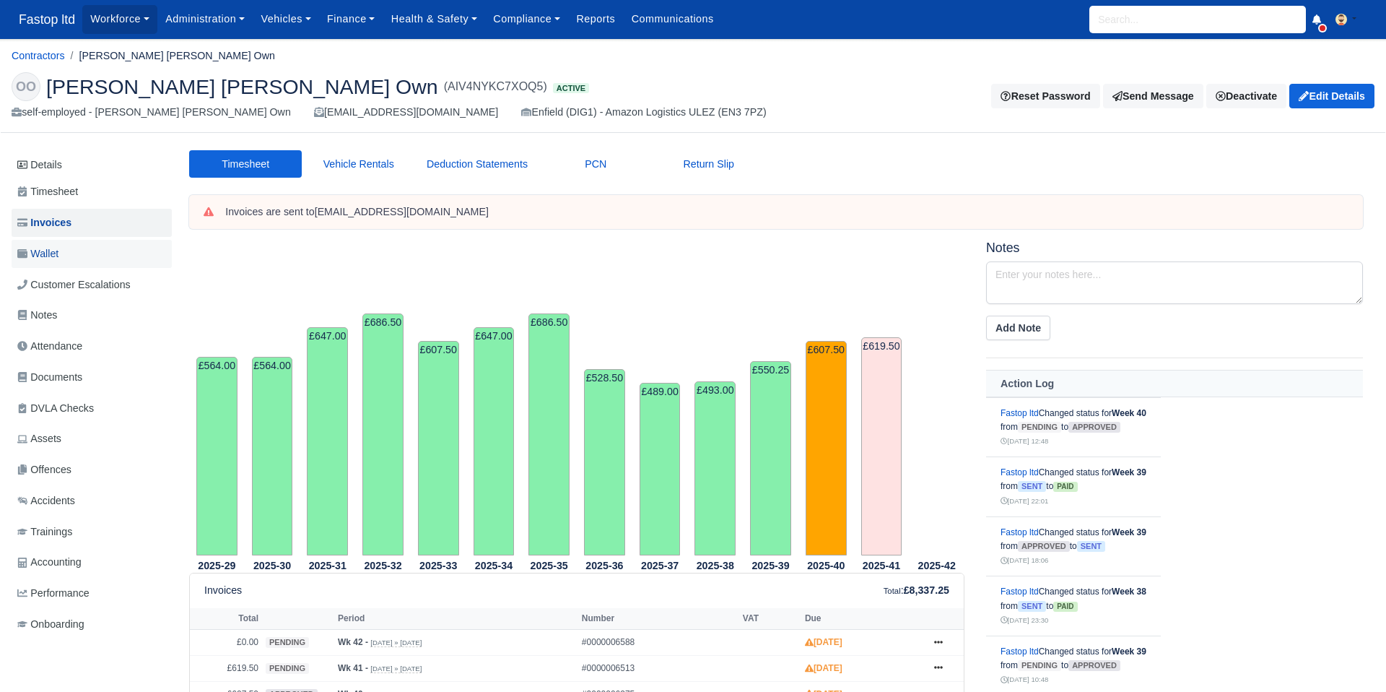
click at [58, 257] on span "Wallet" at bounding box center [37, 253] width 41 height 17
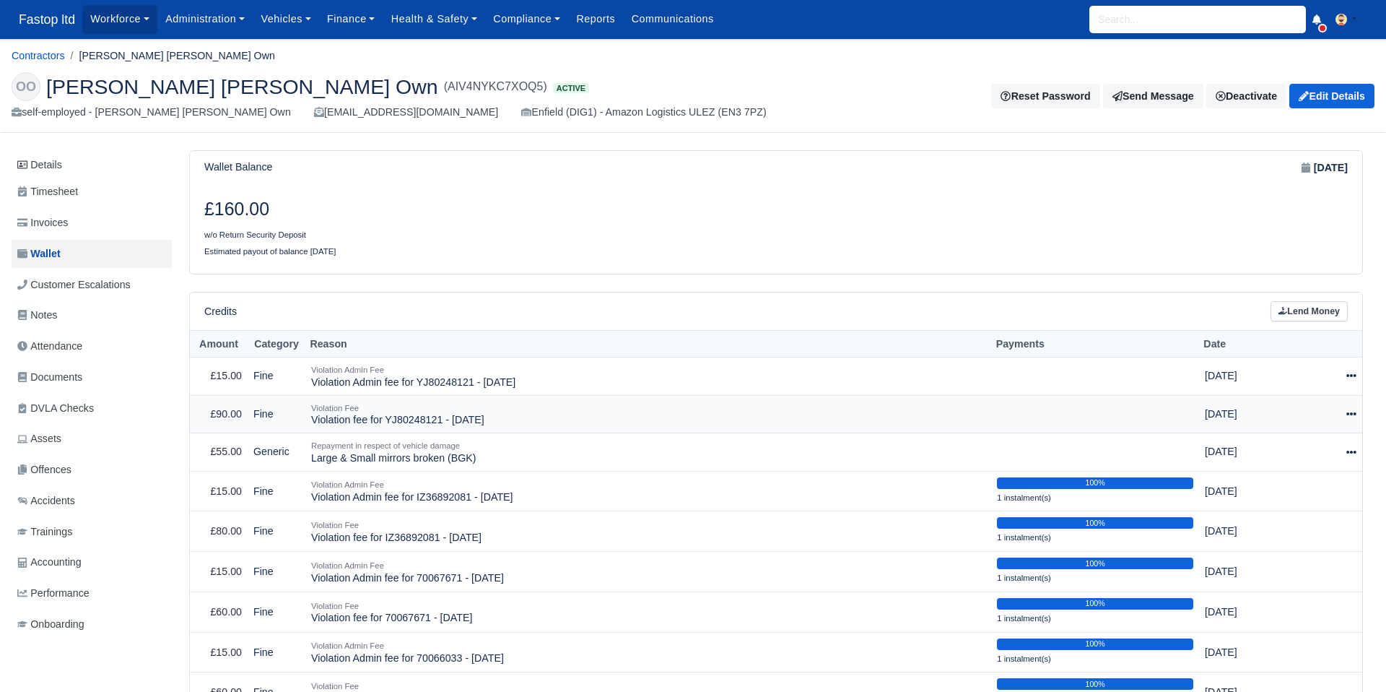
scroll to position [72, 0]
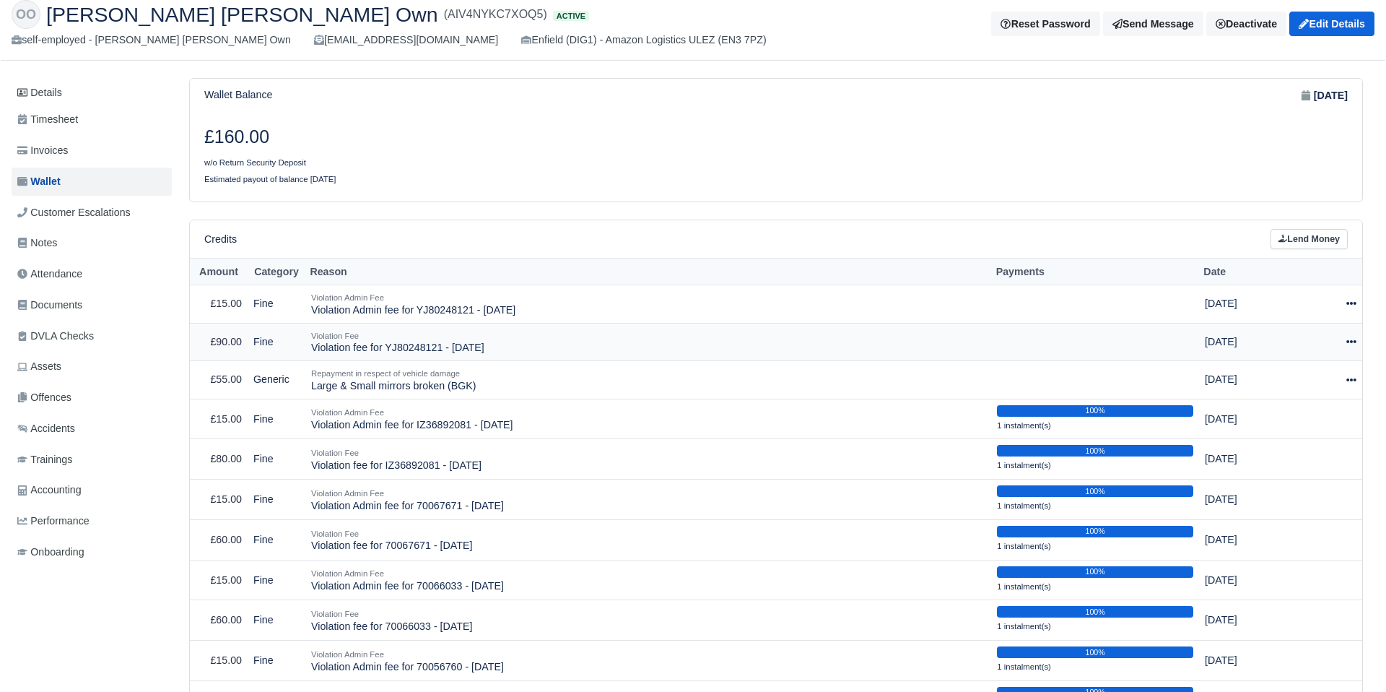
click at [1352, 342] on icon at bounding box center [1351, 341] width 10 height 3
drag, startPoint x: 1310, startPoint y: 384, endPoint x: 1302, endPoint y: 388, distance: 8.7
click at [1310, 384] on button "Make Payment" at bounding box center [1284, 386] width 129 height 22
select select "2568"
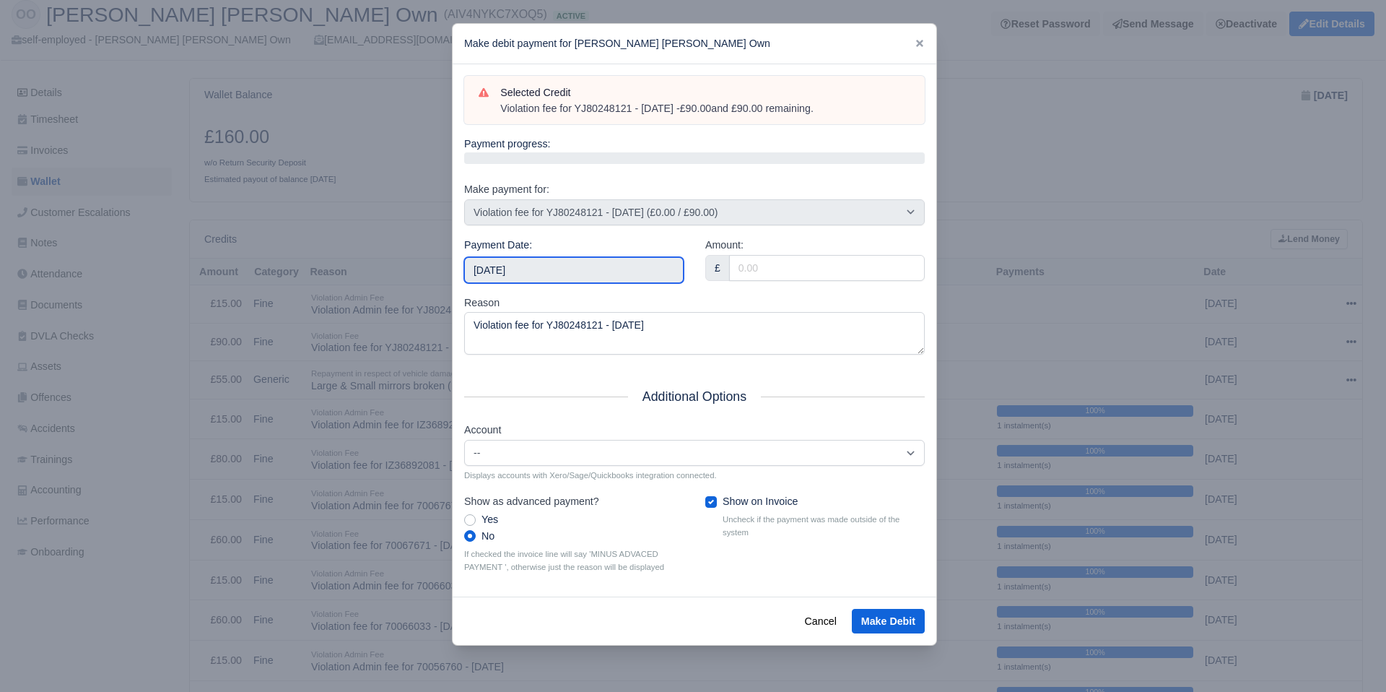
click at [582, 266] on input "2025-10-18" at bounding box center [573, 270] width 219 height 26
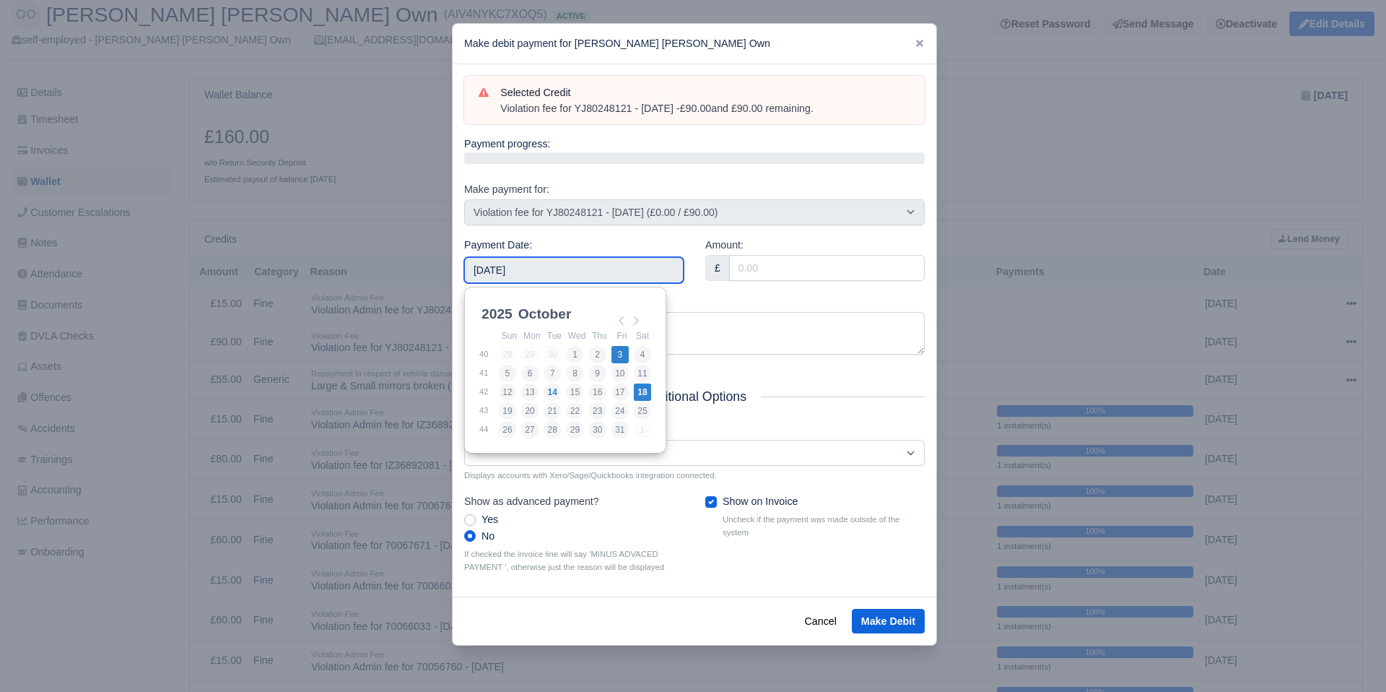
type input "2025-10-03"
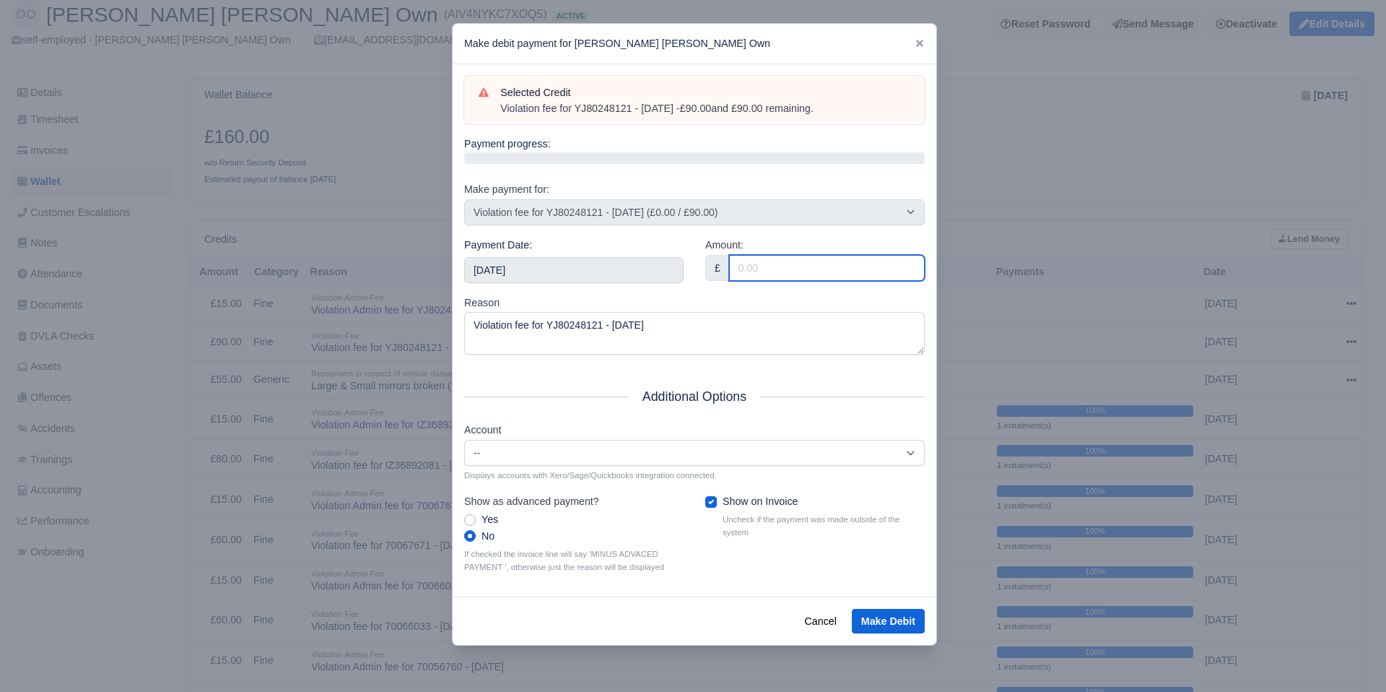
click at [772, 274] on input "Amount:" at bounding box center [827, 268] width 196 height 26
type input "90"
click at [736, 291] on div "Amount: £ 90" at bounding box center [815, 266] width 241 height 58
click at [900, 619] on button "Make Debit" at bounding box center [888, 621] width 73 height 25
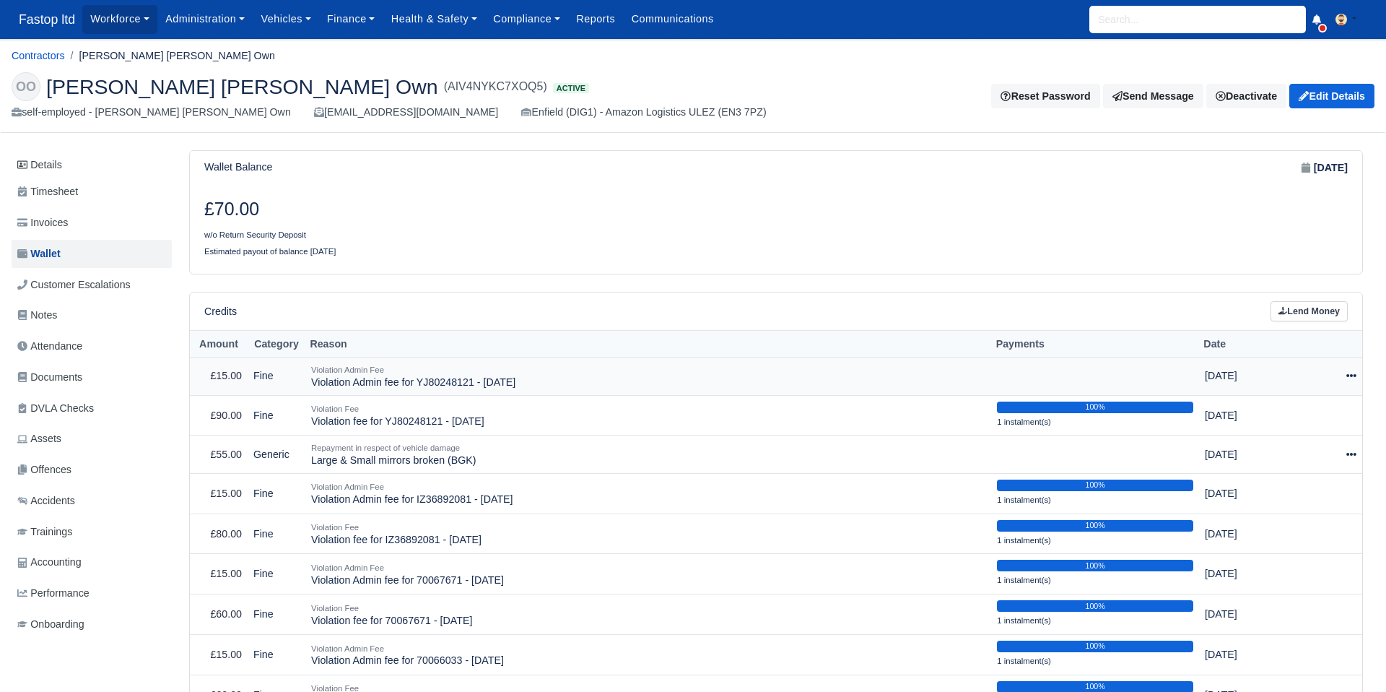
click at [1351, 371] on icon at bounding box center [1351, 375] width 10 height 10
click at [1312, 416] on button "Make Payment" at bounding box center [1284, 420] width 129 height 22
select select "2569"
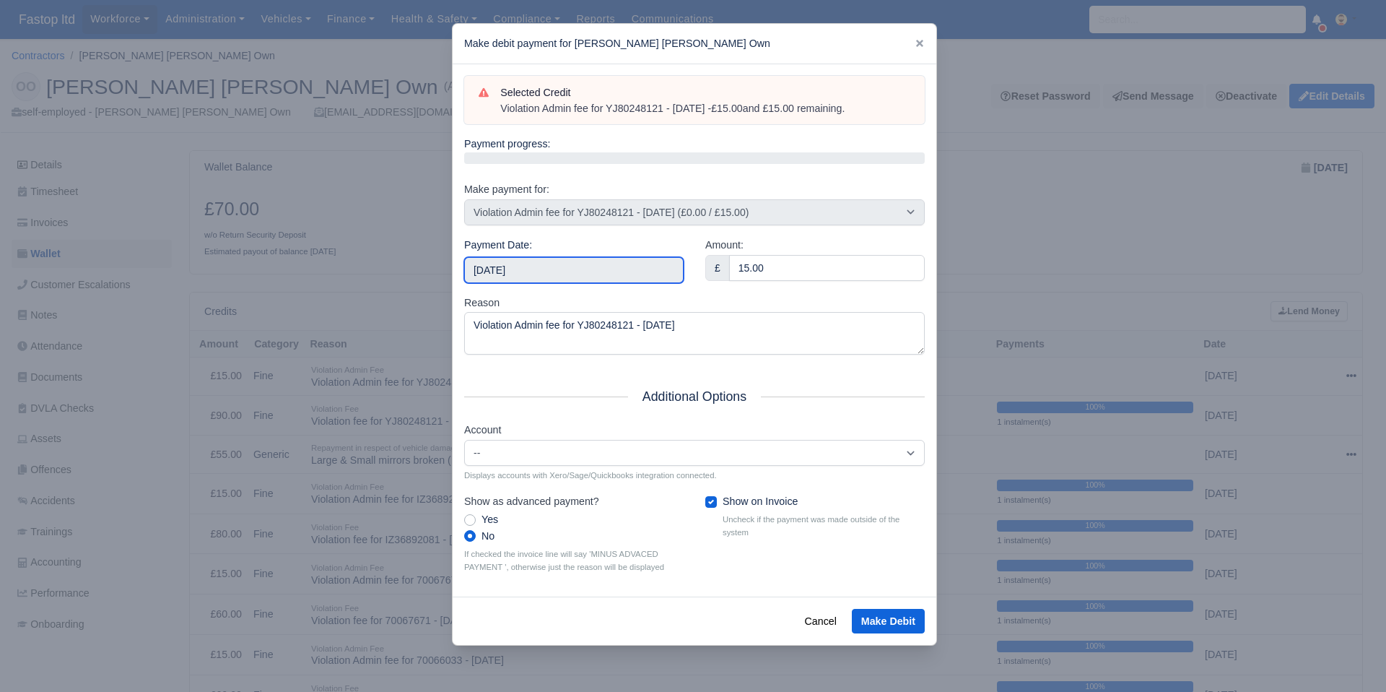
click at [541, 258] on input "2025-10-18" at bounding box center [573, 270] width 219 height 26
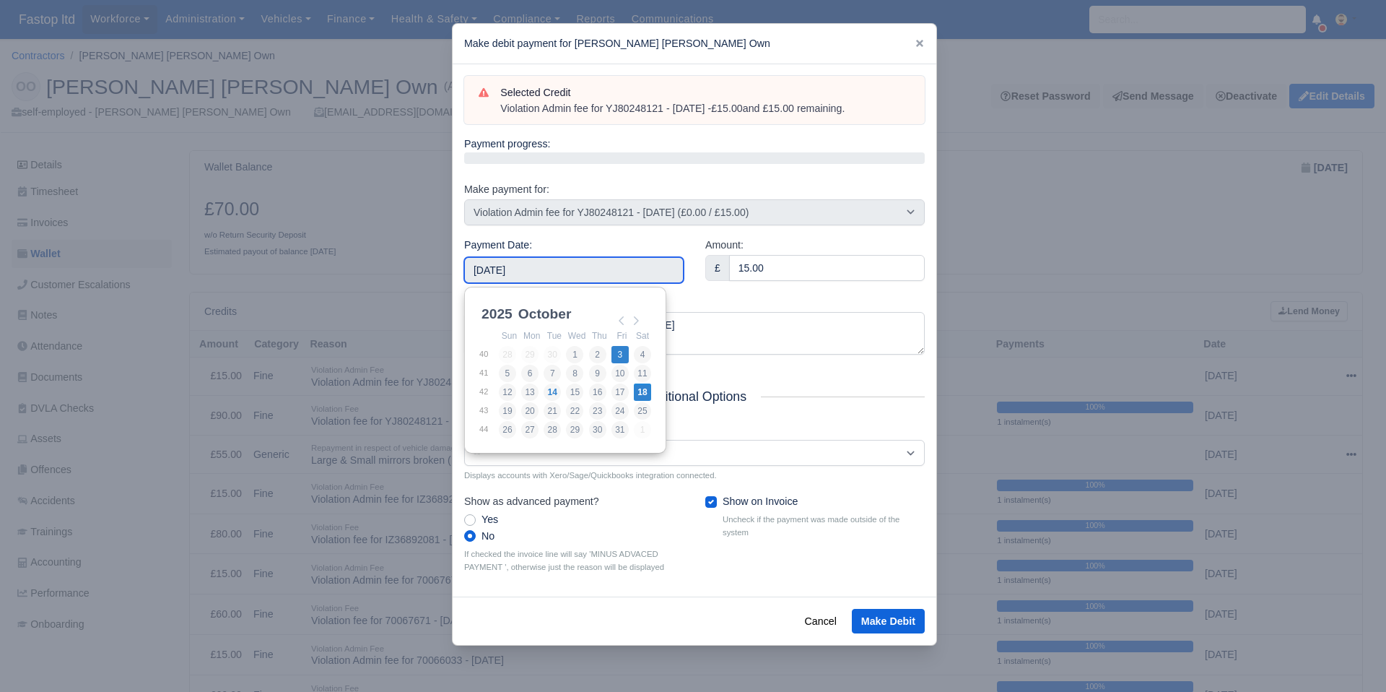
type input "2025-10-03"
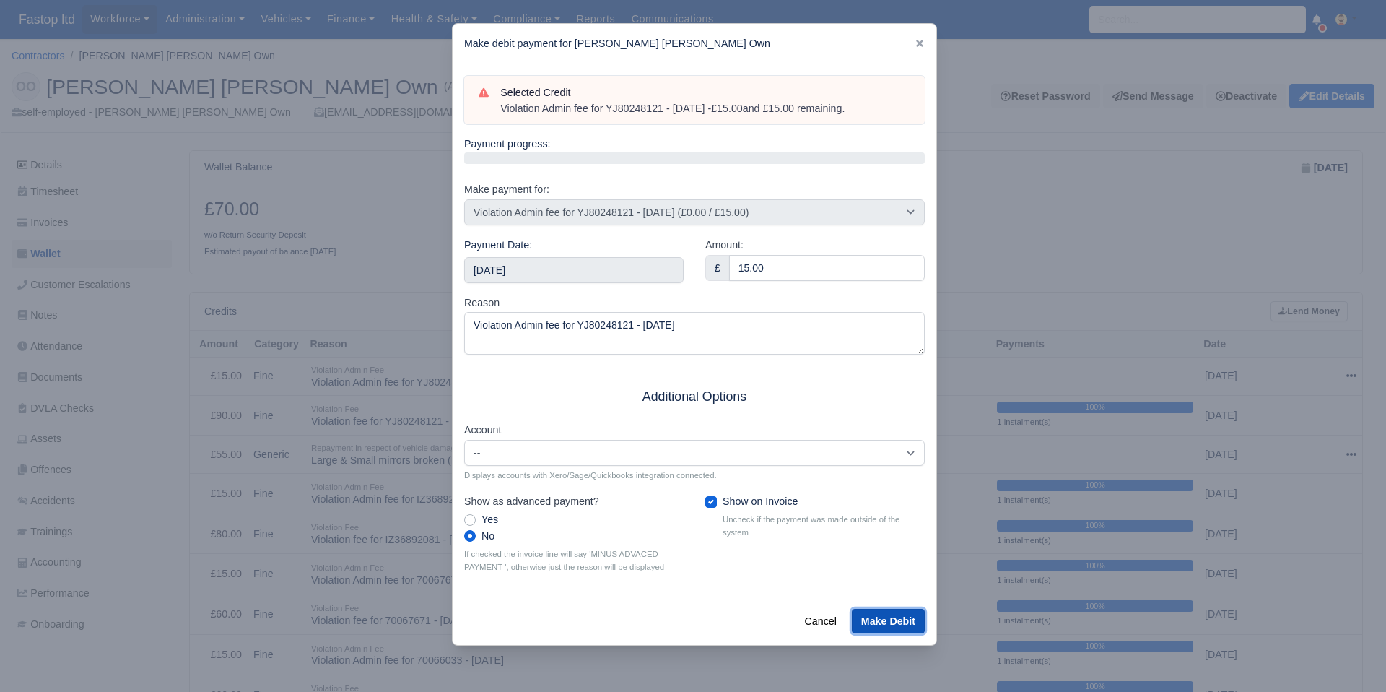
click at [879, 625] on button "Make Debit" at bounding box center [888, 621] width 73 height 25
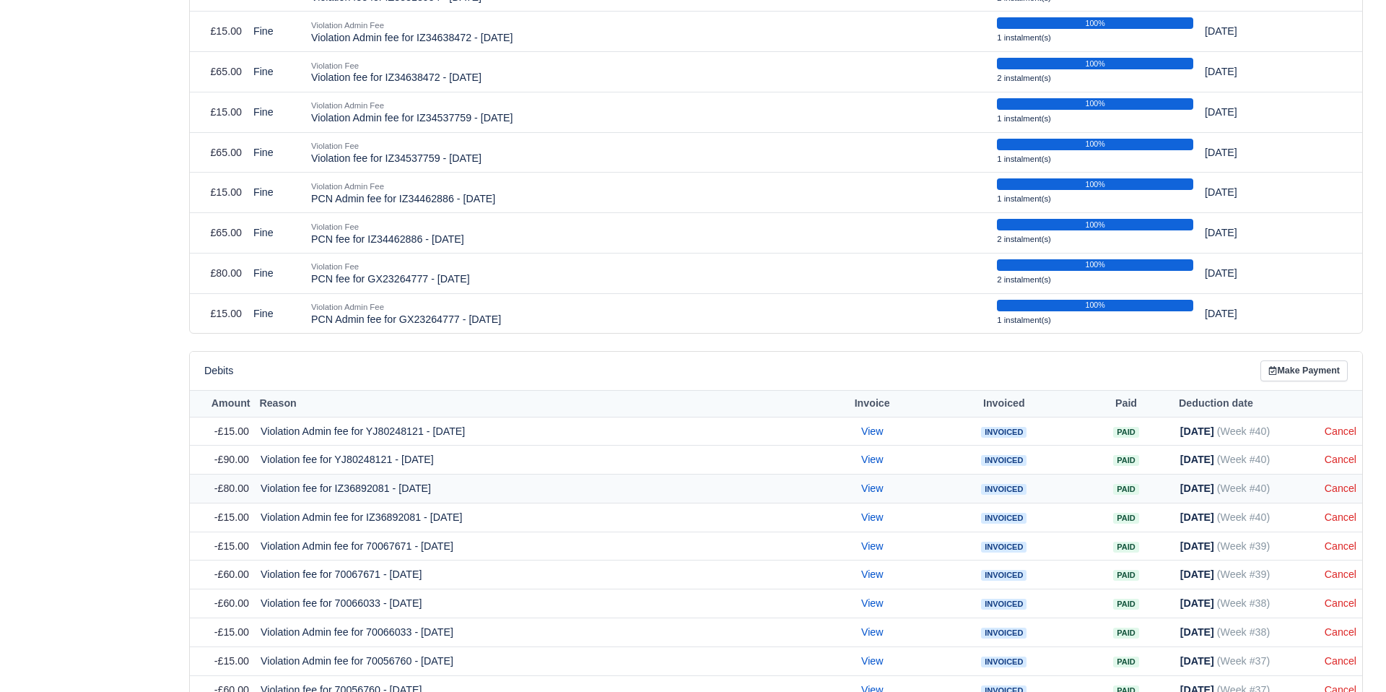
scroll to position [1110, 0]
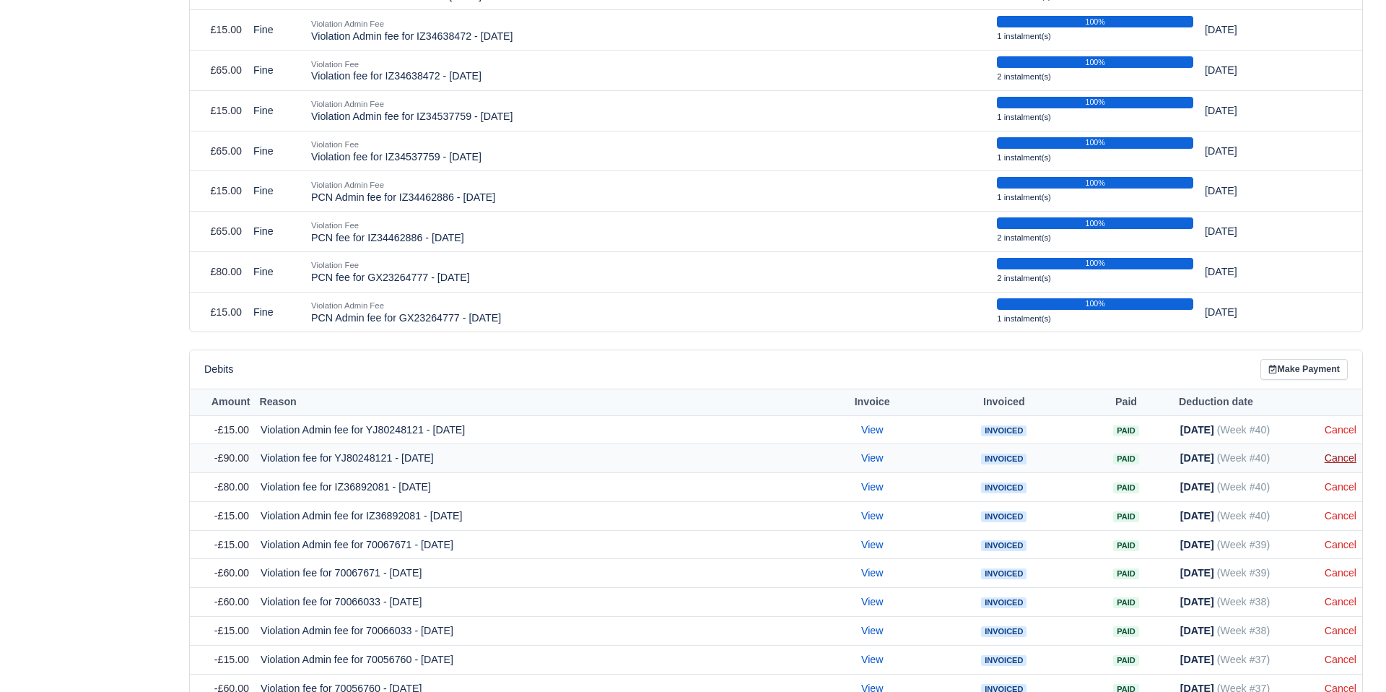
click at [1335, 456] on link "Cancel" at bounding box center [1341, 458] width 32 height 12
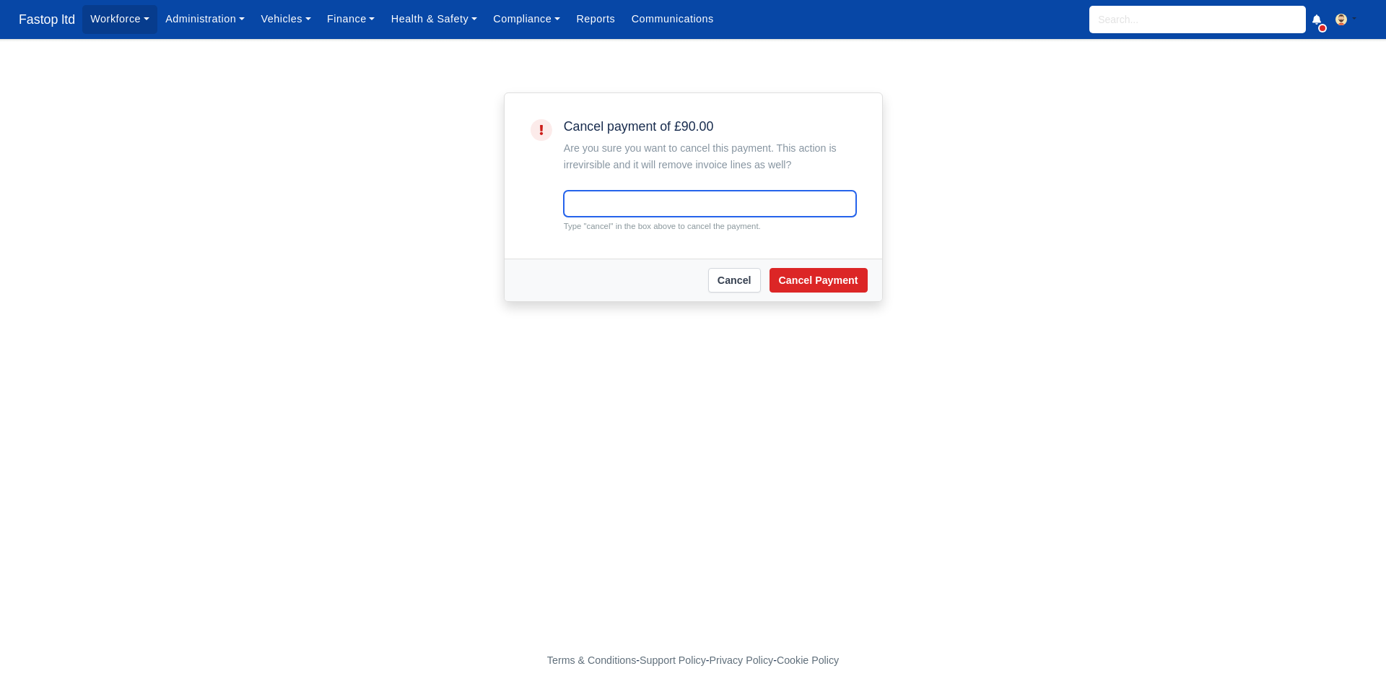
click at [613, 195] on input "text" at bounding box center [710, 204] width 292 height 26
type input "cancel"
click at [855, 280] on button "Cancel Payment" at bounding box center [819, 280] width 98 height 25
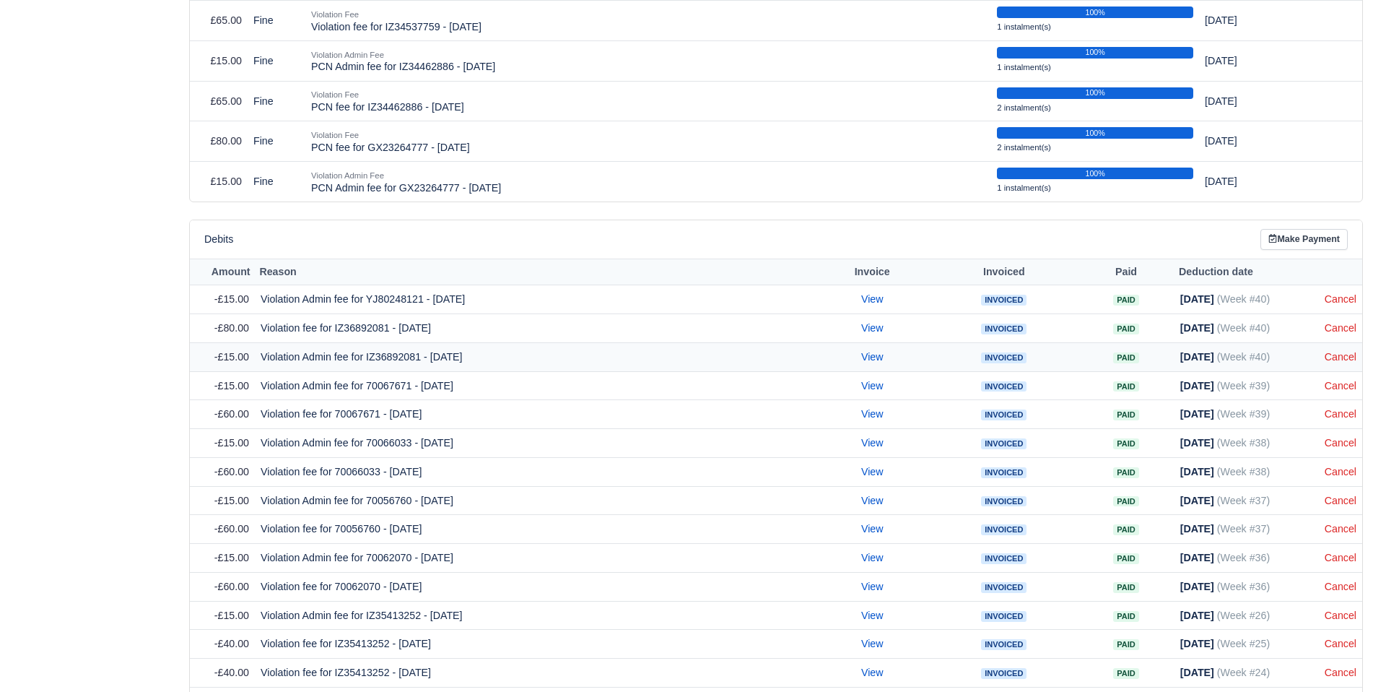
scroll to position [1263, 0]
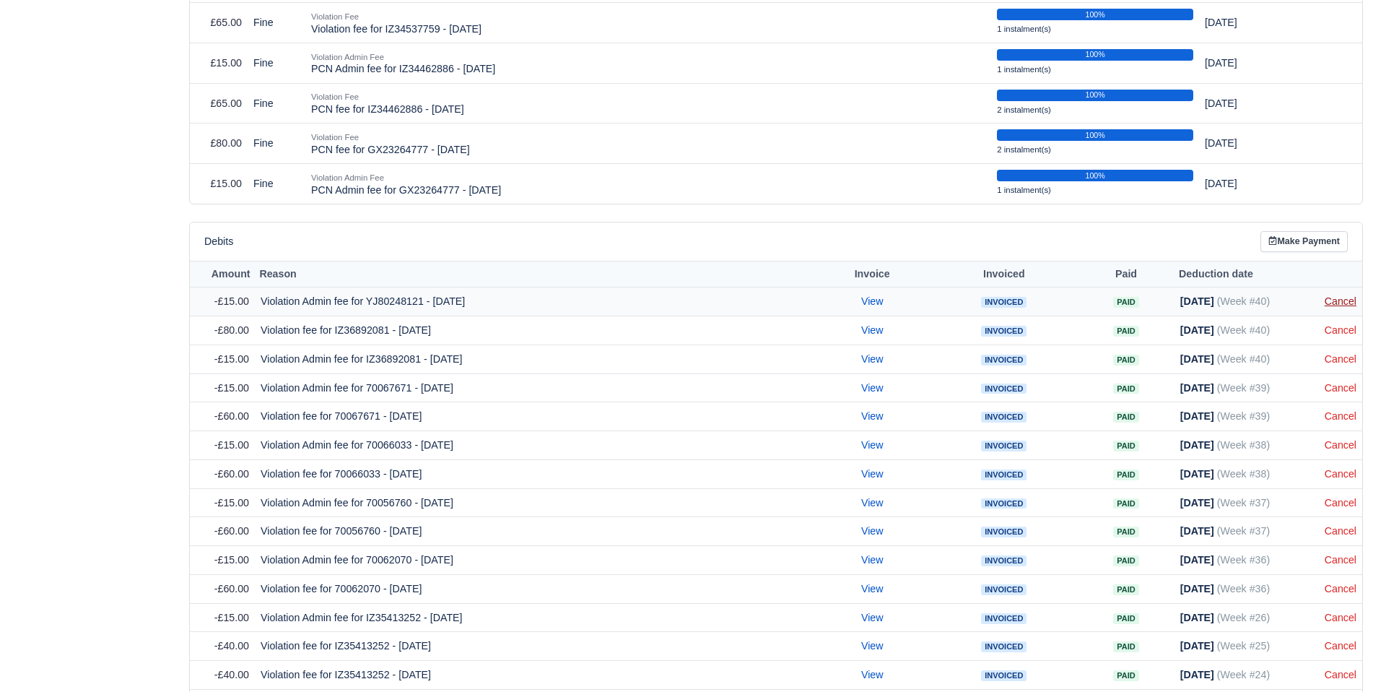
click at [1337, 302] on link "Cancel" at bounding box center [1341, 301] width 32 height 12
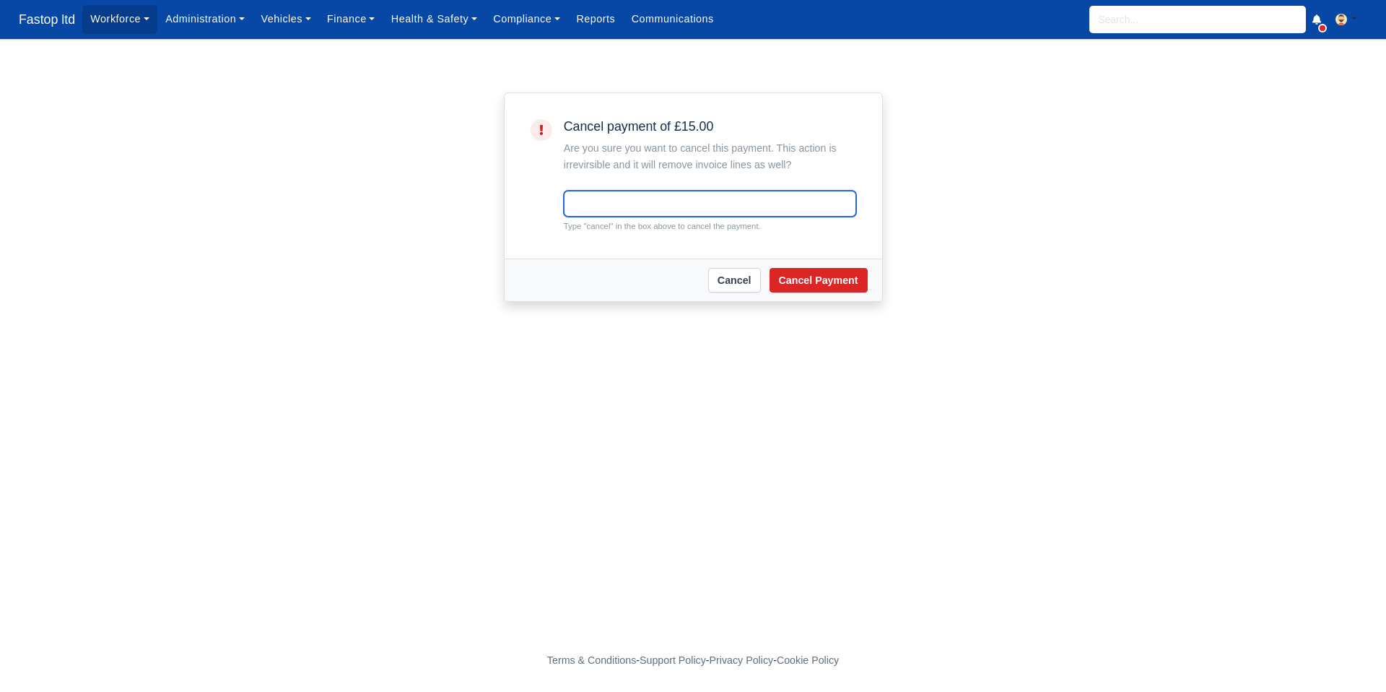
click at [685, 205] on input "text" at bounding box center [710, 204] width 292 height 26
type input "cancel"
click at [840, 283] on button "Cancel Payment" at bounding box center [819, 280] width 98 height 25
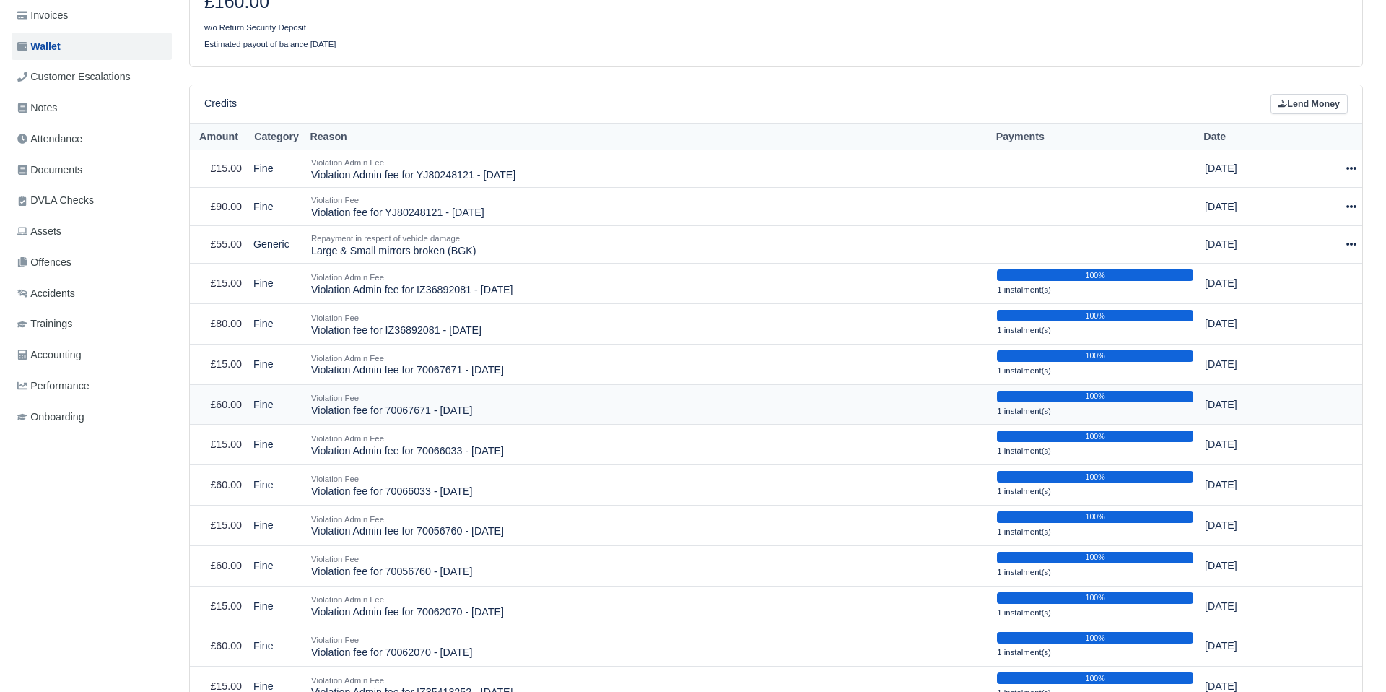
scroll to position [305, 0]
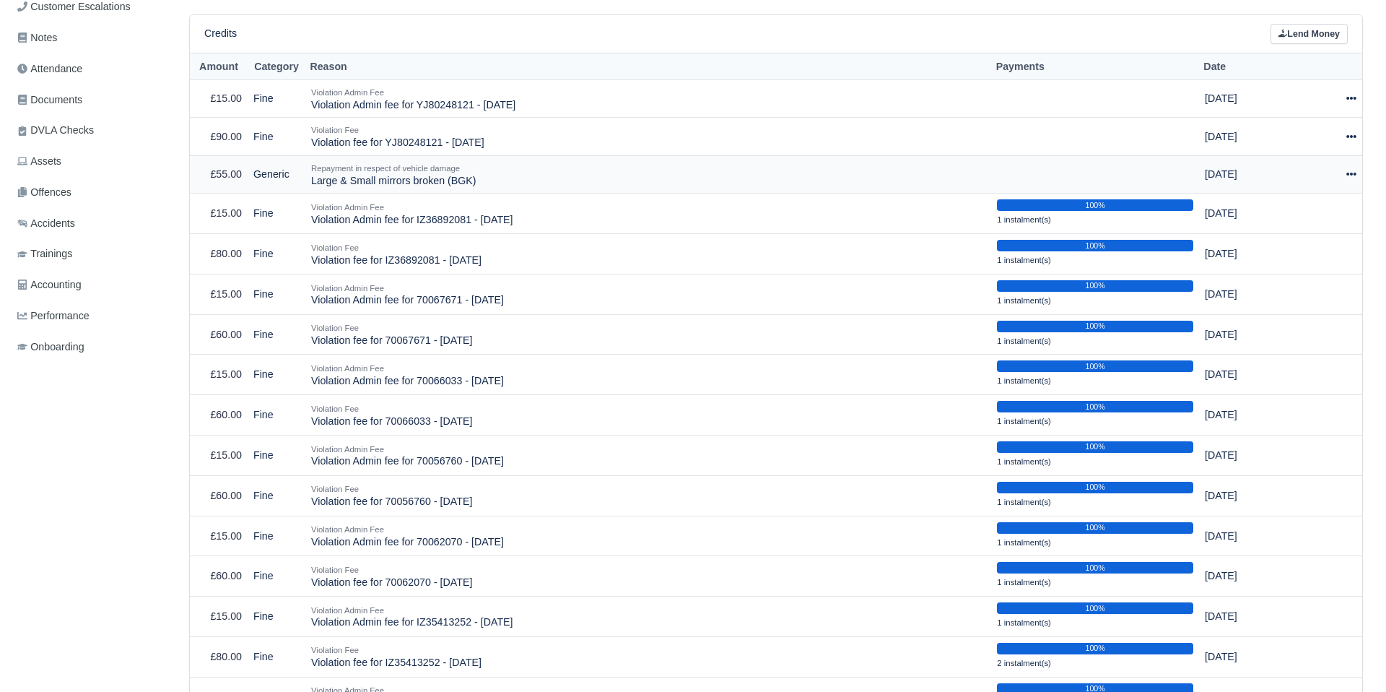
click at [1351, 170] on icon at bounding box center [1351, 174] width 10 height 10
click at [1314, 216] on button "Make Payment" at bounding box center [1284, 218] width 129 height 22
select select "2575"
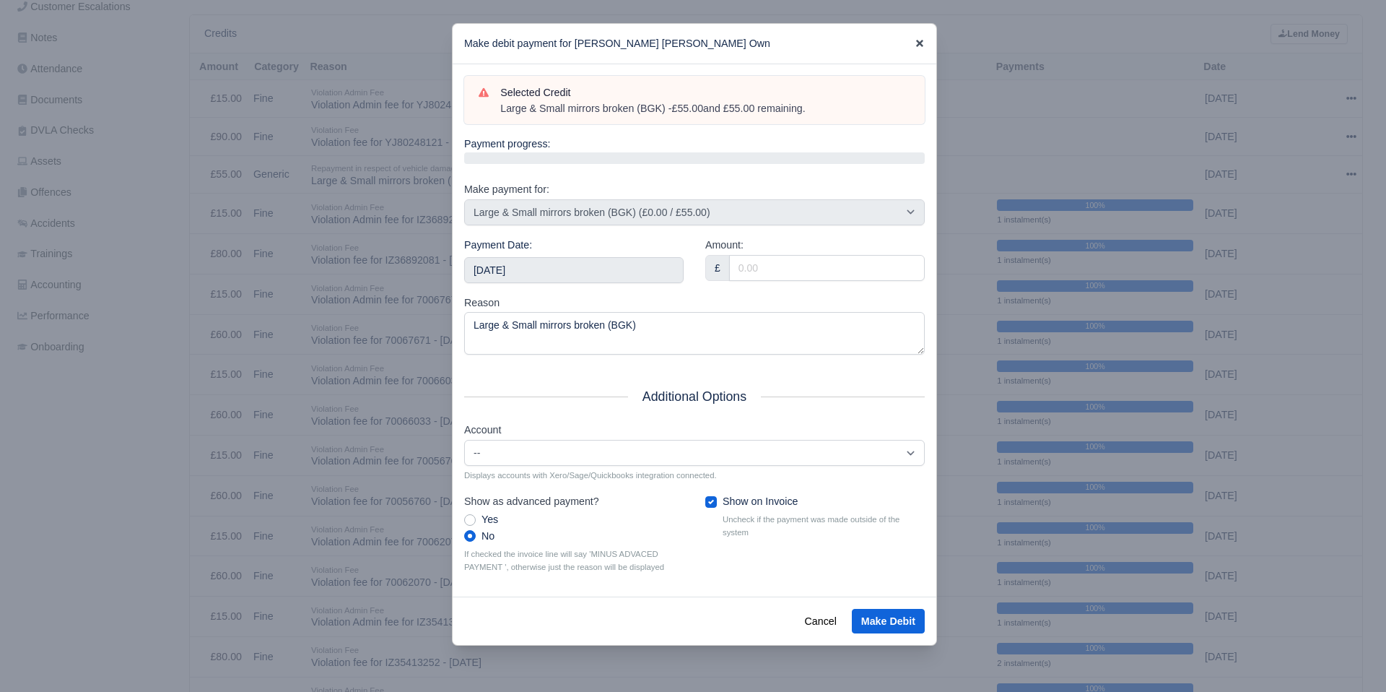
click at [921, 41] on icon at bounding box center [919, 43] width 7 height 7
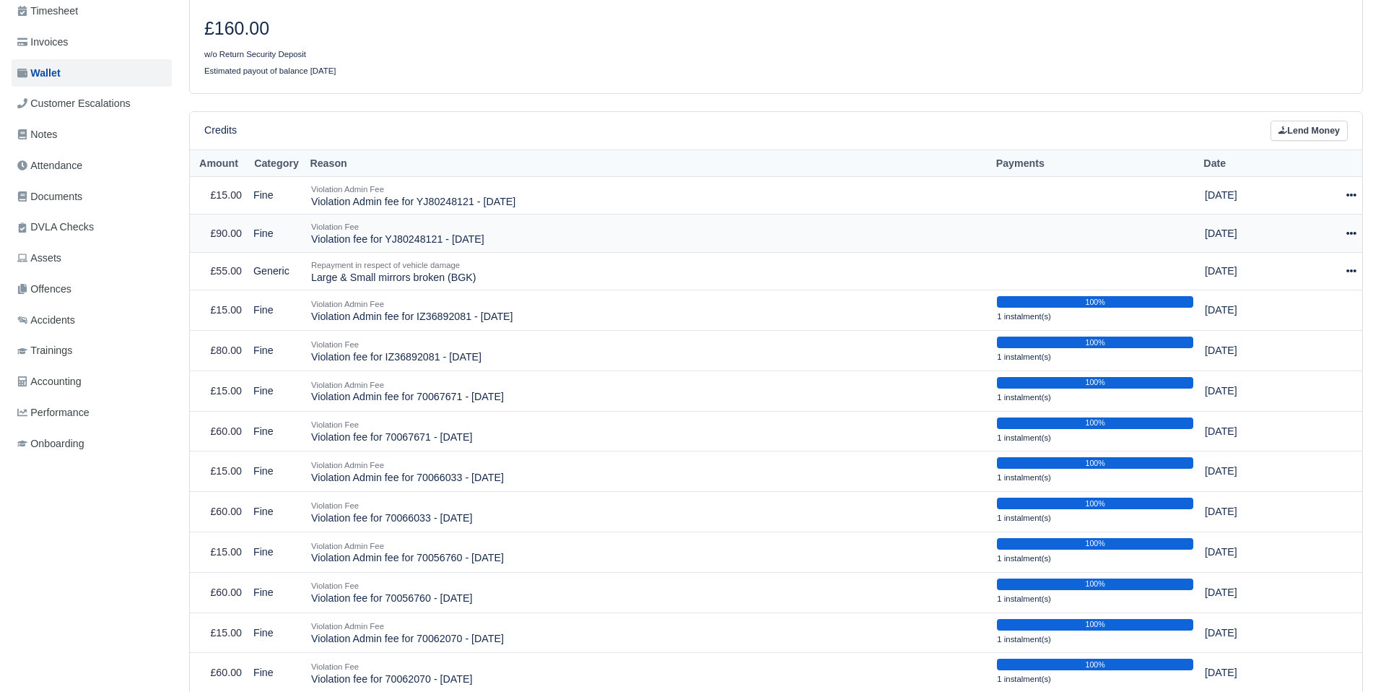
scroll to position [208, 0]
click at [1354, 232] on icon at bounding box center [1351, 234] width 10 height 10
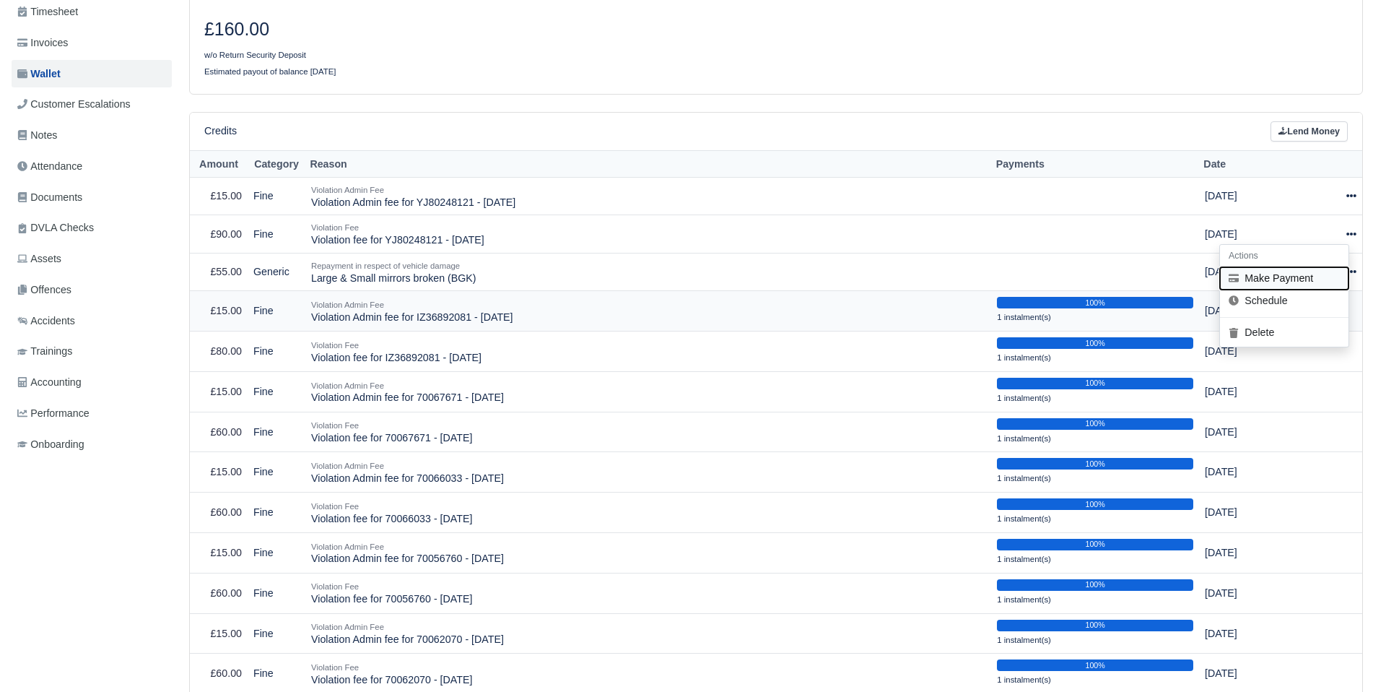
drag, startPoint x: 1290, startPoint y: 279, endPoint x: 1231, endPoint y: 300, distance: 62.6
click at [1290, 279] on button "Make Payment" at bounding box center [1284, 278] width 129 height 22
select select "2568"
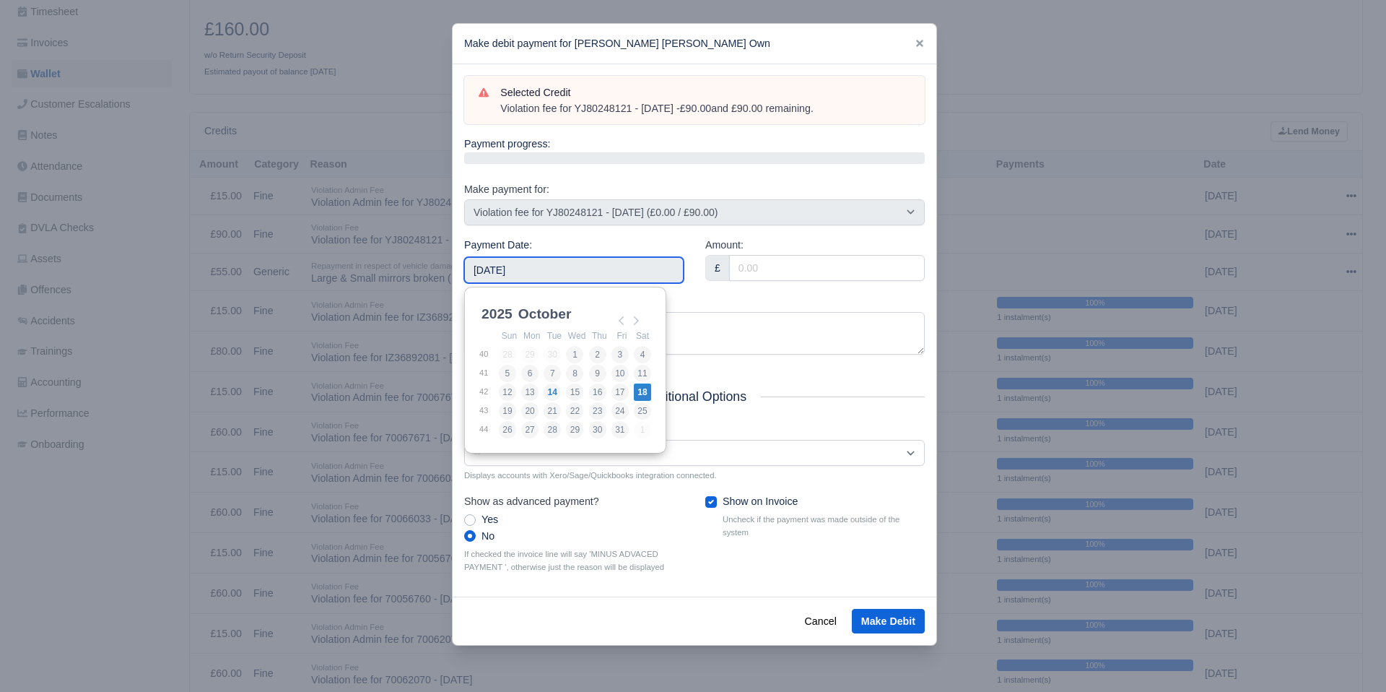
click at [611, 274] on input "[DATE]" at bounding box center [573, 270] width 219 height 26
type input "[DATE]"
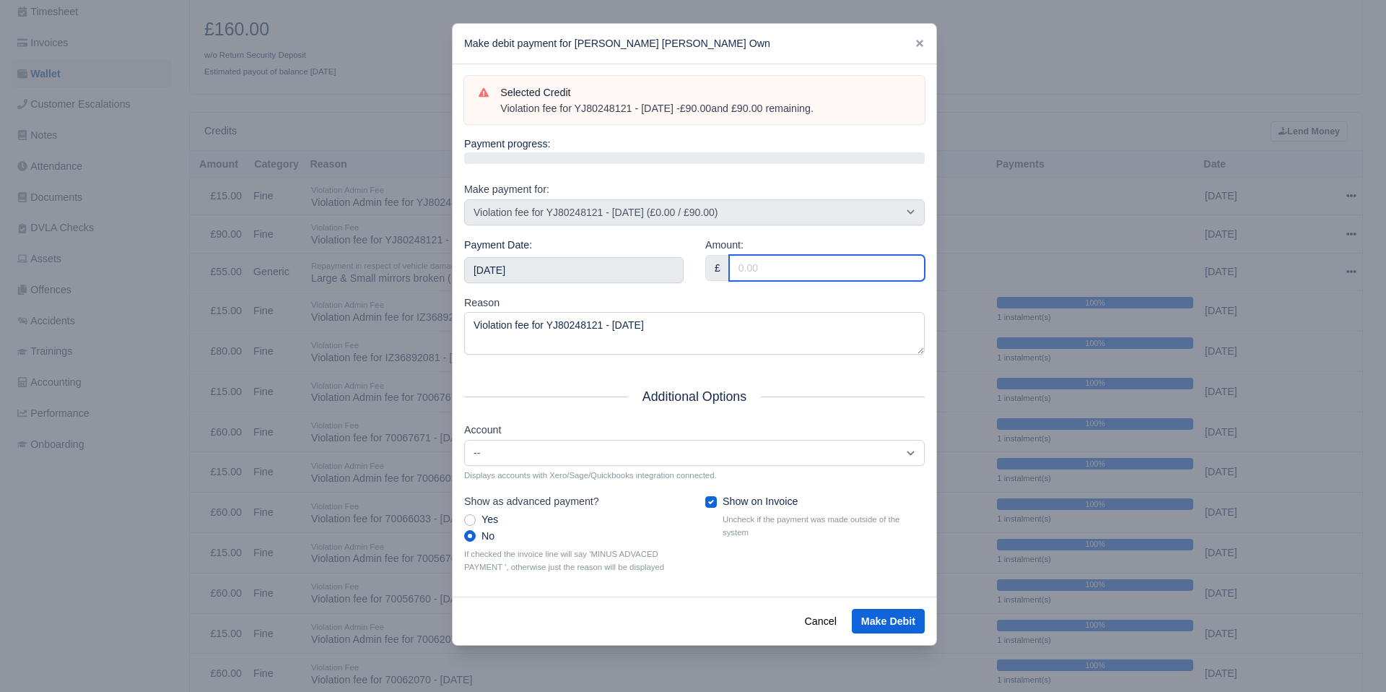
click at [812, 275] on input "Amount:" at bounding box center [827, 268] width 196 height 26
type input "90"
click at [733, 296] on div "Reason Violation fee for YJ80248121 - 29/09/2025" at bounding box center [694, 325] width 461 height 61
click at [910, 632] on button "Make Debit" at bounding box center [888, 621] width 73 height 25
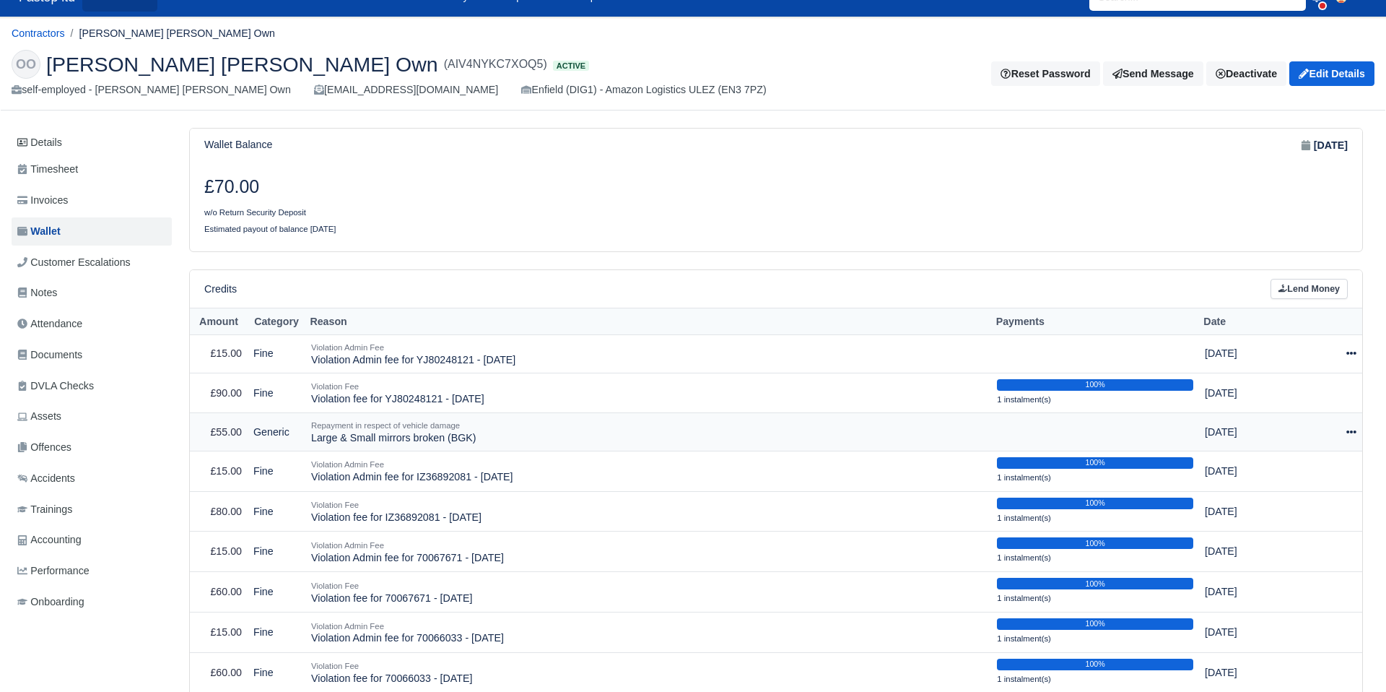
scroll to position [25, 0]
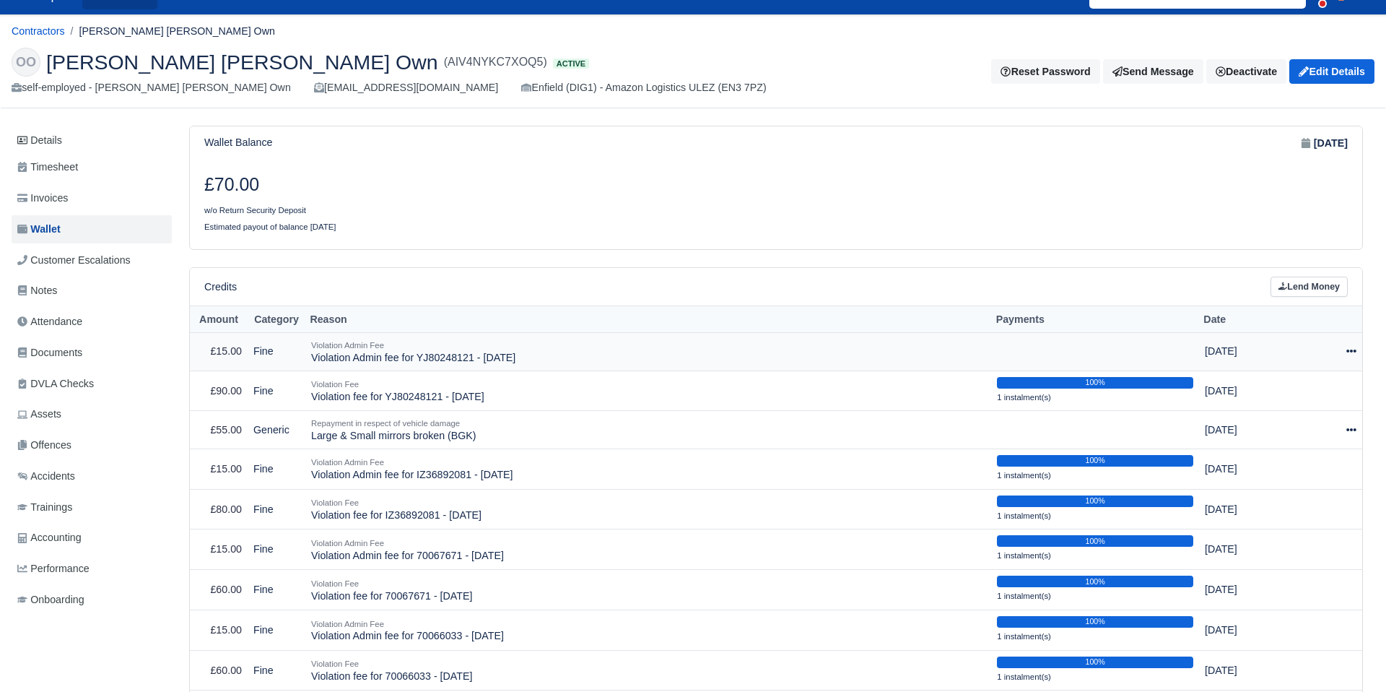
click at [1342, 348] on div at bounding box center [1328, 351] width 58 height 17
click at [1315, 396] on button "Make Payment" at bounding box center [1284, 395] width 129 height 22
select select "2569"
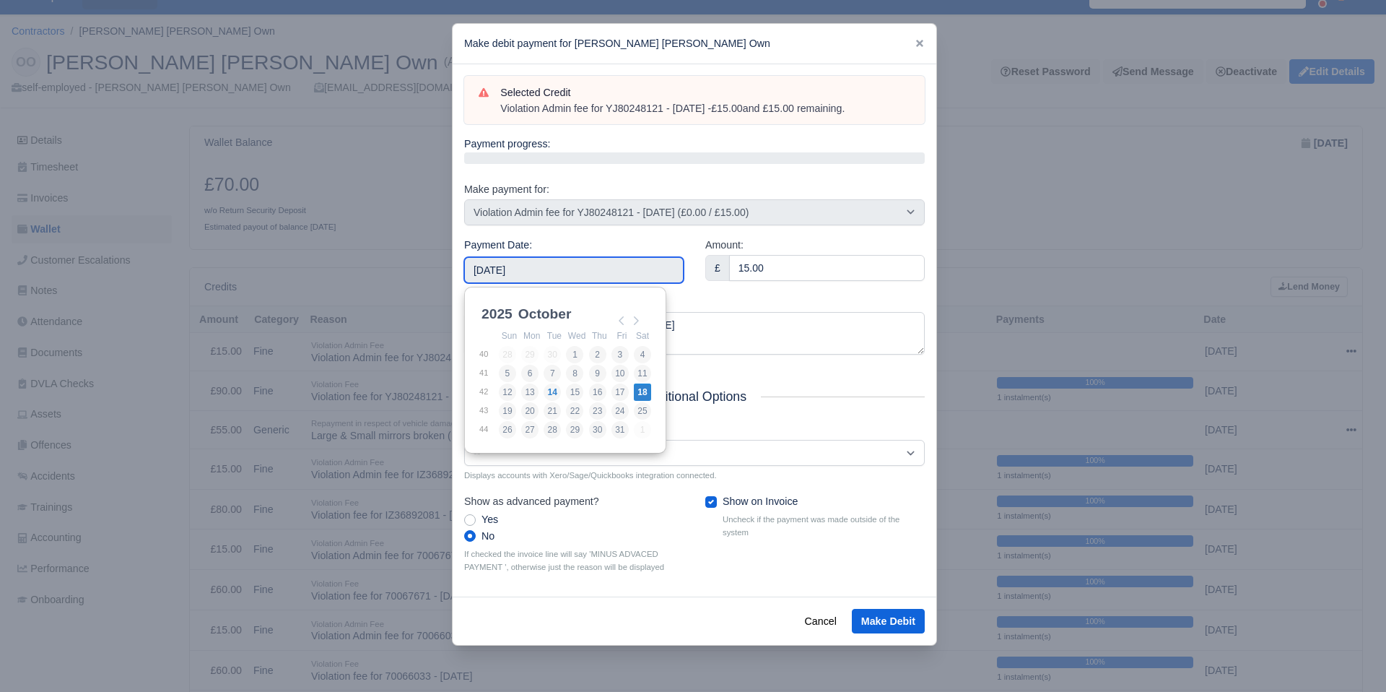
click at [635, 271] on input "[DATE]" at bounding box center [573, 270] width 219 height 26
type input "2025-10-10"
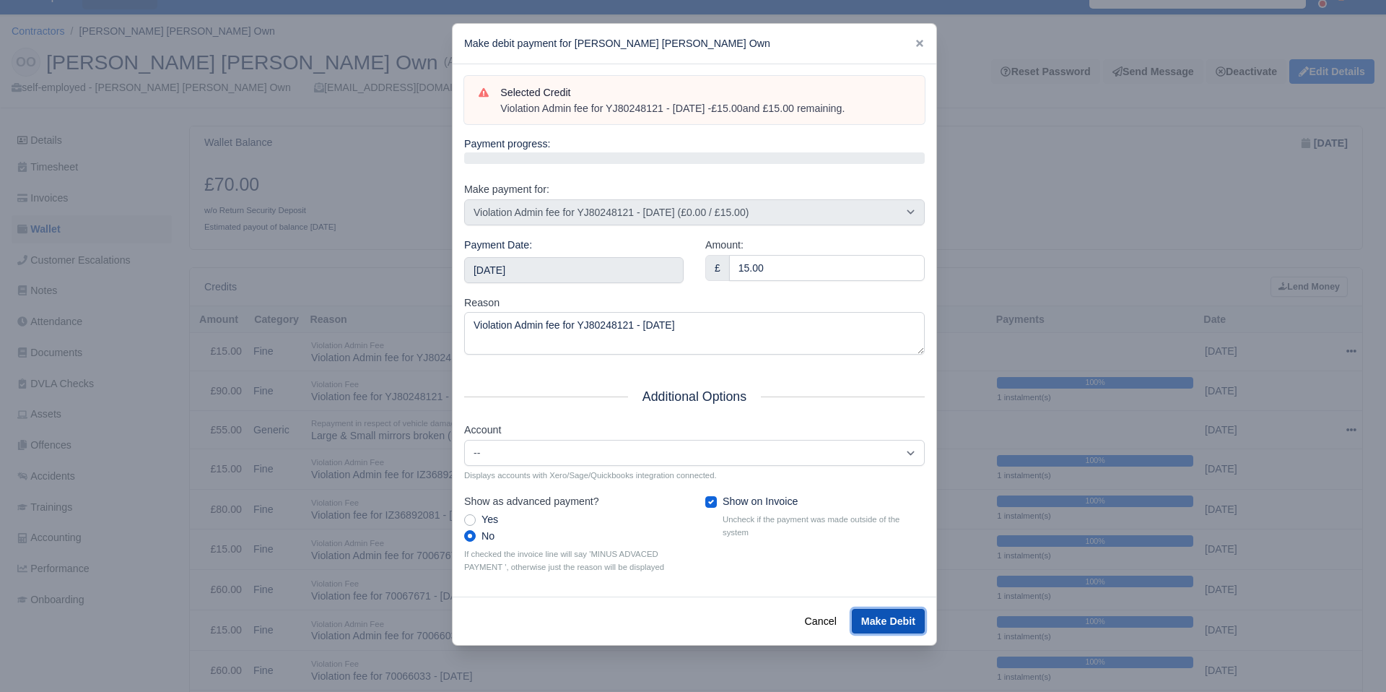
click at [883, 619] on button "Make Debit" at bounding box center [888, 621] width 73 height 25
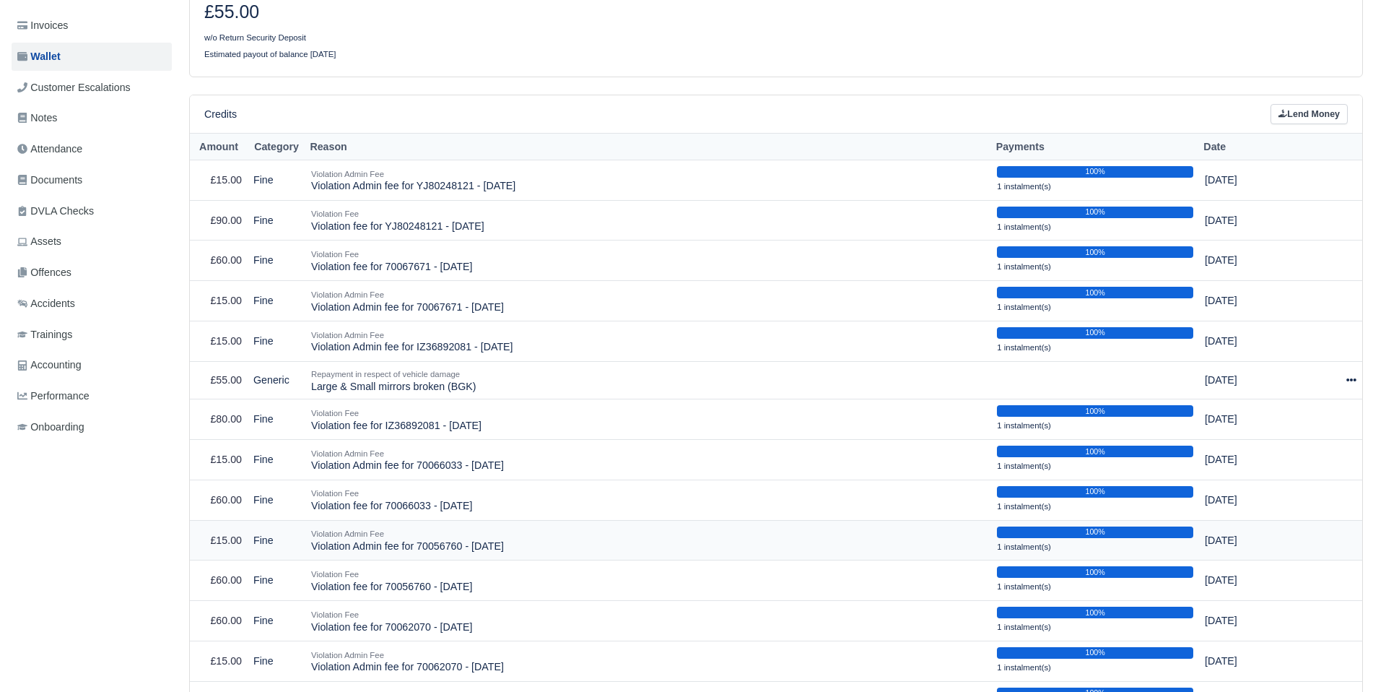
scroll to position [245, 0]
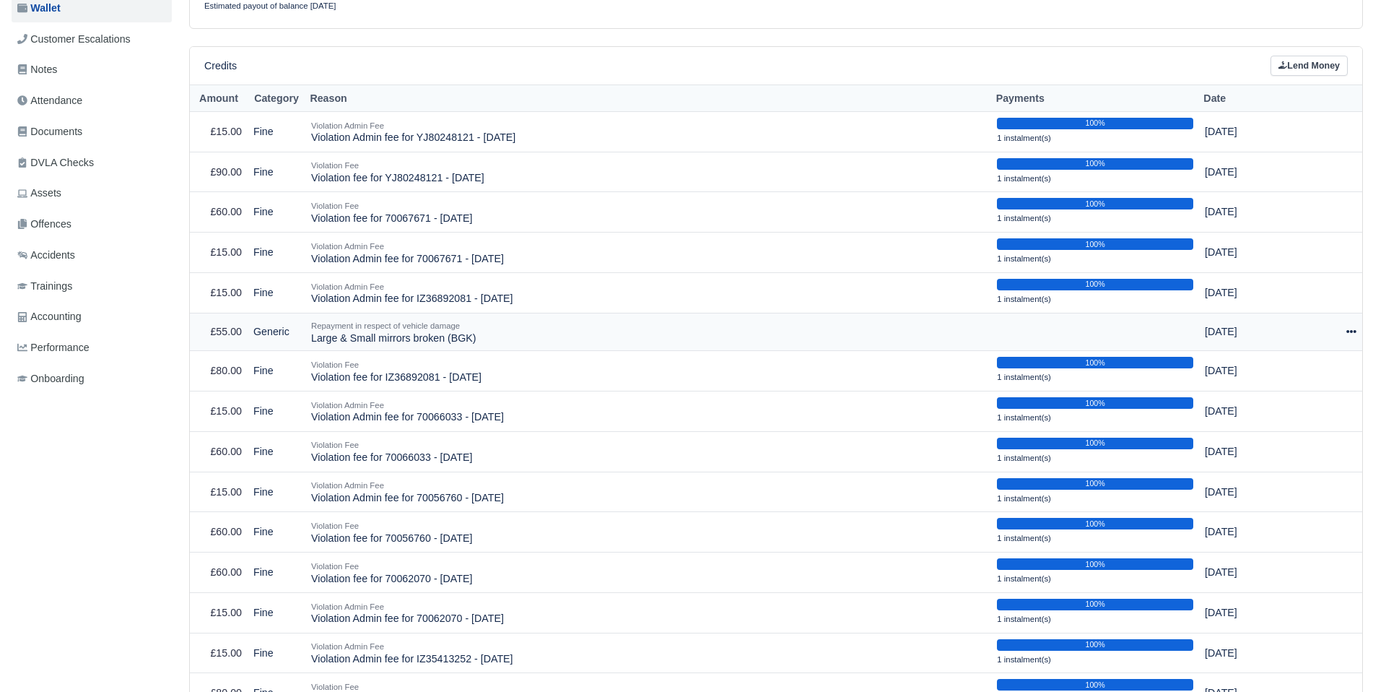
click at [1351, 328] on icon at bounding box center [1351, 331] width 10 height 10
click at [1292, 370] on button "Make Payment" at bounding box center [1284, 376] width 129 height 22
select select "2575"
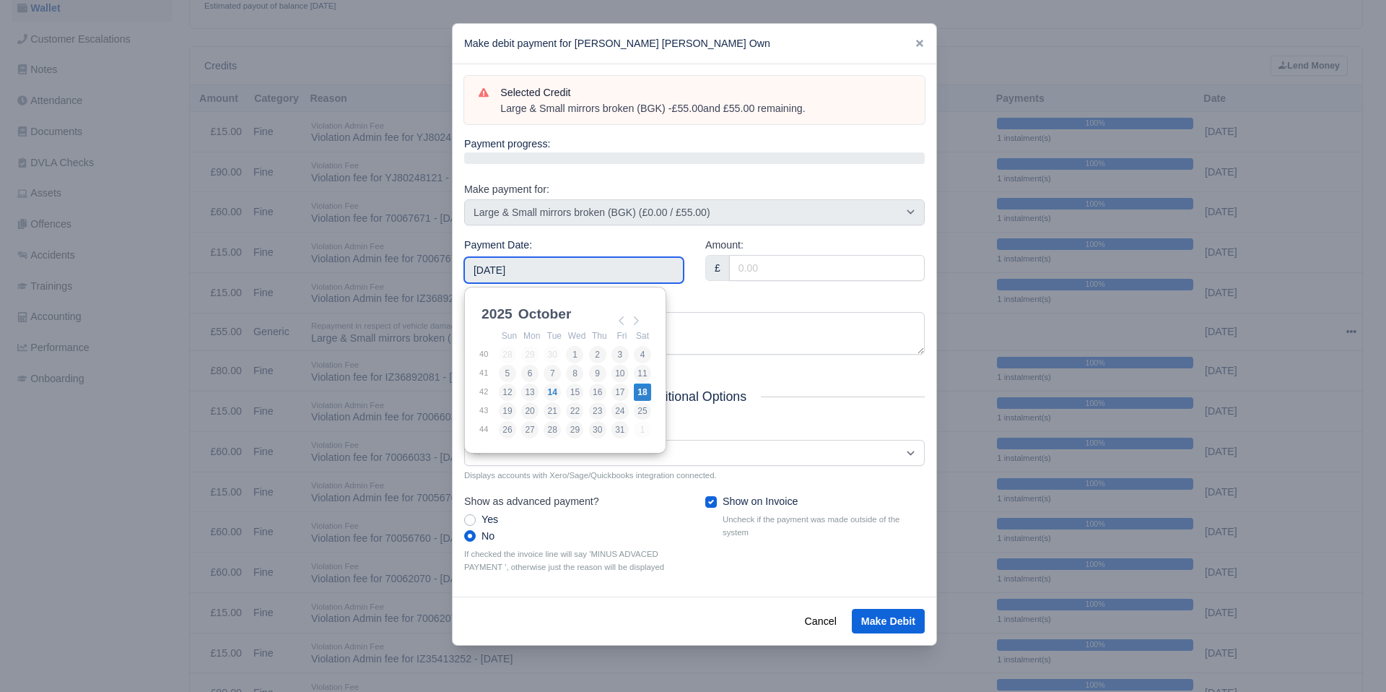
click at [648, 277] on input "2025-10-18" at bounding box center [573, 270] width 219 height 26
type input "2025-10-17"
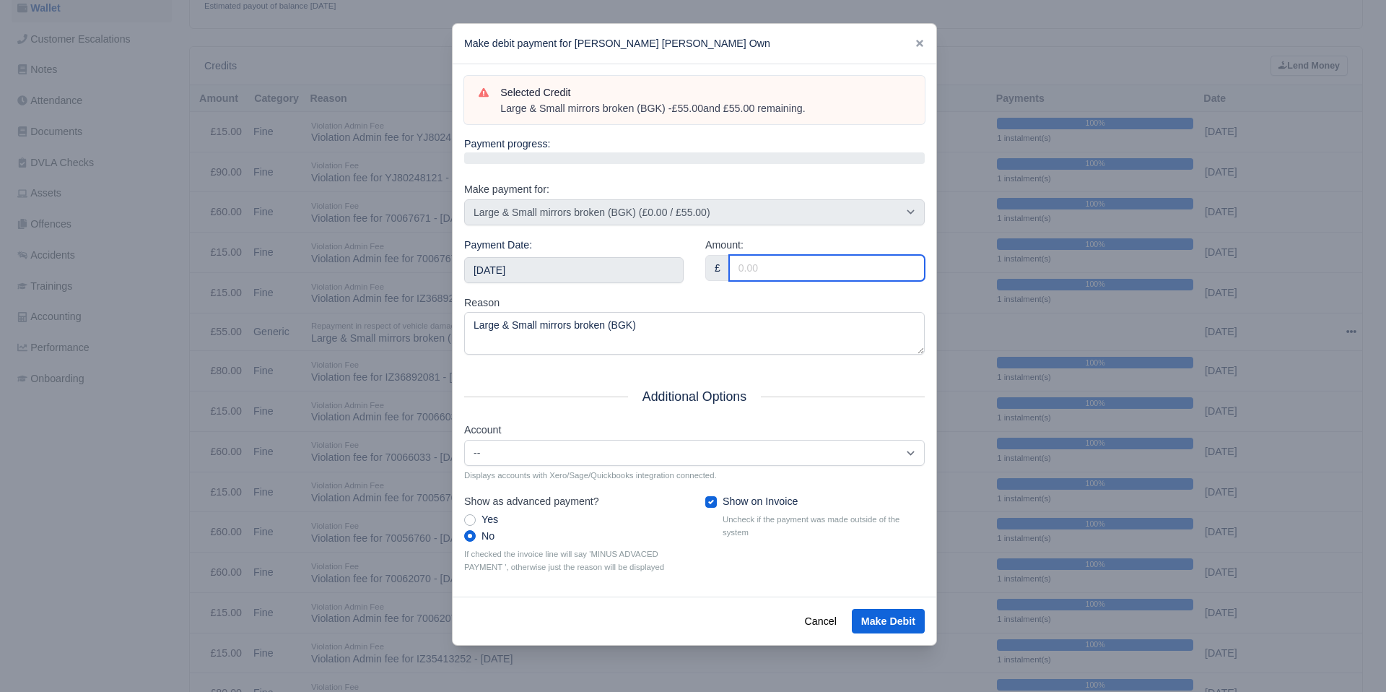
click at [767, 262] on input "Amount:" at bounding box center [827, 268] width 196 height 26
type input "55"
drag, startPoint x: 734, startPoint y: 299, endPoint x: 728, endPoint y: 304, distance: 8.2
click at [733, 300] on div "Reason Large & Small mirrors broken (BGK)" at bounding box center [694, 325] width 461 height 61
click at [889, 622] on button "Make Debit" at bounding box center [888, 621] width 73 height 25
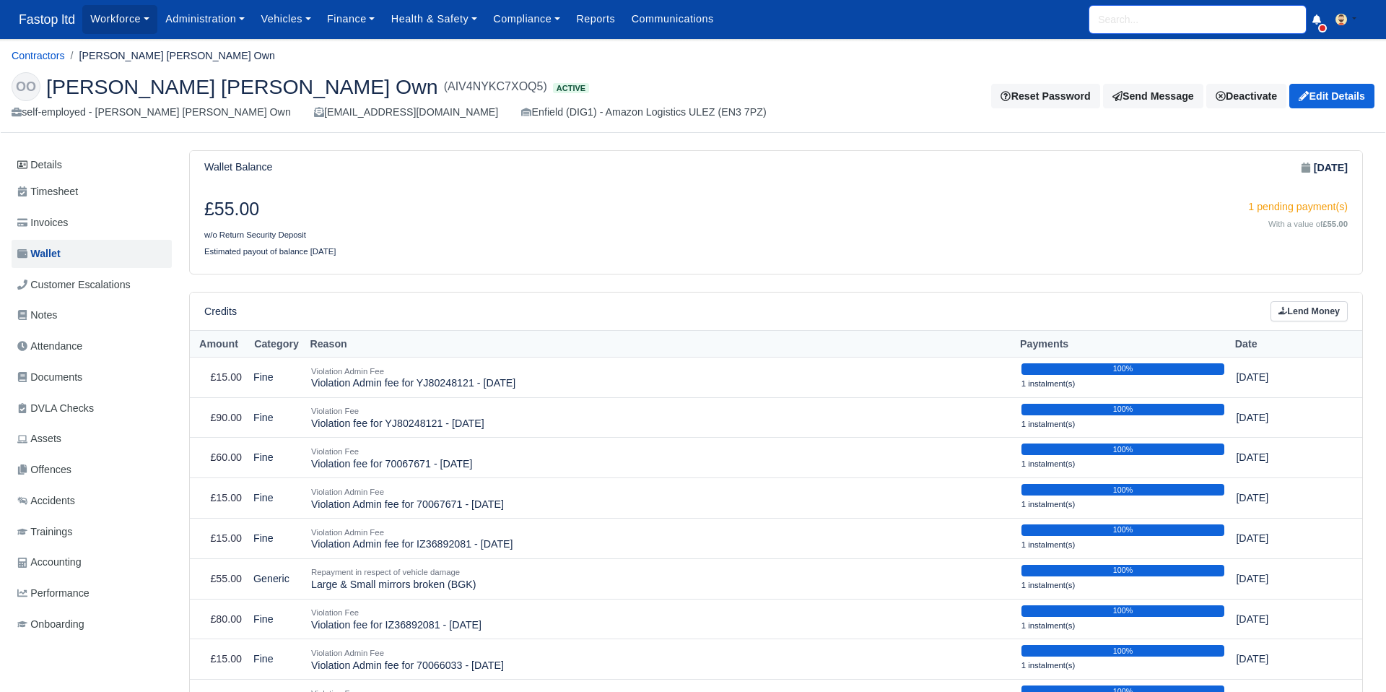
click at [1123, 29] on input "search" at bounding box center [1197, 19] width 217 height 27
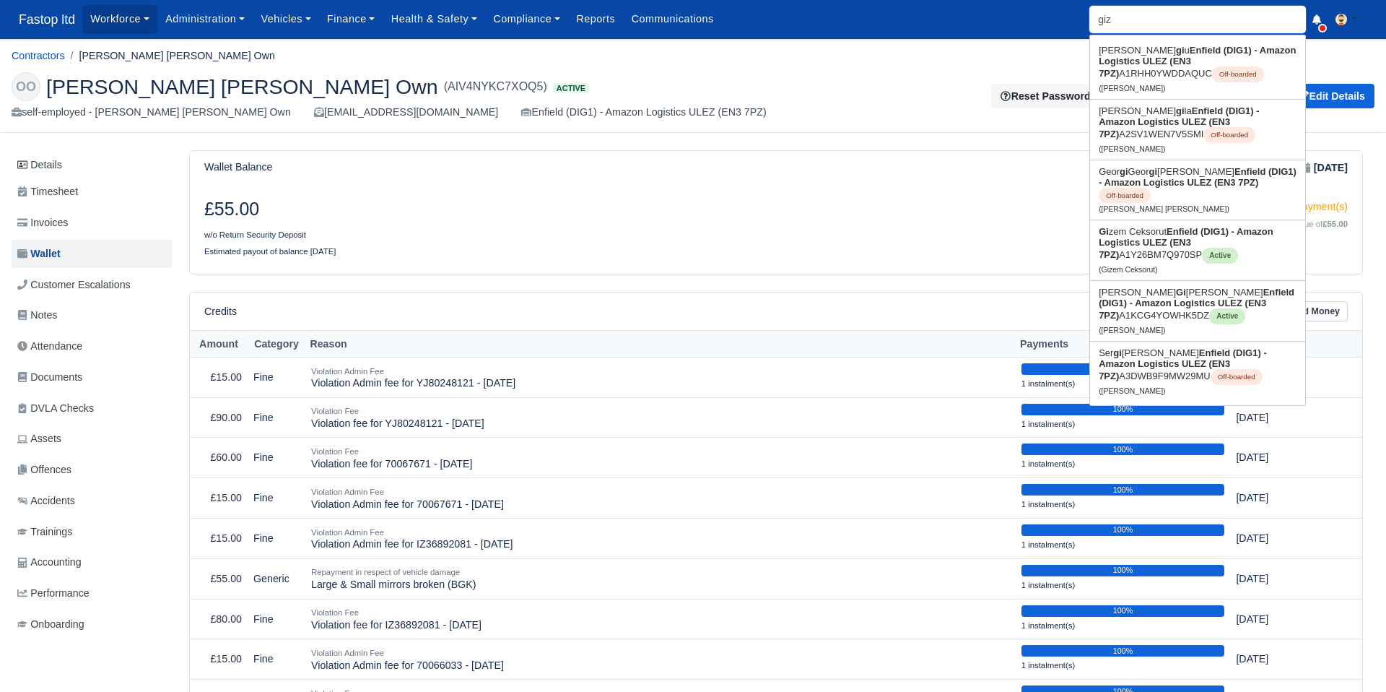
type input "gize"
type input "gizem Ceksorut"
type input "gizem"
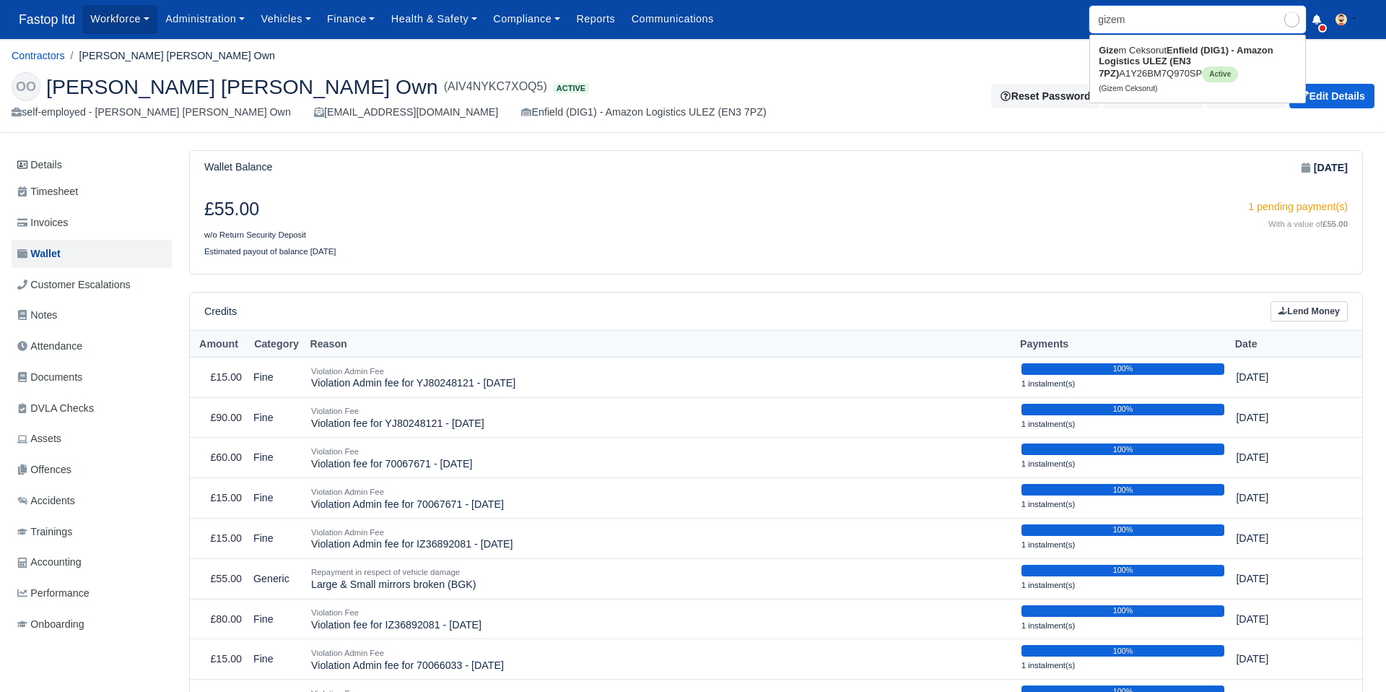
type input "gizem Ceksorut"
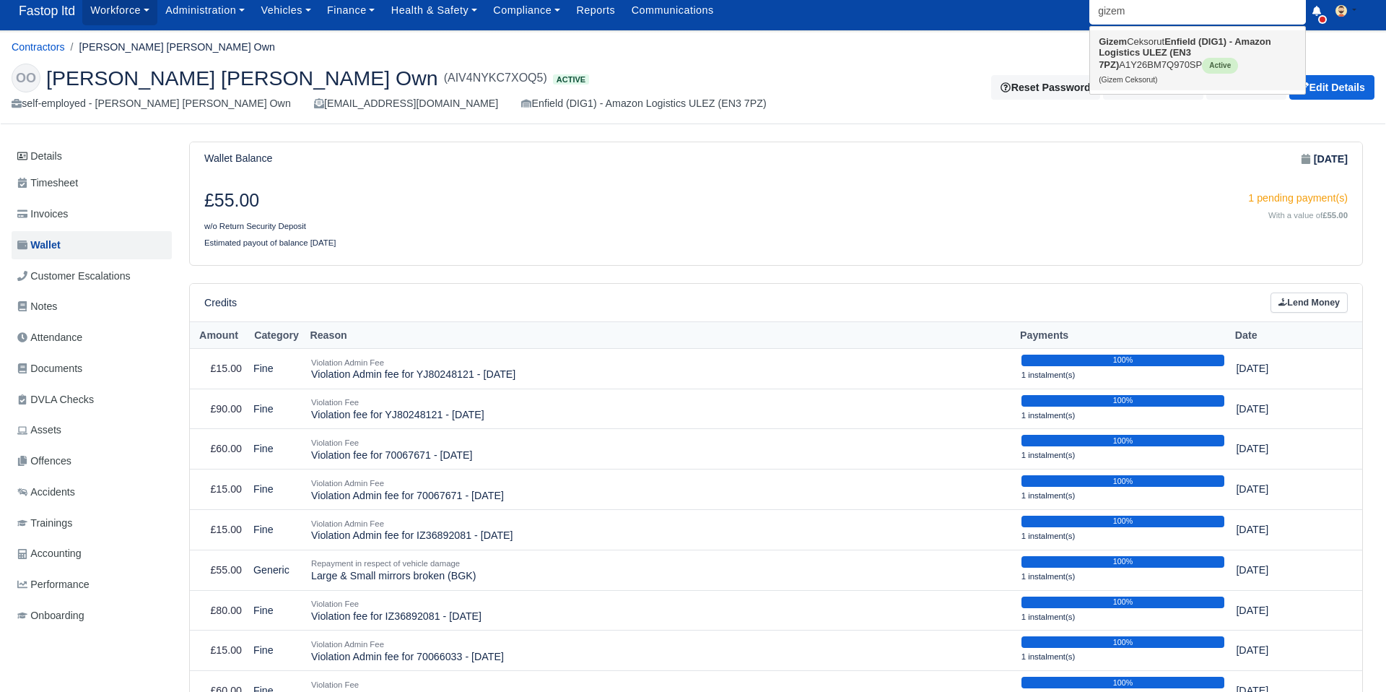
click at [1110, 64] on link "Gizem Ceksorut Enfield (DIG1) - Amazon Logistics ULEZ (EN3 7PZ) A1Y26BM7Q970SP …" at bounding box center [1197, 60] width 215 height 60
type input "Gizem Ceksorut"
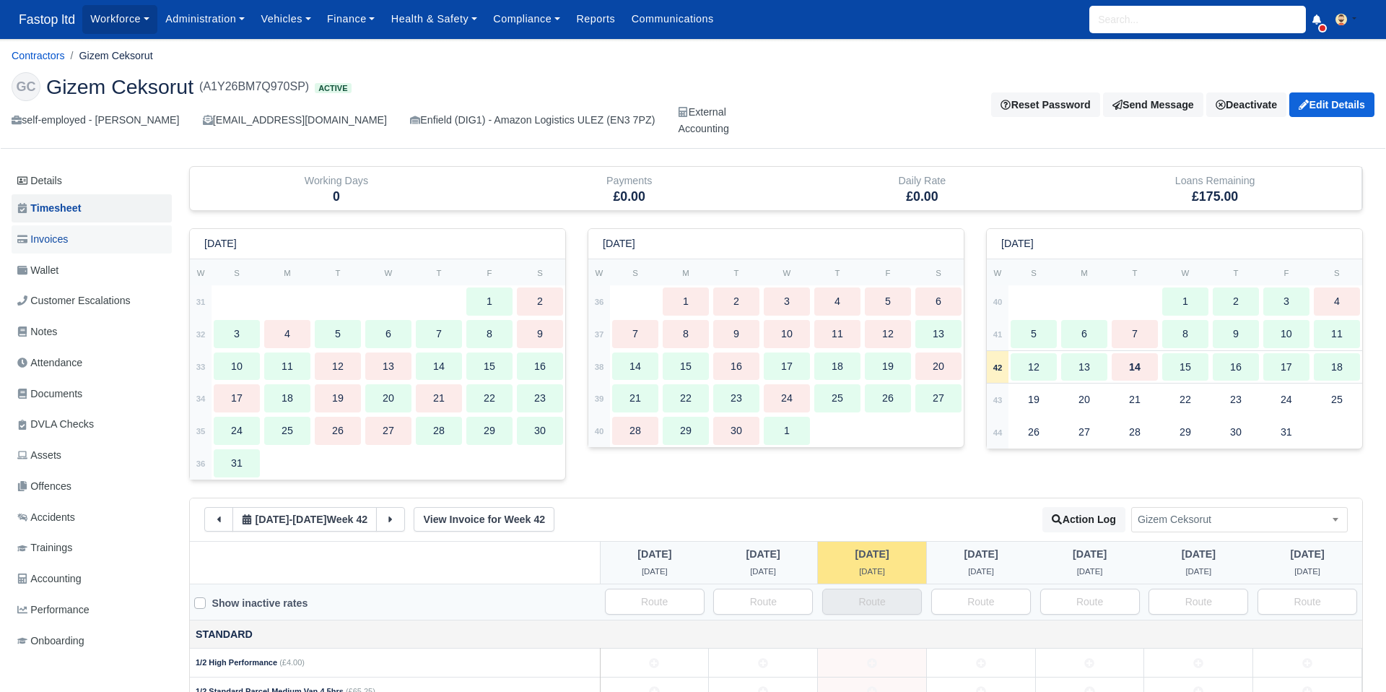
click at [57, 237] on span "Invoices" at bounding box center [42, 239] width 51 height 17
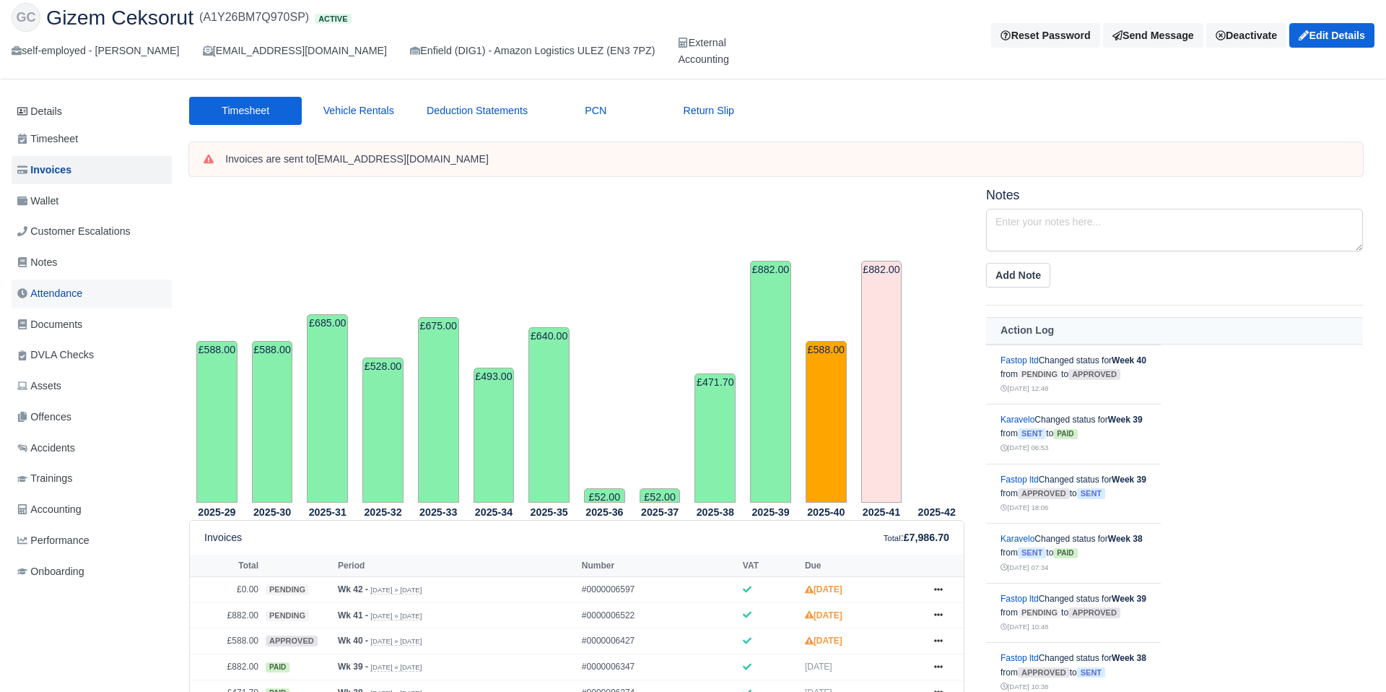
scroll to position [45, 0]
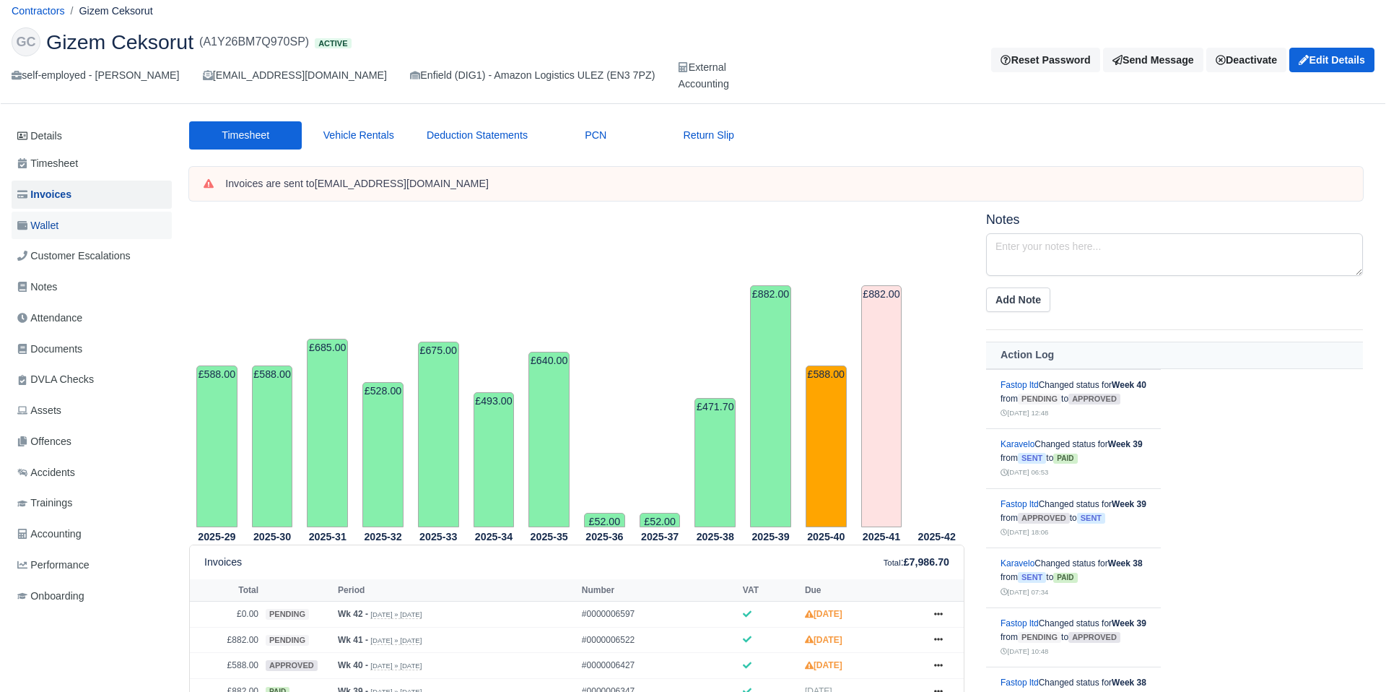
click at [41, 227] on span "Wallet" at bounding box center [37, 225] width 41 height 17
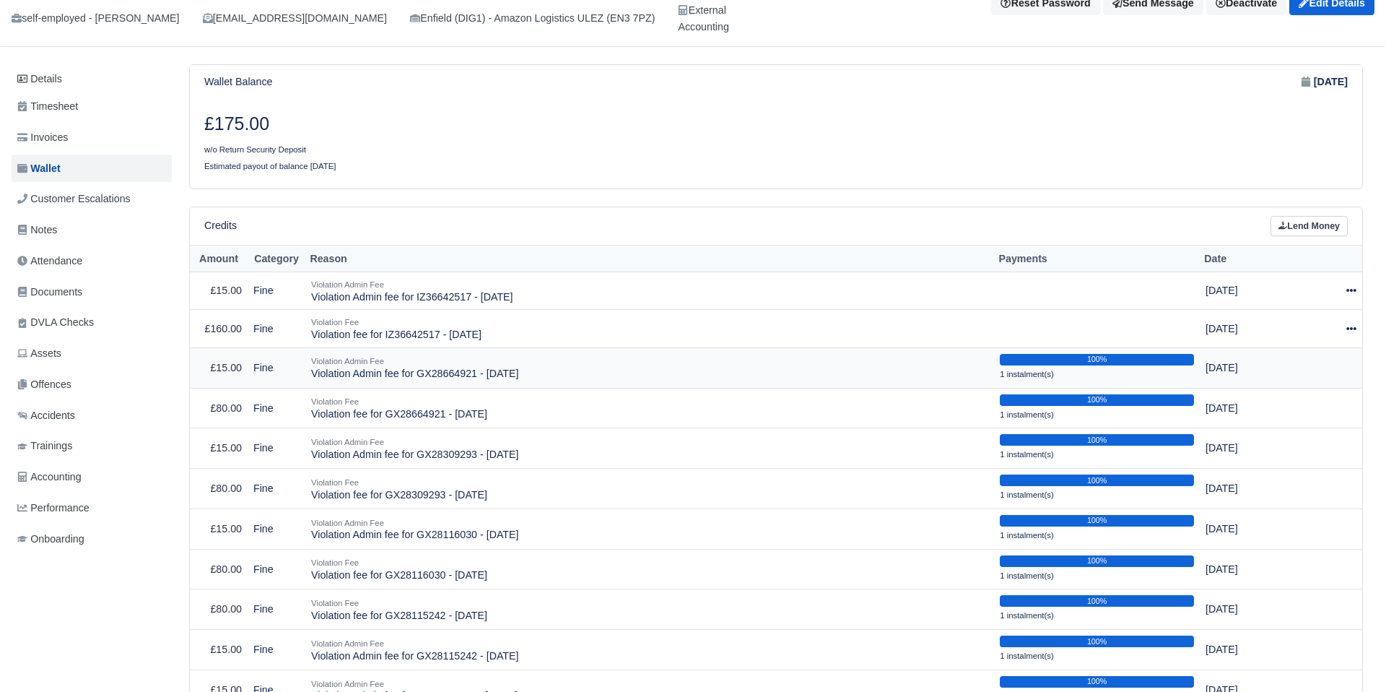
scroll to position [49, 0]
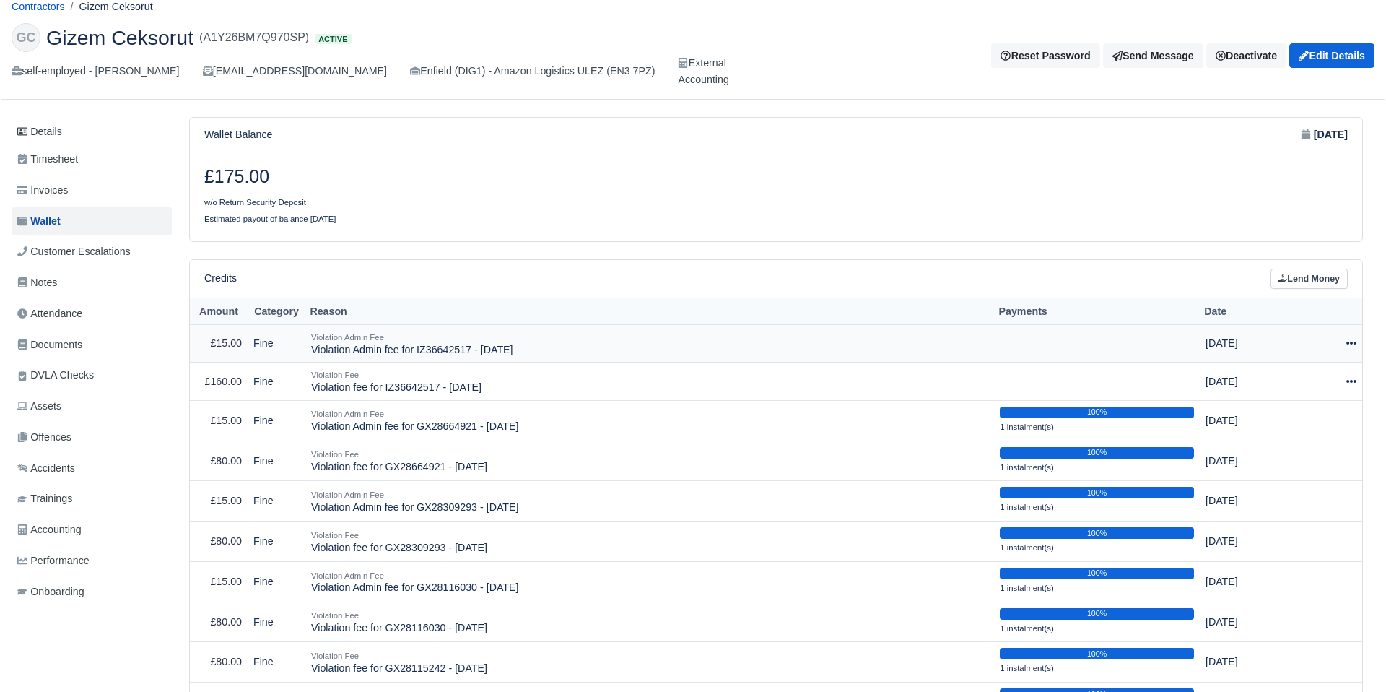
click at [1349, 341] on icon at bounding box center [1351, 343] width 10 height 10
click at [1307, 393] on button "Make Payment" at bounding box center [1284, 387] width 129 height 22
select select "2557"
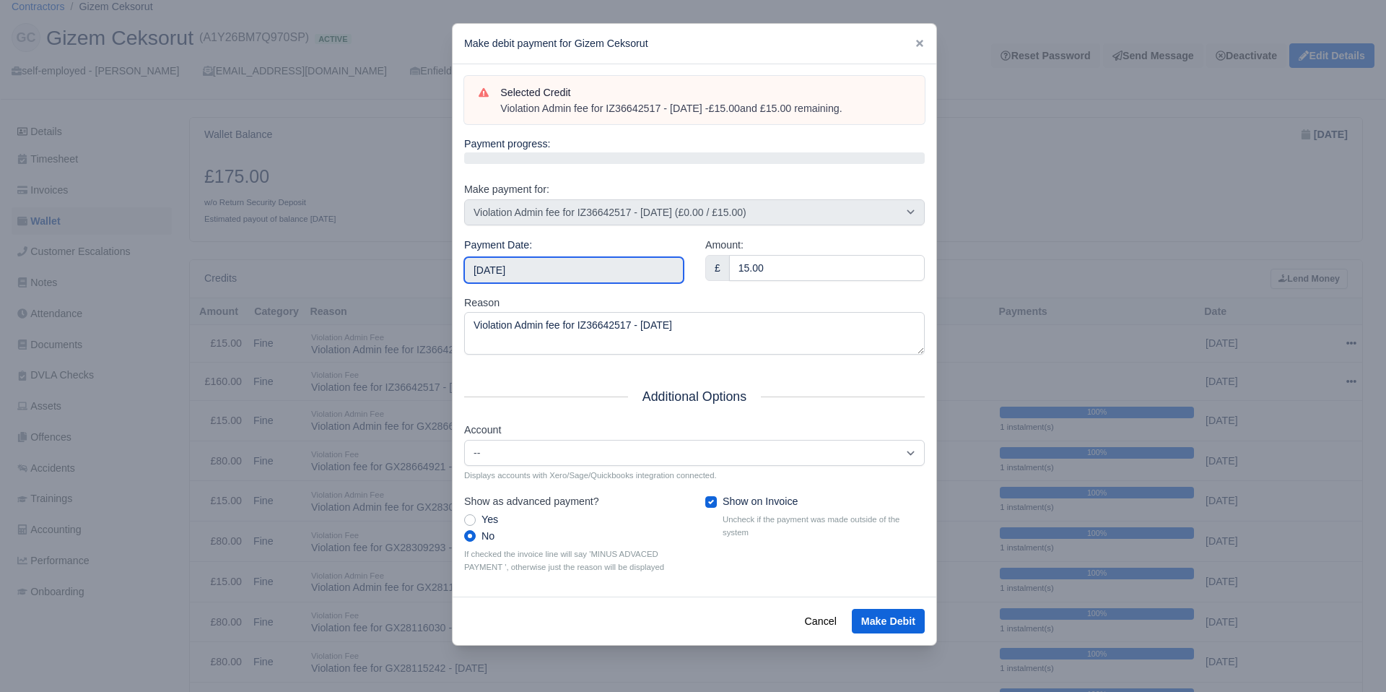
drag, startPoint x: 641, startPoint y: 277, endPoint x: 637, endPoint y: 269, distance: 8.1
click at [639, 276] on input "[DATE]" at bounding box center [573, 270] width 219 height 26
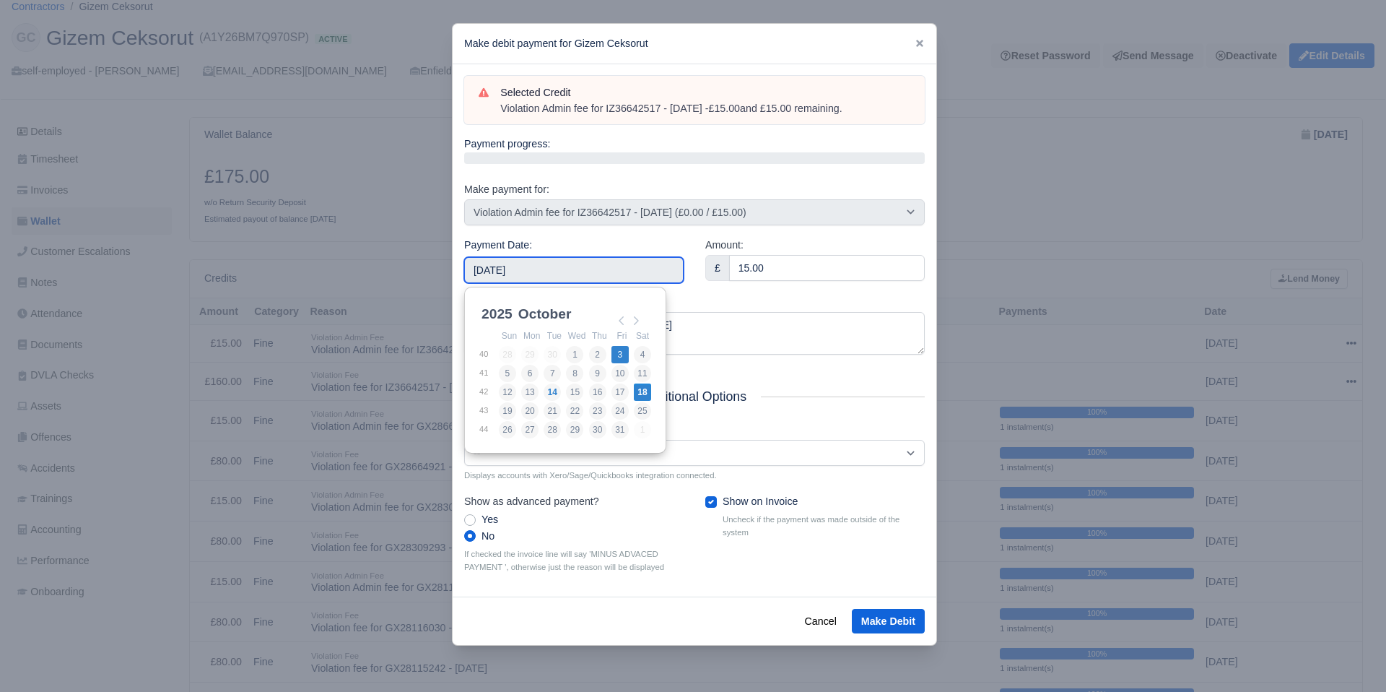
type input "[DATE]"
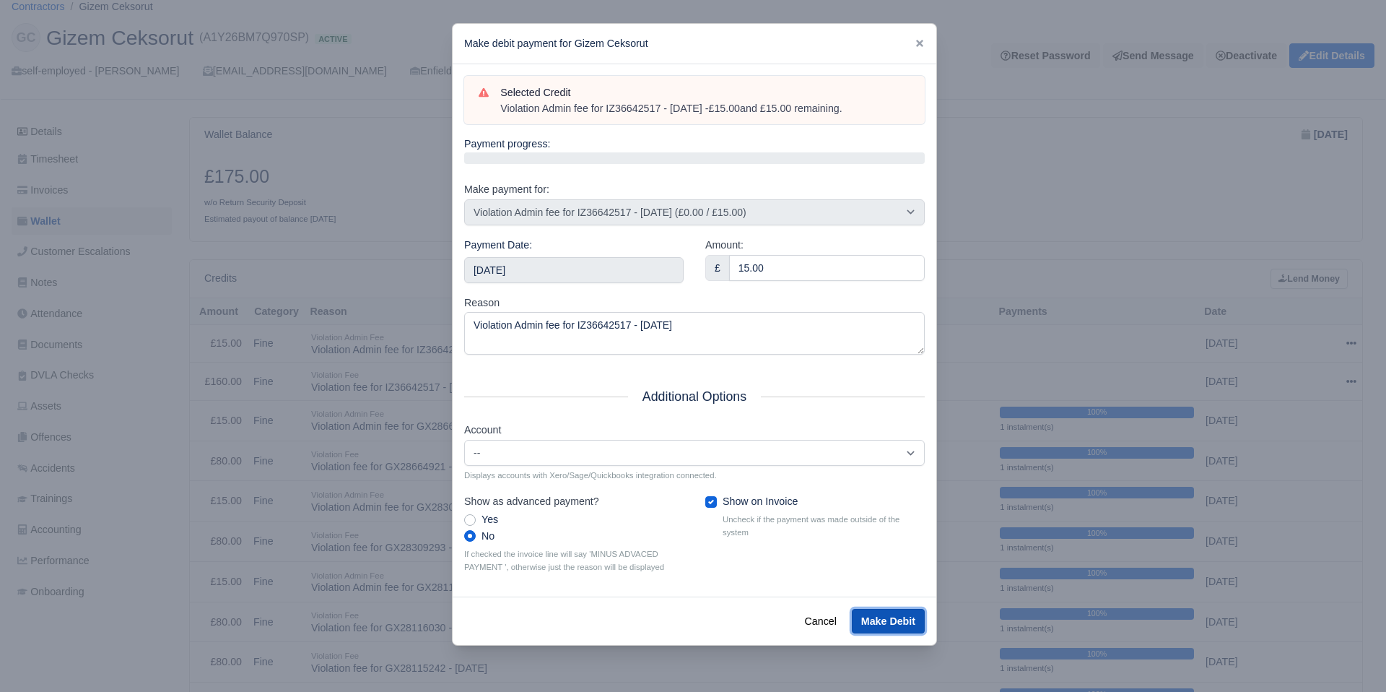
click at [876, 611] on button "Make Debit" at bounding box center [888, 621] width 73 height 25
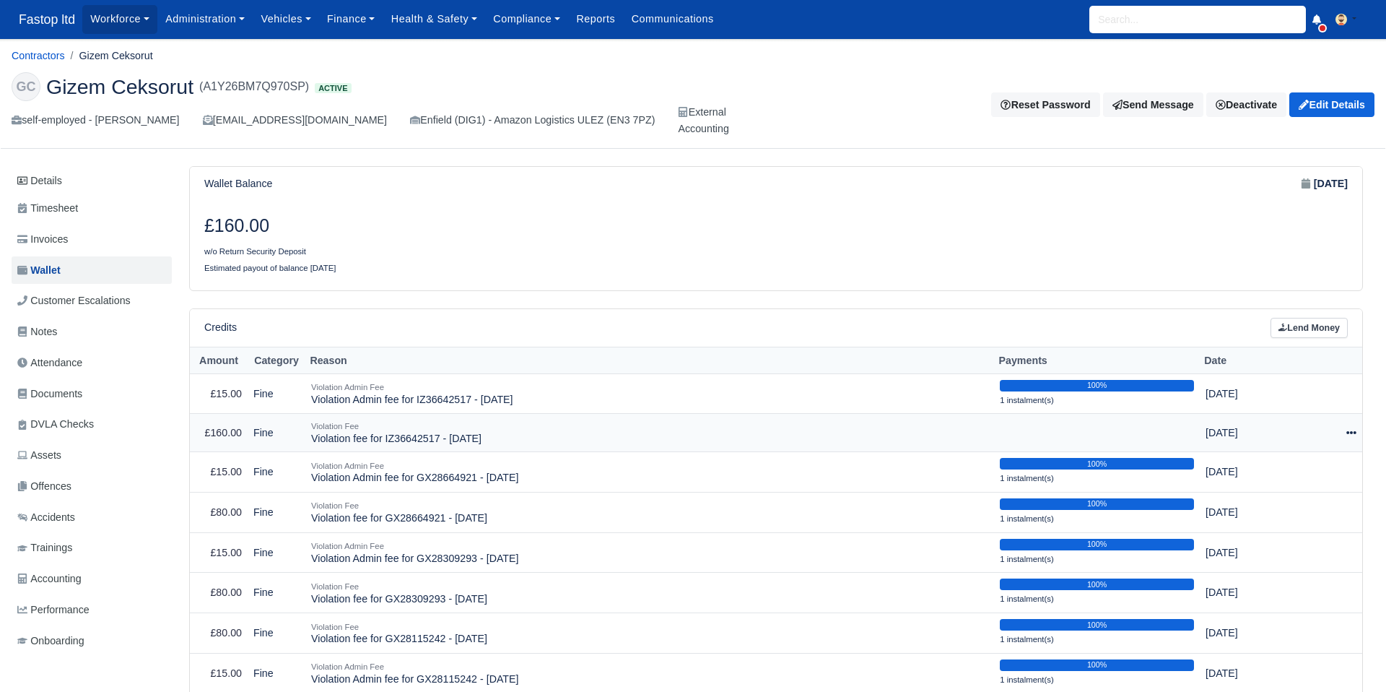
click at [1351, 432] on icon at bounding box center [1351, 432] width 10 height 3
click at [1299, 476] on button "Make Payment" at bounding box center [1284, 477] width 129 height 22
select select "2556"
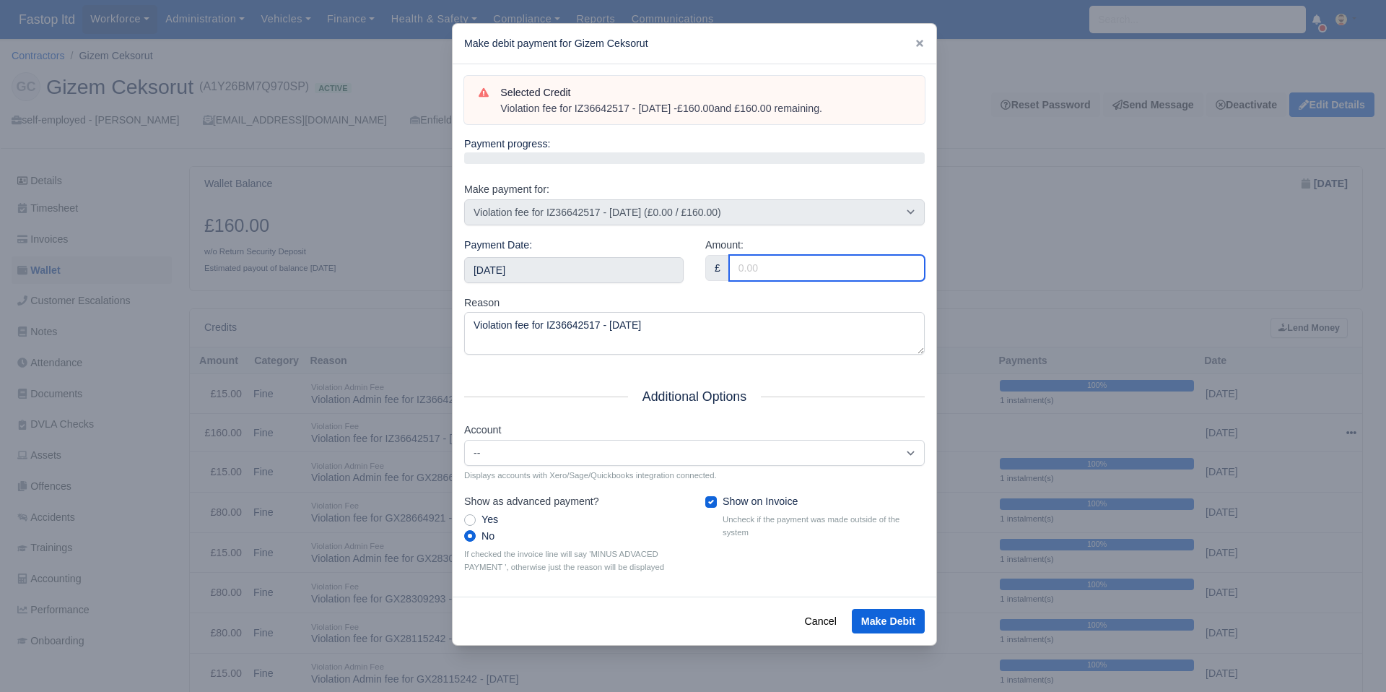
click at [761, 272] on input "Amount:" at bounding box center [827, 268] width 196 height 26
type input "80"
click at [692, 295] on div "Reason Violation fee for IZ36642517 - 28/08/2025" at bounding box center [694, 325] width 461 height 61
drag, startPoint x: 648, startPoint y: 277, endPoint x: 667, endPoint y: 281, distance: 19.3
click at [648, 277] on input "[DATE]" at bounding box center [573, 270] width 219 height 26
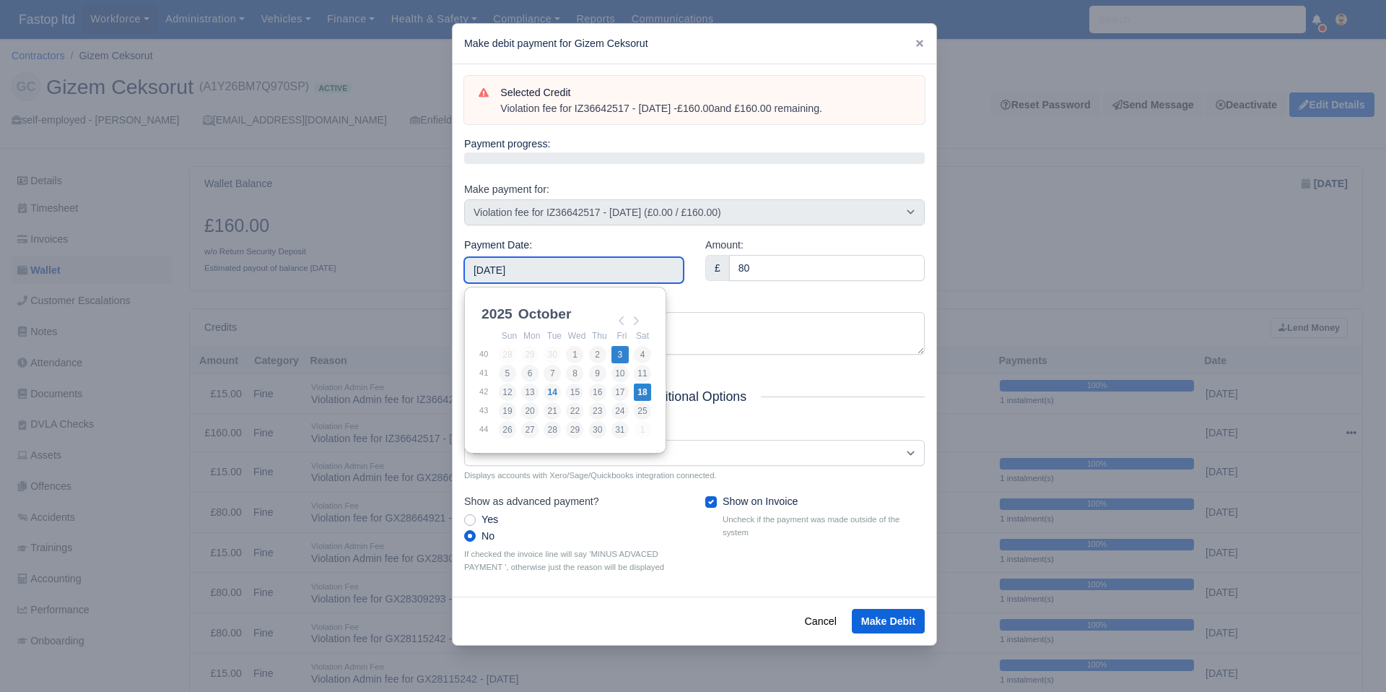
type input "[DATE]"
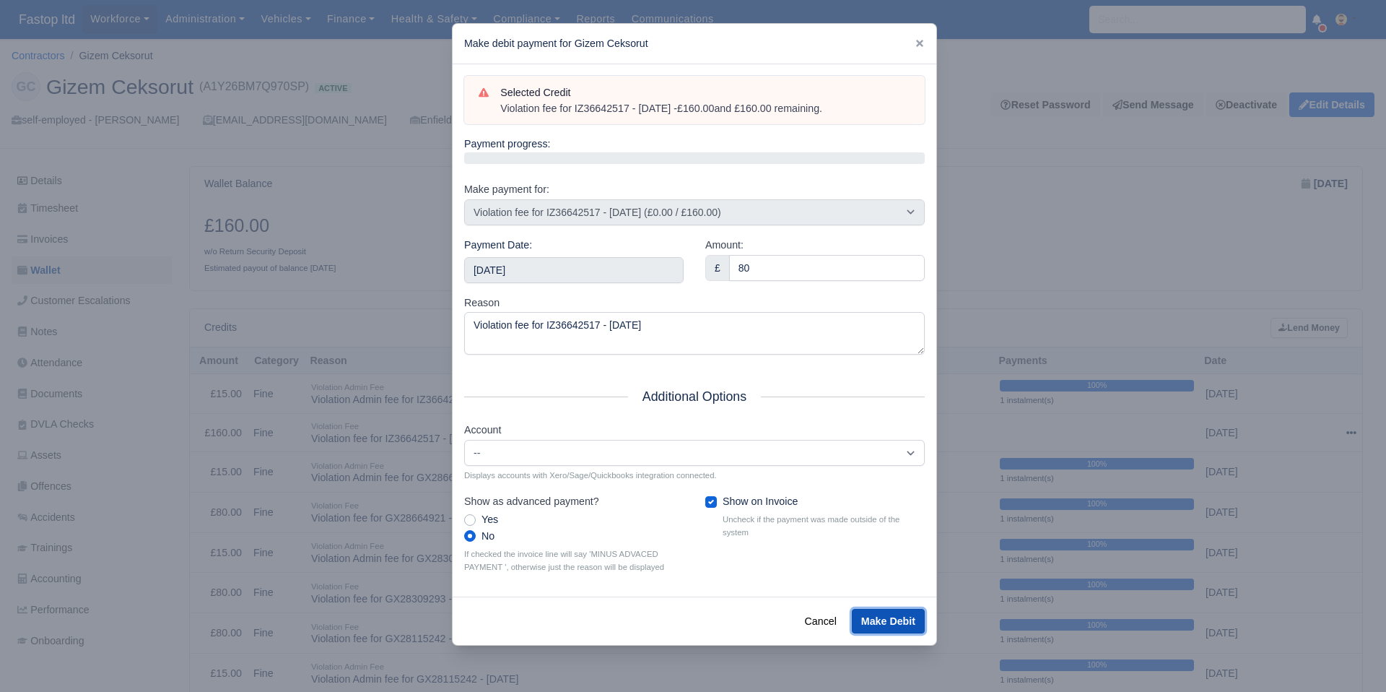
click at [878, 617] on button "Make Debit" at bounding box center [888, 621] width 73 height 25
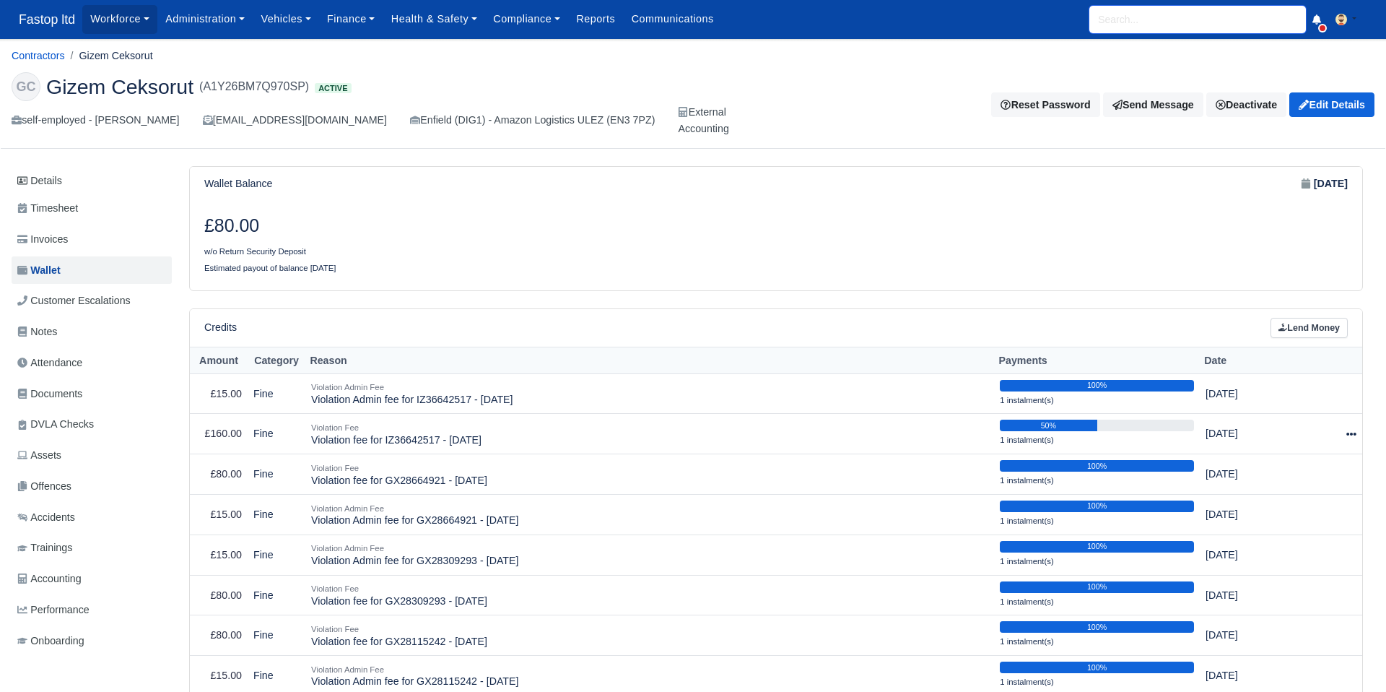
click at [1122, 27] on input "search" at bounding box center [1197, 19] width 217 height 27
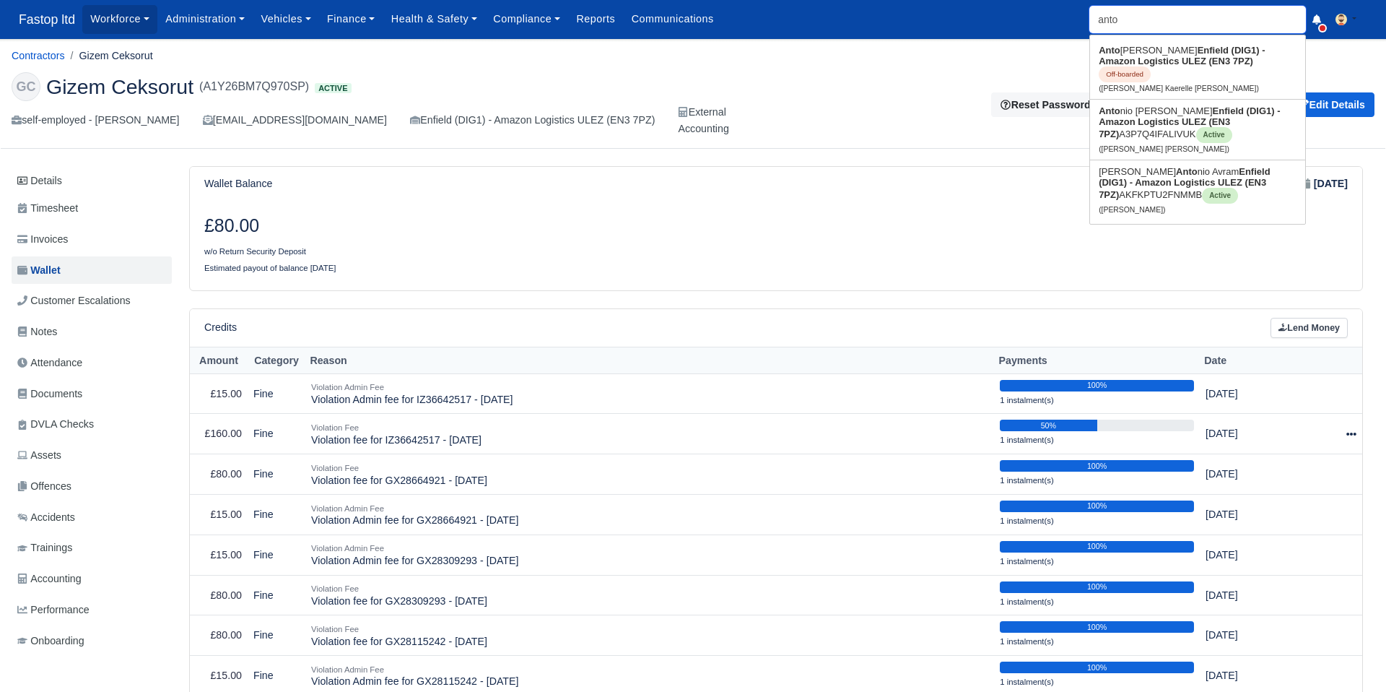
type input "anton"
type input "antonio Jose trindade Figueiras"
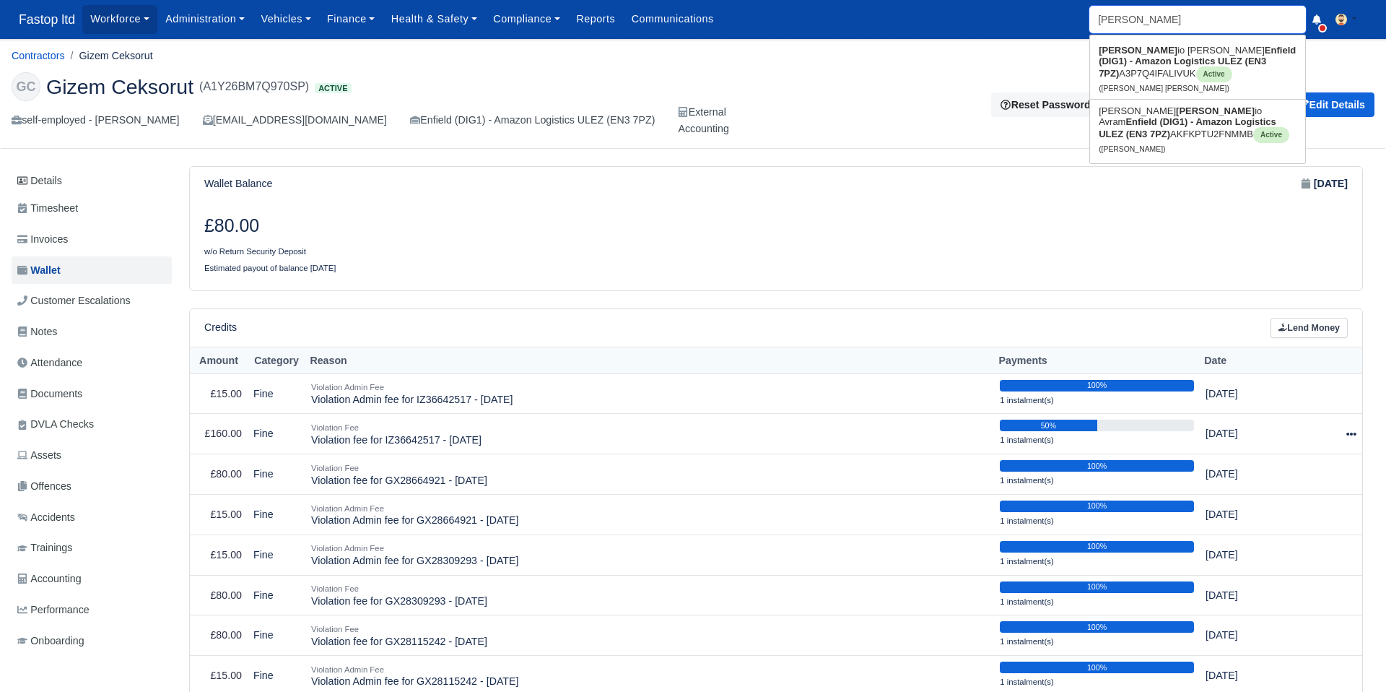
type input "antoni"
type input "antonio Jose trindade Figueiras"
type input "antonio"
type input "antonio Jose trindade Figueiras"
click at [1125, 66] on strong "Enfield (DIG1) - Amazon Logistics ULEZ (EN3 7PZ)" at bounding box center [1192, 62] width 187 height 34
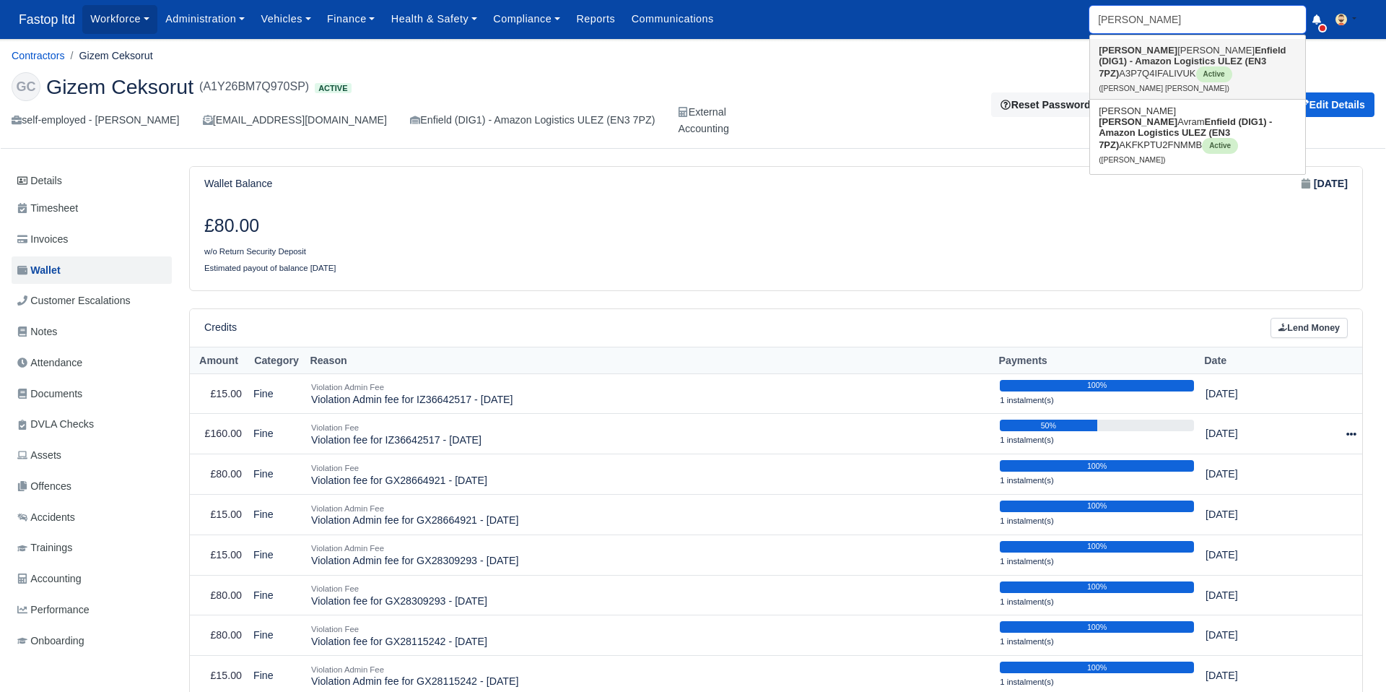
type input "Antonio Jose trindade Figueiras"
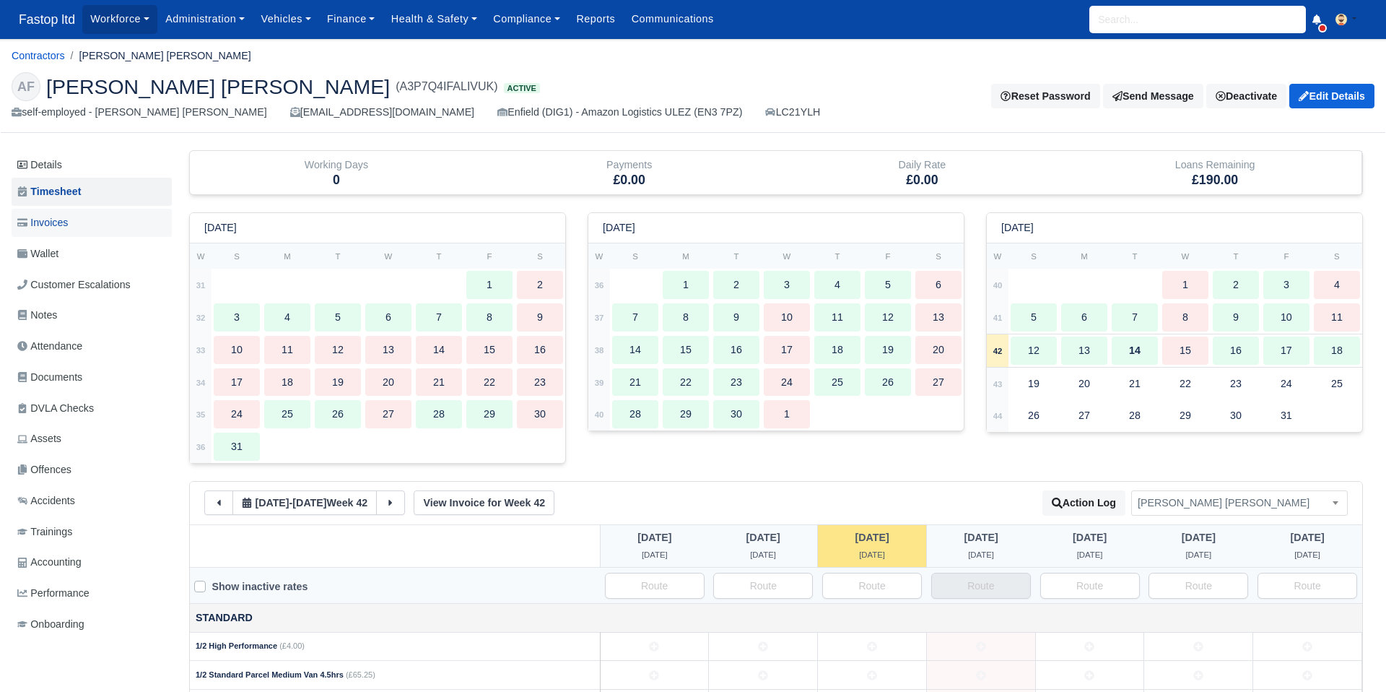
click at [62, 219] on span "Invoices" at bounding box center [42, 222] width 51 height 17
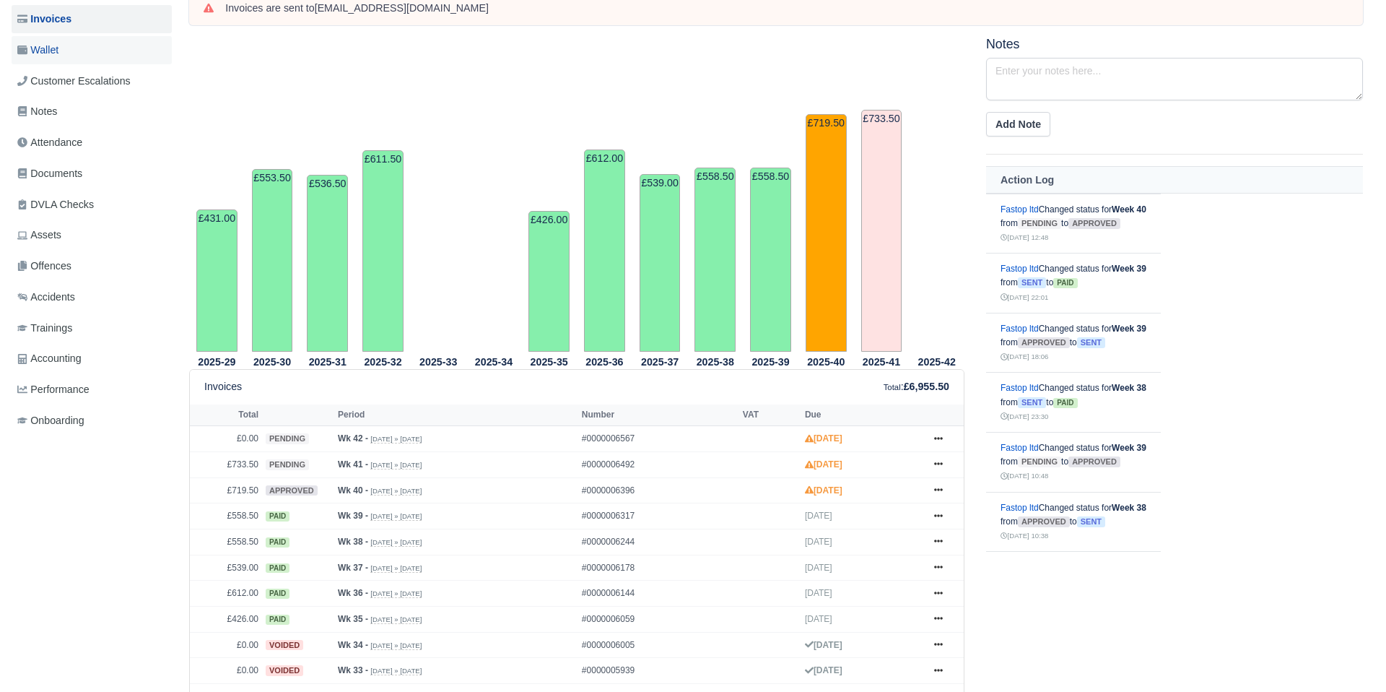
scroll to position [205, 0]
click at [52, 54] on span "Wallet" at bounding box center [37, 48] width 41 height 17
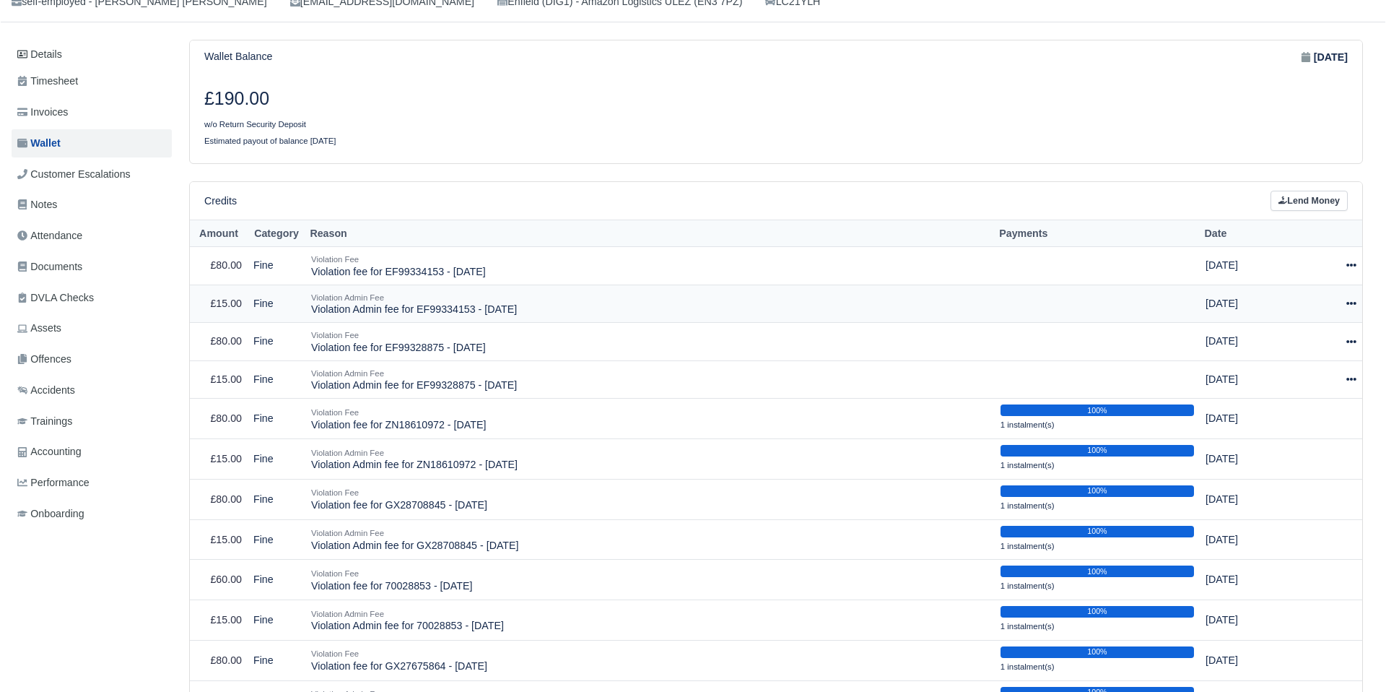
scroll to position [114, 0]
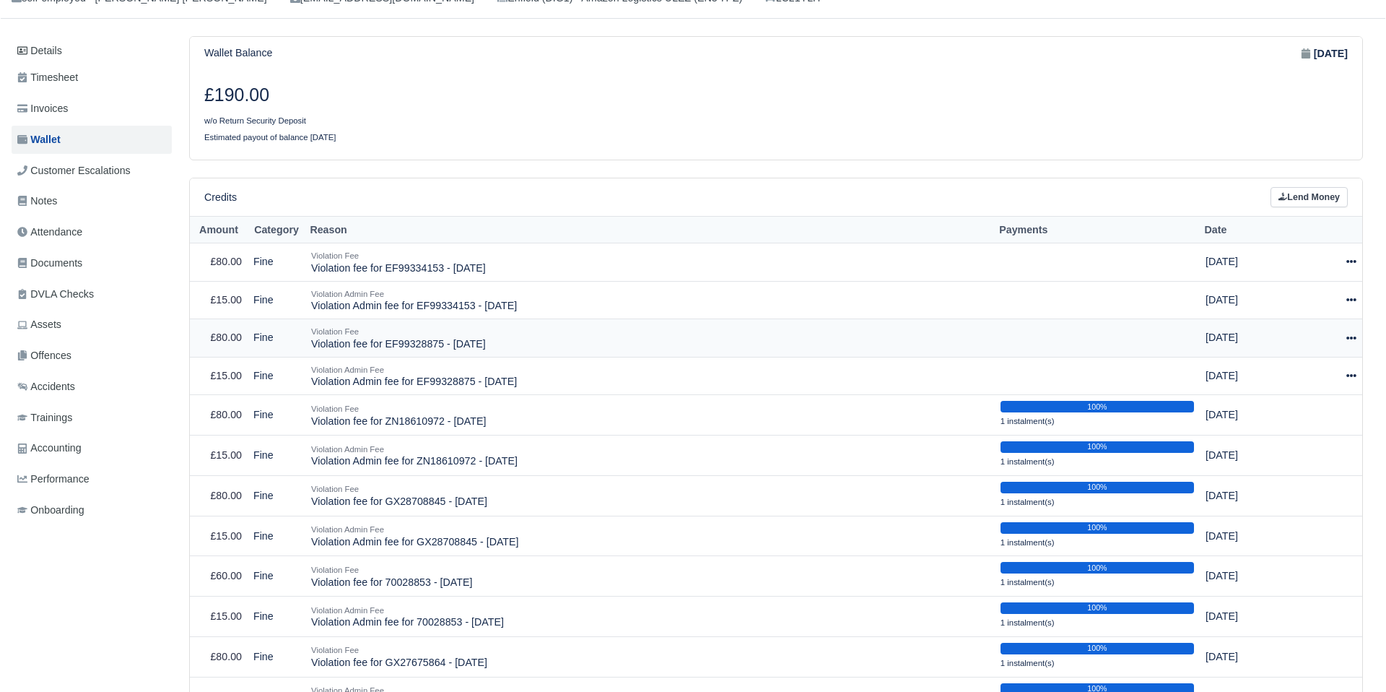
click at [1348, 334] on icon at bounding box center [1351, 338] width 10 height 10
click at [1333, 373] on button "Make Payment" at bounding box center [1284, 381] width 129 height 22
select select "2558"
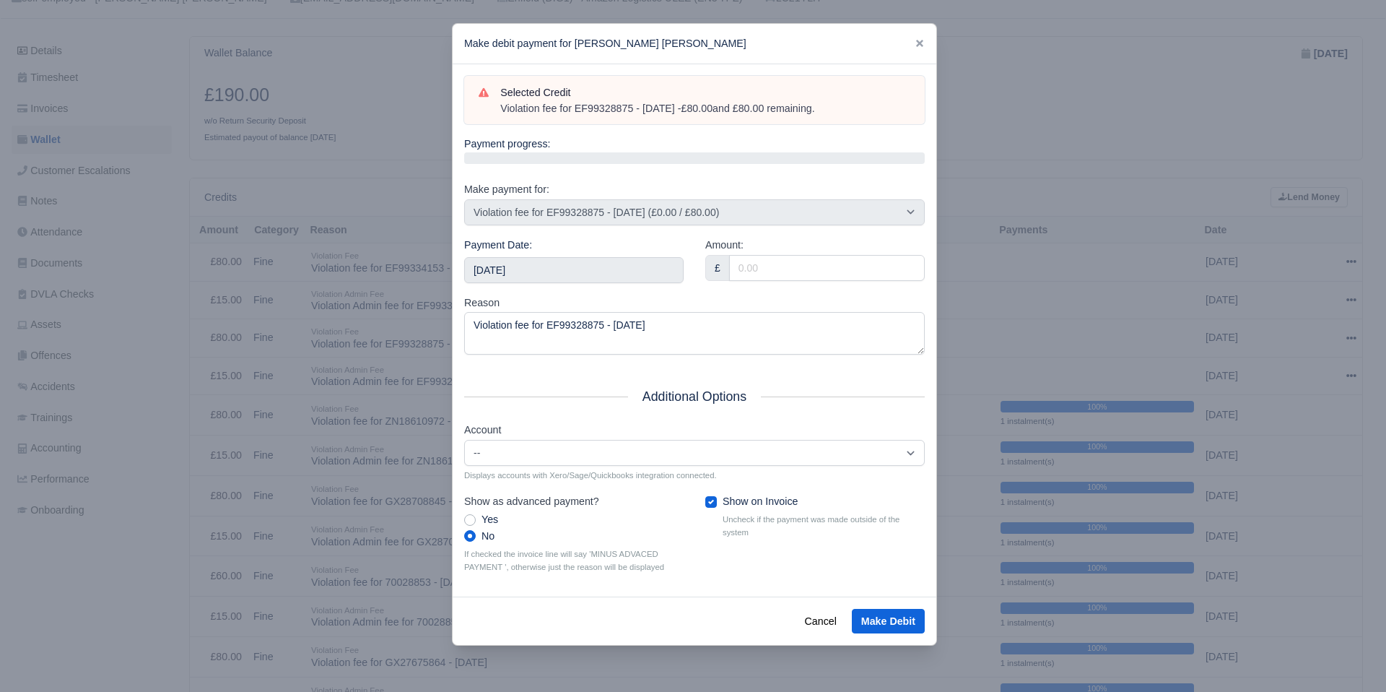
click at [608, 284] on div "Payment Date: 2025-10-18" at bounding box center [573, 266] width 241 height 58
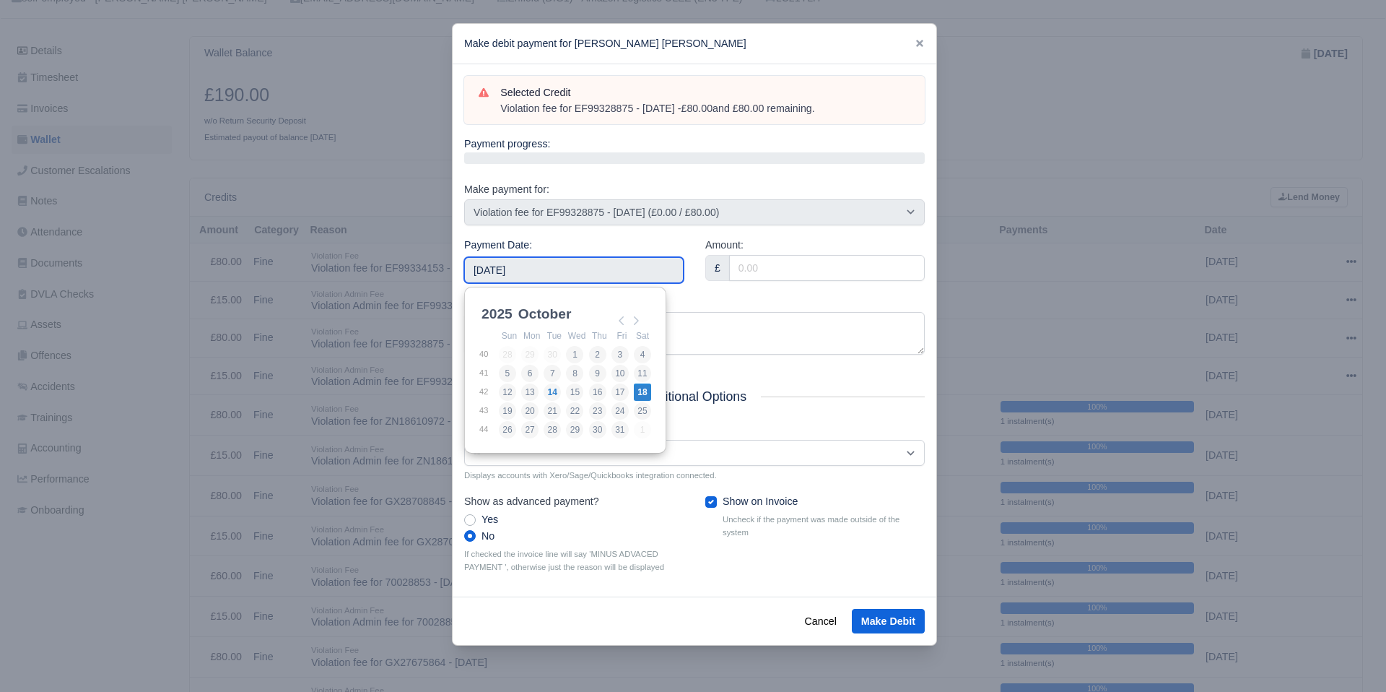
drag, startPoint x: 609, startPoint y: 281, endPoint x: 610, endPoint y: 291, distance: 10.1
click at [609, 281] on input "[DATE]" at bounding box center [573, 270] width 219 height 26
type input "2025-10-03"
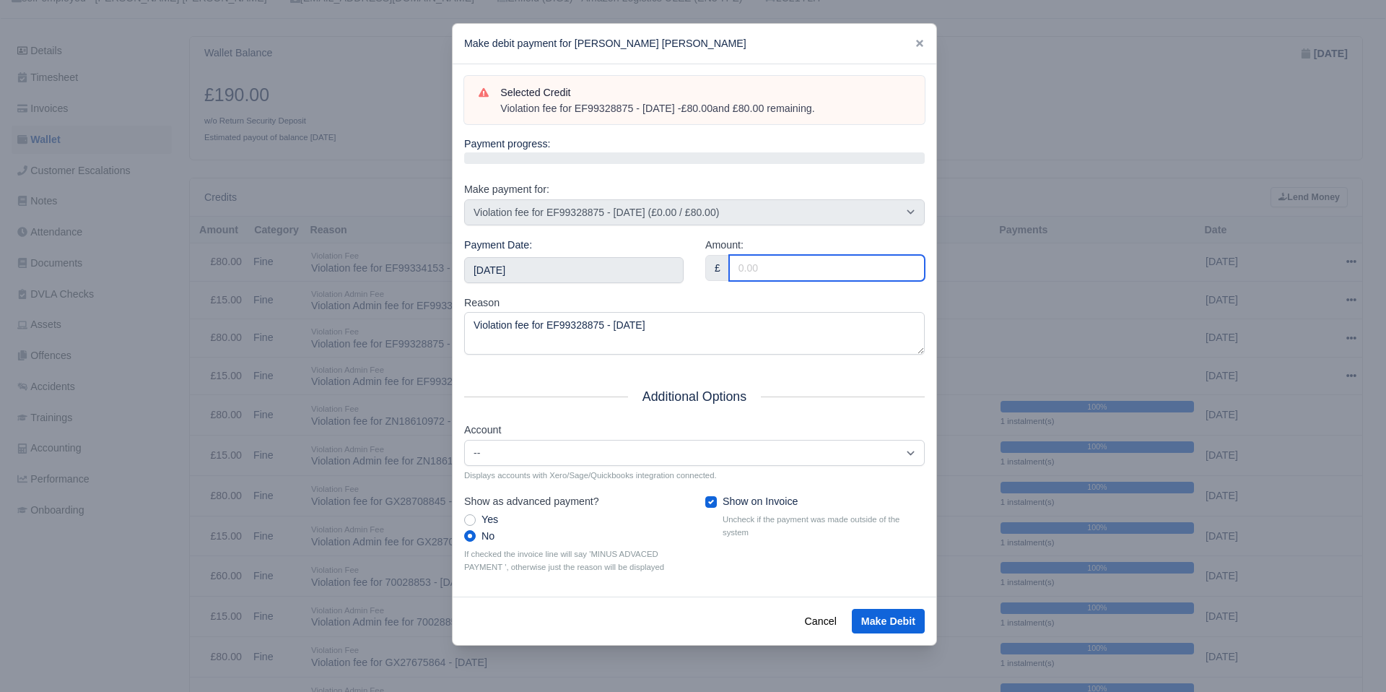
click at [769, 273] on input "Amount:" at bounding box center [827, 268] width 196 height 26
type input "80"
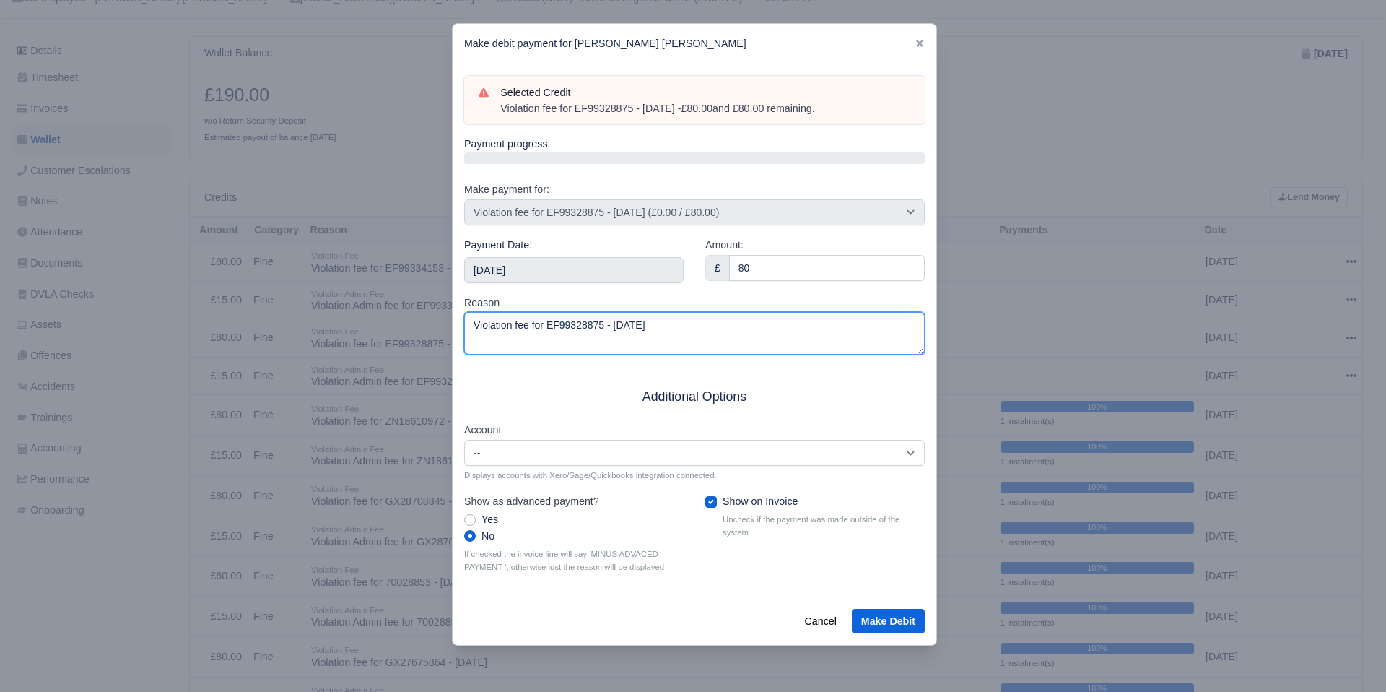
drag, startPoint x: 716, startPoint y: 313, endPoint x: 709, endPoint y: 310, distance: 7.5
click at [716, 313] on textarea "Violation fee for EF99328875 - [DATE]" at bounding box center [694, 333] width 461 height 43
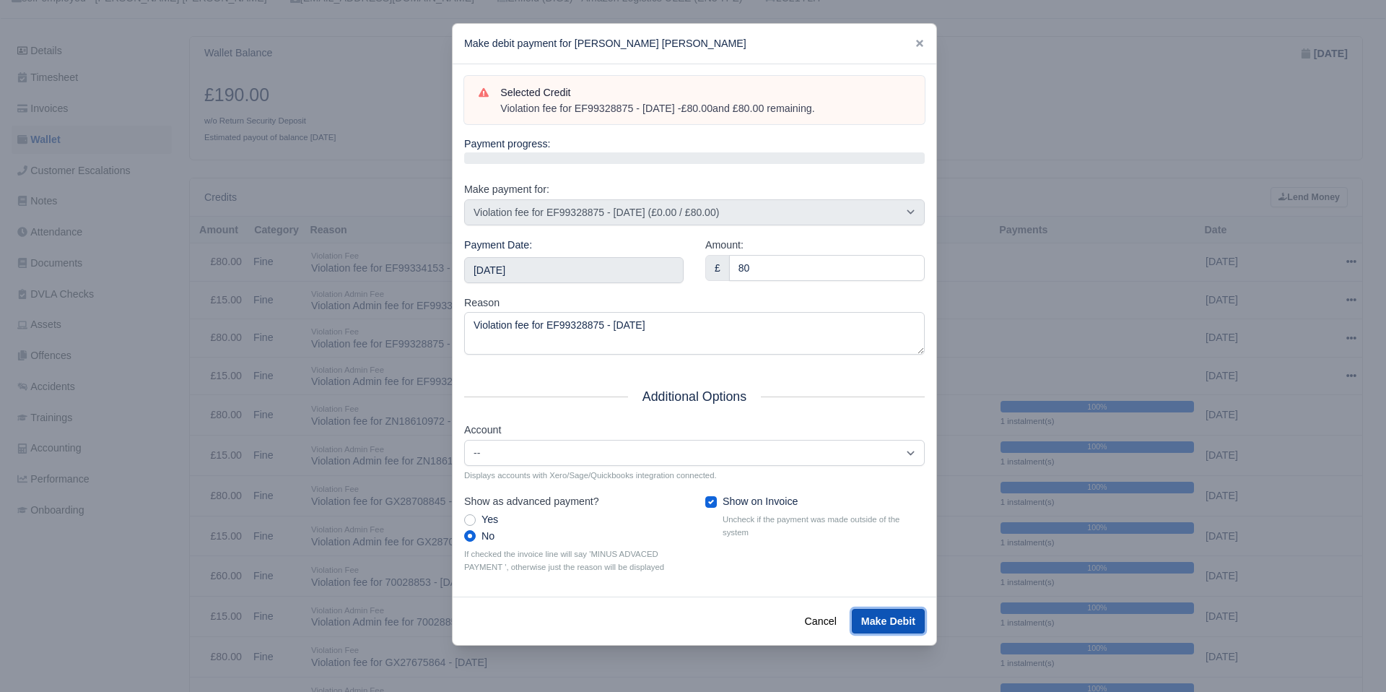
click at [880, 619] on button "Make Debit" at bounding box center [888, 621] width 73 height 25
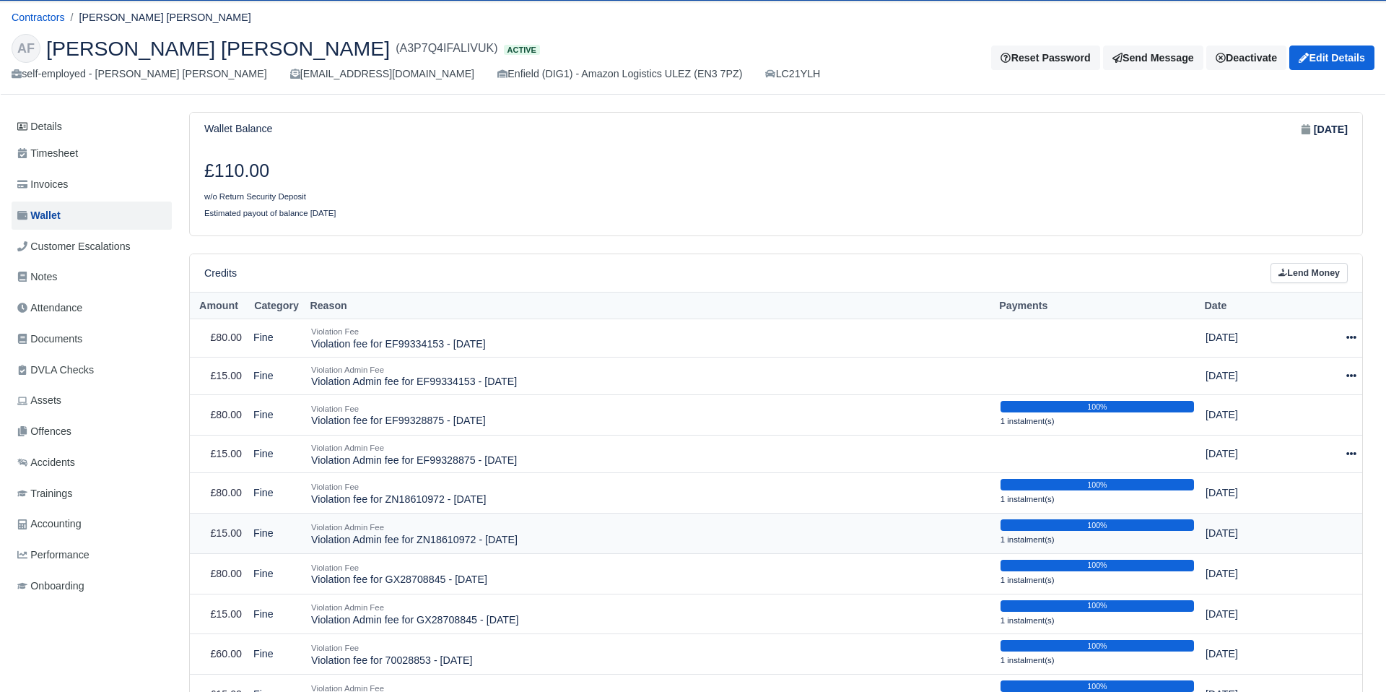
scroll to position [167, 0]
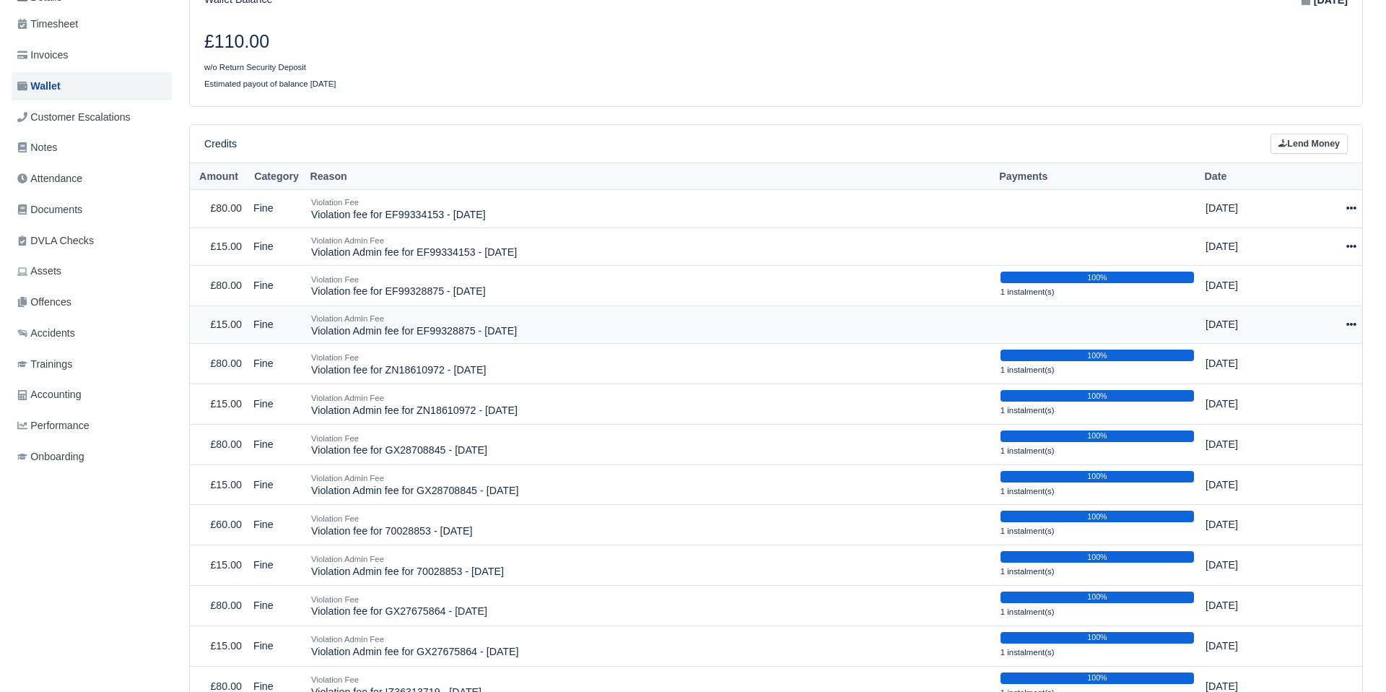
click at [1352, 326] on icon at bounding box center [1351, 324] width 10 height 10
click at [1307, 364] on button "Make Payment" at bounding box center [1284, 368] width 129 height 22
select select "2559"
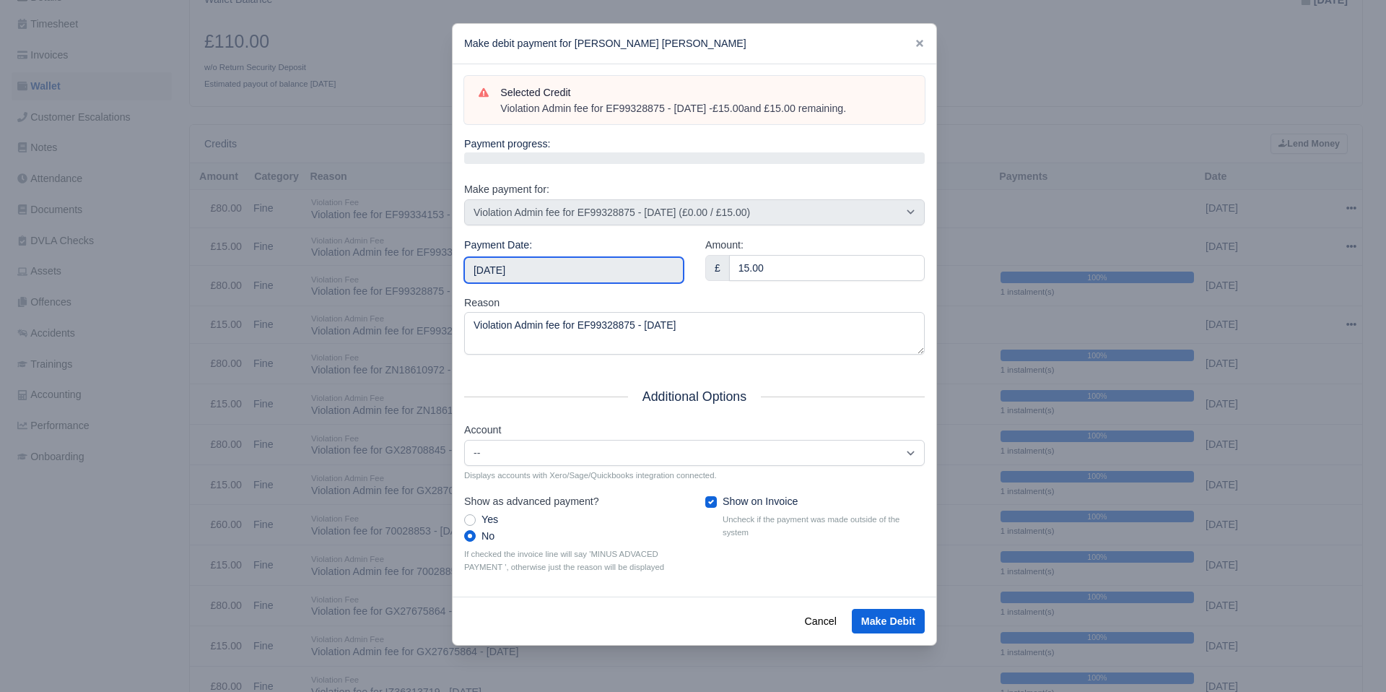
click at [617, 279] on input "[DATE]" at bounding box center [573, 270] width 219 height 26
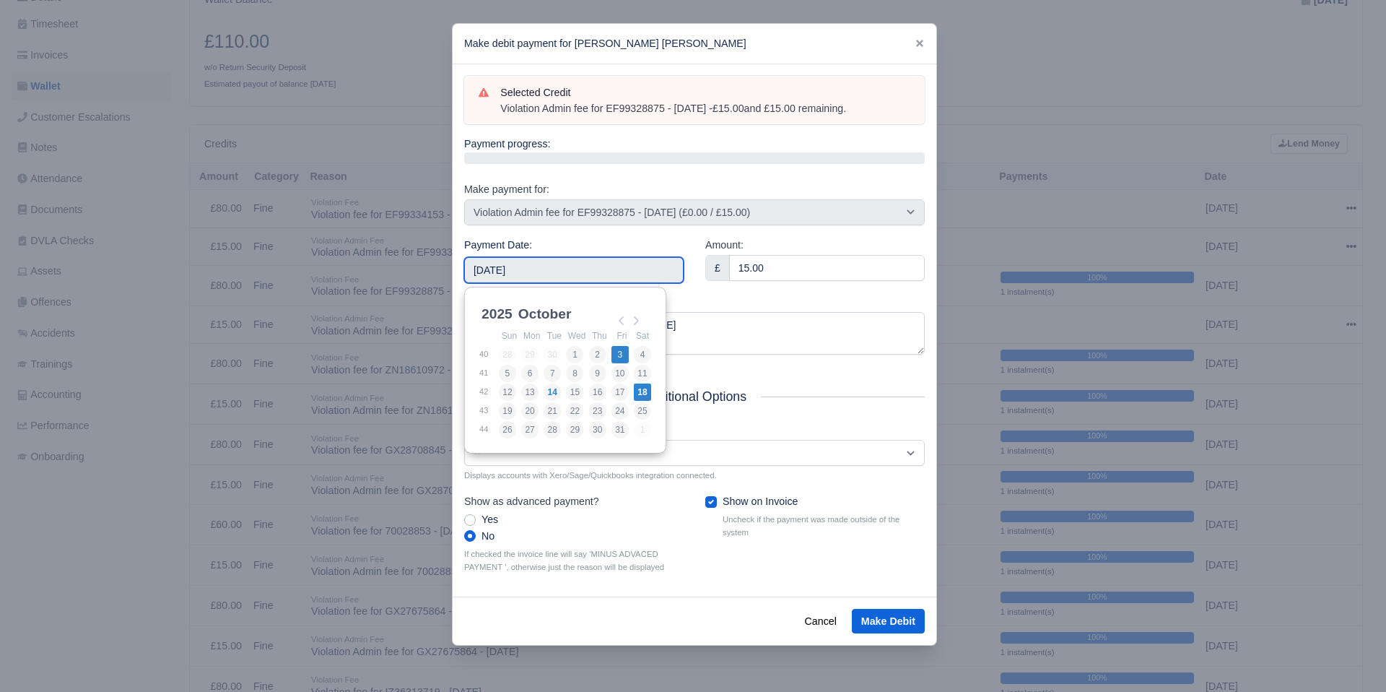
type input "2025-10-03"
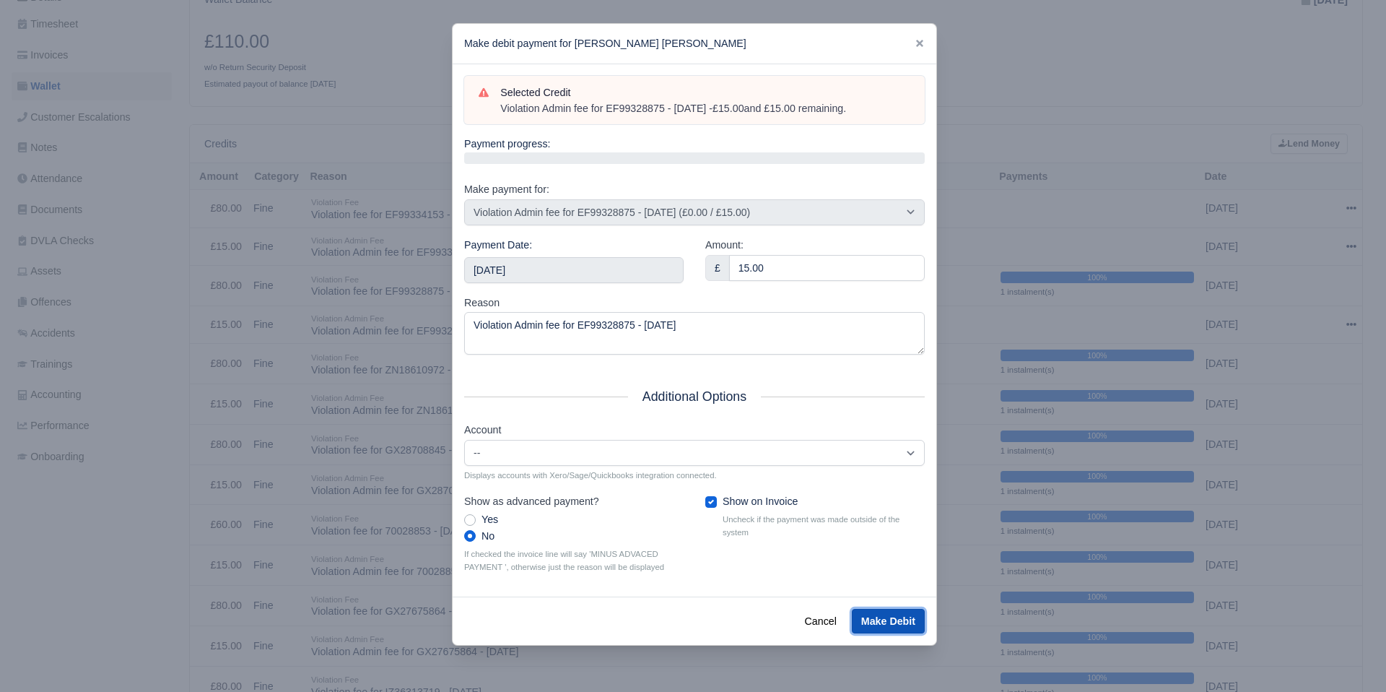
click at [881, 615] on button "Make Debit" at bounding box center [888, 621] width 73 height 25
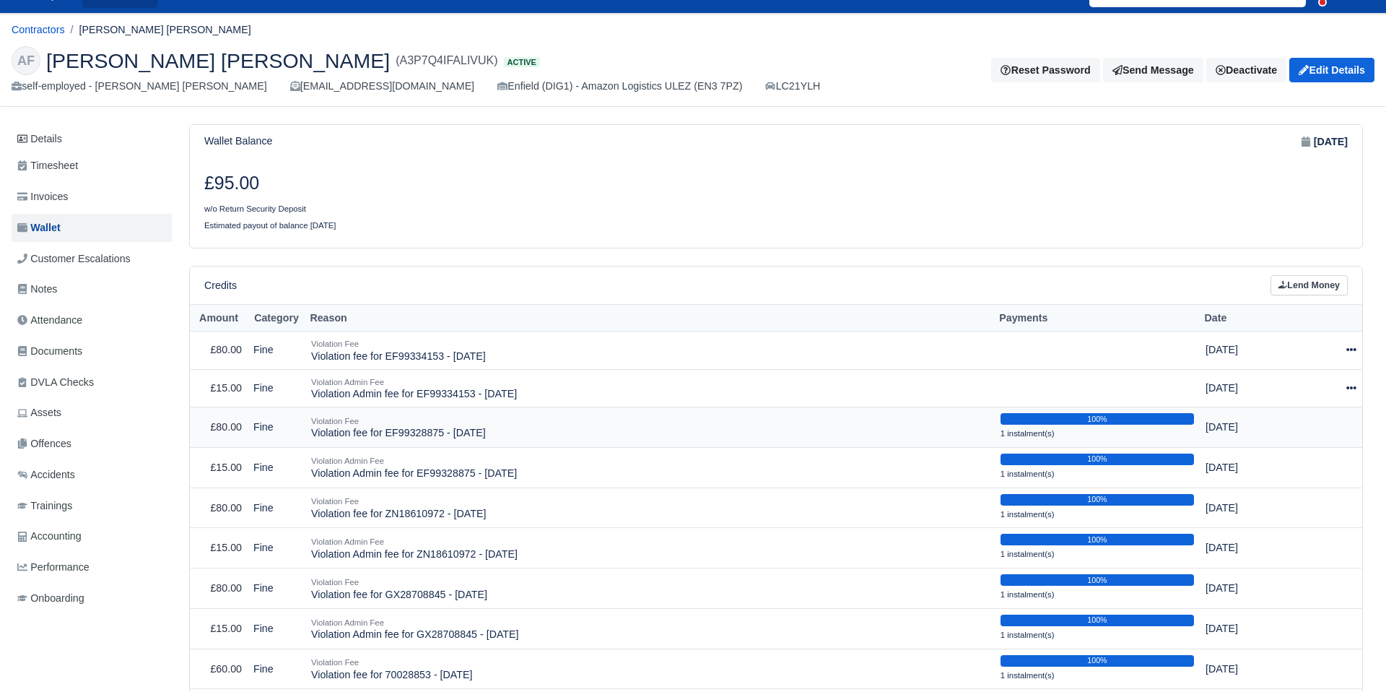
scroll to position [27, 0]
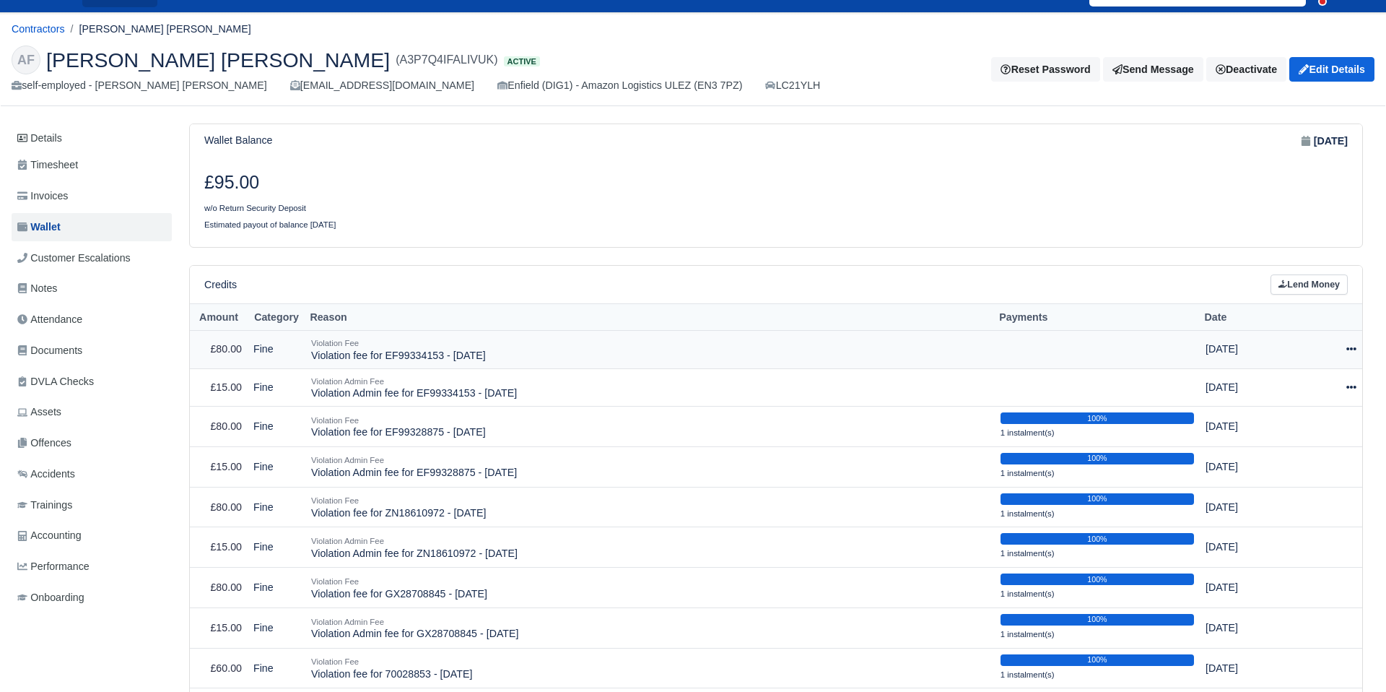
click at [1346, 345] on icon at bounding box center [1351, 349] width 10 height 10
click at [1304, 386] on button "Make Payment" at bounding box center [1284, 393] width 129 height 22
select select "2560"
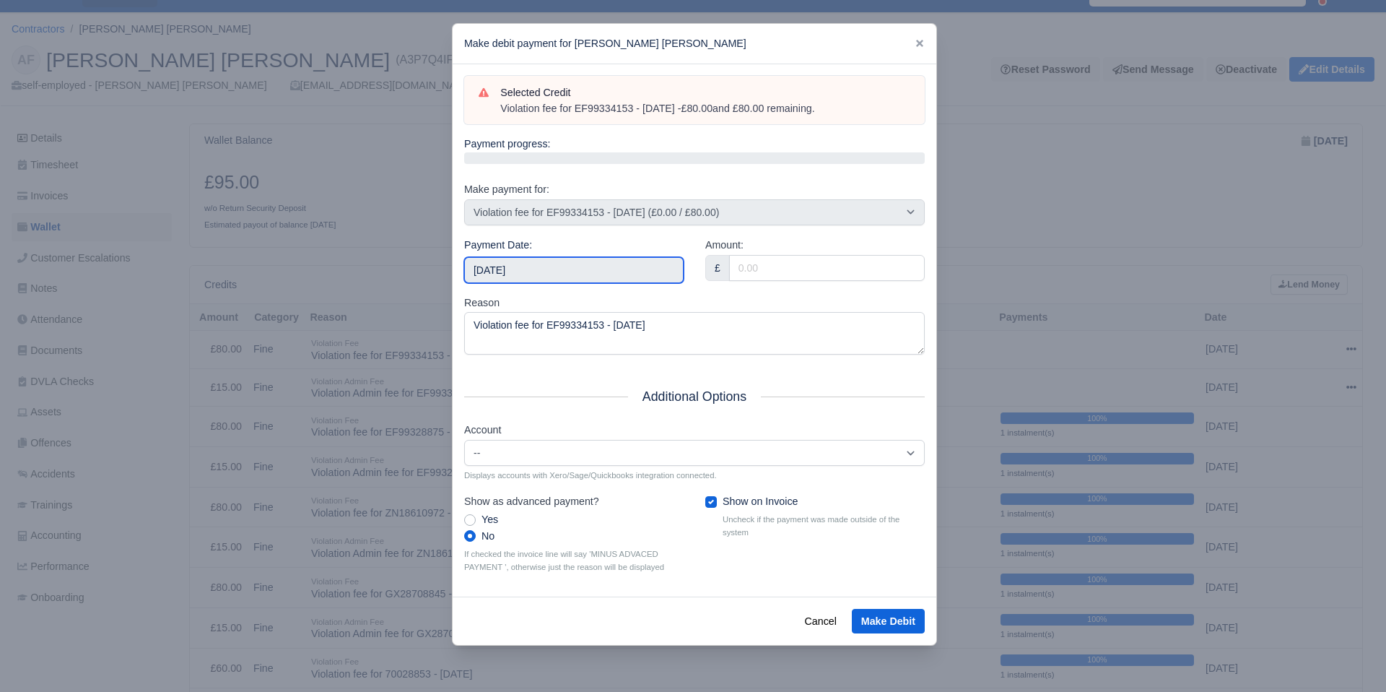
click at [627, 275] on input "[DATE]" at bounding box center [573, 270] width 219 height 26
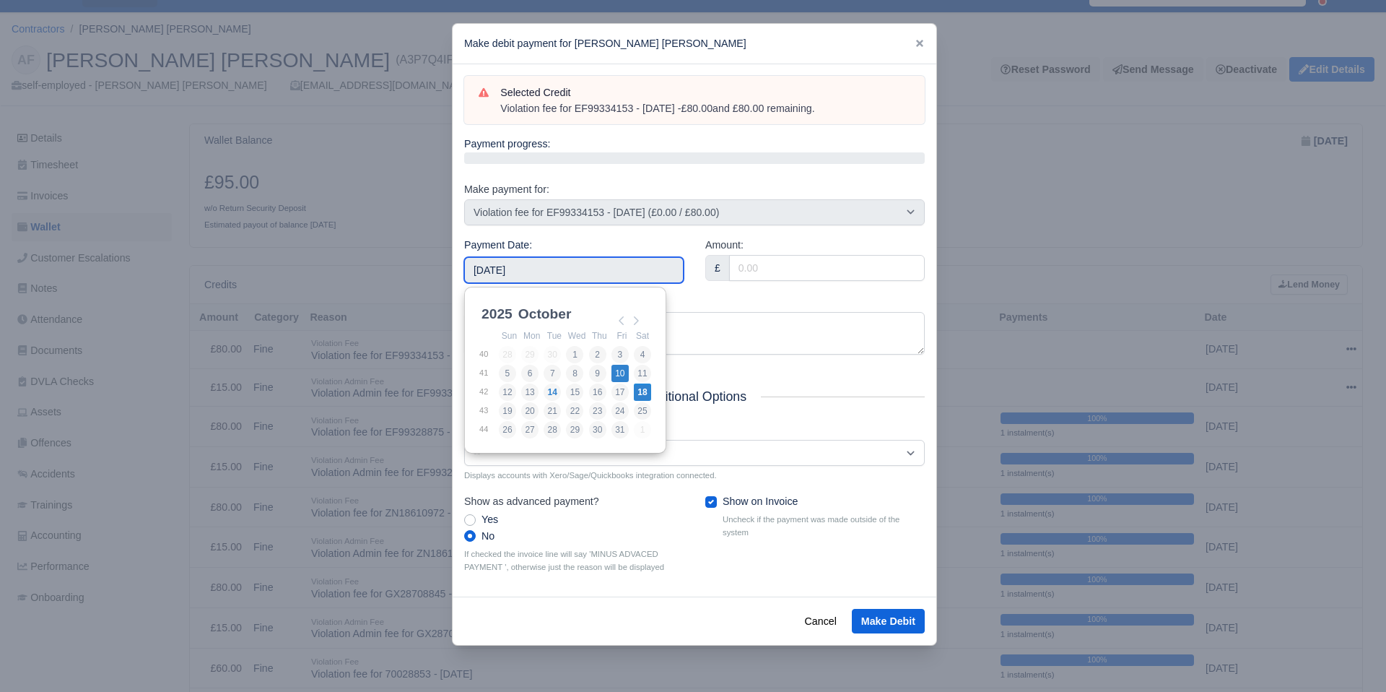
type input "[DATE]"
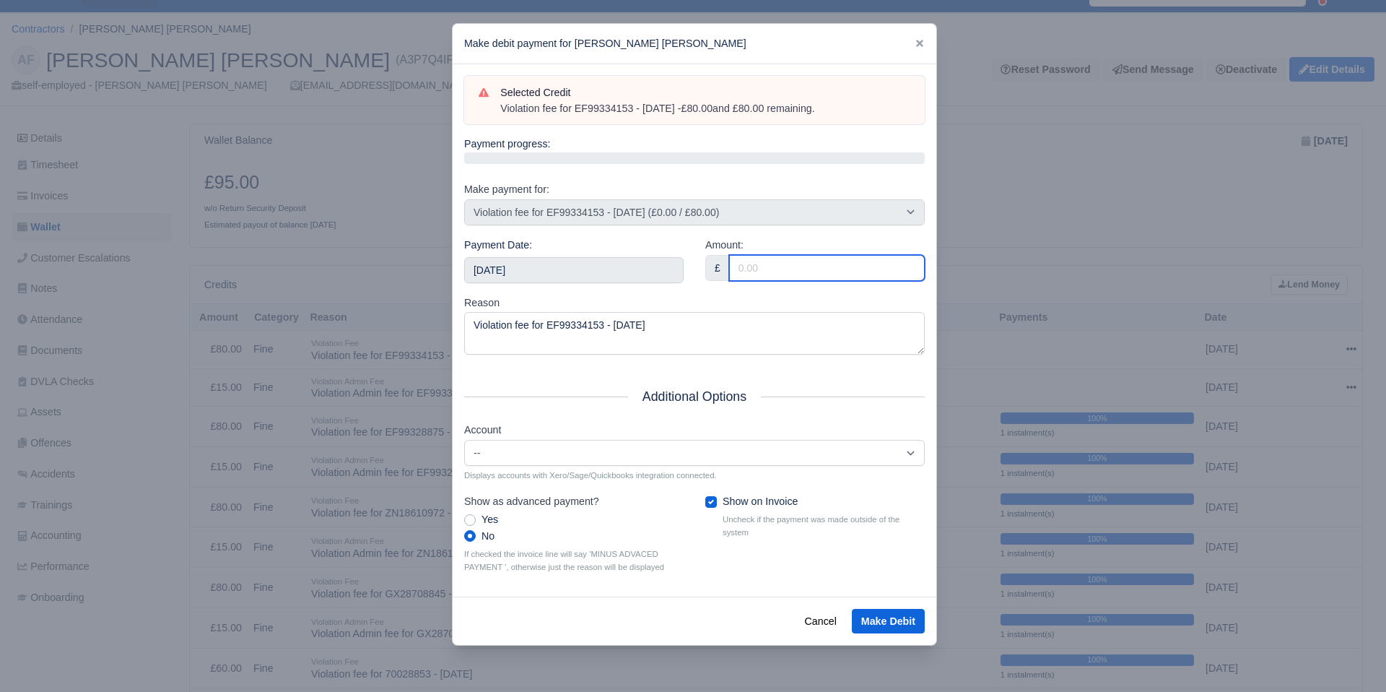
click at [792, 264] on input "Amount:" at bounding box center [827, 268] width 196 height 26
type input "80"
drag, startPoint x: 751, startPoint y: 297, endPoint x: 752, endPoint y: 305, distance: 8.0
click at [751, 297] on div "Reason Violation fee for EF99334153 - 23/09/2025" at bounding box center [694, 325] width 461 height 61
click at [881, 617] on button "Make Debit" at bounding box center [888, 621] width 73 height 25
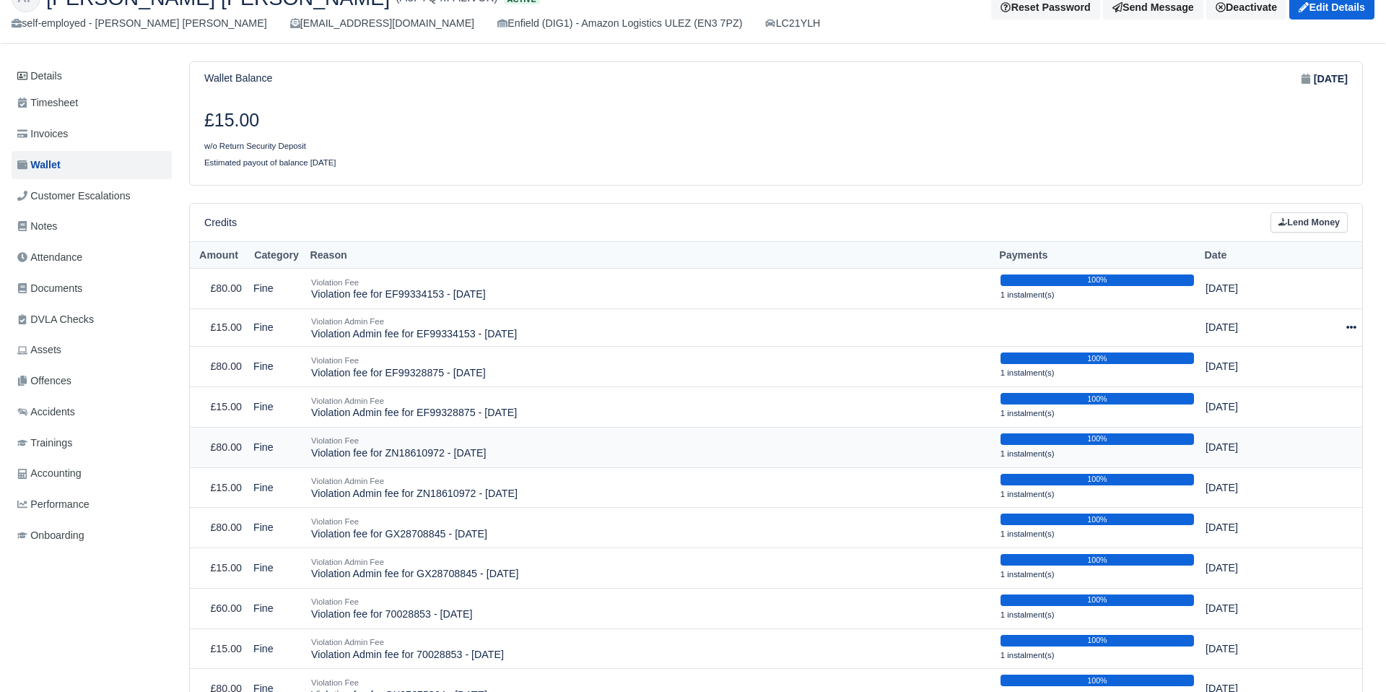
scroll to position [90, 0]
click at [1348, 327] on icon at bounding box center [1351, 326] width 10 height 3
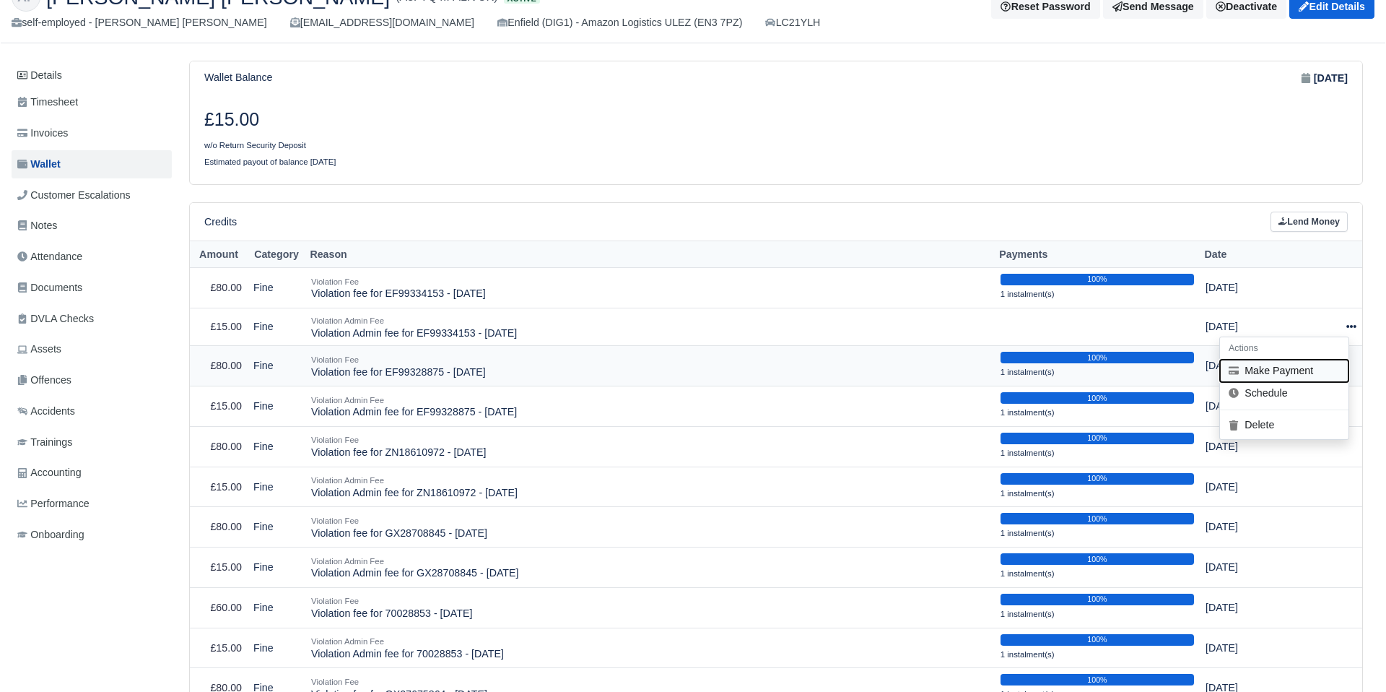
click at [1312, 375] on button "Make Payment" at bounding box center [1284, 371] width 129 height 22
select select "2561"
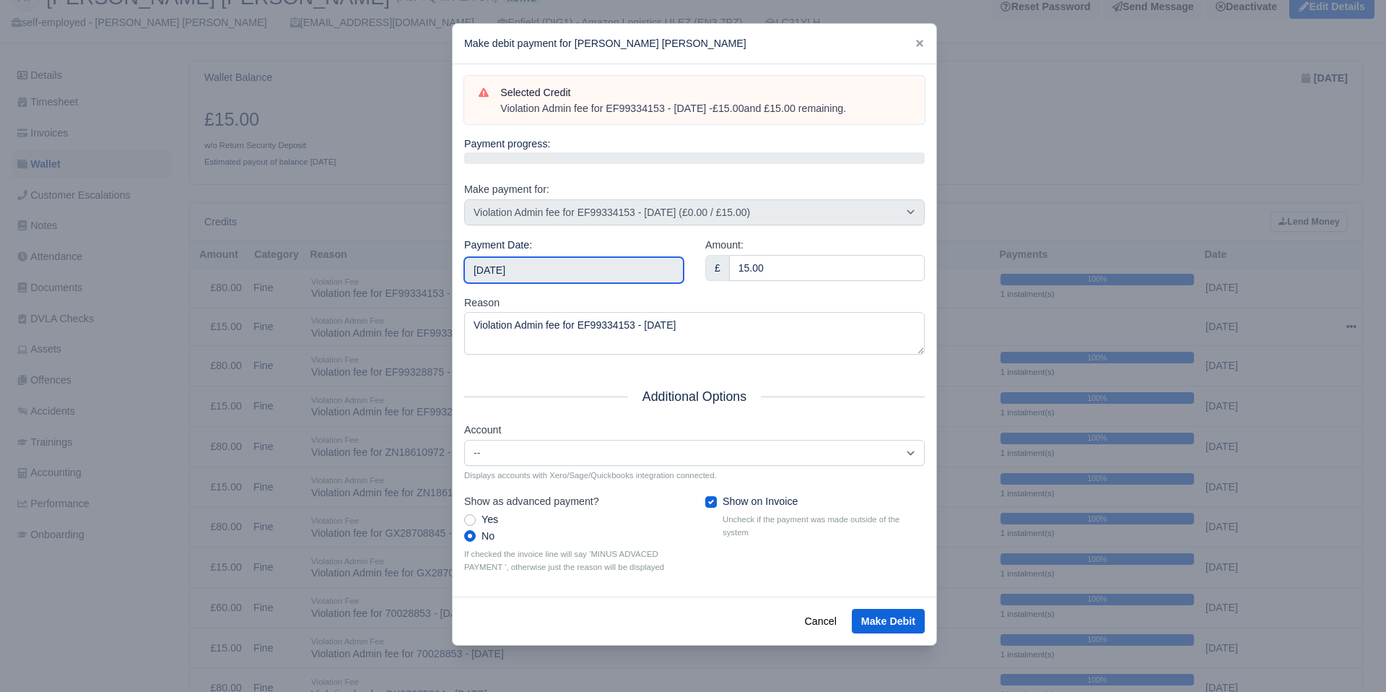
click at [653, 265] on input "[DATE]" at bounding box center [573, 270] width 219 height 26
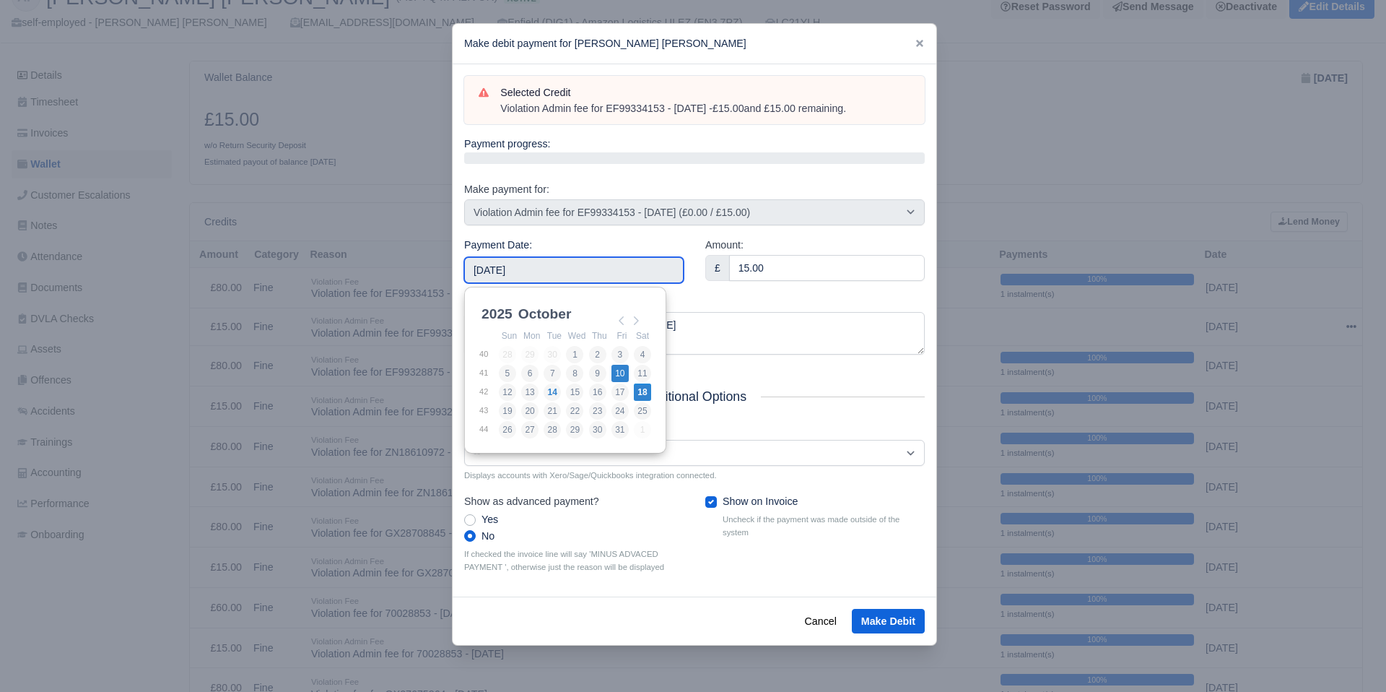
type input "2025-10-10"
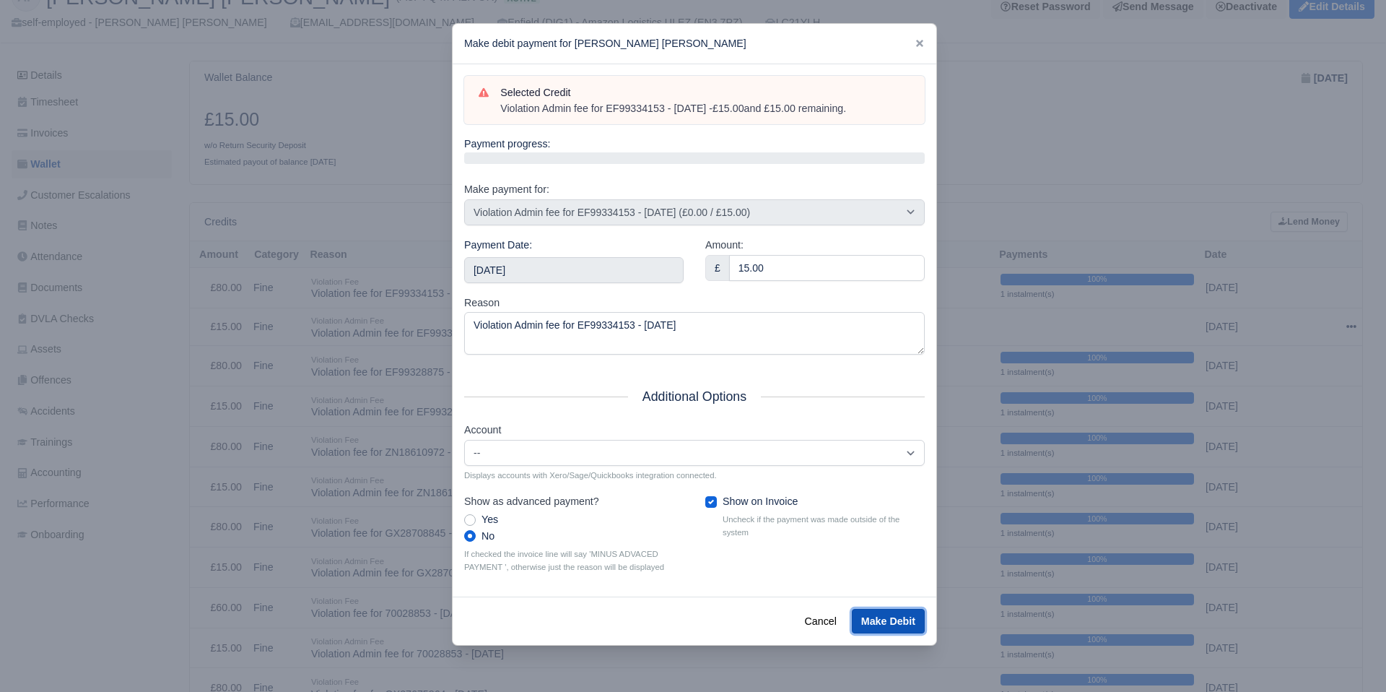
click at [876, 616] on button "Make Debit" at bounding box center [888, 621] width 73 height 25
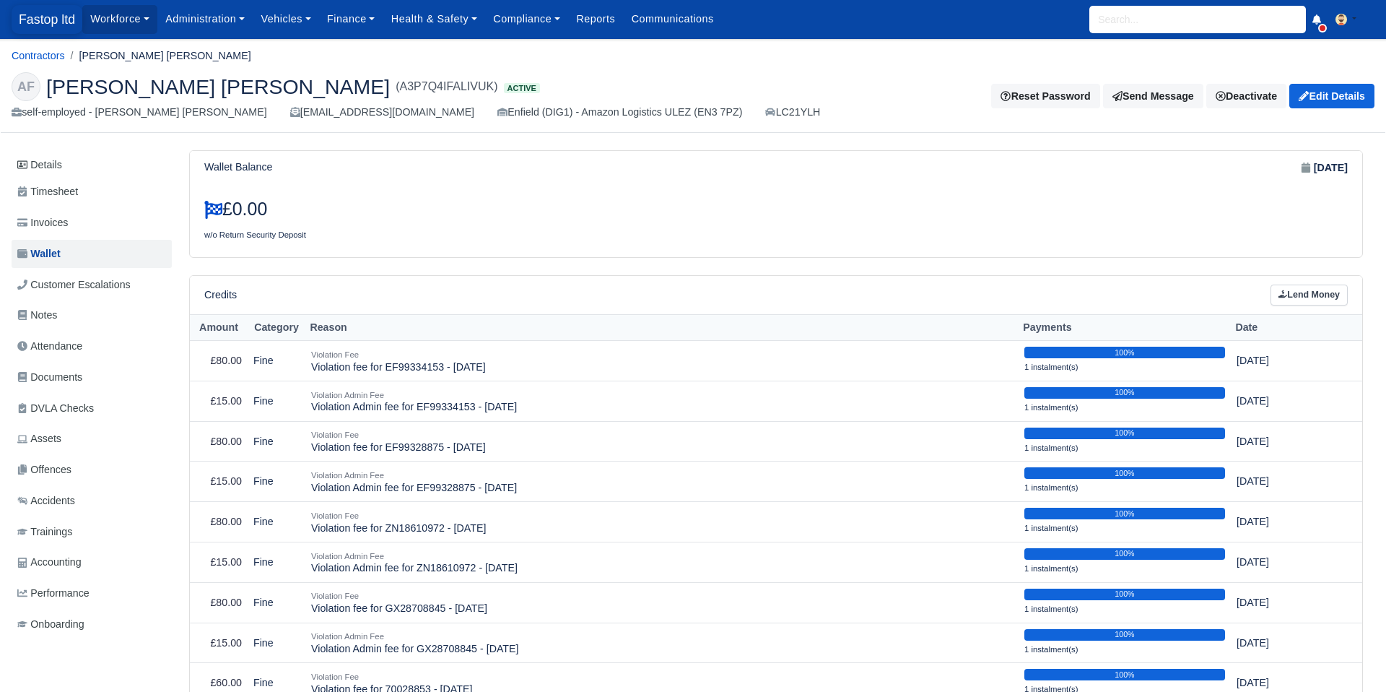
click at [38, 22] on span "Fastop ltd" at bounding box center [47, 19] width 71 height 29
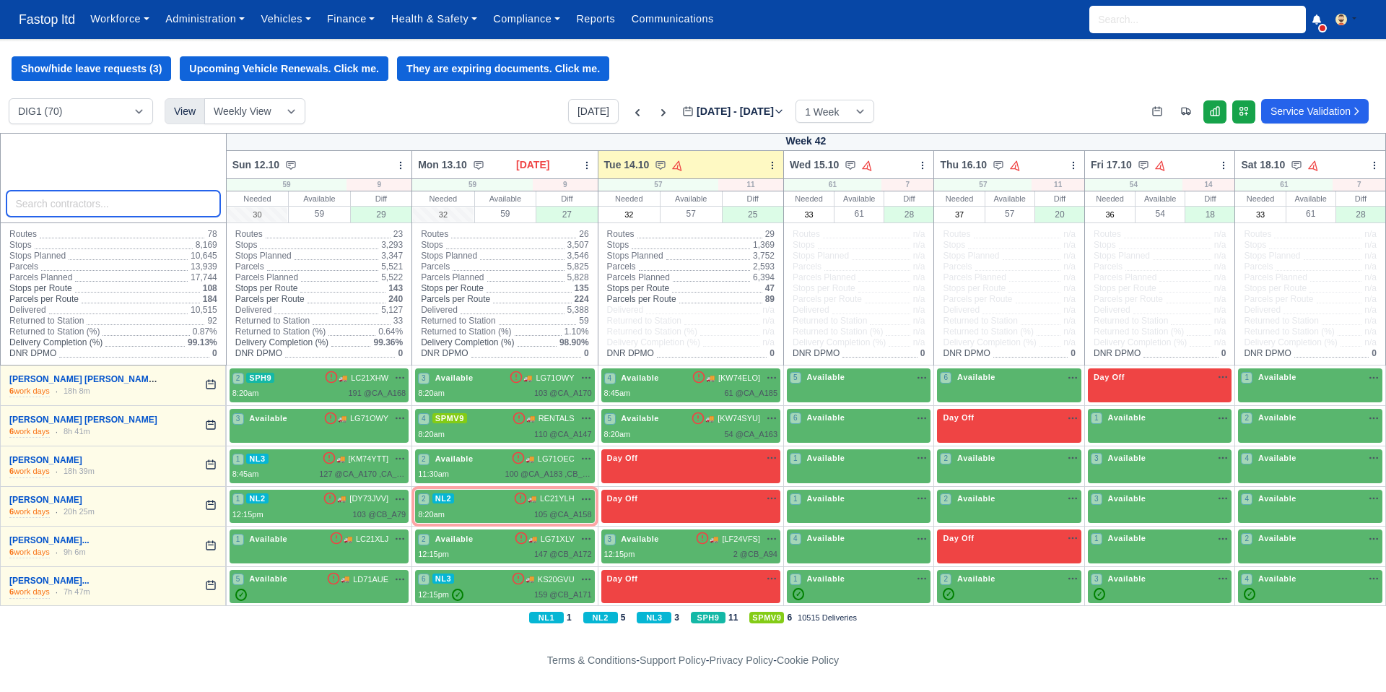
click at [95, 205] on input "search" at bounding box center [113, 204] width 214 height 26
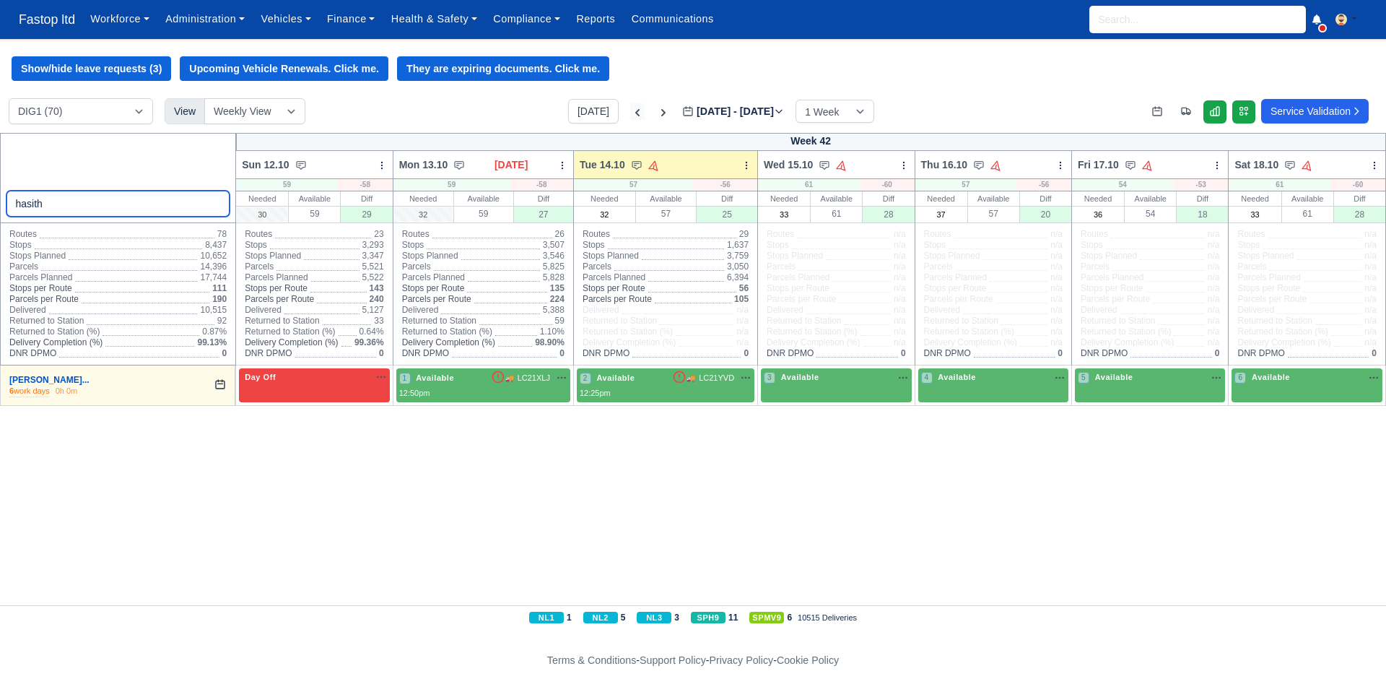
type input "hasith"
click at [630, 112] on icon at bounding box center [637, 112] width 14 height 14
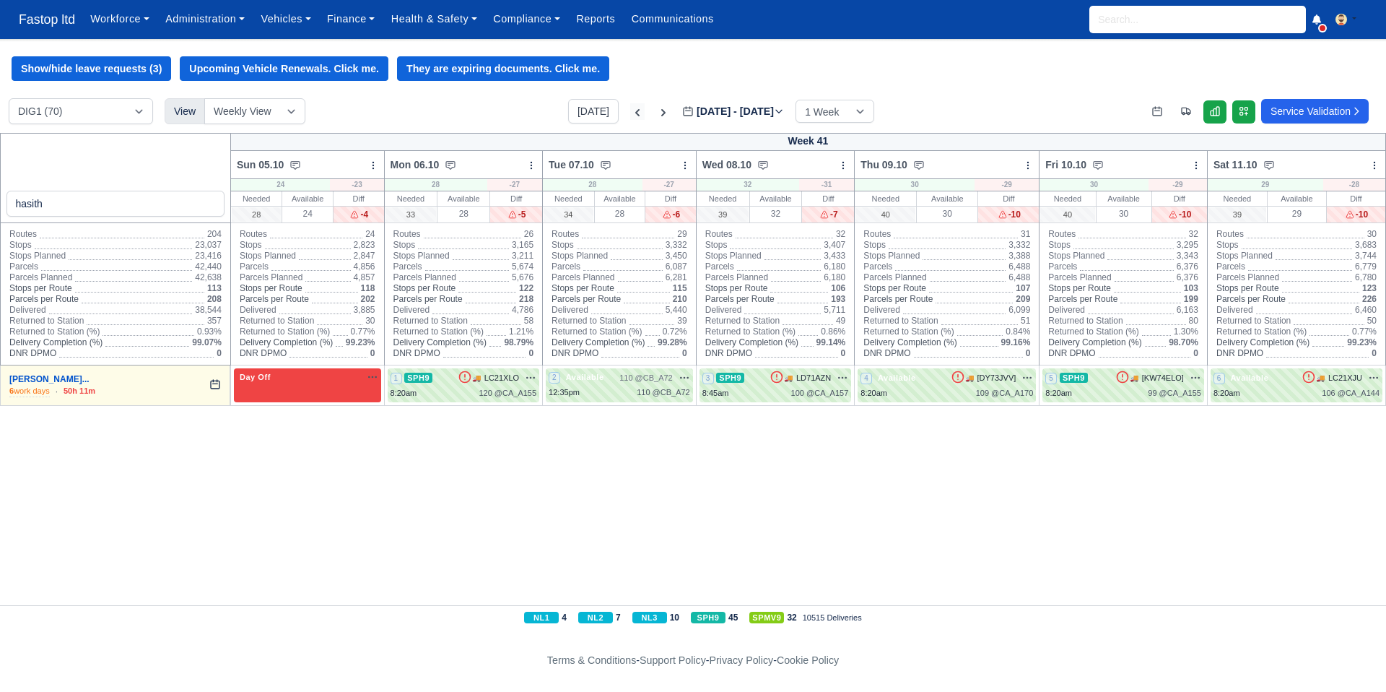
click at [630, 112] on icon at bounding box center [637, 112] width 14 height 14
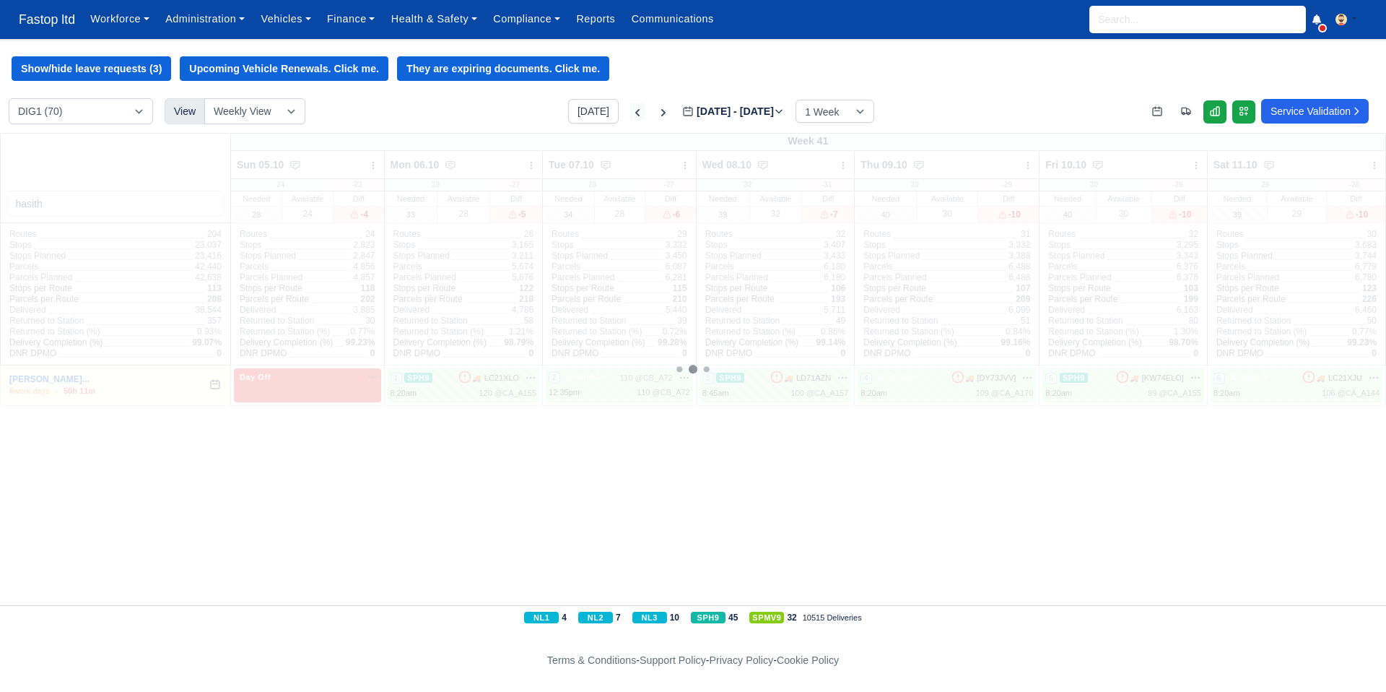
type input "2025-09-30"
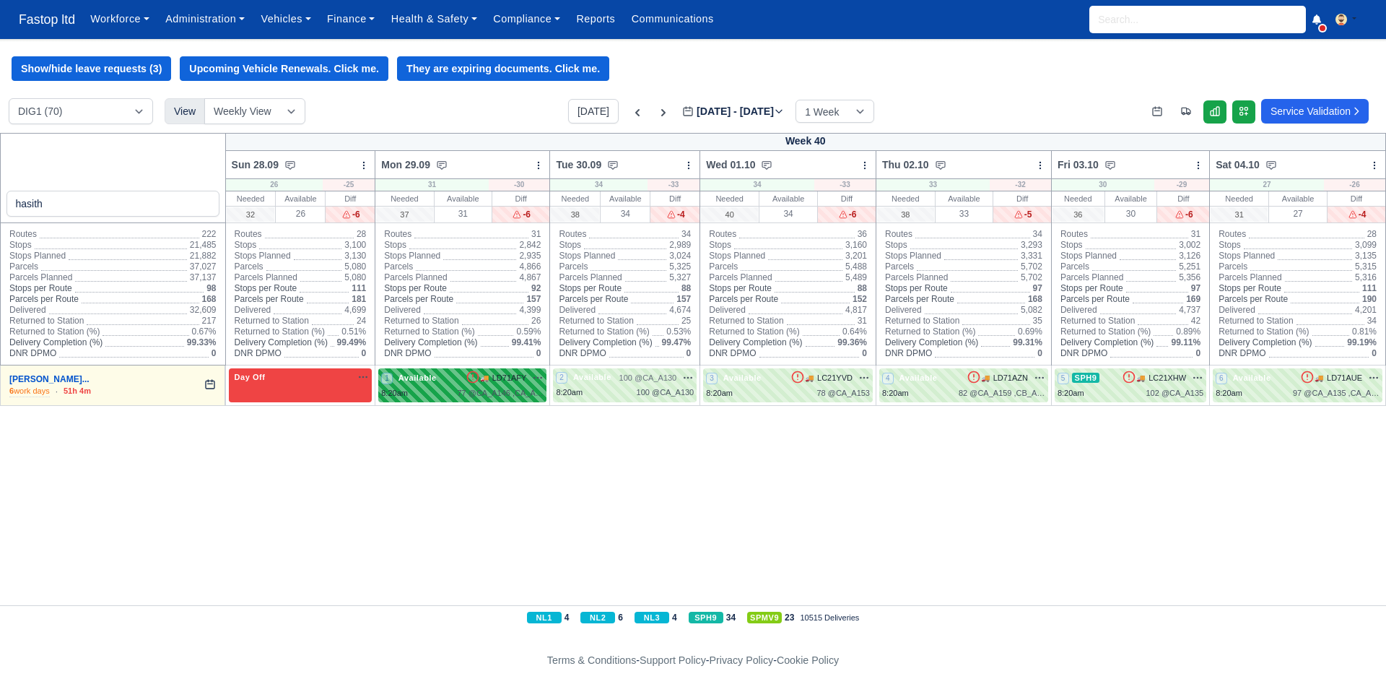
click at [459, 402] on div "1 Available 🚚" at bounding box center [462, 385] width 168 height 34
select select "3635"
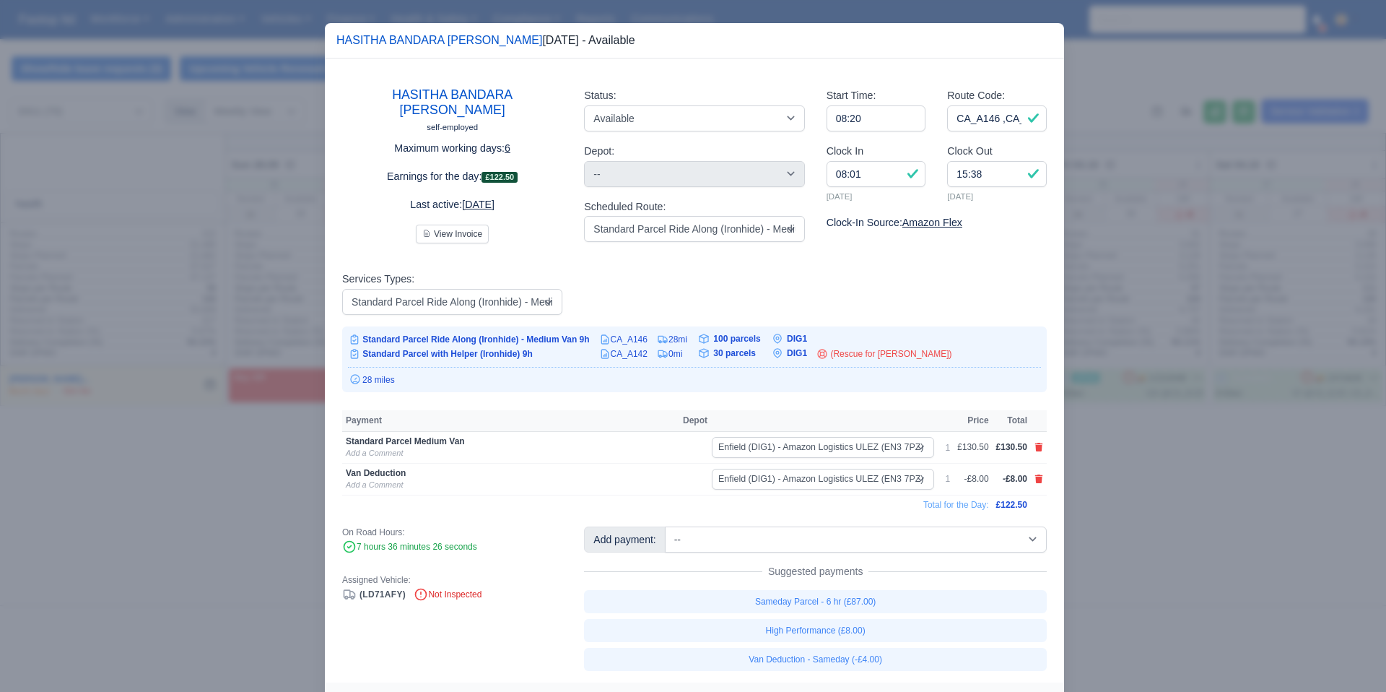
scroll to position [31, 0]
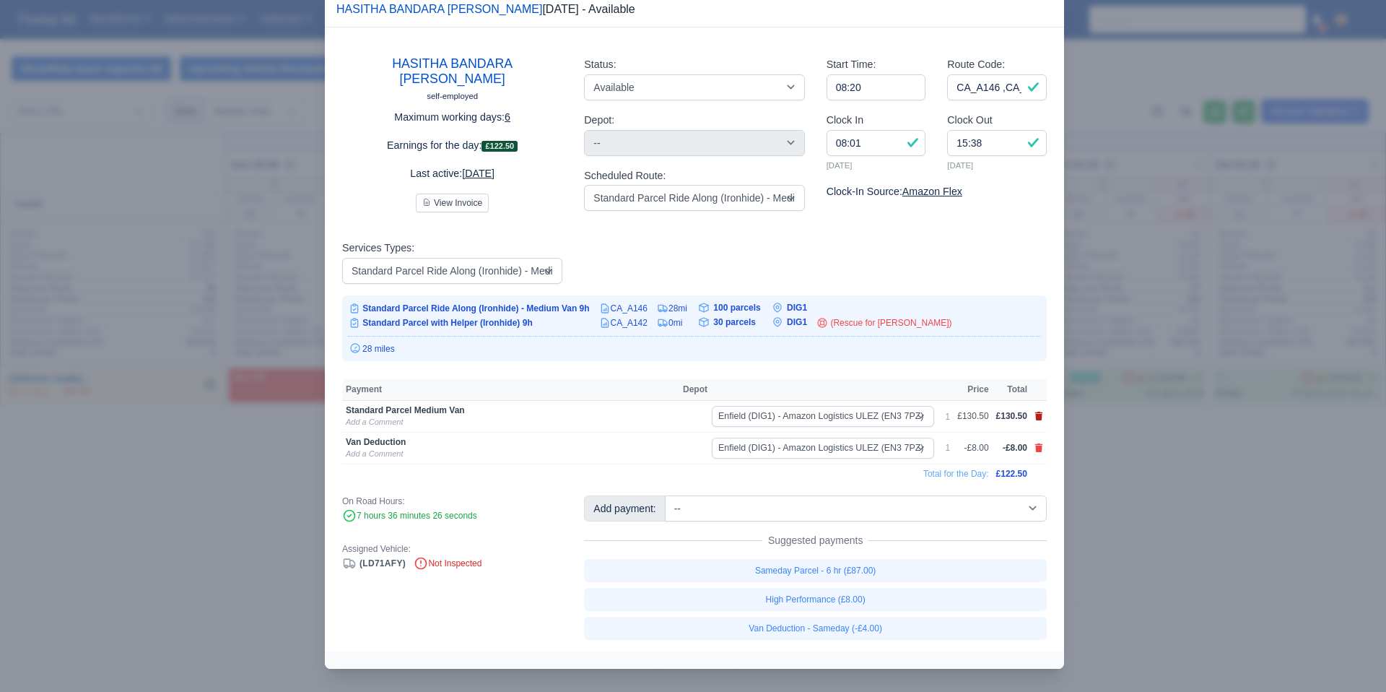
click at [1042, 415] on icon at bounding box center [1039, 416] width 9 height 9
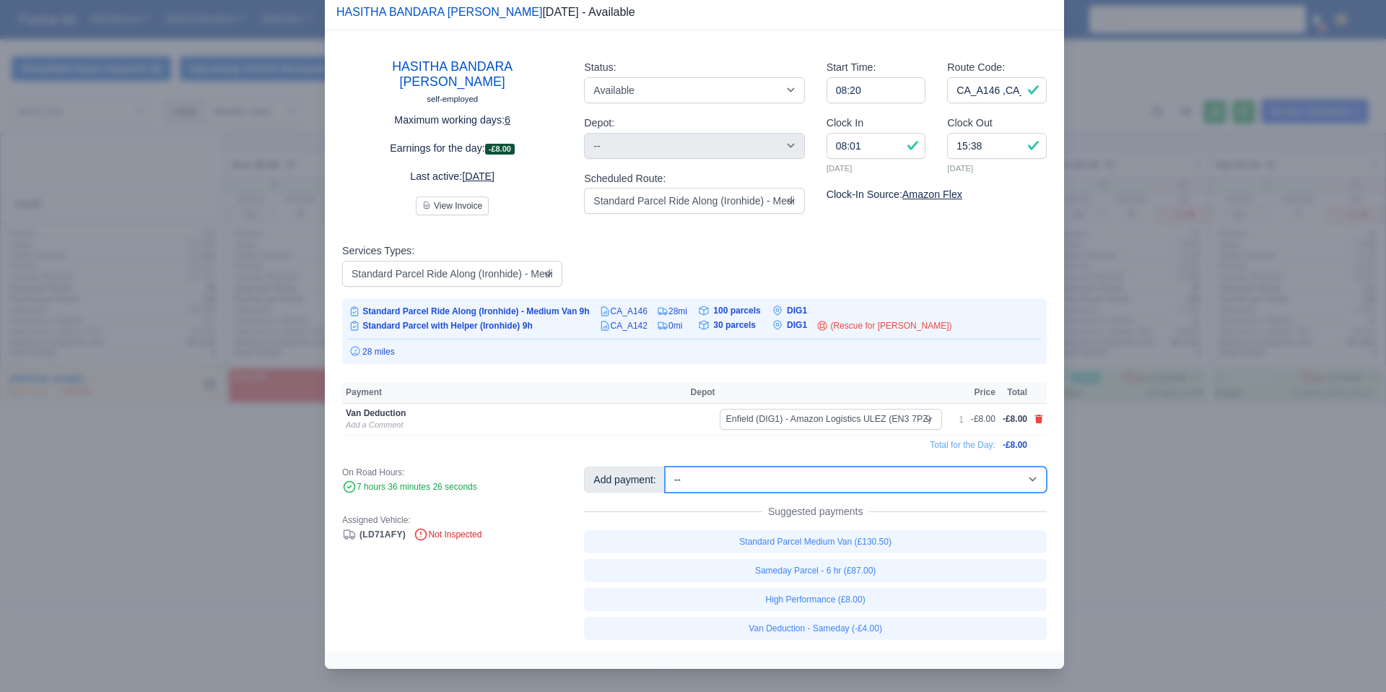
click at [976, 484] on select "-- 1/2 High Performance (£4.00) 1/2 Standard Parcel Medium Van 4.5hrs (£65.25) …" at bounding box center [856, 479] width 382 height 26
select select "1"
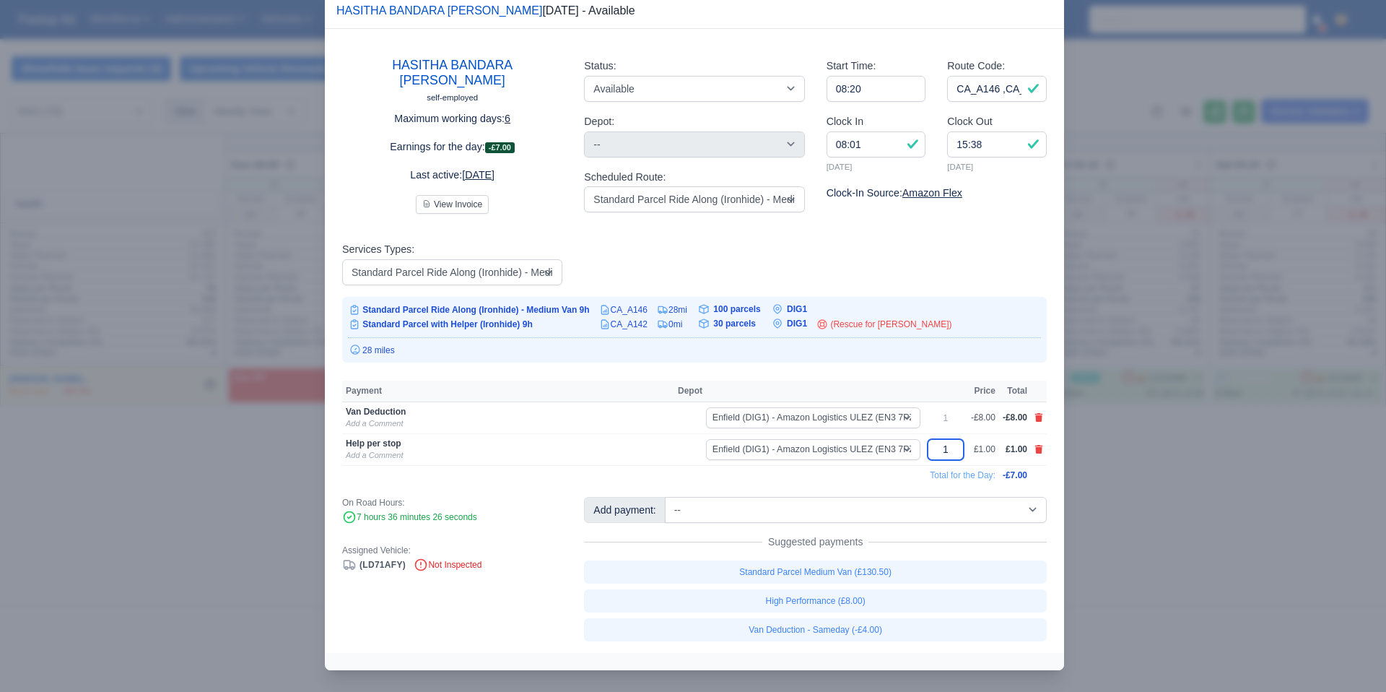
click at [955, 448] on div "1" at bounding box center [946, 449] width 36 height 21
type input "5.50"
click at [885, 474] on td "Total for the Day:" at bounding box center [670, 474] width 657 height 19
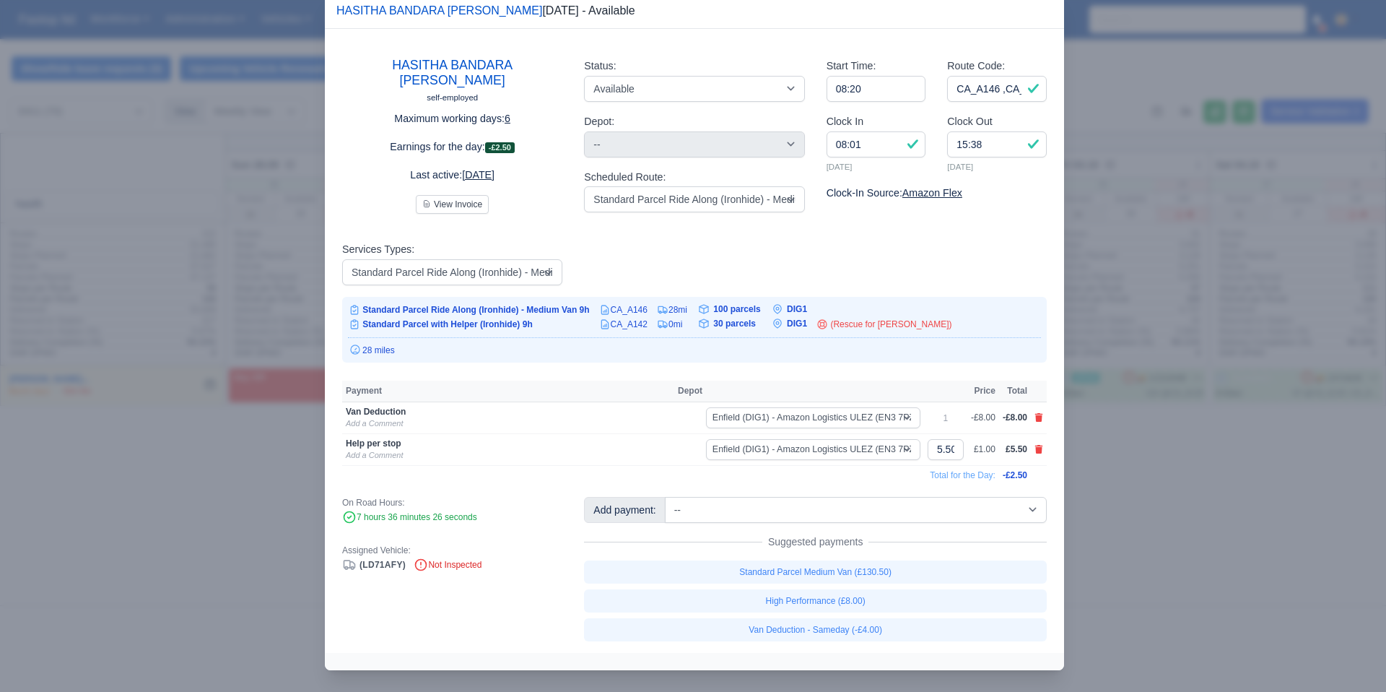
click at [1119, 567] on div at bounding box center [693, 346] width 1386 height 692
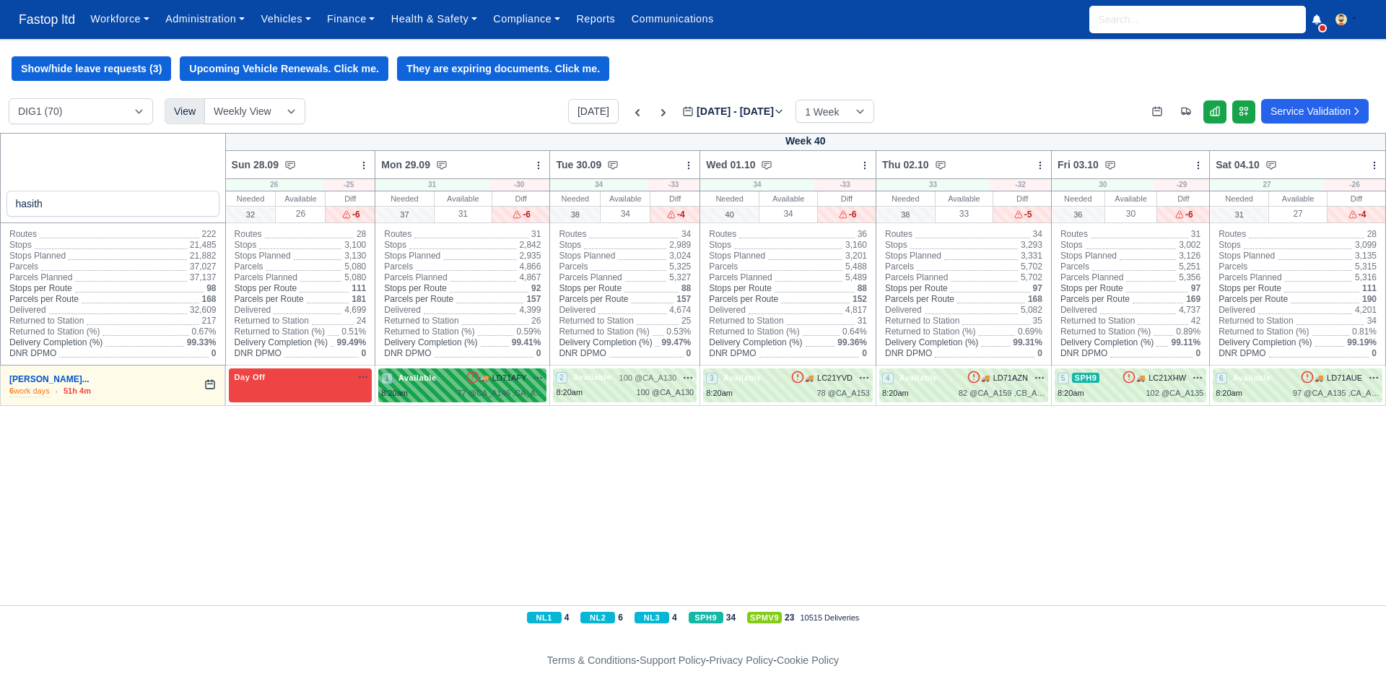
click at [468, 399] on div "77 @ CA_A146 ,CA_A142" at bounding box center [500, 393] width 87 height 12
select select "3635"
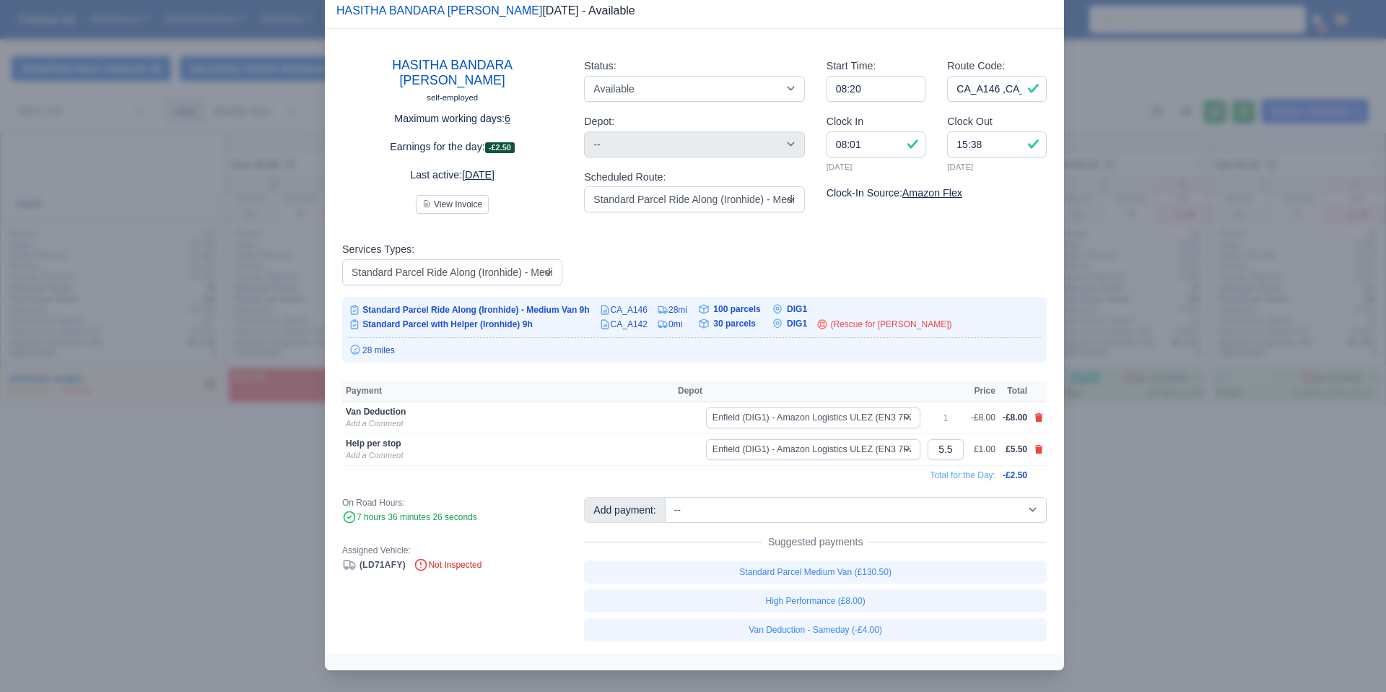
click at [1155, 520] on div at bounding box center [693, 346] width 1386 height 692
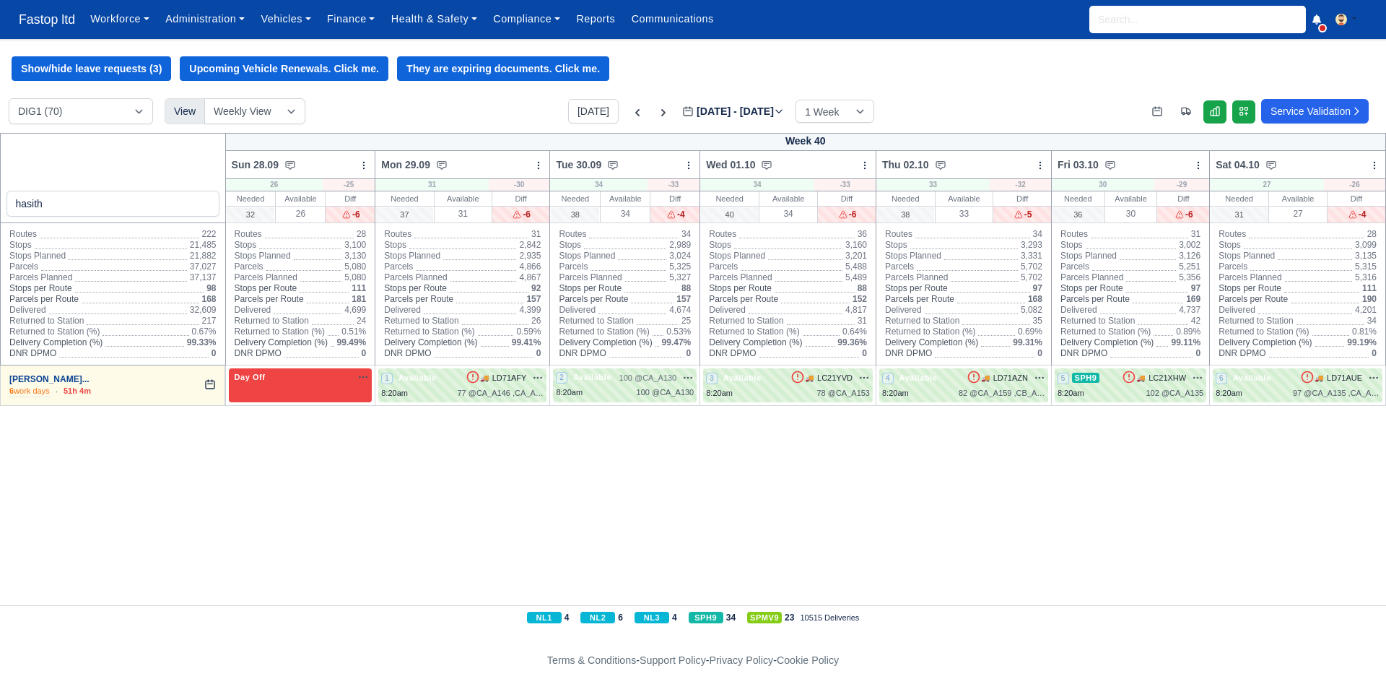
click at [48, 384] on link "[PERSON_NAME]..." at bounding box center [49, 379] width 80 height 10
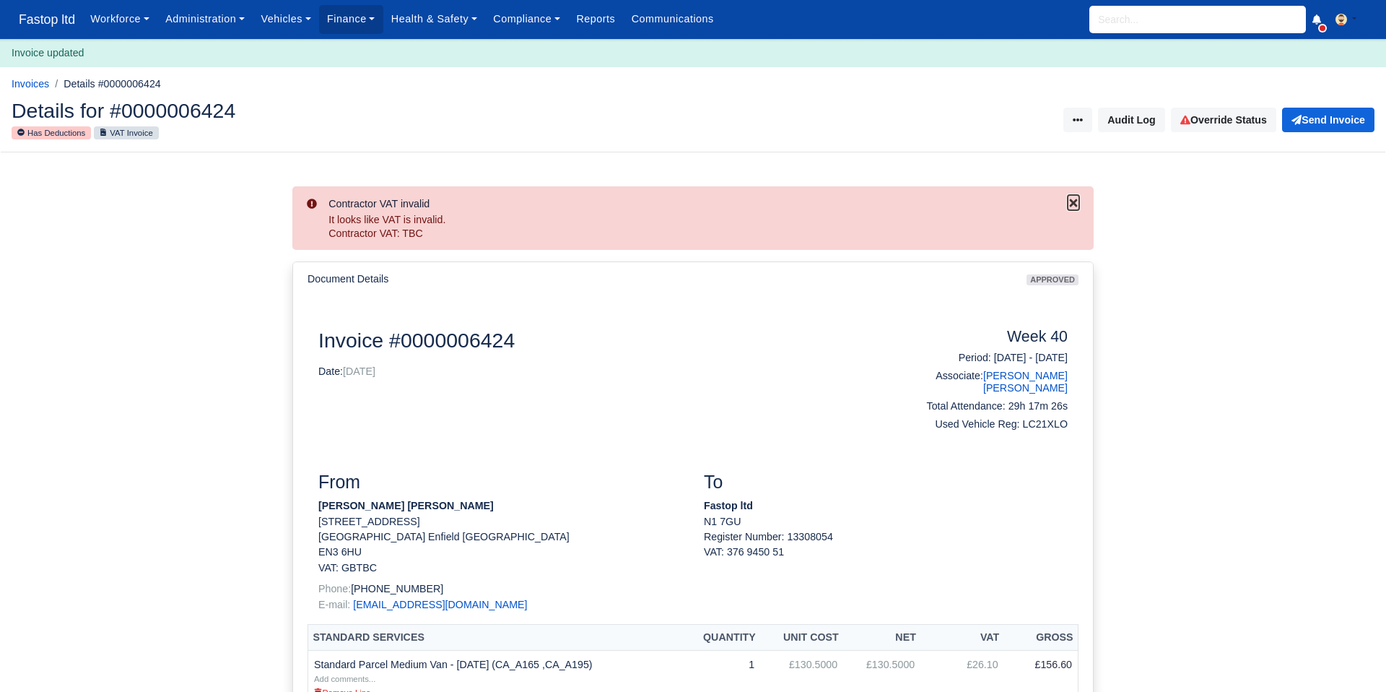
click at [1072, 201] on icon "Close" at bounding box center [1074, 203] width 8 height 8
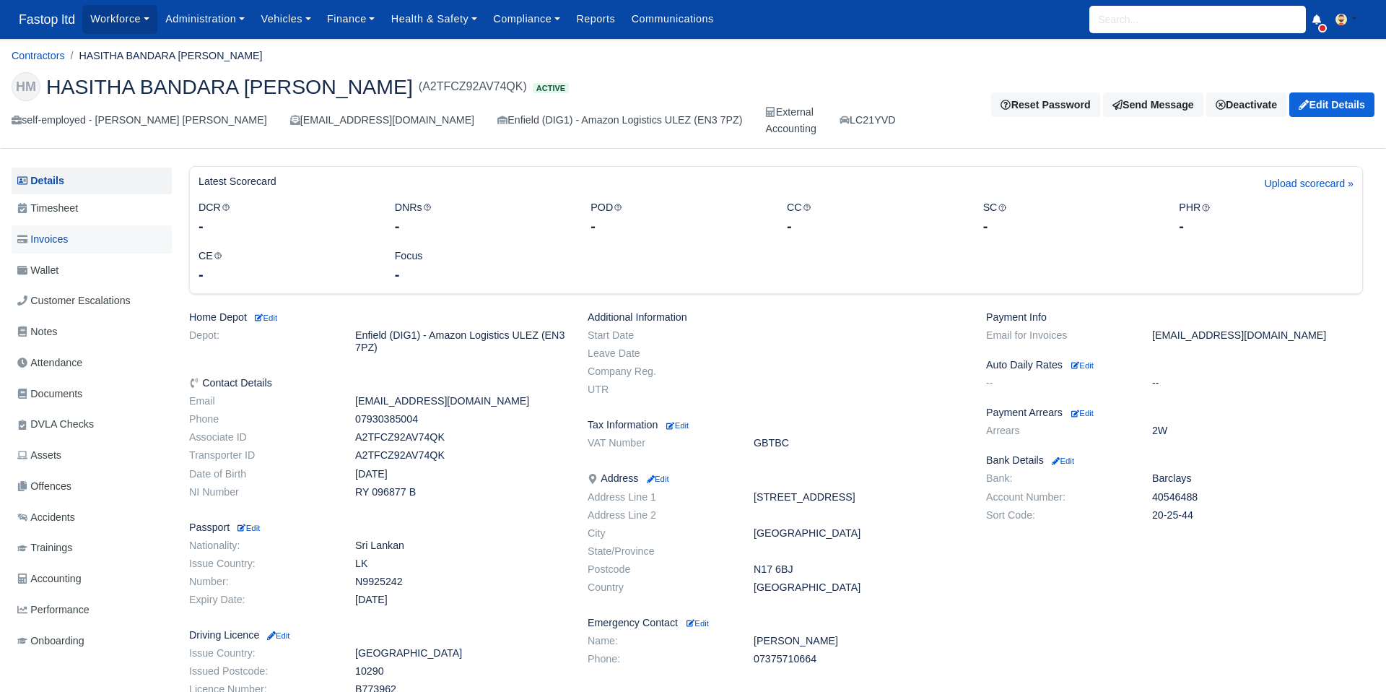
click at [66, 238] on span "Invoices" at bounding box center [42, 239] width 51 height 17
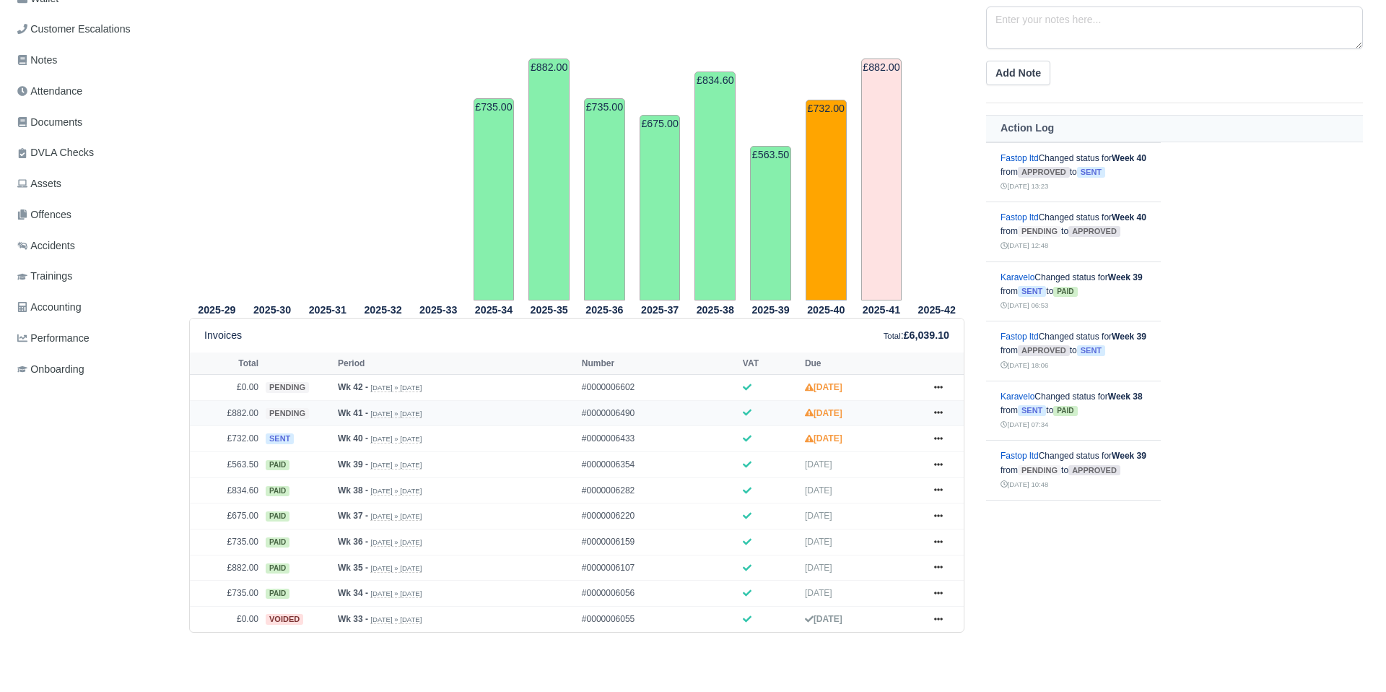
scroll to position [279, 0]
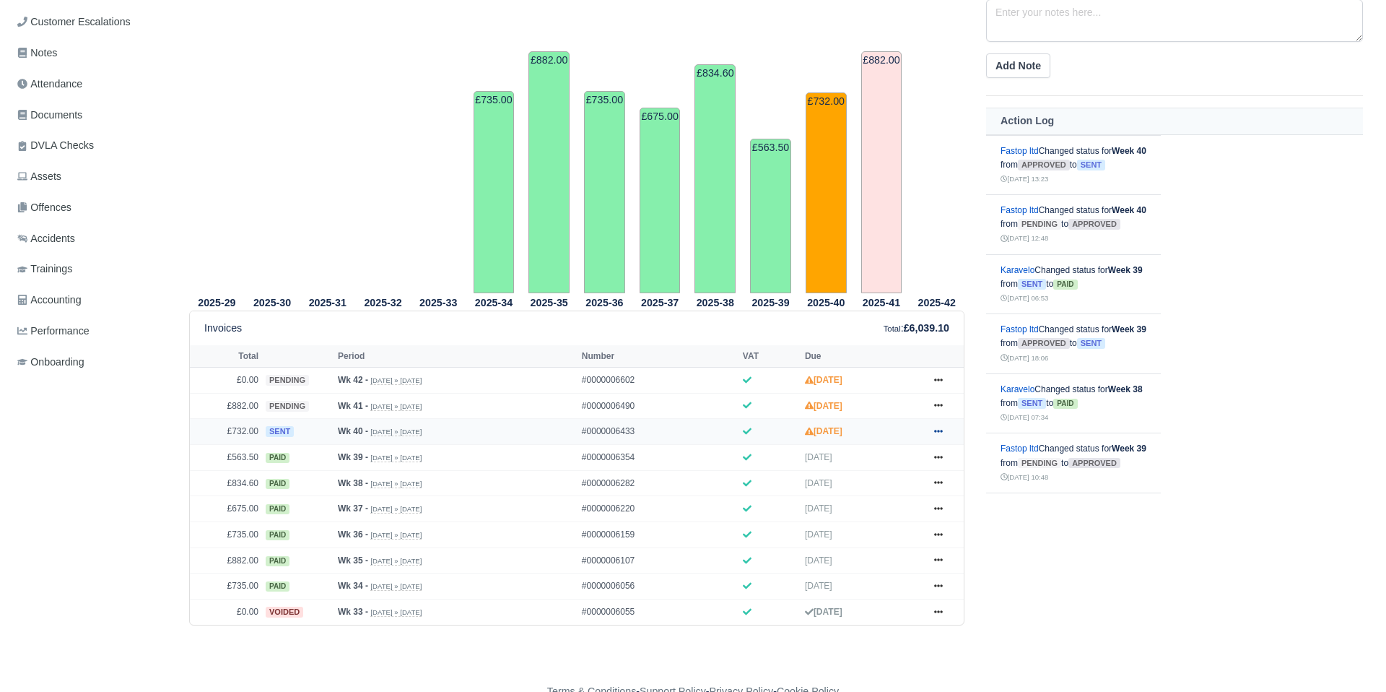
click at [938, 432] on icon at bounding box center [938, 431] width 9 height 3
click at [892, 456] on link "Show Invoice" at bounding box center [884, 458] width 129 height 30
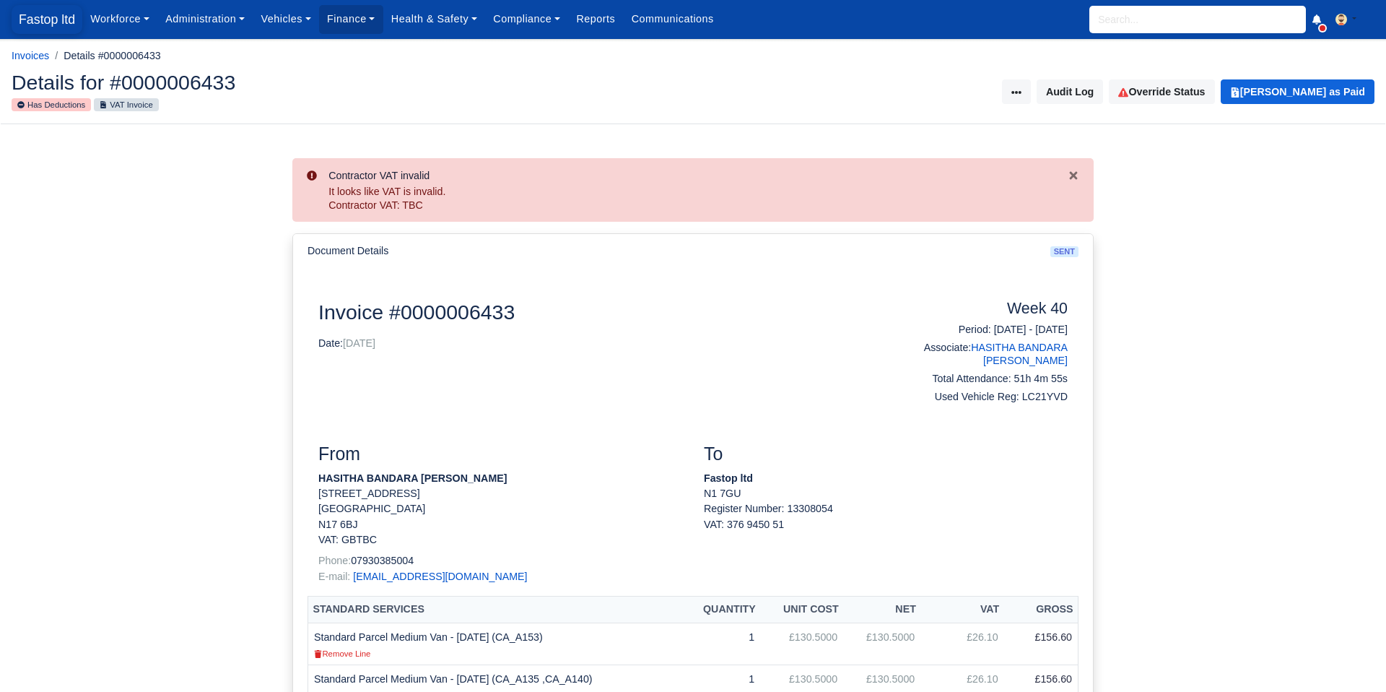
click at [45, 19] on span "Fastop ltd" at bounding box center [47, 19] width 71 height 29
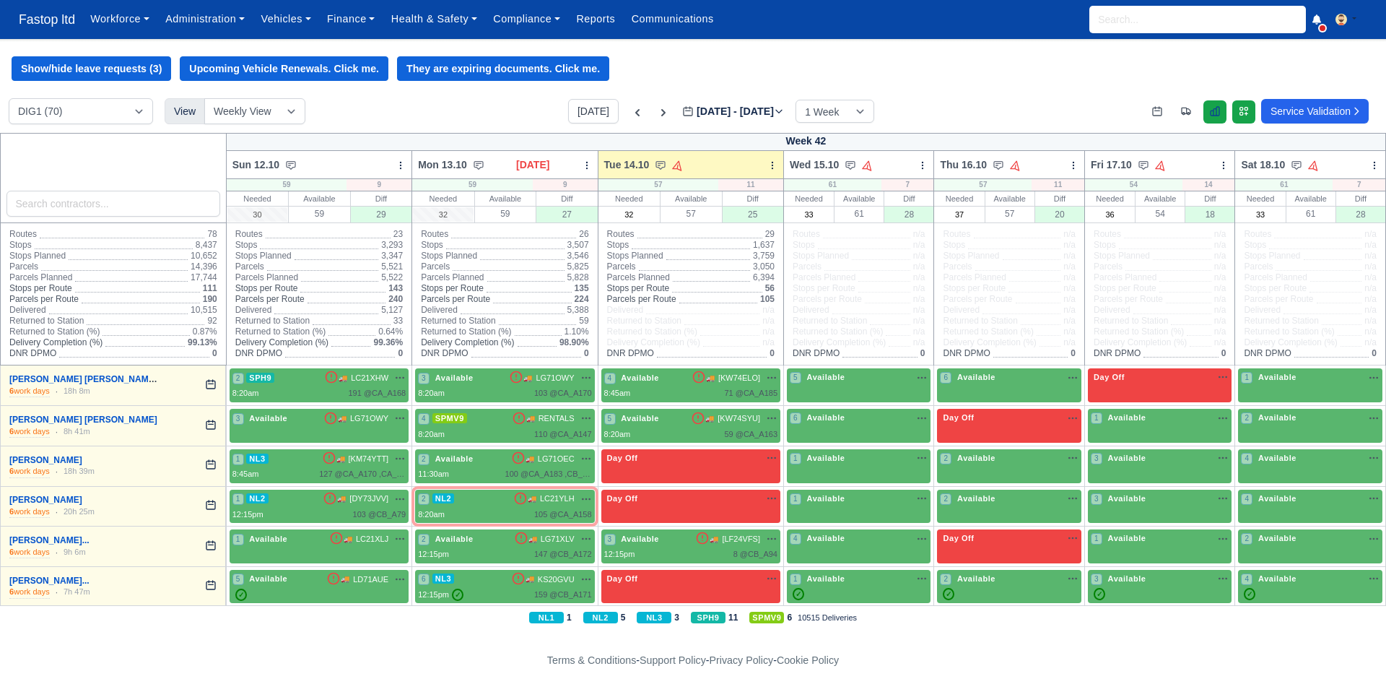
click at [1211, 116] on icon at bounding box center [1215, 111] width 9 height 9
